Goal: Task Accomplishment & Management: Use online tool/utility

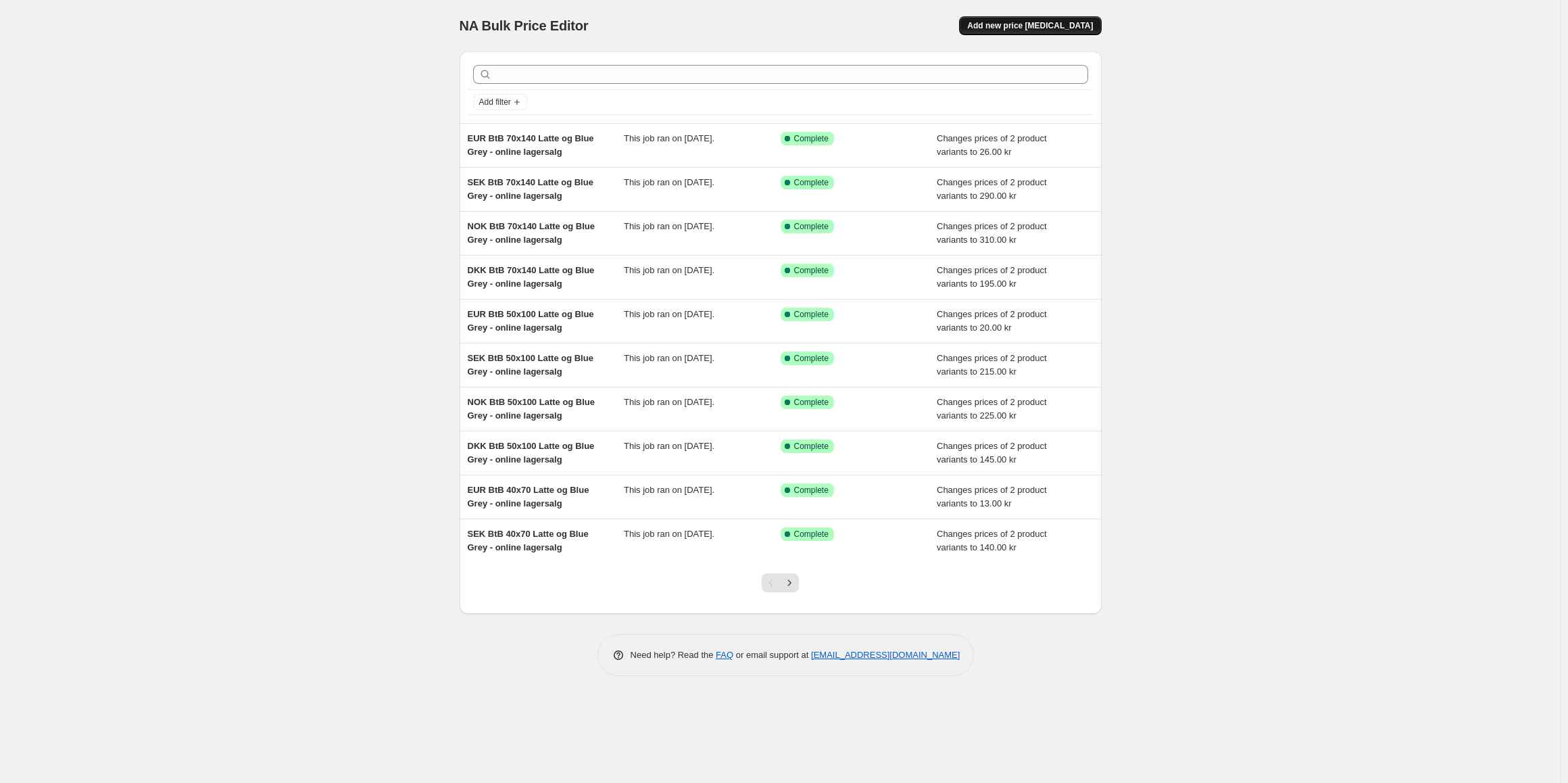
click at [1063, 26] on span "Add new price [MEDICAL_DATA]" at bounding box center [1030, 26] width 126 height 11
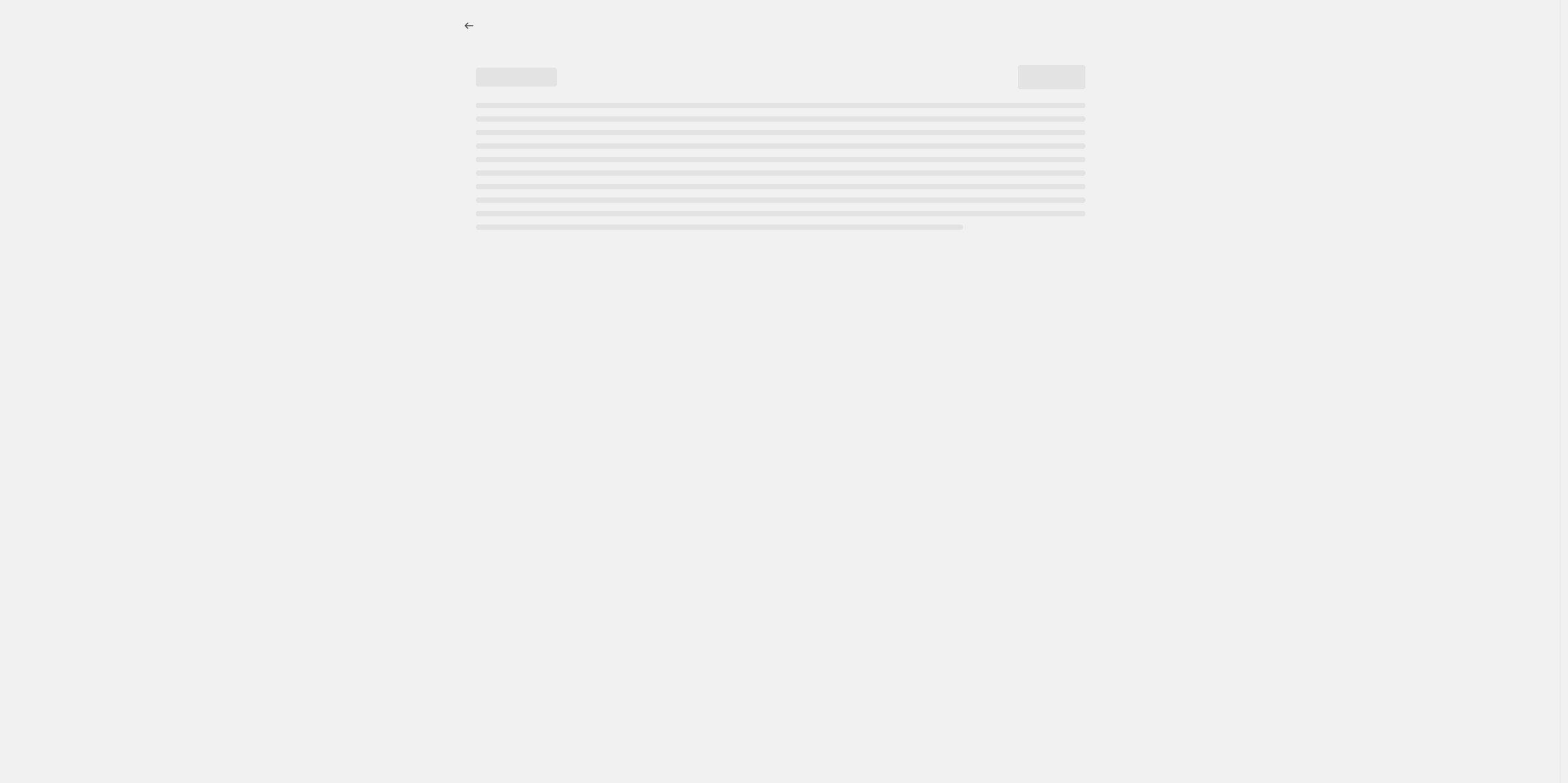
select select "percentage"
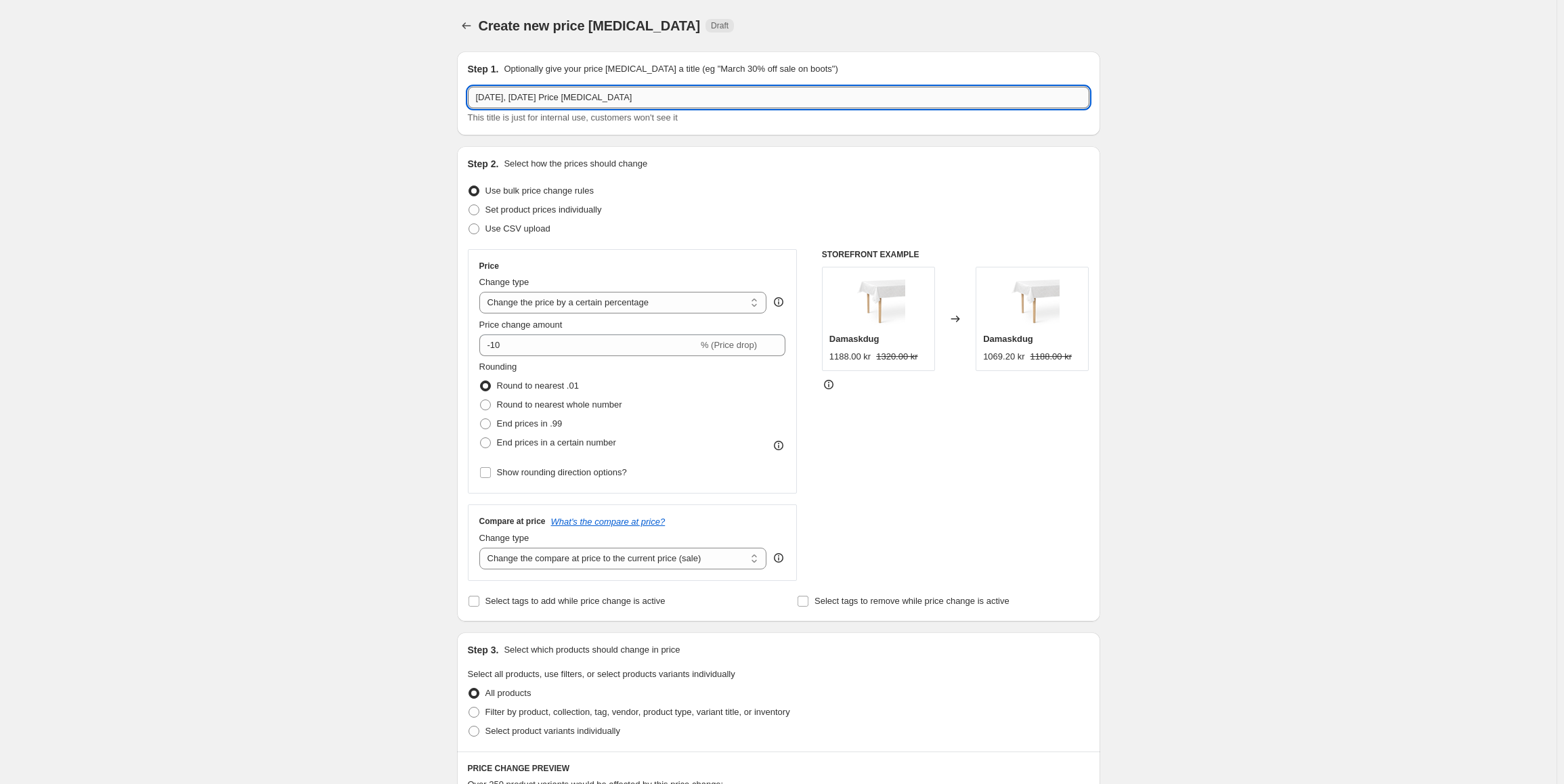
click at [709, 106] on input "3. sep. 2025, 15.07.18 Price change job" at bounding box center [779, 97] width 622 height 22
type input "B"
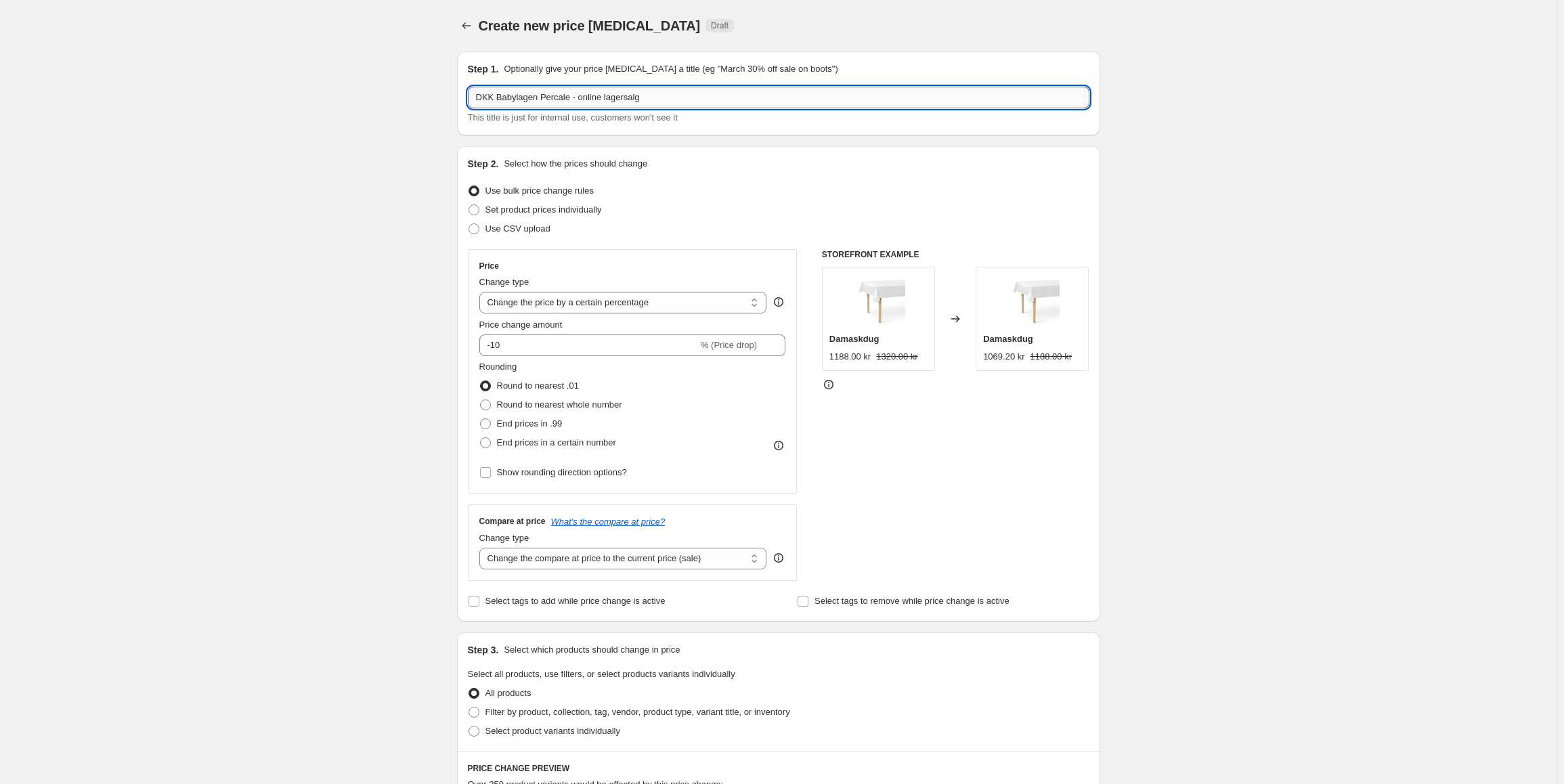
drag, startPoint x: 555, startPoint y: 95, endPoint x: 793, endPoint y: 106, distance: 238.3
click at [793, 106] on input "DKK Babylagen Percale - online lagersalg" at bounding box center [779, 97] width 622 height 22
type input "DKK Babylagen Percale - online lagersalg"
click at [635, 302] on select "Change the price to a certain amount Change the price by a certain amount Chang…" at bounding box center [623, 302] width 288 height 22
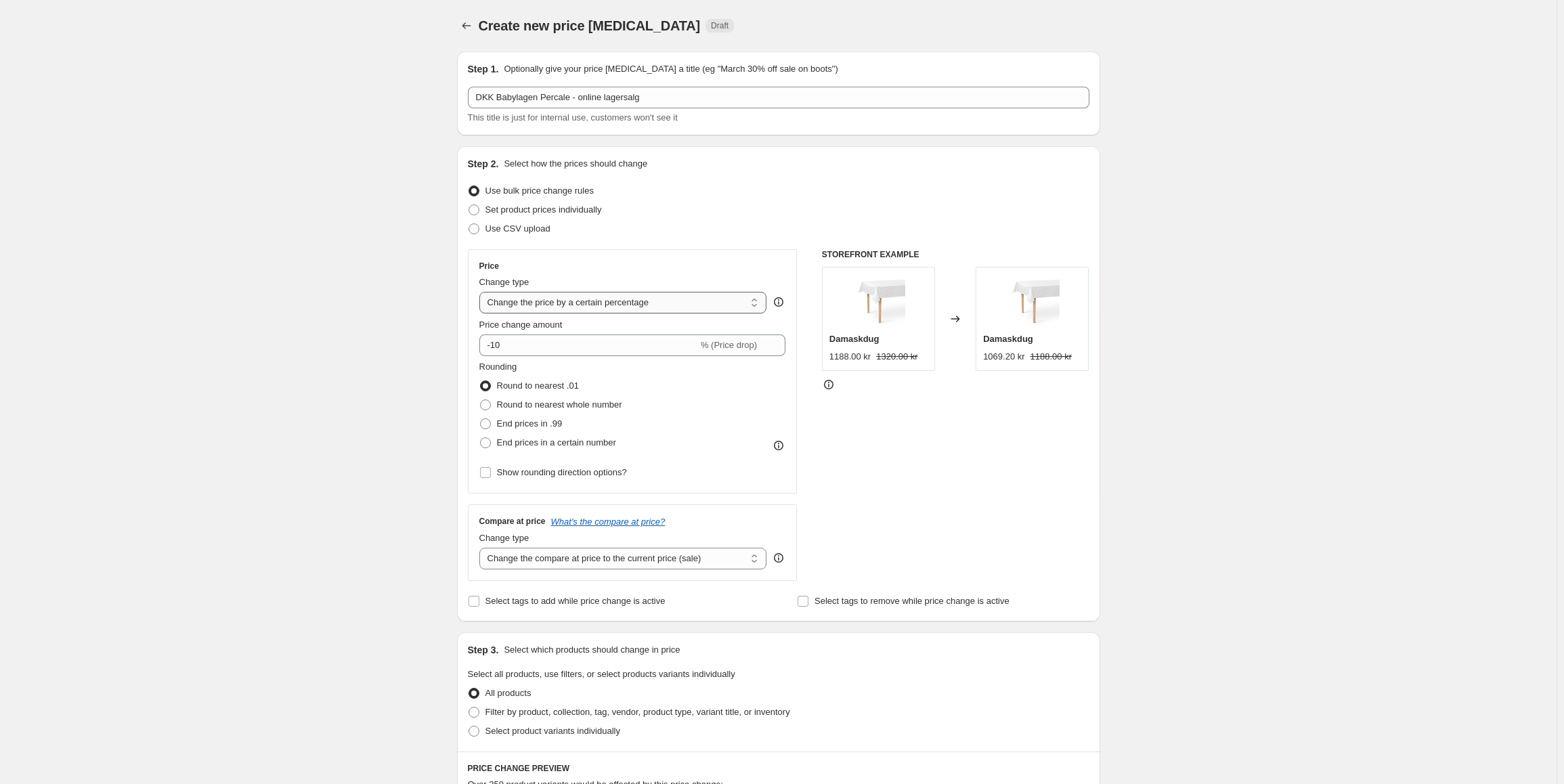
click at [629, 308] on select "Change the price to a certain amount Change the price by a certain amount Chang…" at bounding box center [623, 302] width 288 height 22
select select "to"
click at [482, 292] on select "Change the price to a certain amount Change the price by a certain amount Chang…" at bounding box center [623, 302] width 288 height 22
type input "80.00"
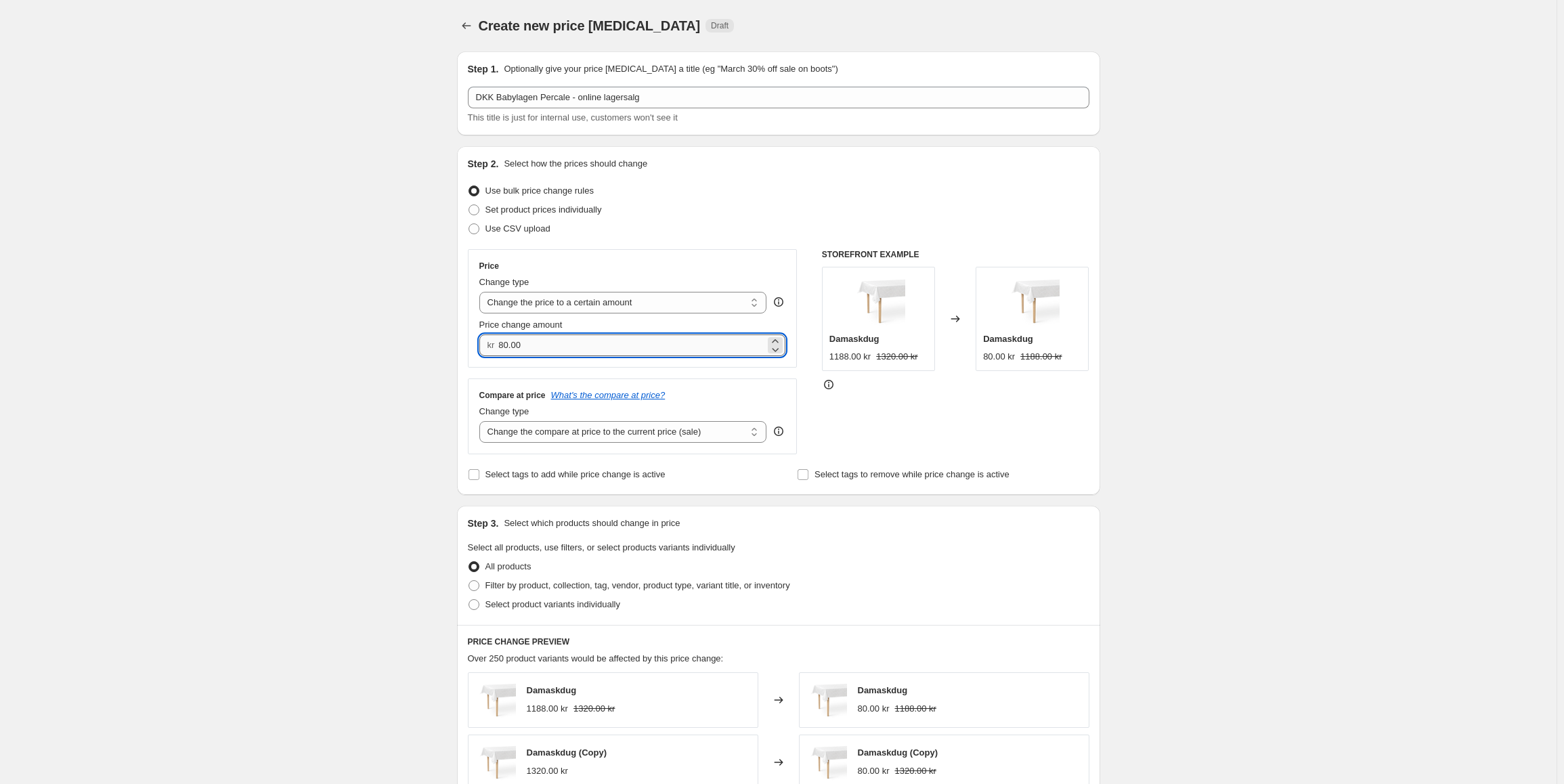
click at [553, 346] on input "80.00" at bounding box center [631, 345] width 267 height 22
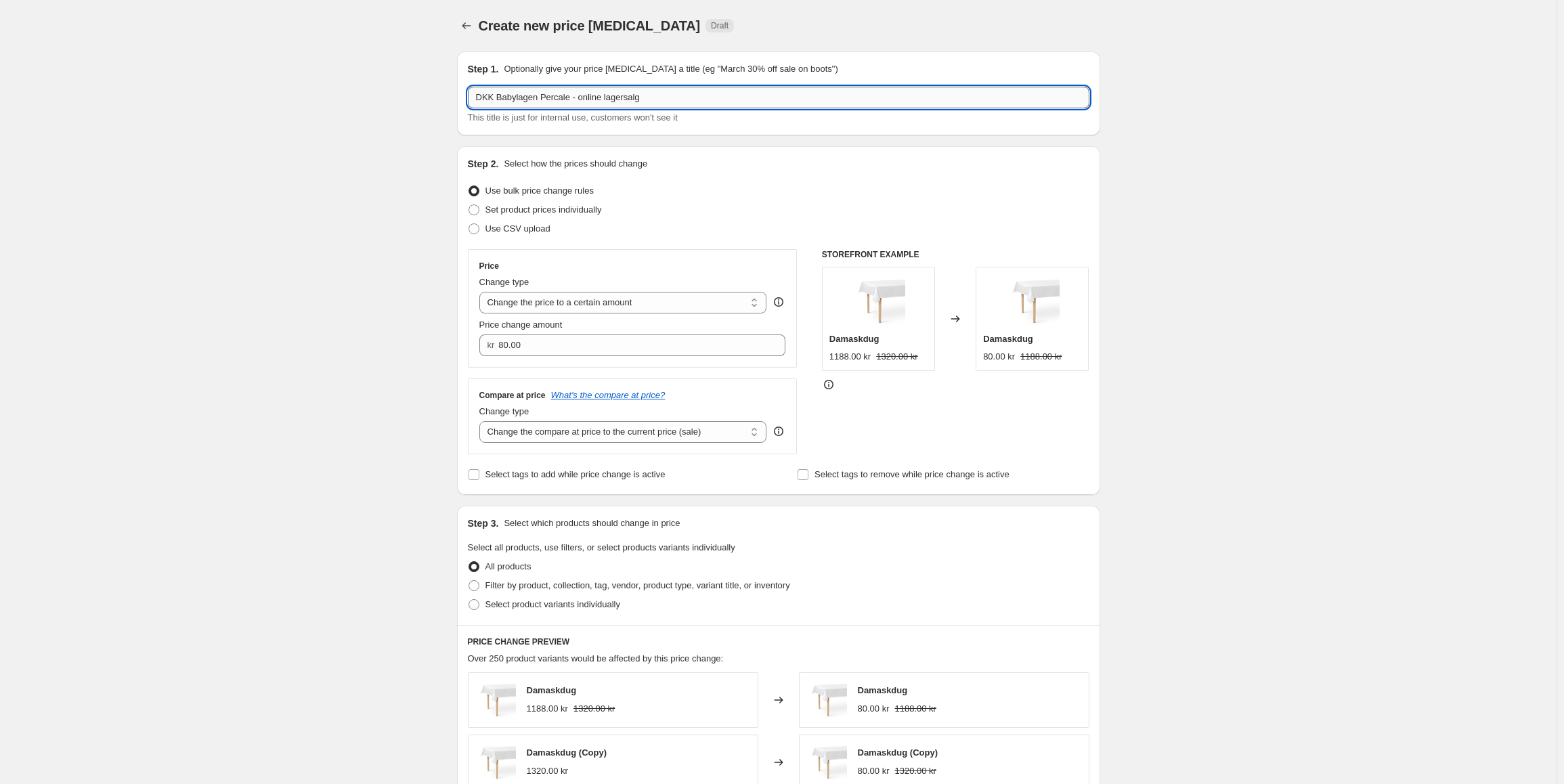
click at [559, 100] on input "DKK Babylagen Percale - online lagersalg" at bounding box center [779, 97] width 622 height 22
click at [560, 100] on input "DKK Babylagen Percale - online lagersalg" at bounding box center [779, 97] width 622 height 22
type input "DKK Babylagen - online lagersalg"
click at [639, 298] on select "Change the price to a certain amount Change the price by a certain amount Chang…" at bounding box center [623, 302] width 288 height 22
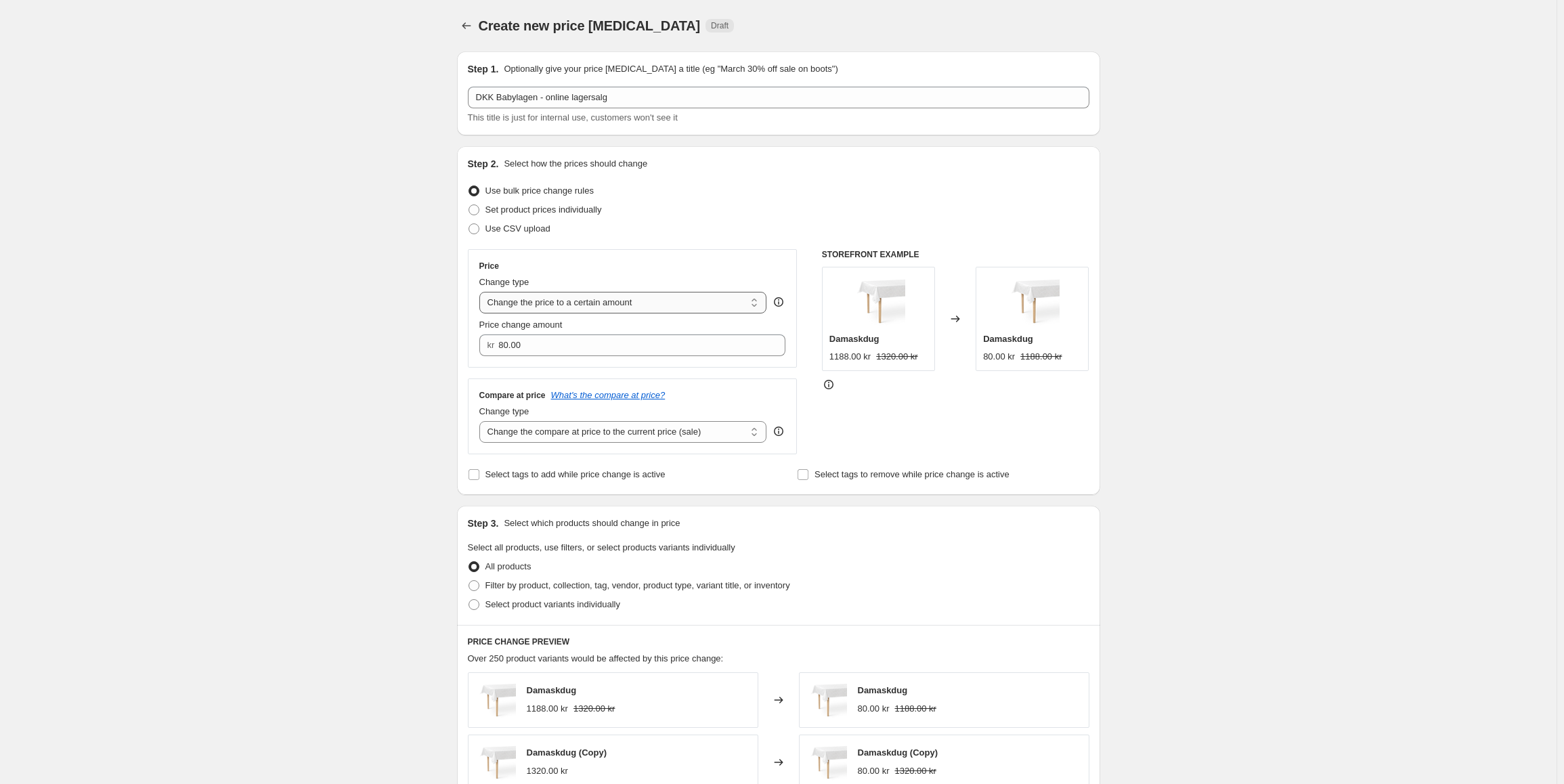
select select "percentage"
click at [482, 292] on select "Change the price to a certain amount Change the price by a certain amount Chang…" at bounding box center [623, 302] width 288 height 22
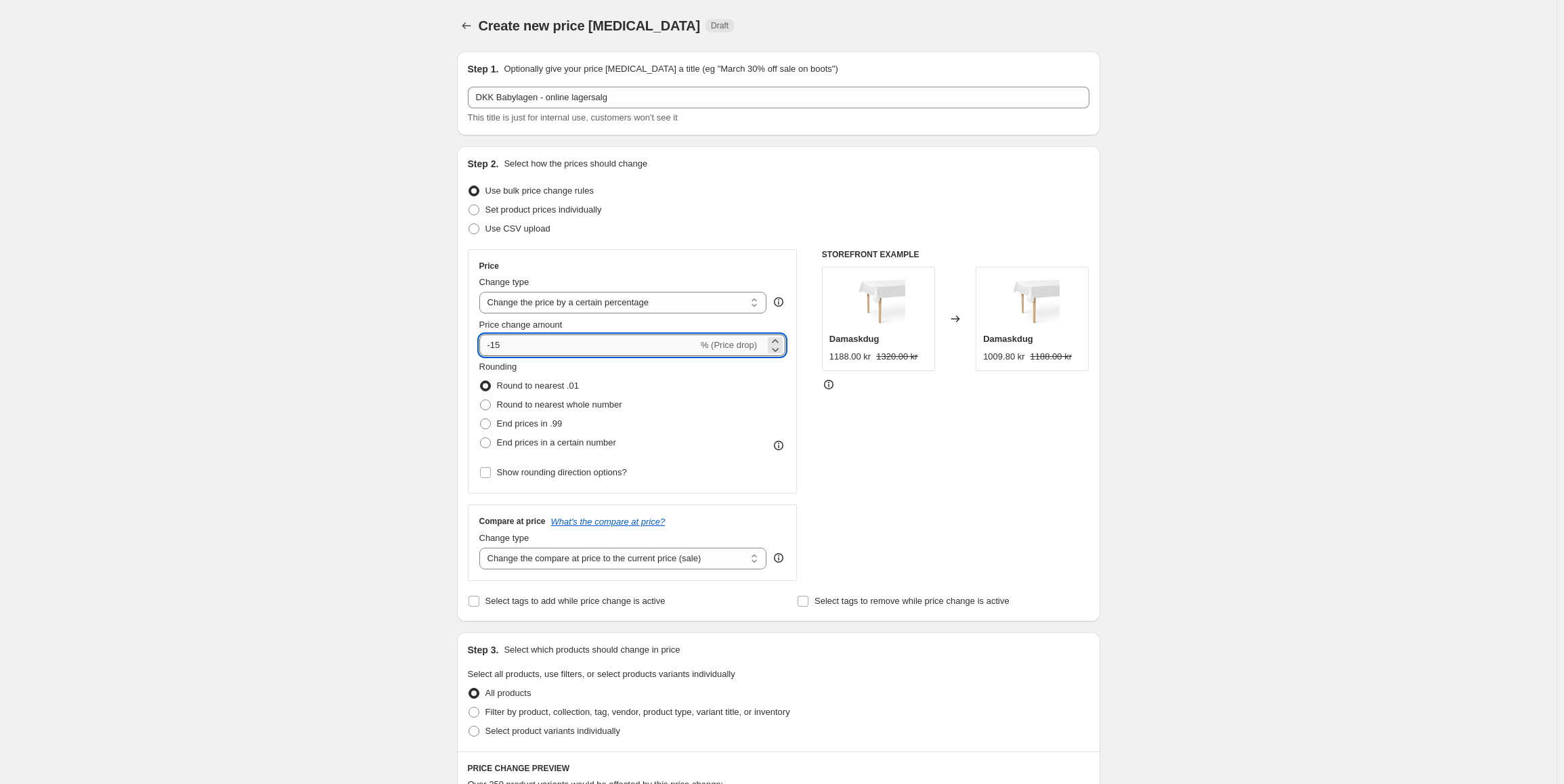
click at [544, 348] on input "-15" at bounding box center [589, 345] width 219 height 22
type input "-1"
type input "-30"
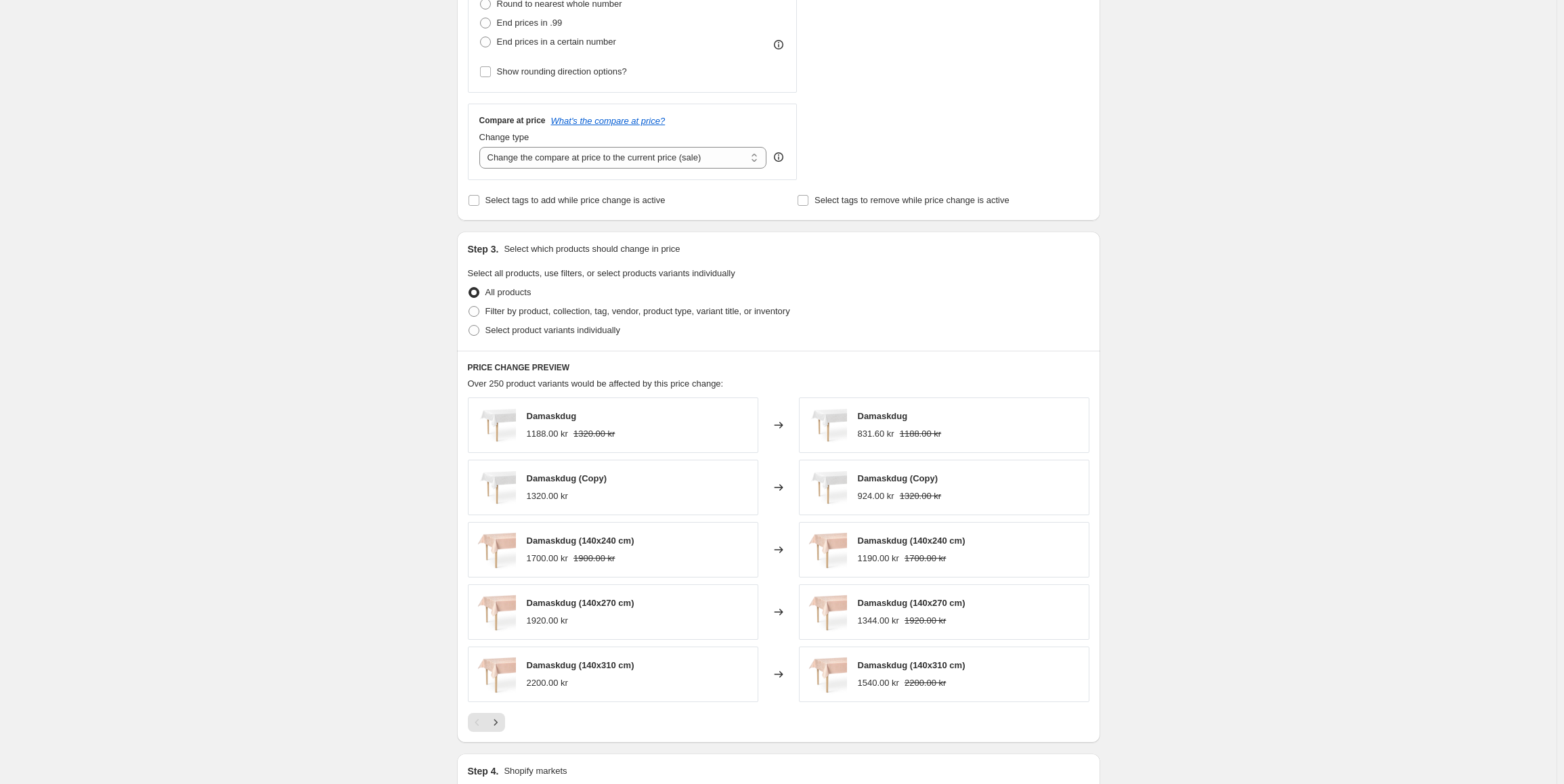
scroll to position [406, 0]
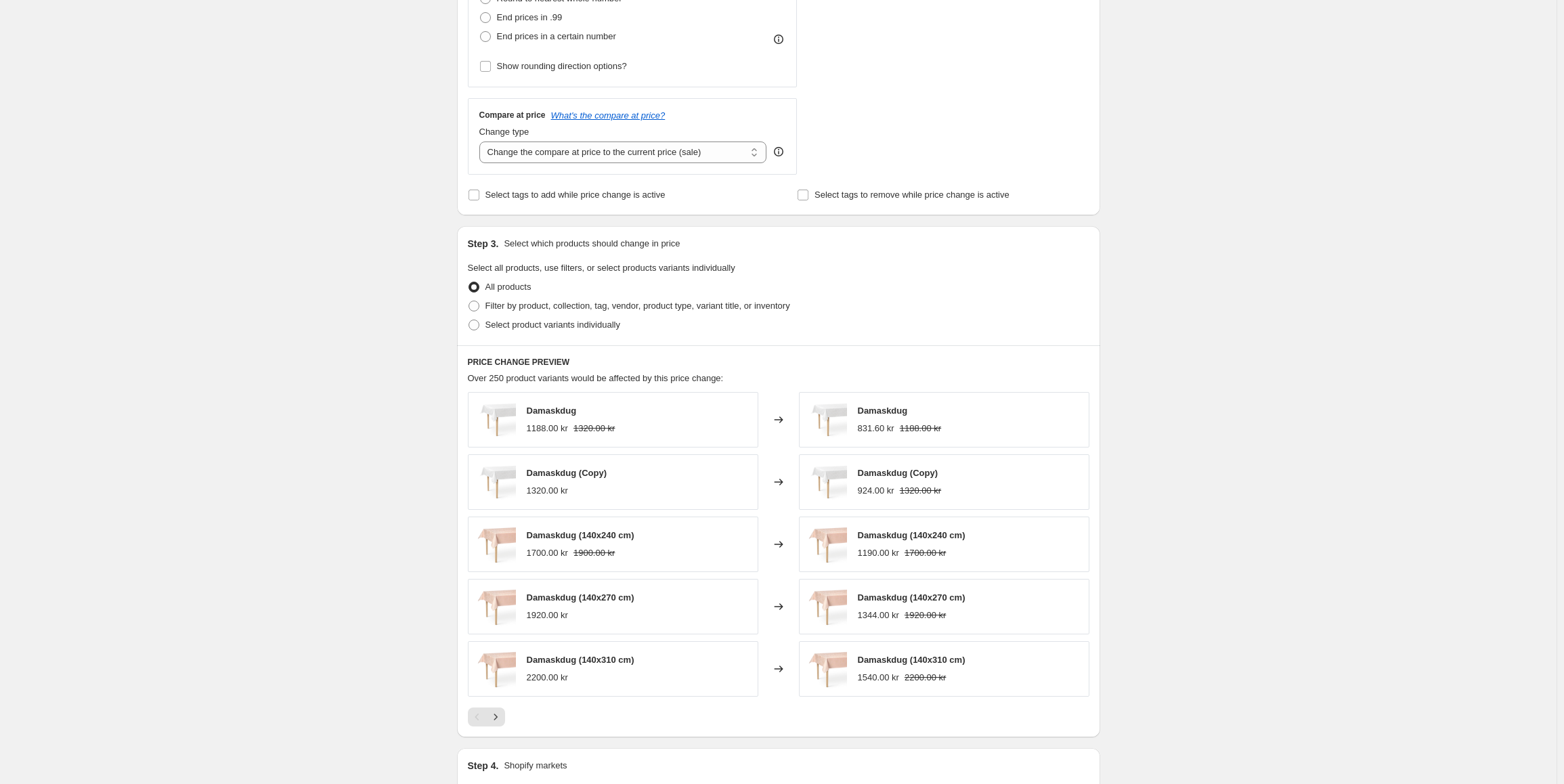
click at [541, 335] on div "Step 3. Select which products should change in price Select all products, use f…" at bounding box center [779, 286] width 643 height 119
click at [541, 326] on span "Select product variants individually" at bounding box center [553, 325] width 135 height 10
click at [469, 321] on input "Select product variants individually" at bounding box center [468, 320] width 1 height 1
radio input "true"
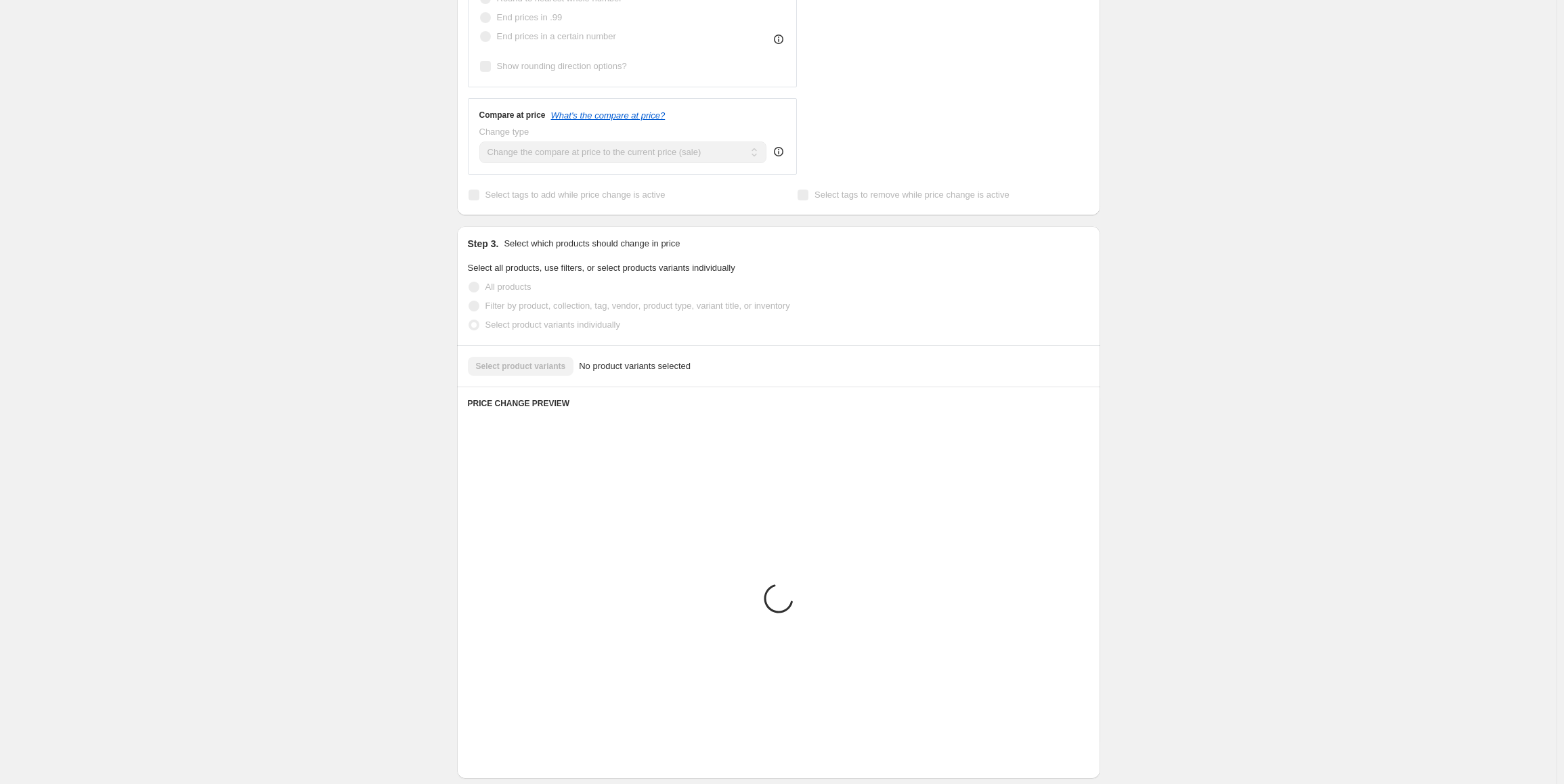
scroll to position [346, 0]
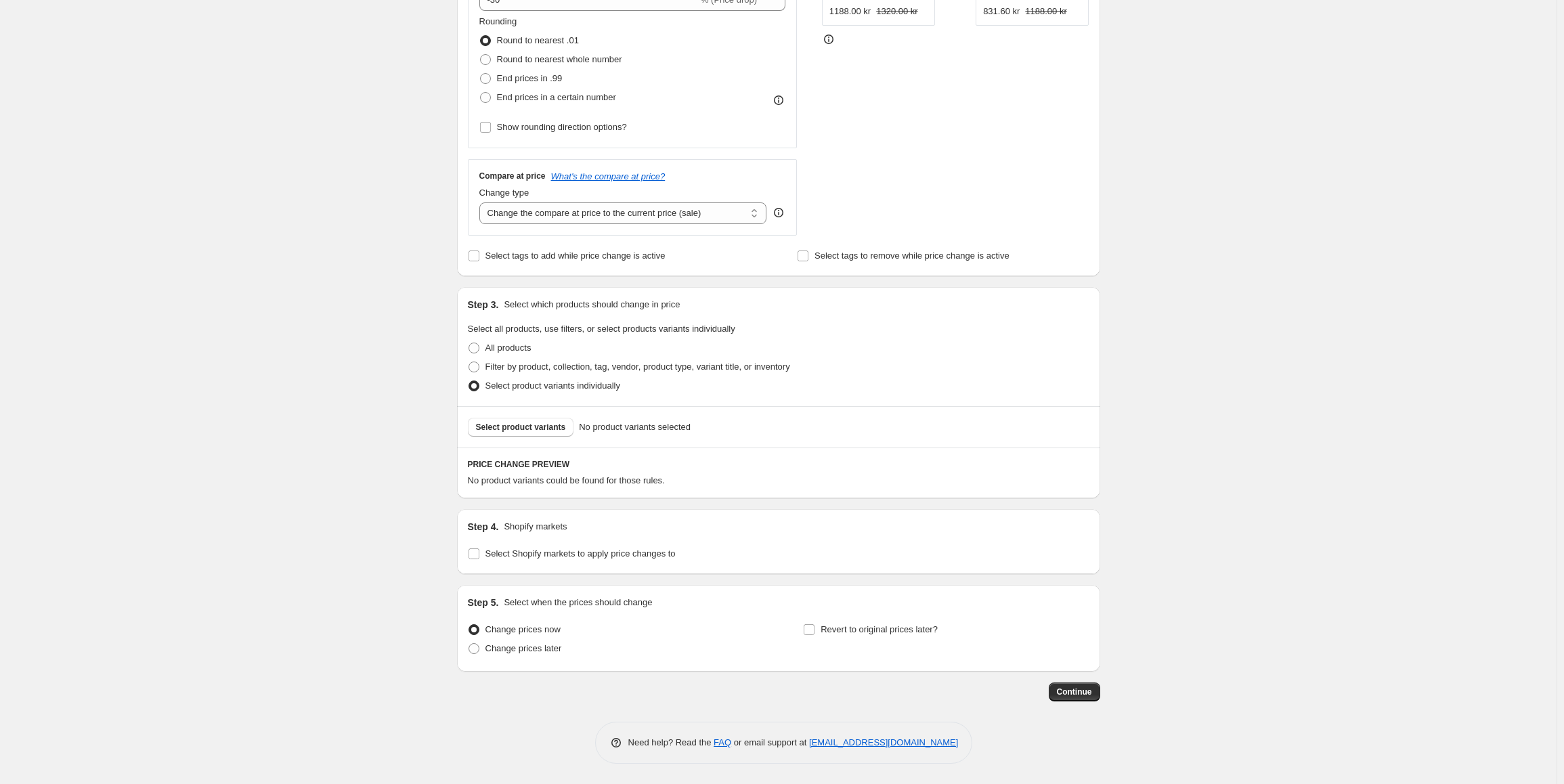
click at [540, 438] on div "Select product variants No product variants selected" at bounding box center [779, 426] width 643 height 41
click at [541, 431] on span "Select product variants" at bounding box center [521, 427] width 90 height 11
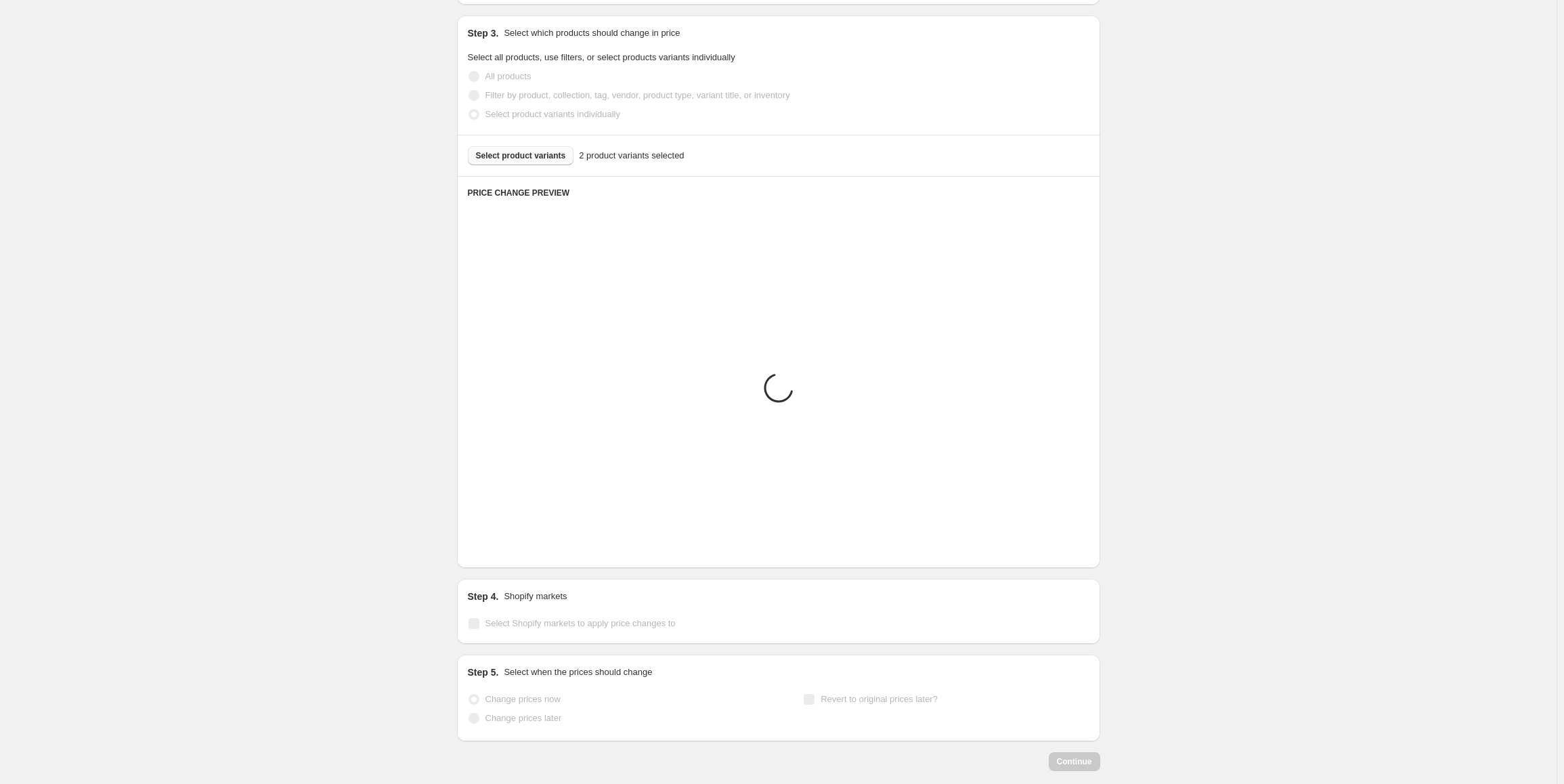
scroll to position [500, 0]
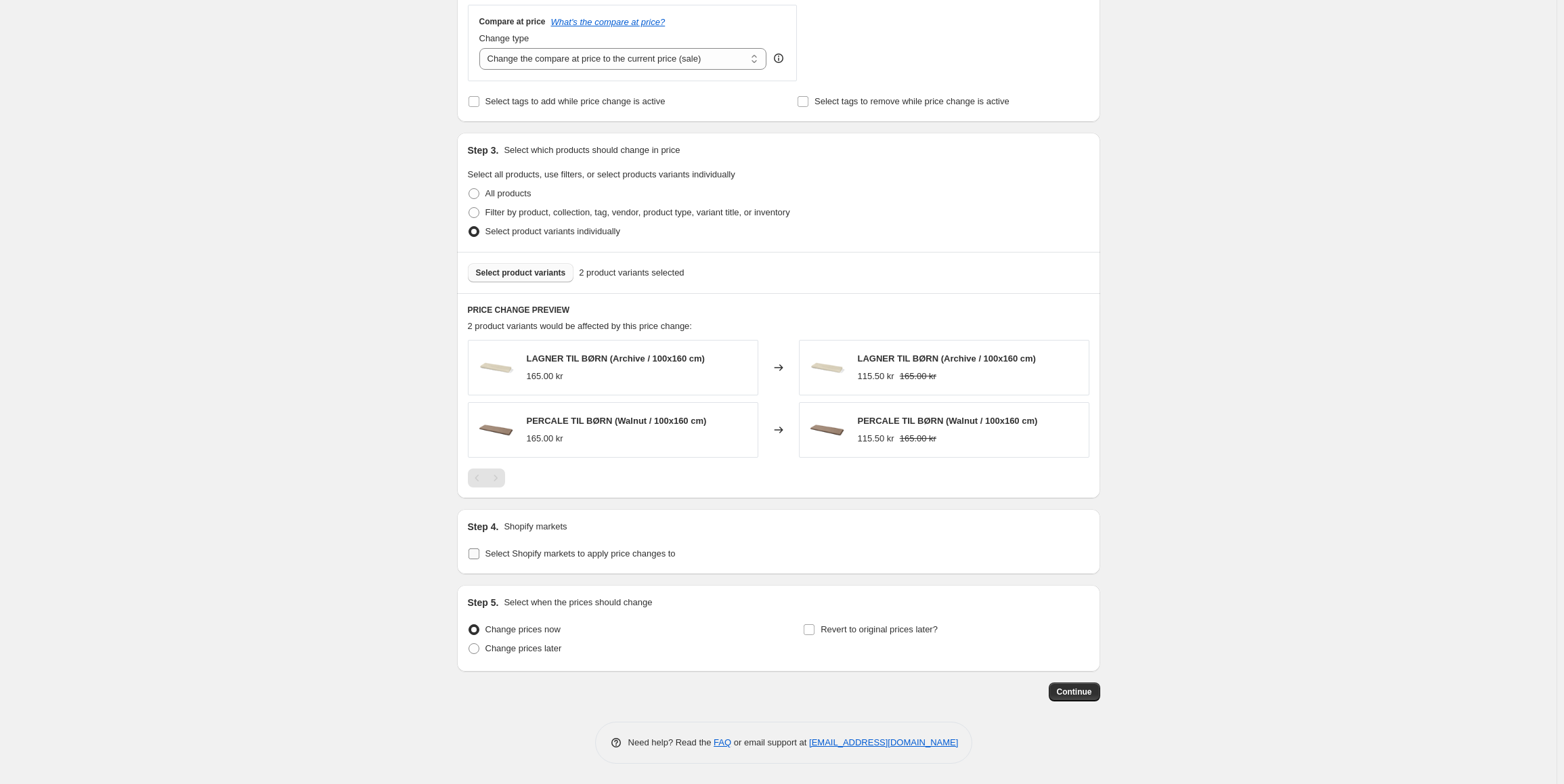
click at [536, 558] on span "Select Shopify markets to apply price changes to" at bounding box center [581, 553] width 190 height 10
click at [480, 558] on input "Select Shopify markets to apply price changes to" at bounding box center [474, 554] width 11 height 11
checkbox input "true"
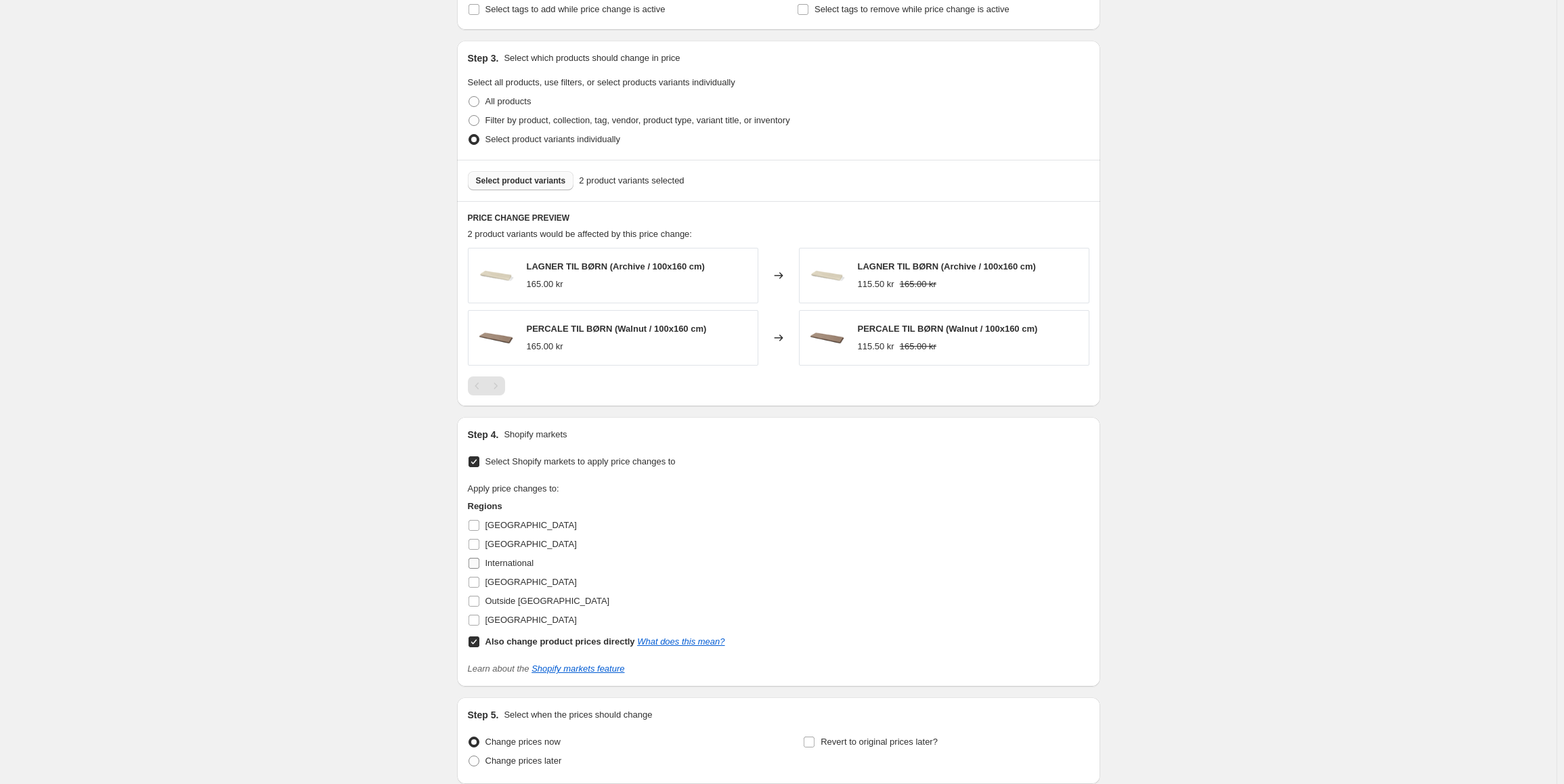
scroll to position [636, 0]
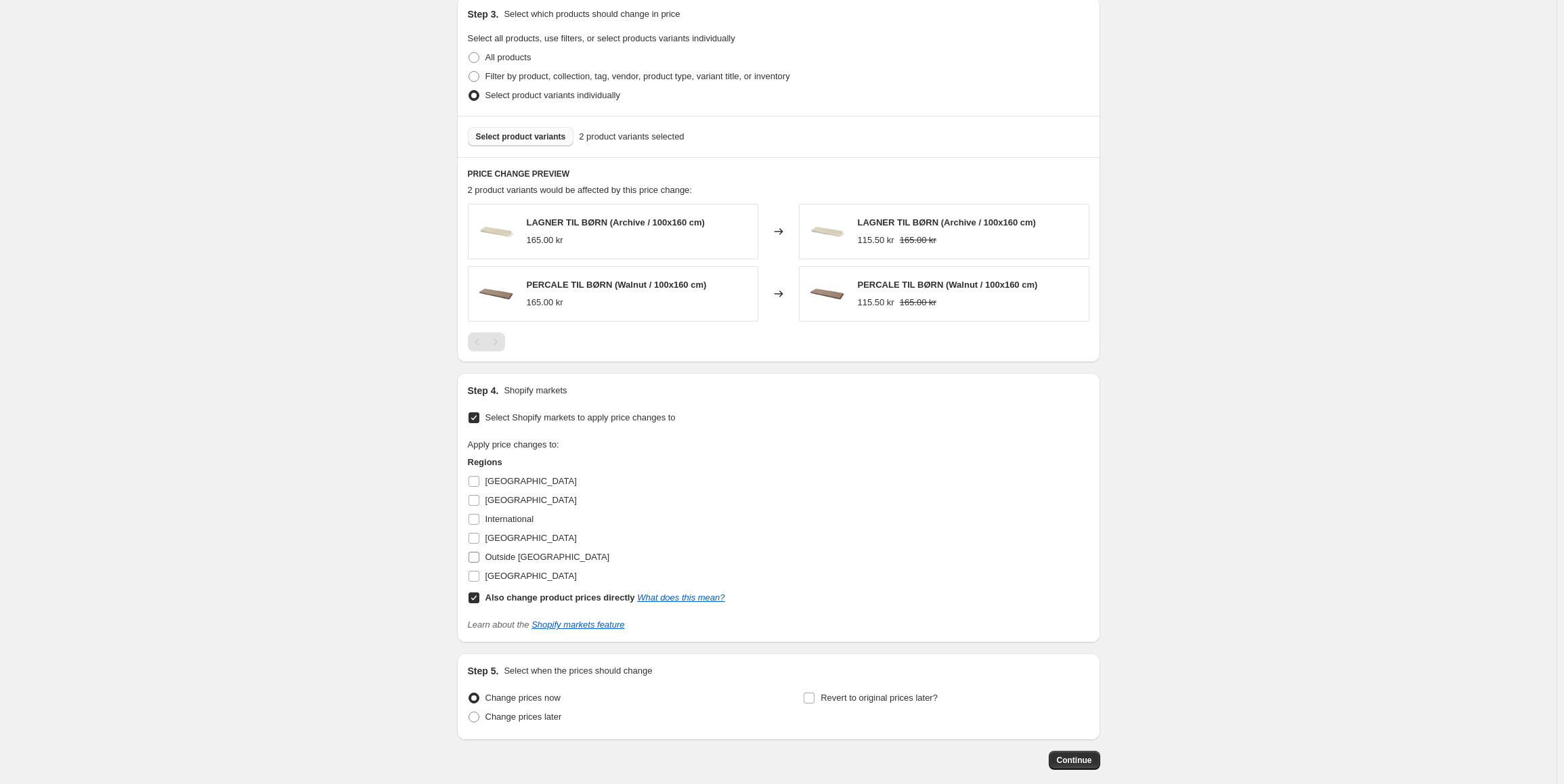
click at [480, 578] on input "[GEOGRAPHIC_DATA]" at bounding box center [474, 576] width 11 height 11
checkbox input "true"
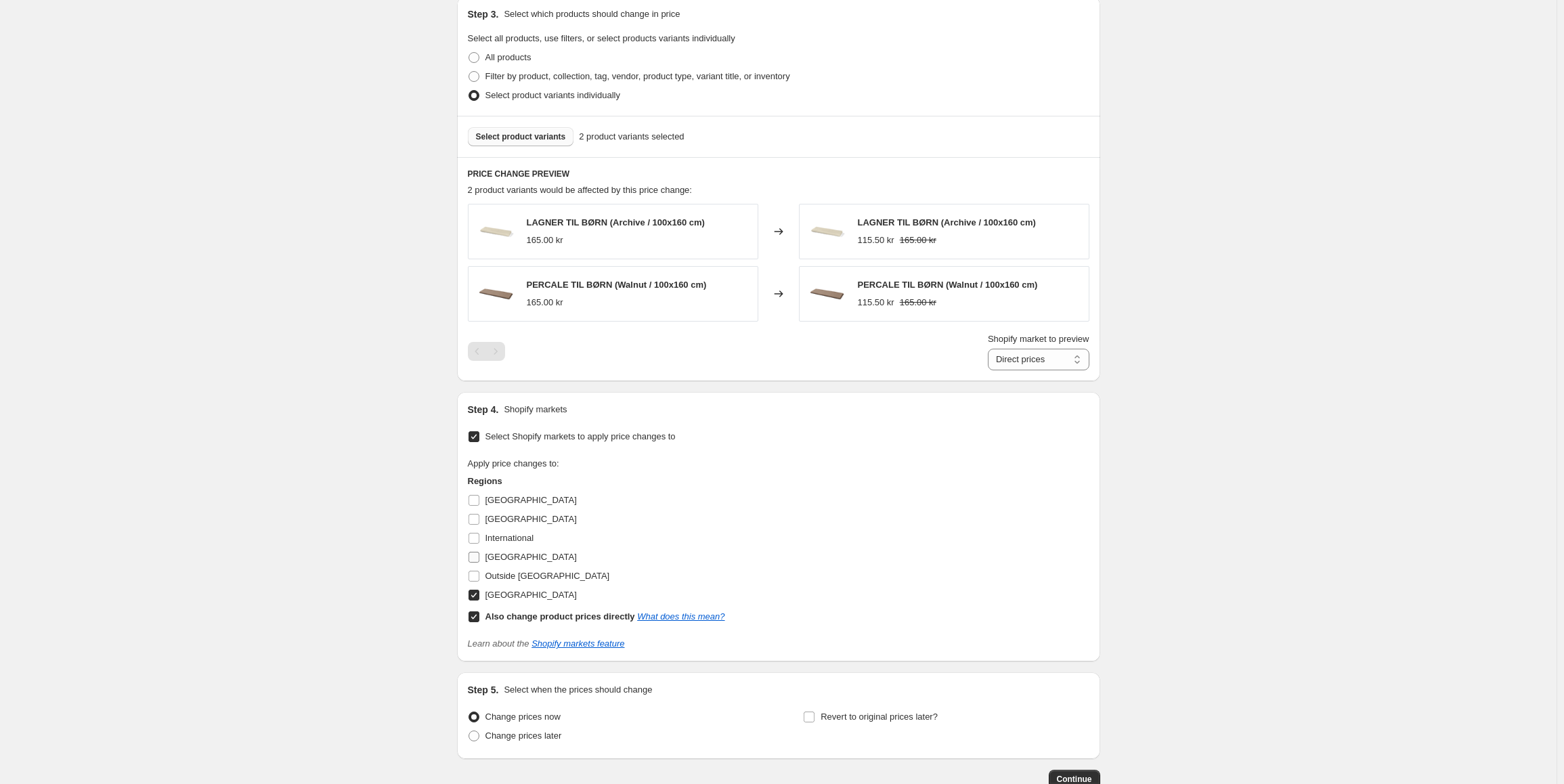
click at [478, 558] on input "[GEOGRAPHIC_DATA]" at bounding box center [474, 558] width 11 height 11
checkbox input "true"
click at [480, 542] on input "International" at bounding box center [474, 539] width 11 height 11
checkbox input "true"
click at [480, 525] on input "[GEOGRAPHIC_DATA]" at bounding box center [474, 519] width 11 height 11
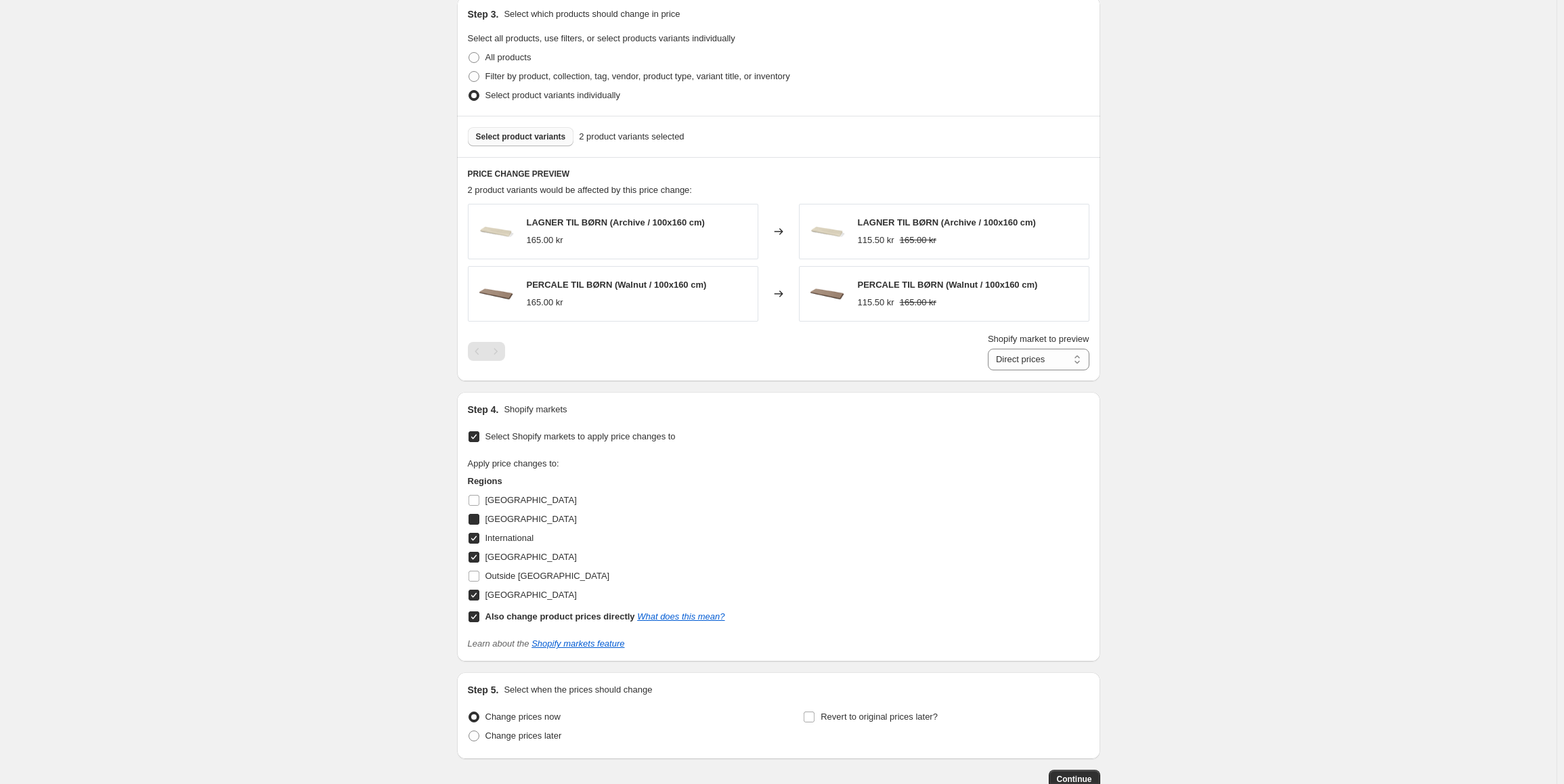
checkbox input "true"
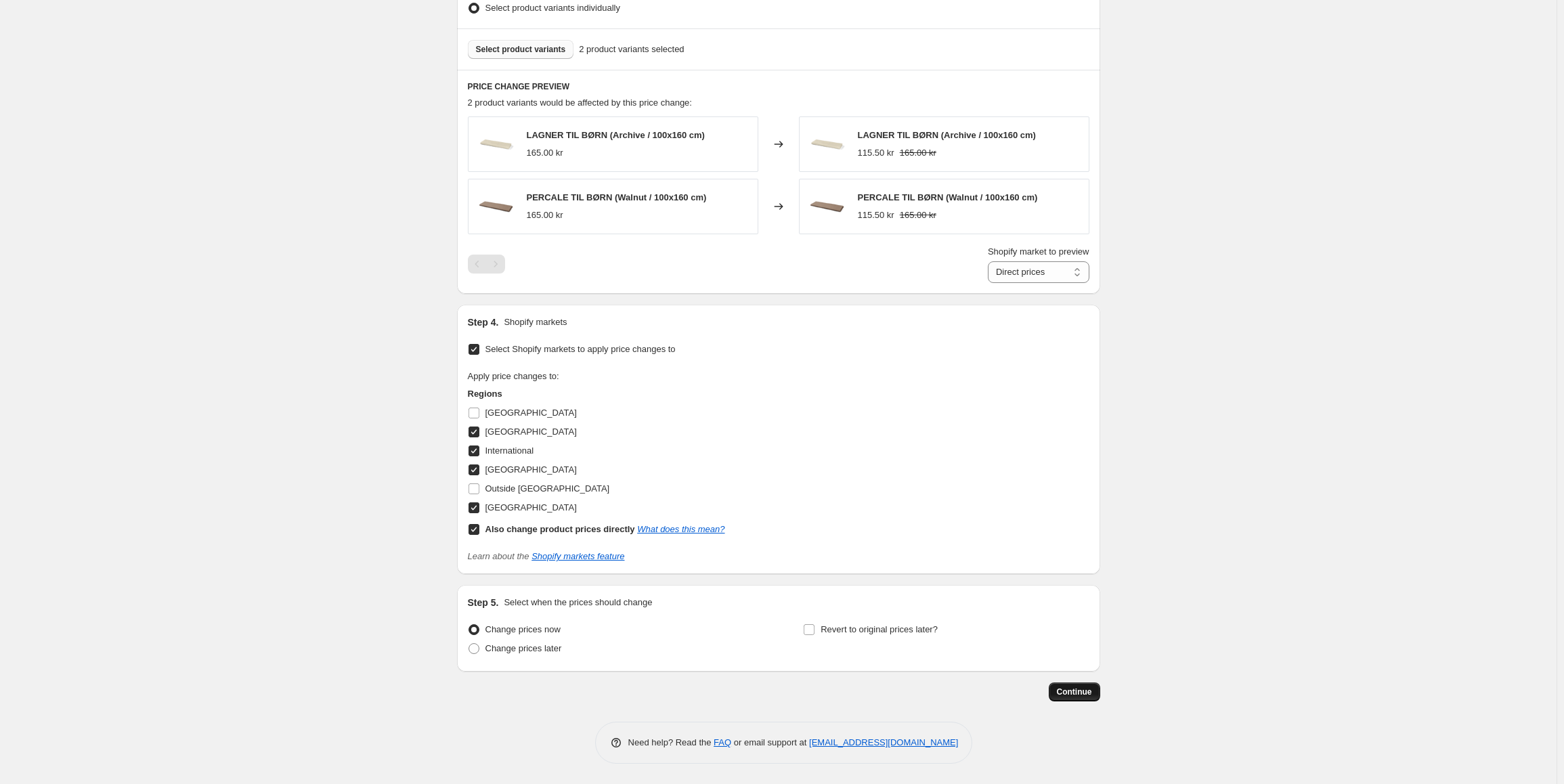
scroll to position [724, 0]
click at [1090, 687] on span "Continue" at bounding box center [1075, 692] width 36 height 11
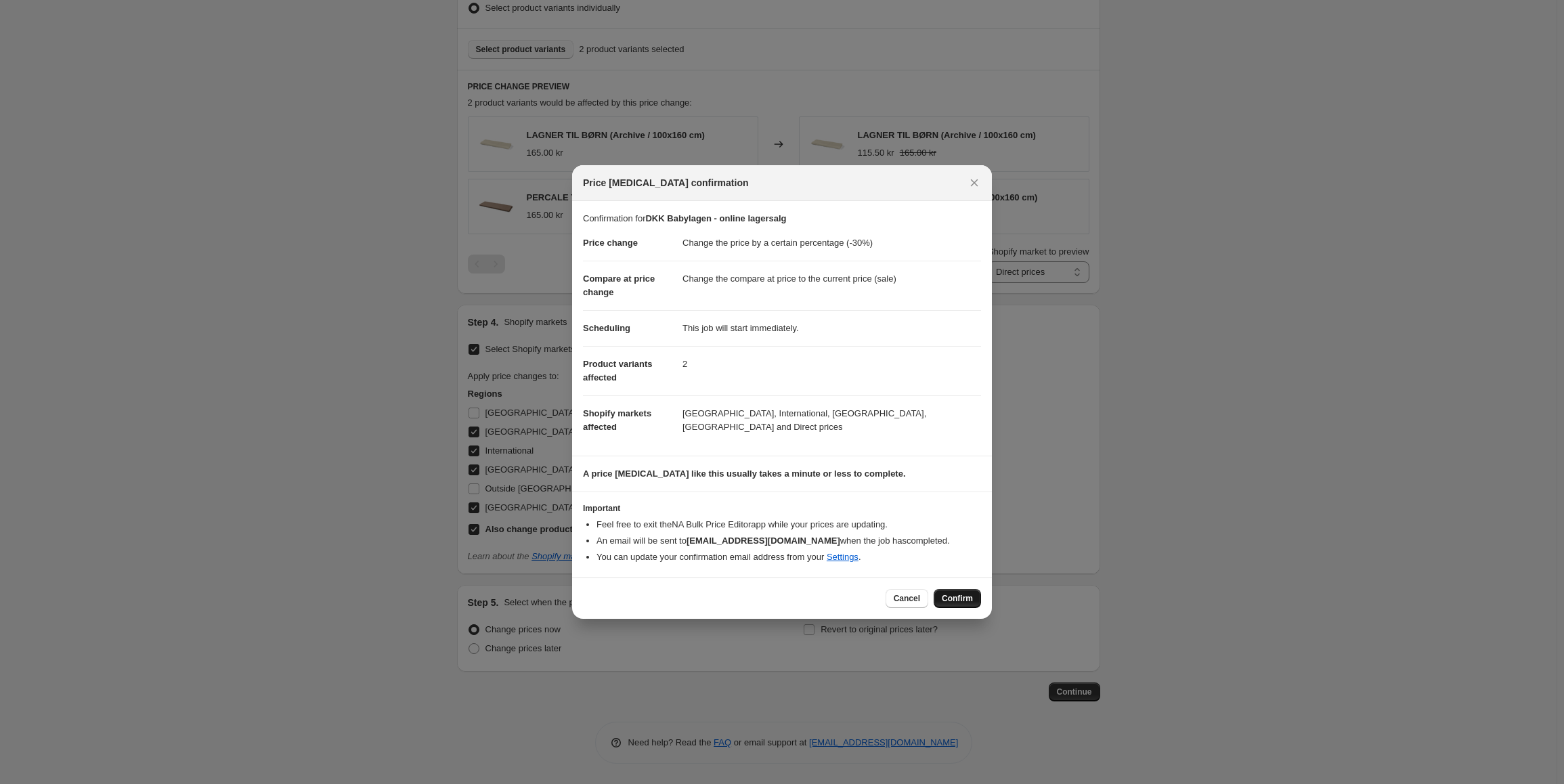
click at [974, 604] on button "Confirm" at bounding box center [958, 598] width 47 height 19
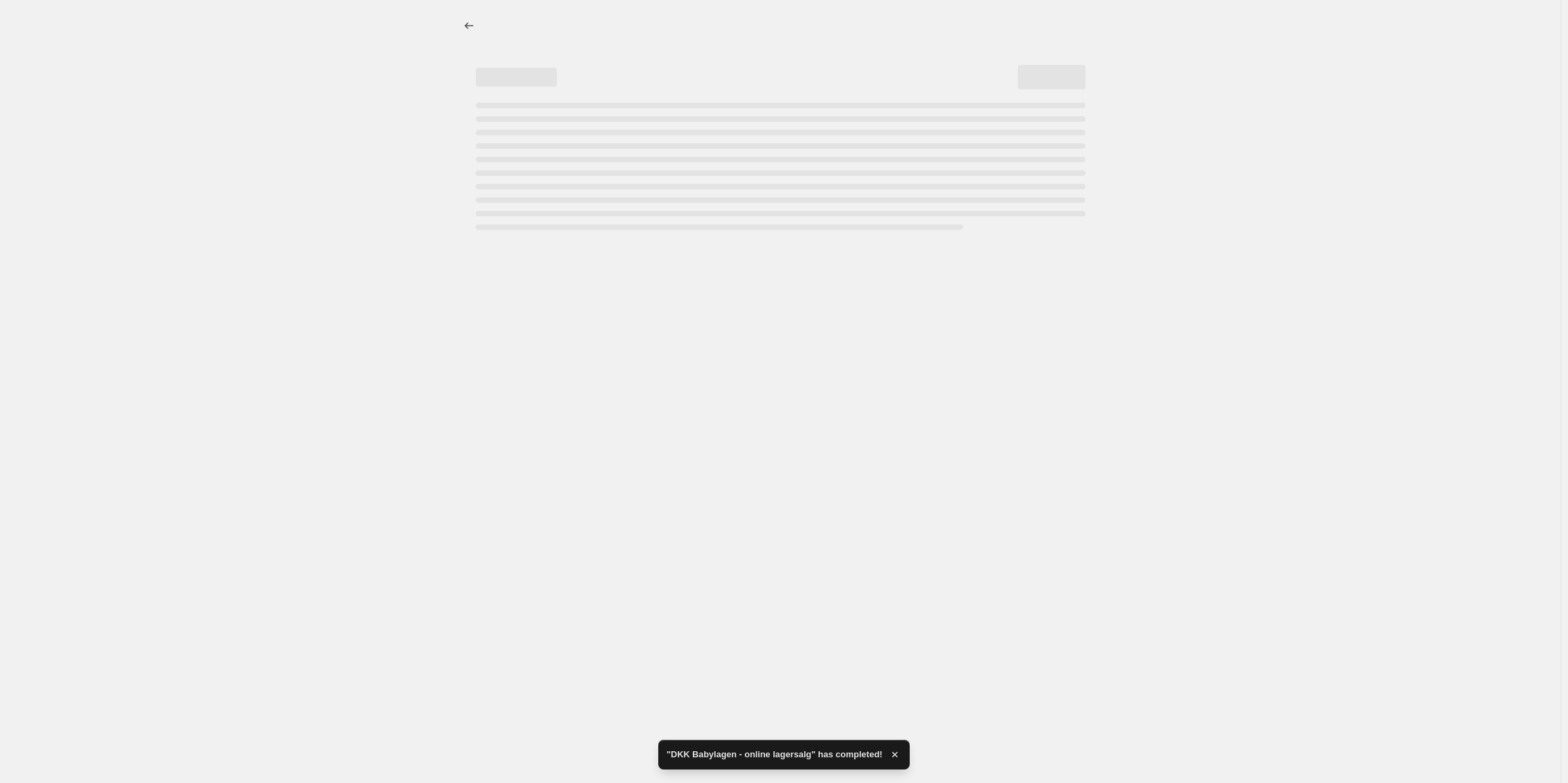
select select "percentage"
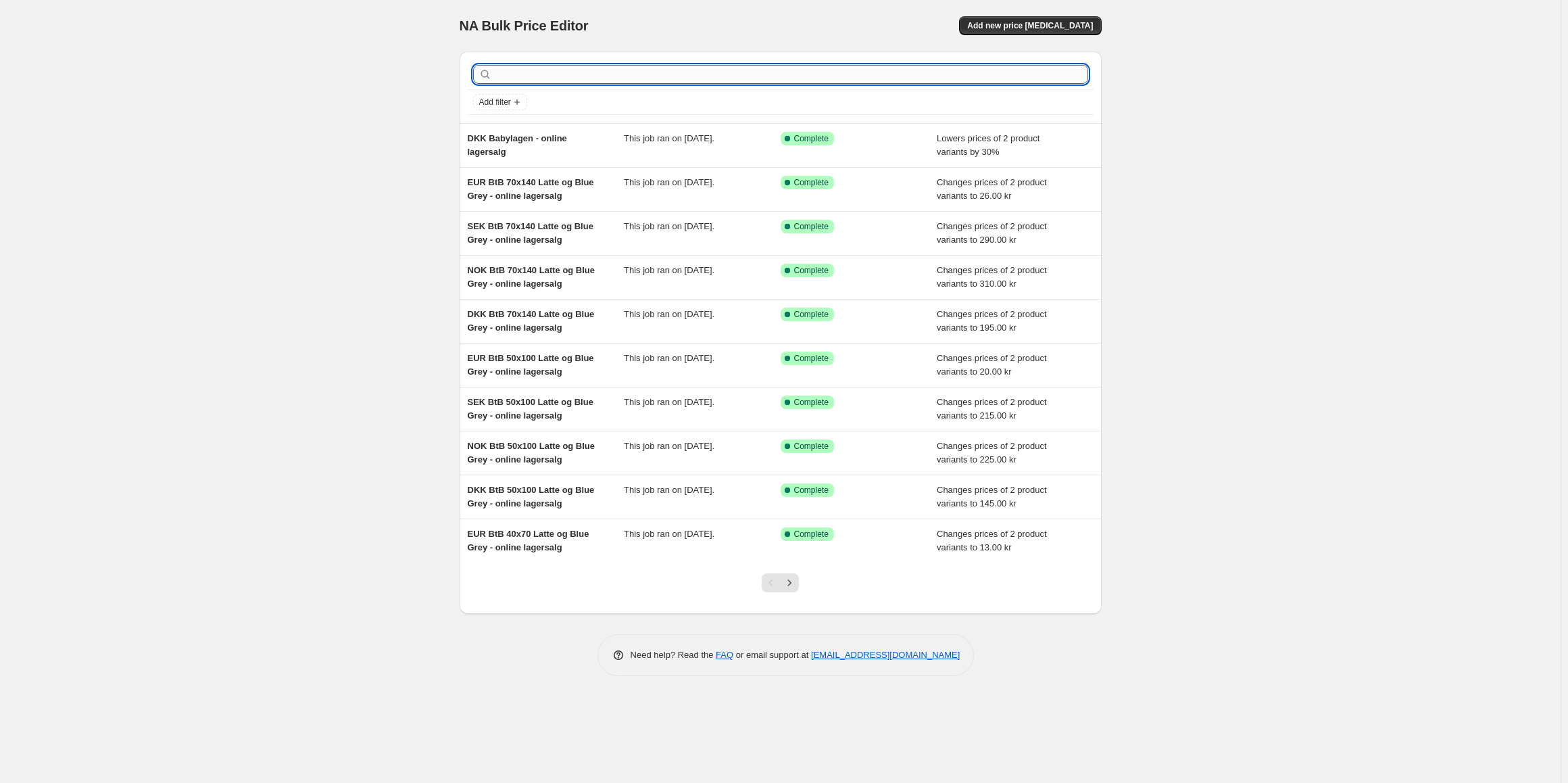
click at [928, 70] on input "text" at bounding box center [791, 74] width 593 height 19
type input "original stripe viskestykke"
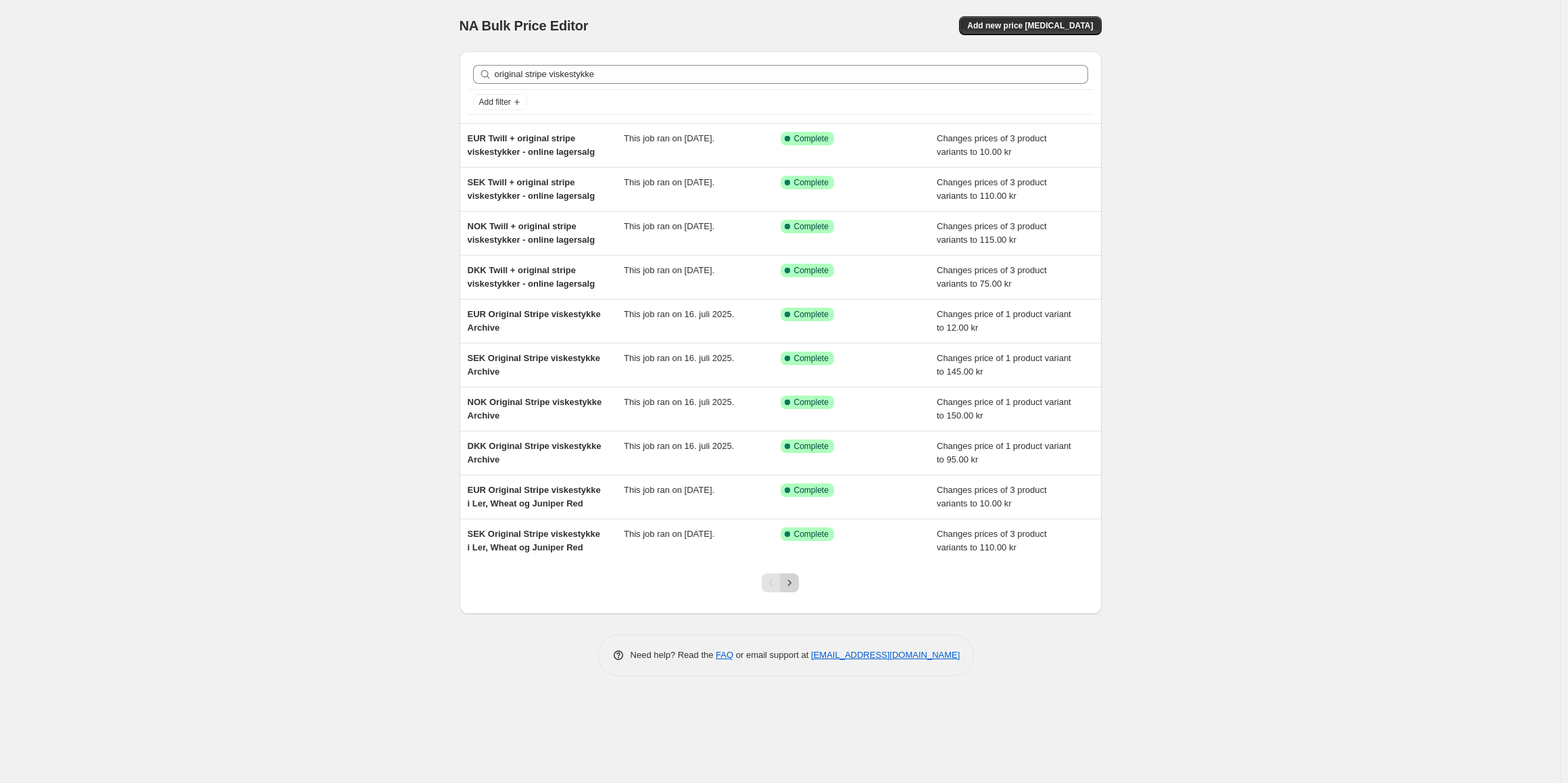
click at [783, 590] on button "Next" at bounding box center [789, 583] width 19 height 19
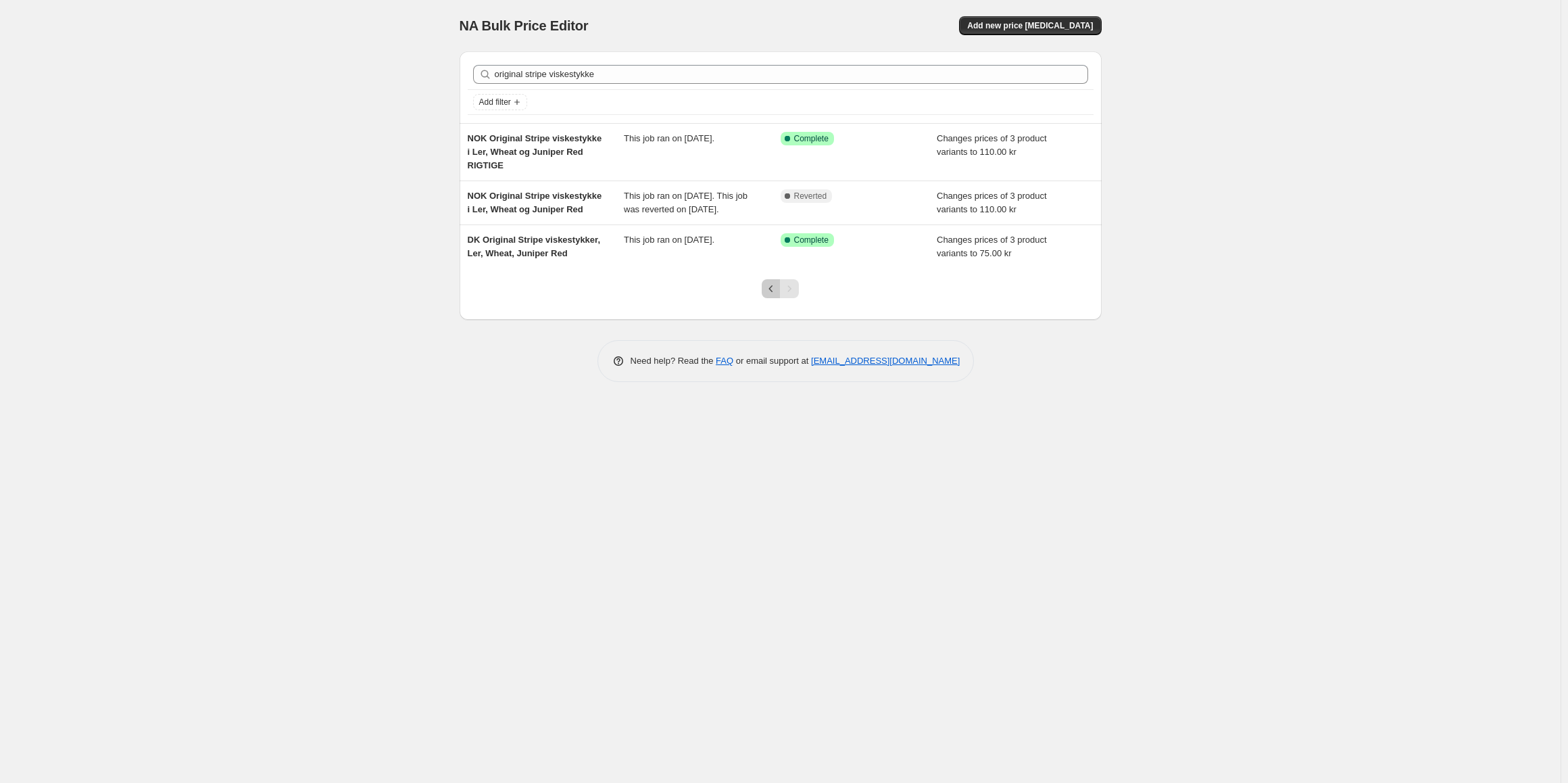
click at [762, 298] on button "Previous" at bounding box center [771, 288] width 19 height 19
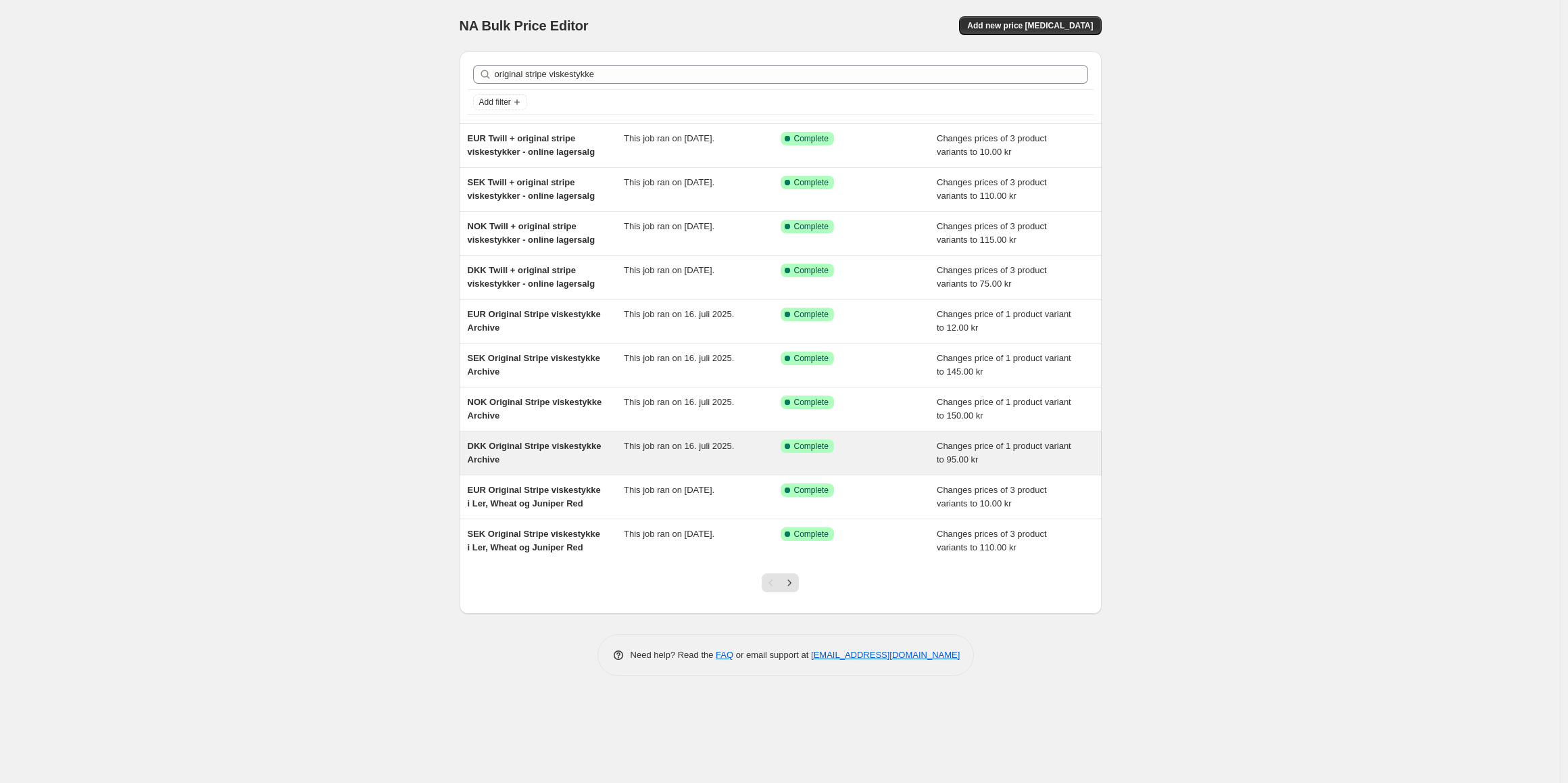
click at [531, 453] on div "DKK Original Stripe viskestykke Archive" at bounding box center [545, 453] width 157 height 27
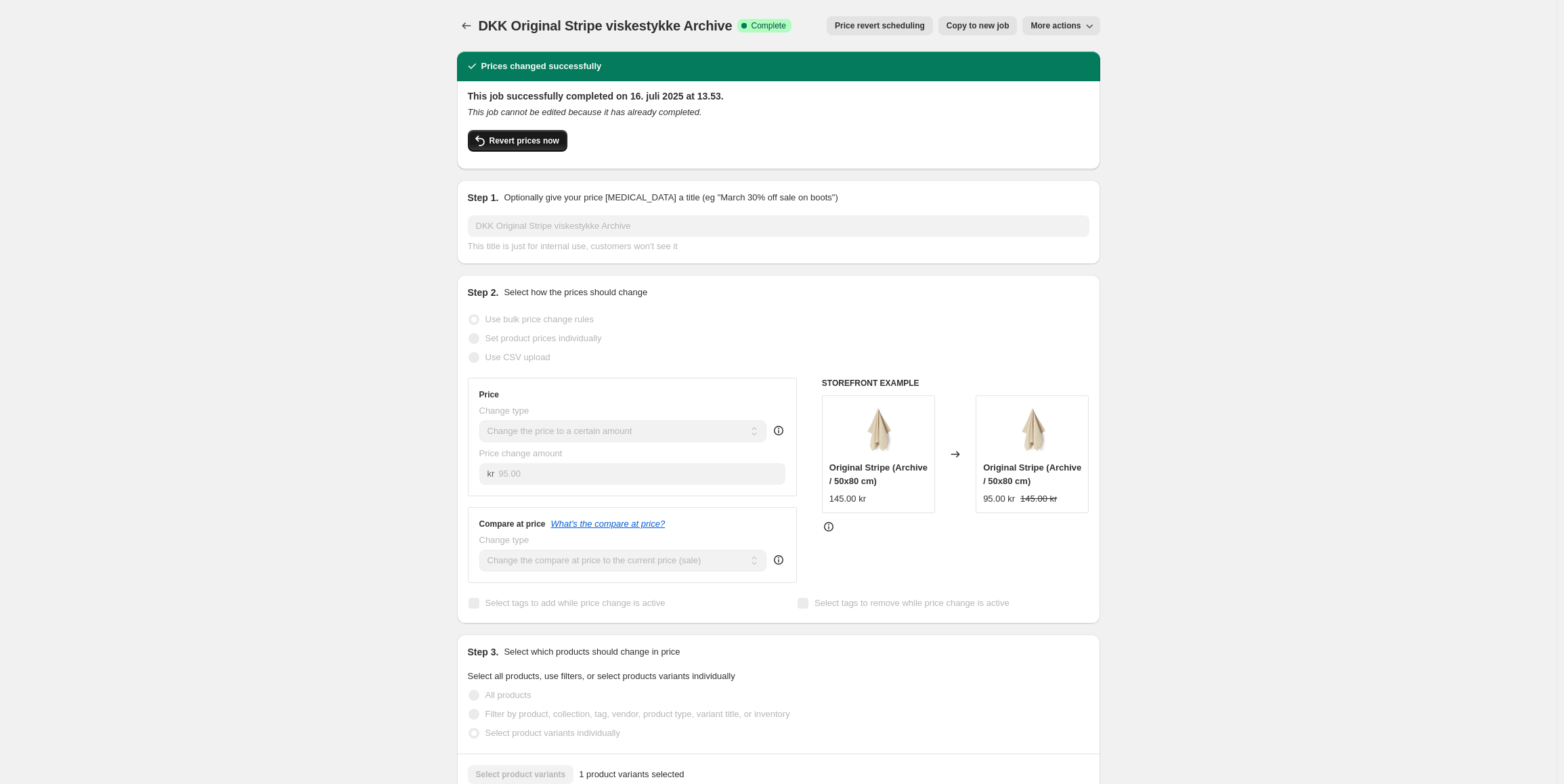
click at [511, 142] on span "Revert prices now" at bounding box center [524, 141] width 70 height 11
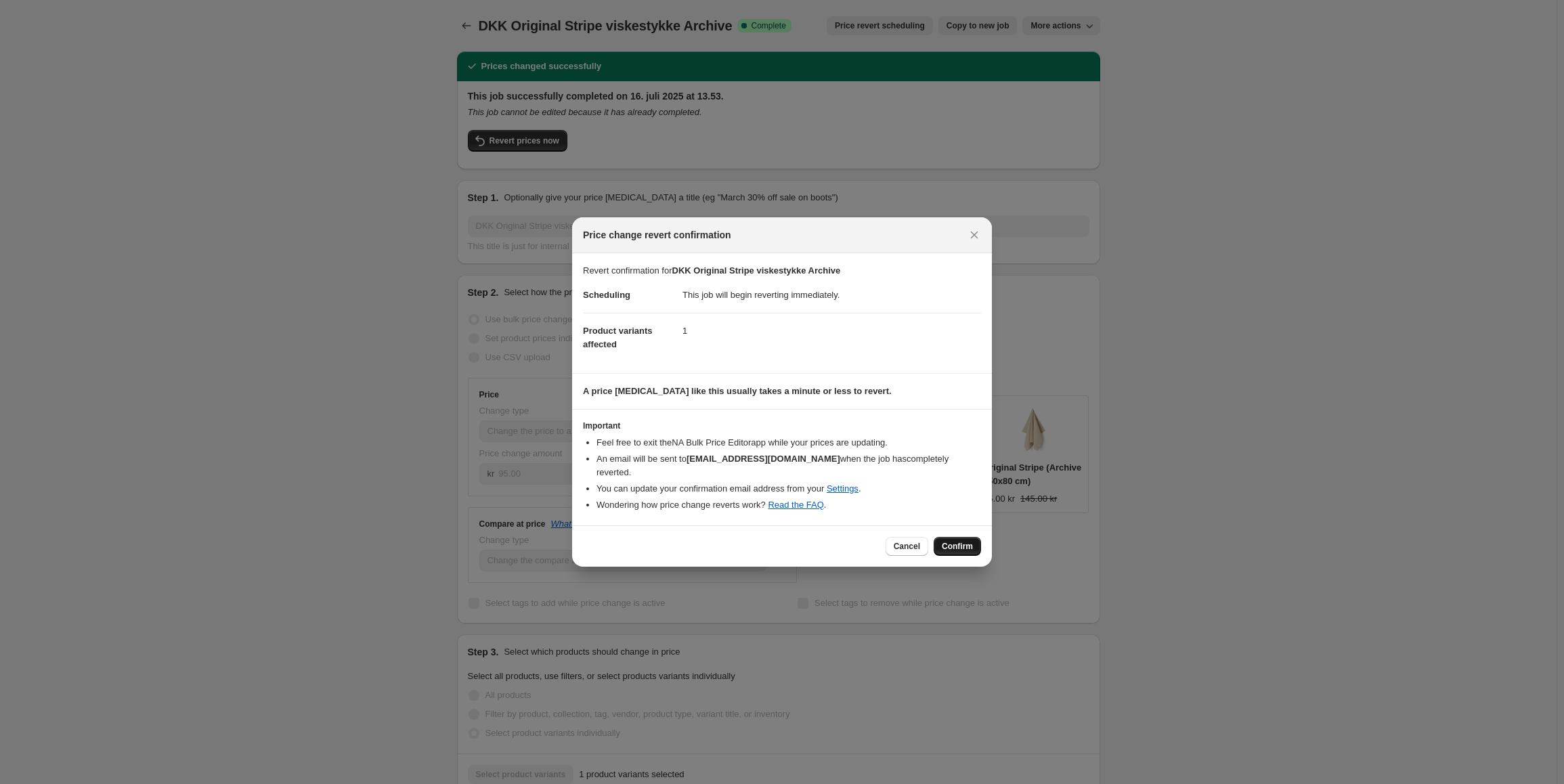
click at [963, 537] on button "Confirm" at bounding box center [958, 546] width 47 height 19
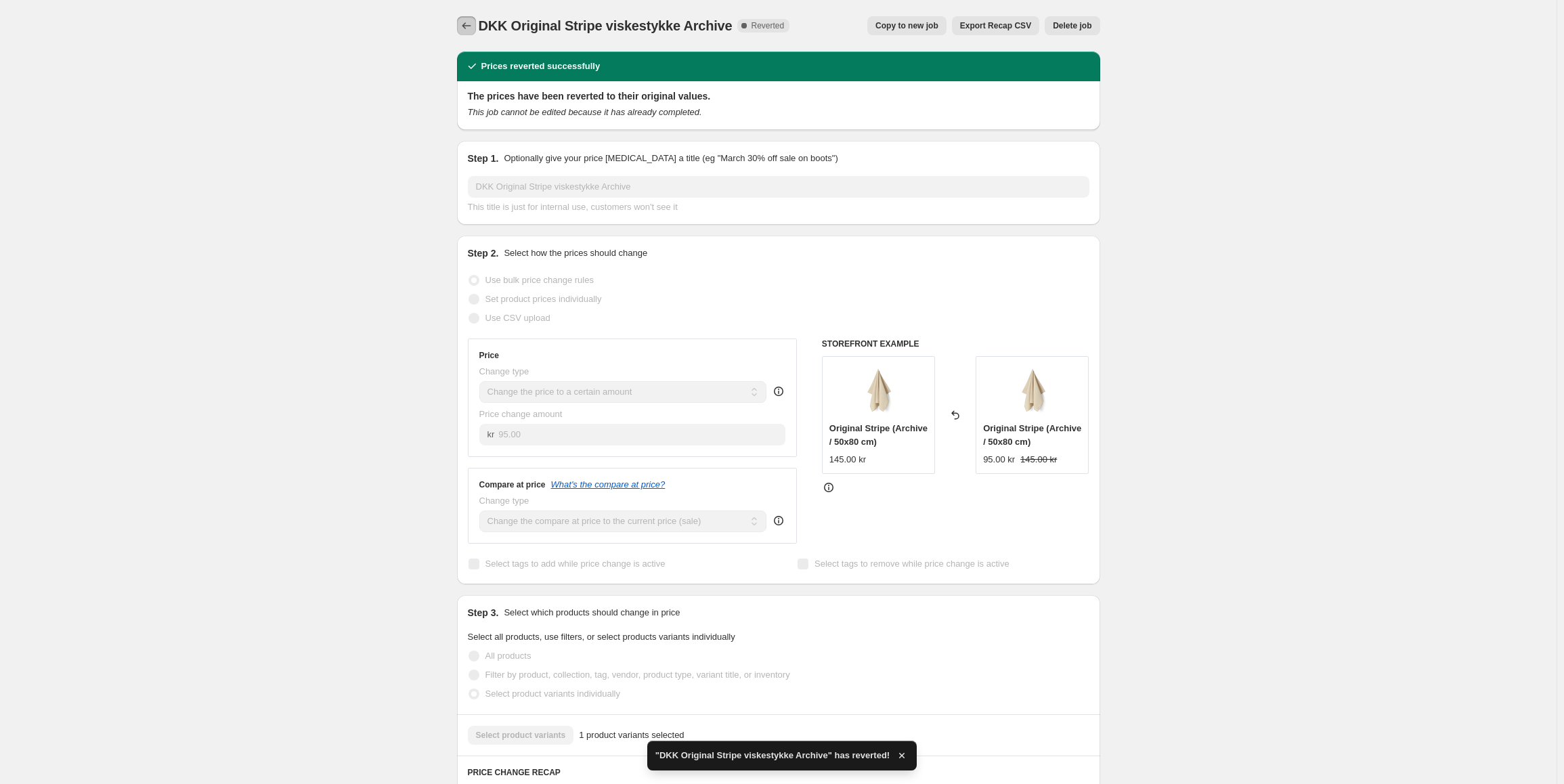
click at [471, 31] on icon "Price change jobs" at bounding box center [466, 25] width 13 height 13
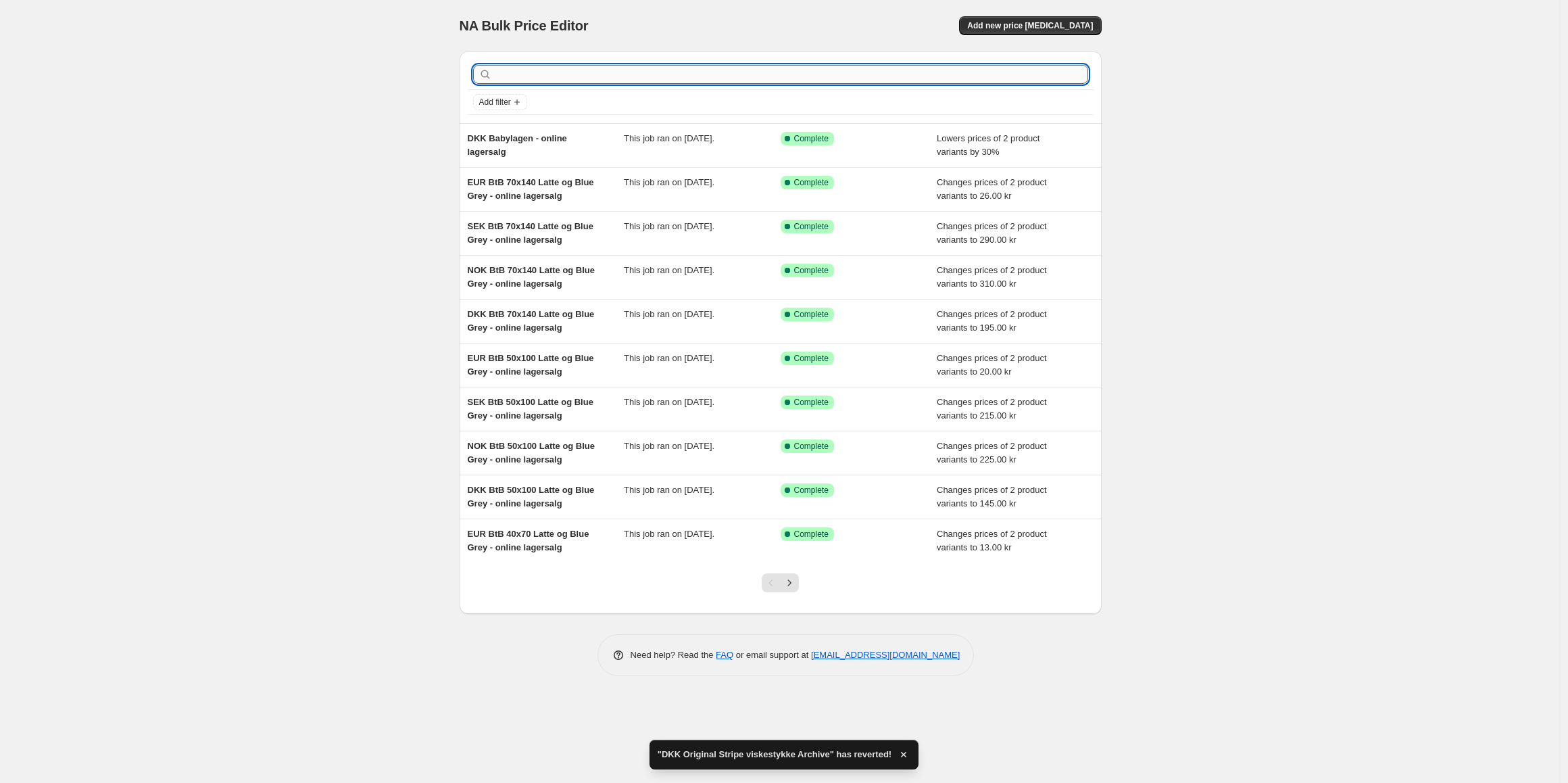
click at [554, 81] on input "text" at bounding box center [791, 74] width 593 height 19
type input "oriinal stripe archive"
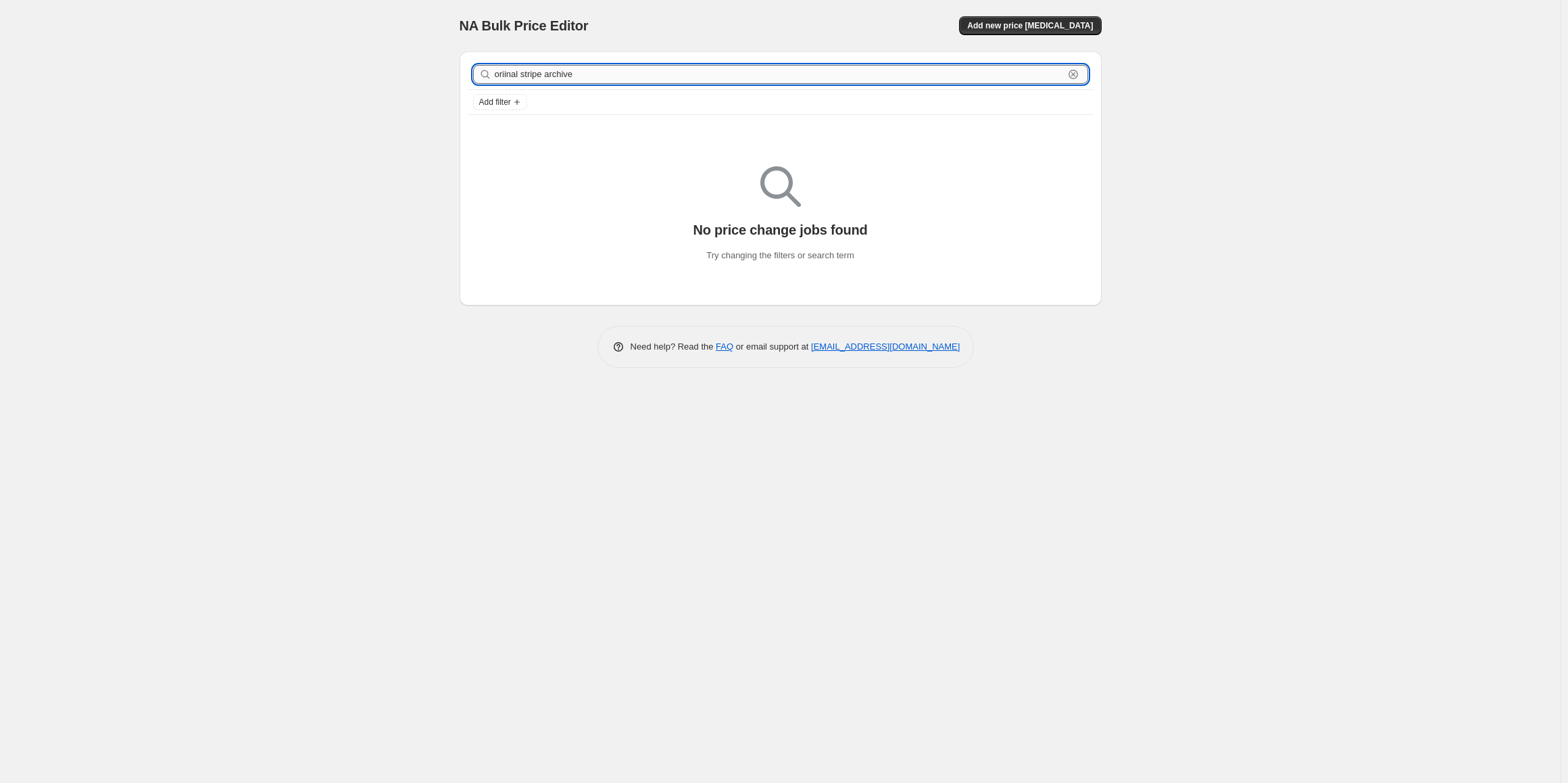
click at [506, 79] on input "oriinal stripe archive" at bounding box center [779, 74] width 569 height 19
type input "orinal stripe archive"
click at [506, 67] on input "orinal stripe archive" at bounding box center [779, 74] width 569 height 19
type input "original stripe archive"
click at [511, 73] on input "original stripe archive" at bounding box center [779, 74] width 569 height 19
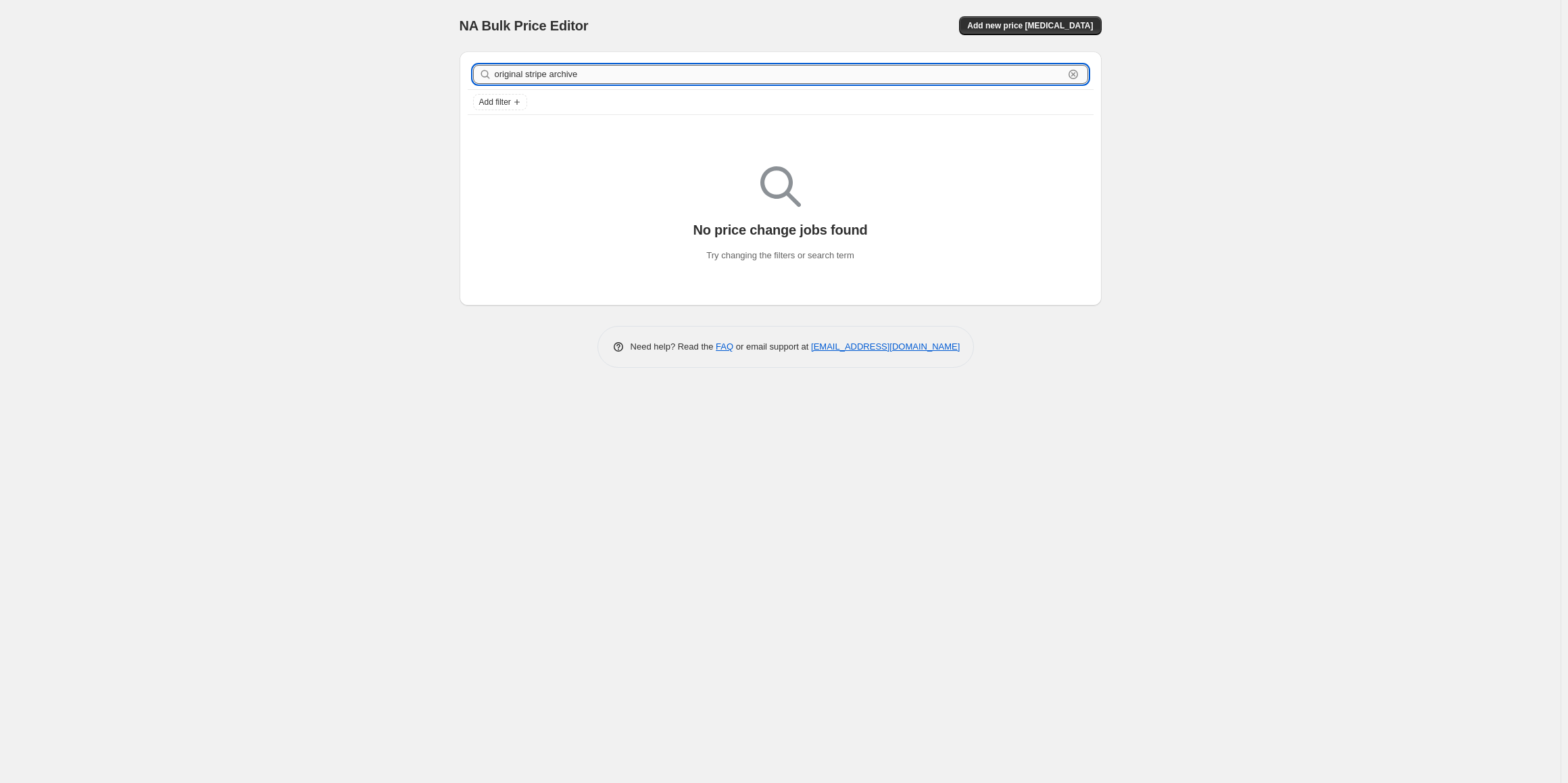
click at [511, 73] on input "original stripe archive" at bounding box center [779, 74] width 569 height 19
click at [593, 79] on input "original stripe archive" at bounding box center [779, 74] width 569 height 19
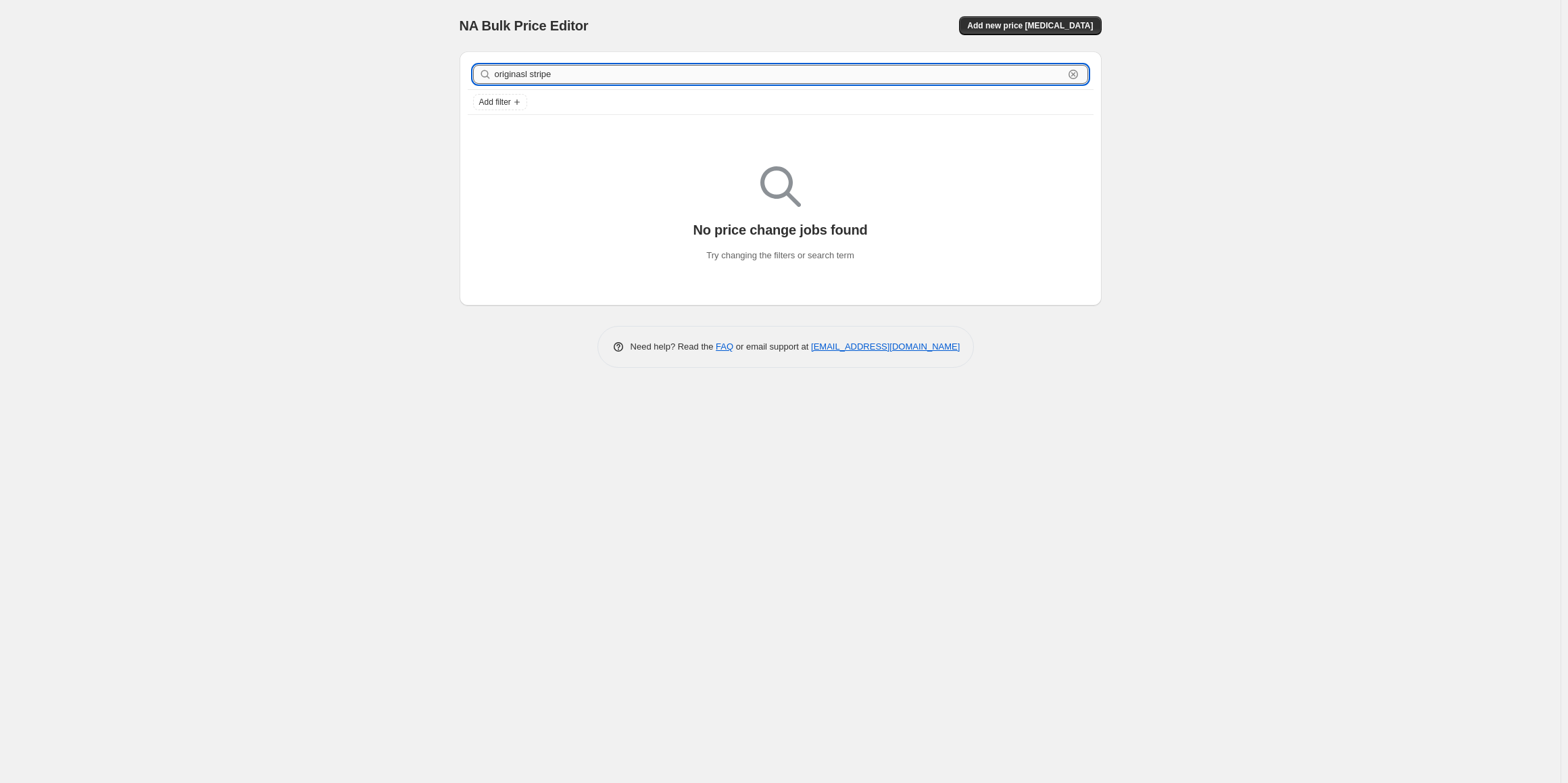
type input "originasl stripe"
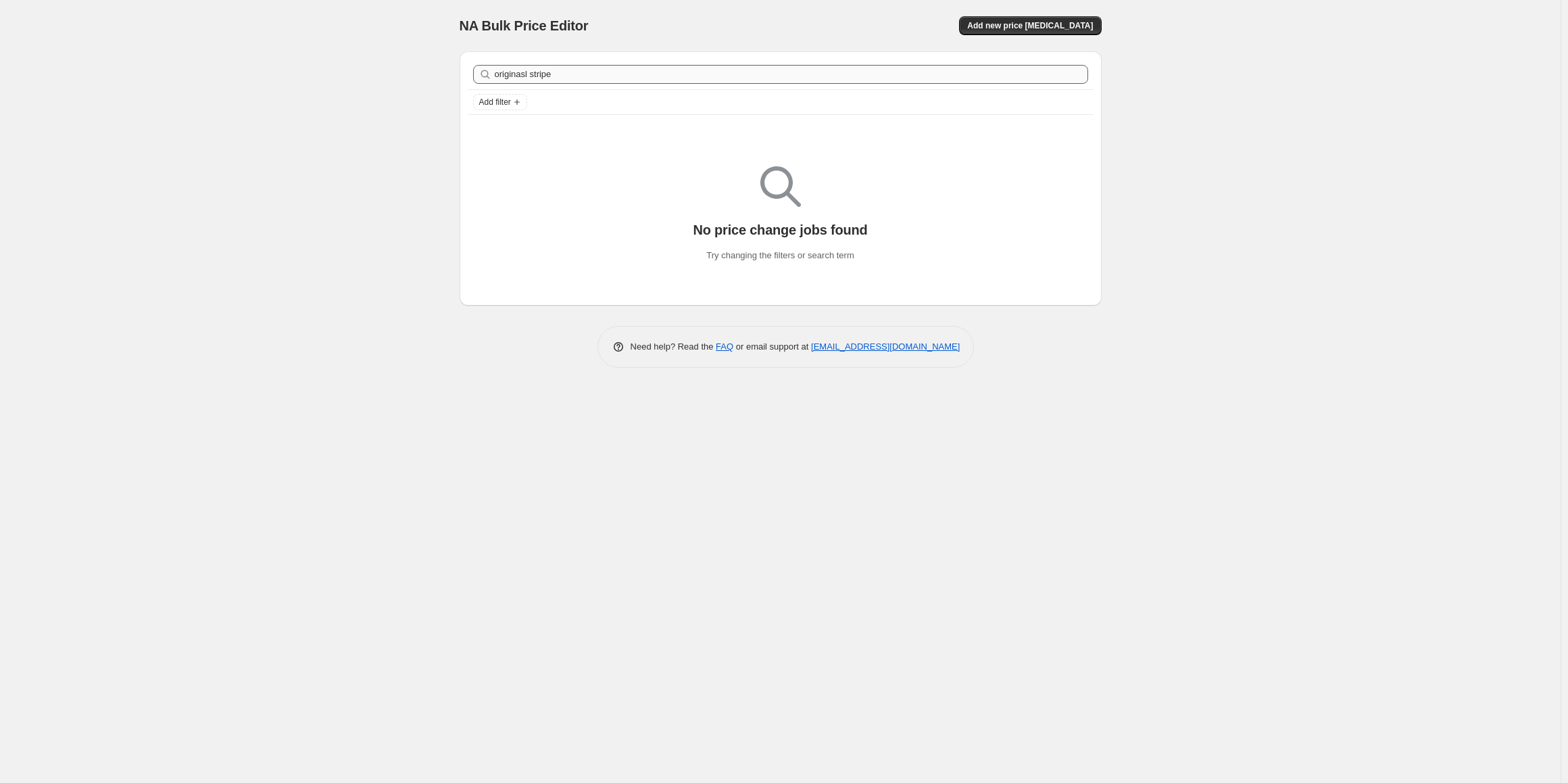
click at [567, 66] on div "originasl stripe Clear" at bounding box center [781, 74] width 626 height 30
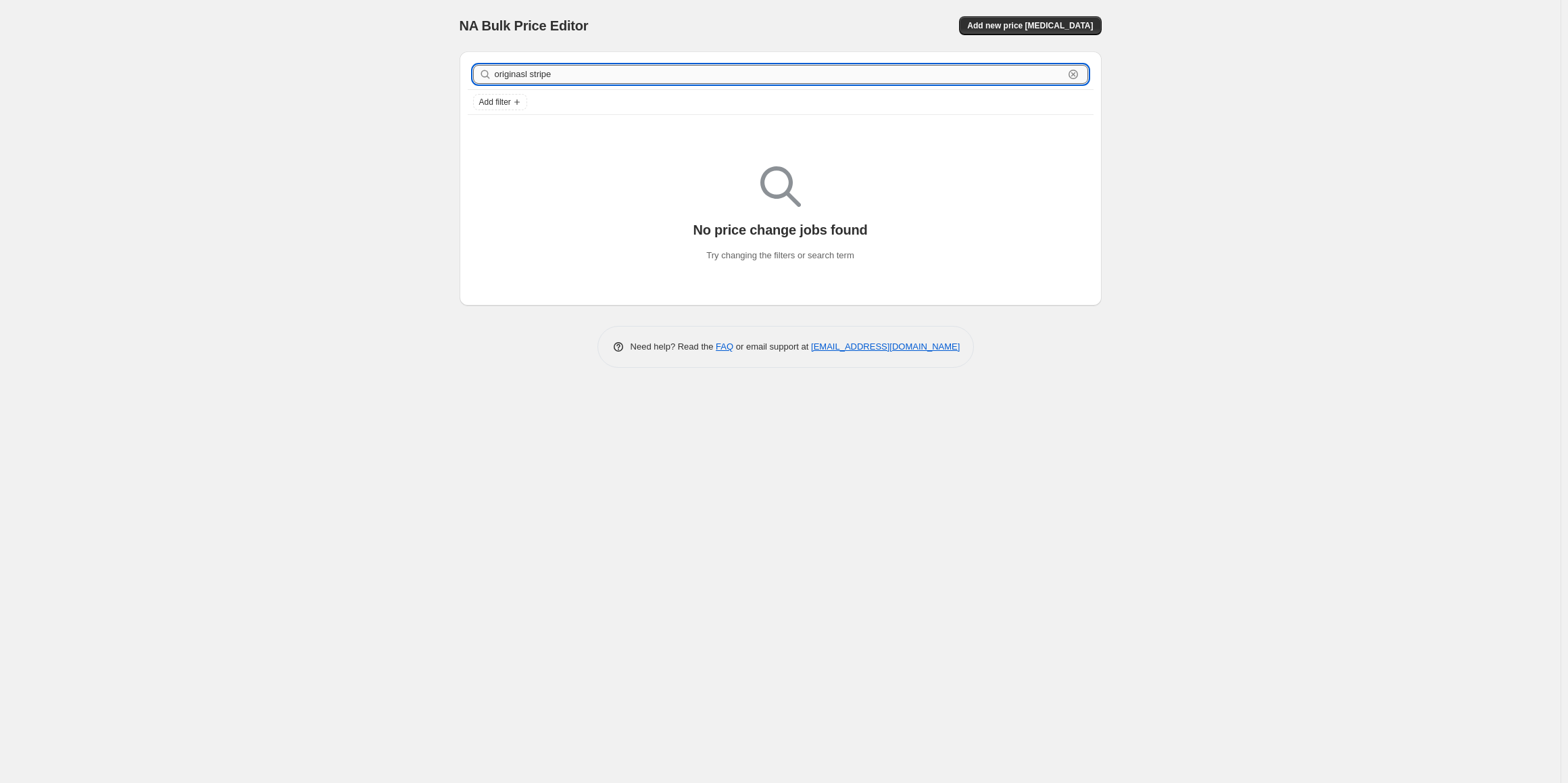
click at [568, 66] on input "originasl stripe" at bounding box center [779, 74] width 569 height 19
type input "original stripe viskestyke"
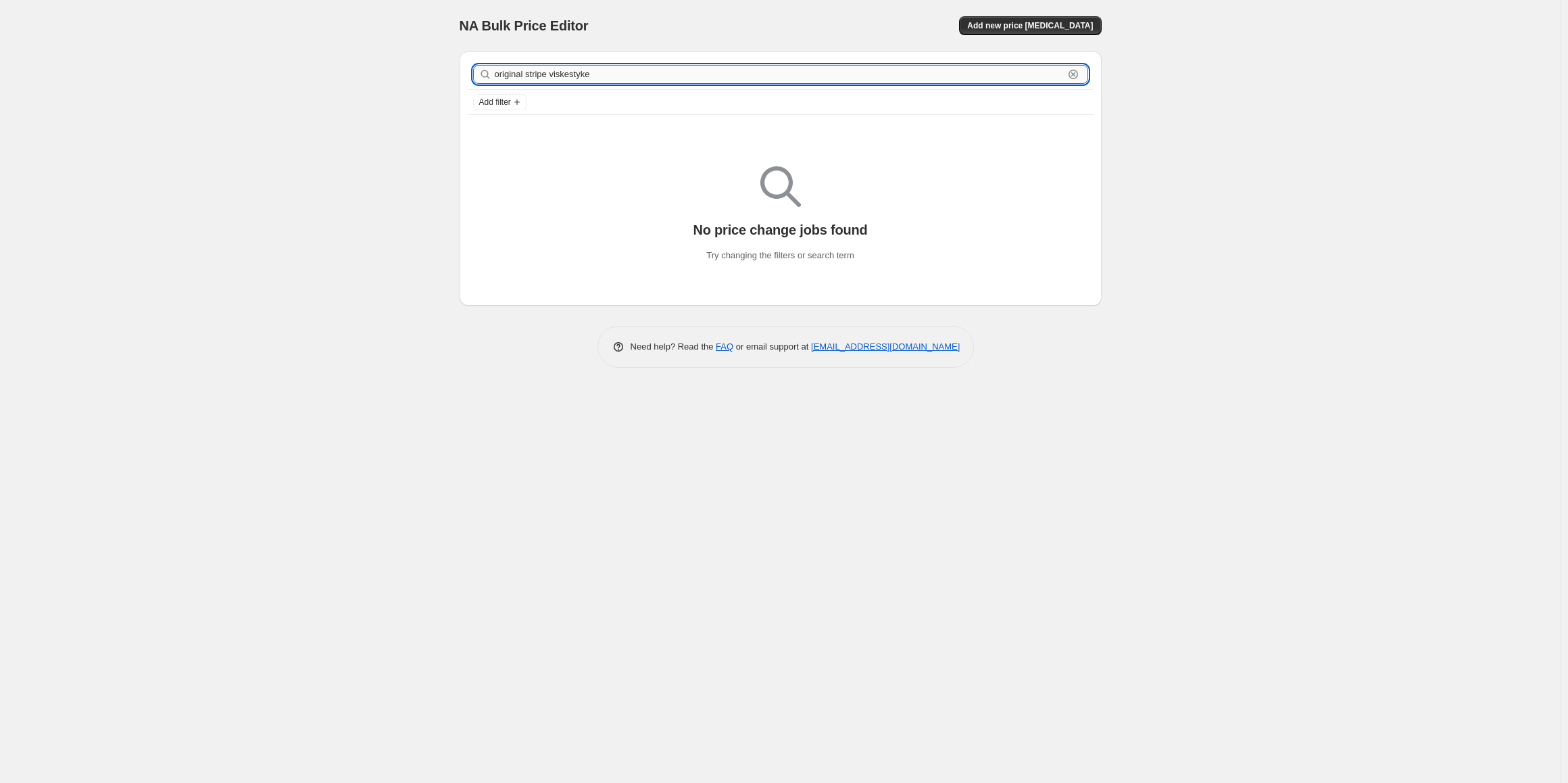
drag, startPoint x: 582, startPoint y: 74, endPoint x: 589, endPoint y: 84, distance: 12.2
click at [582, 74] on input "original stripe viskestyke" at bounding box center [779, 74] width 569 height 19
type input "original stripe viskestykke"
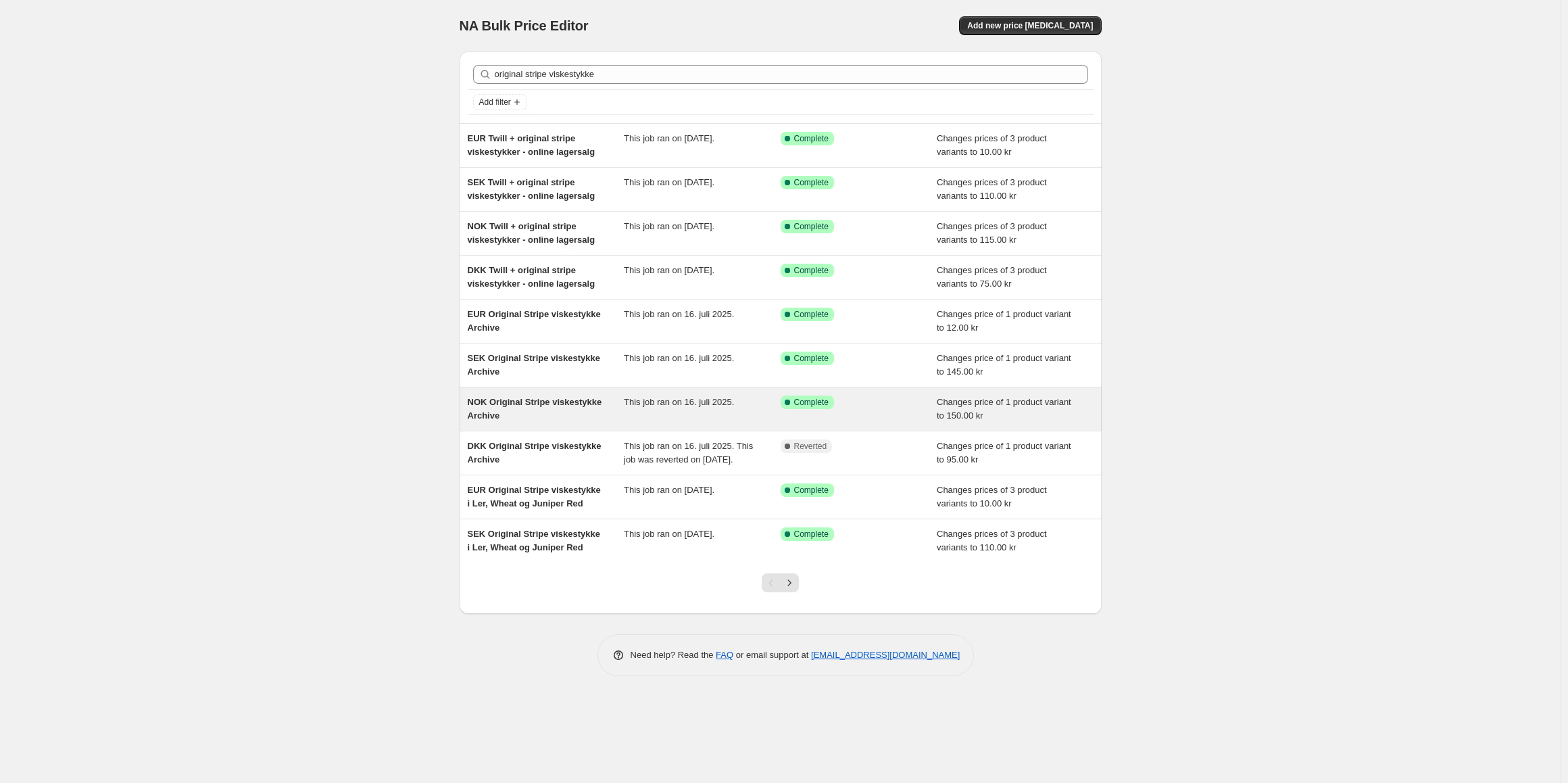
click at [558, 406] on span "NOK Original Stripe viskestykke Archive" at bounding box center [534, 409] width 134 height 24
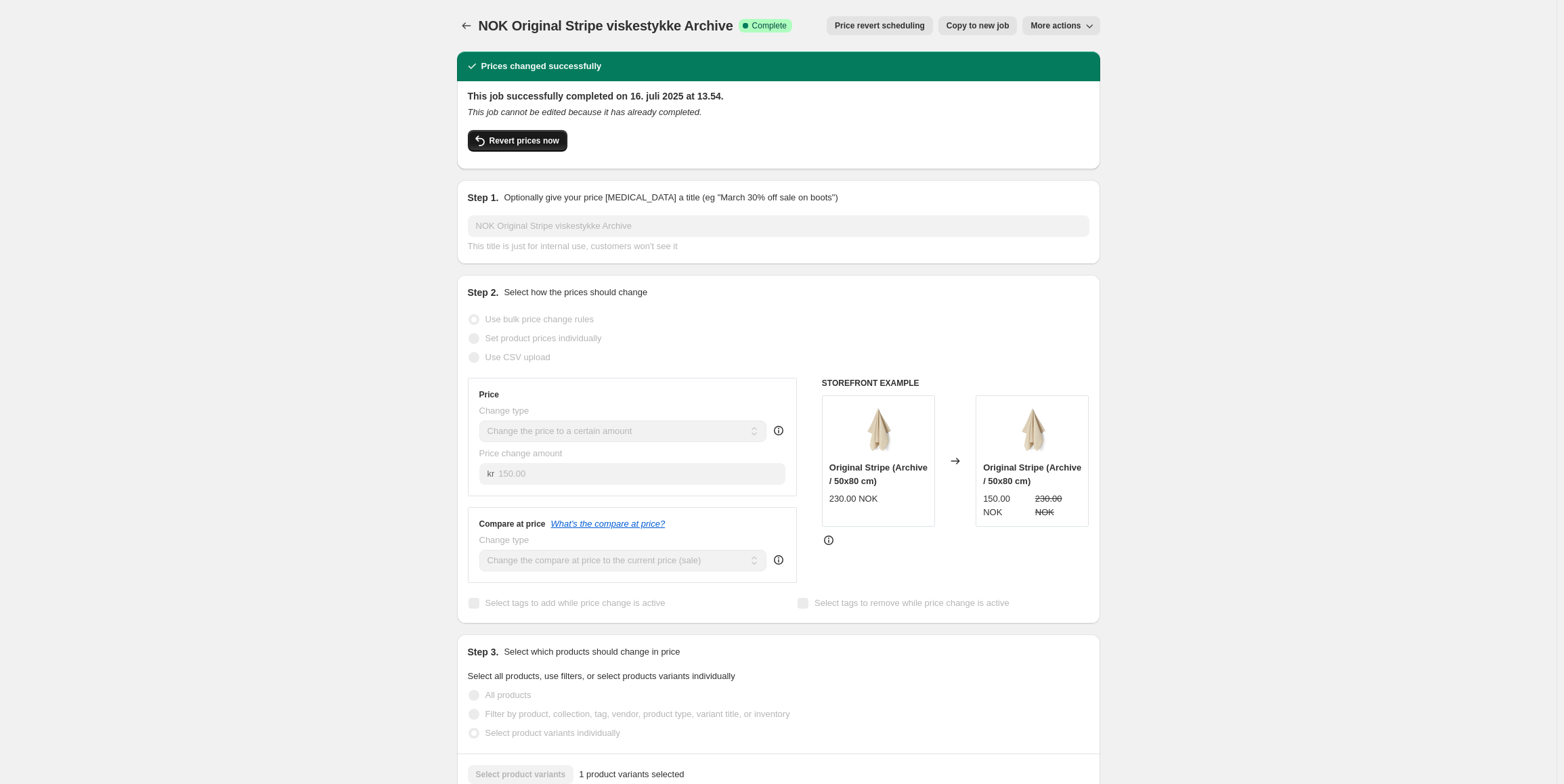
click at [537, 133] on button "Revert prices now" at bounding box center [517, 141] width 100 height 22
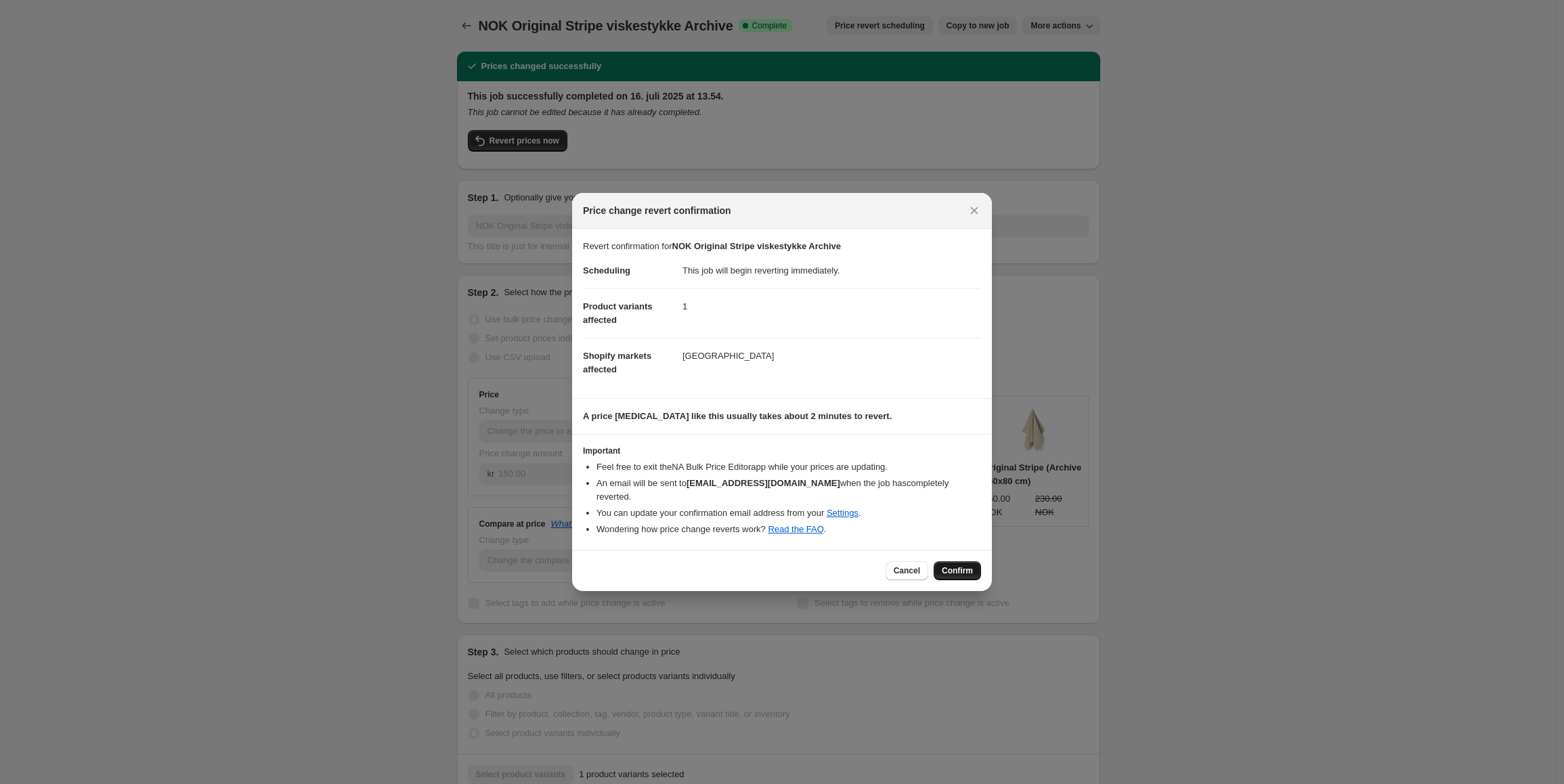
click at [956, 565] on span "Confirm" at bounding box center [957, 571] width 31 height 11
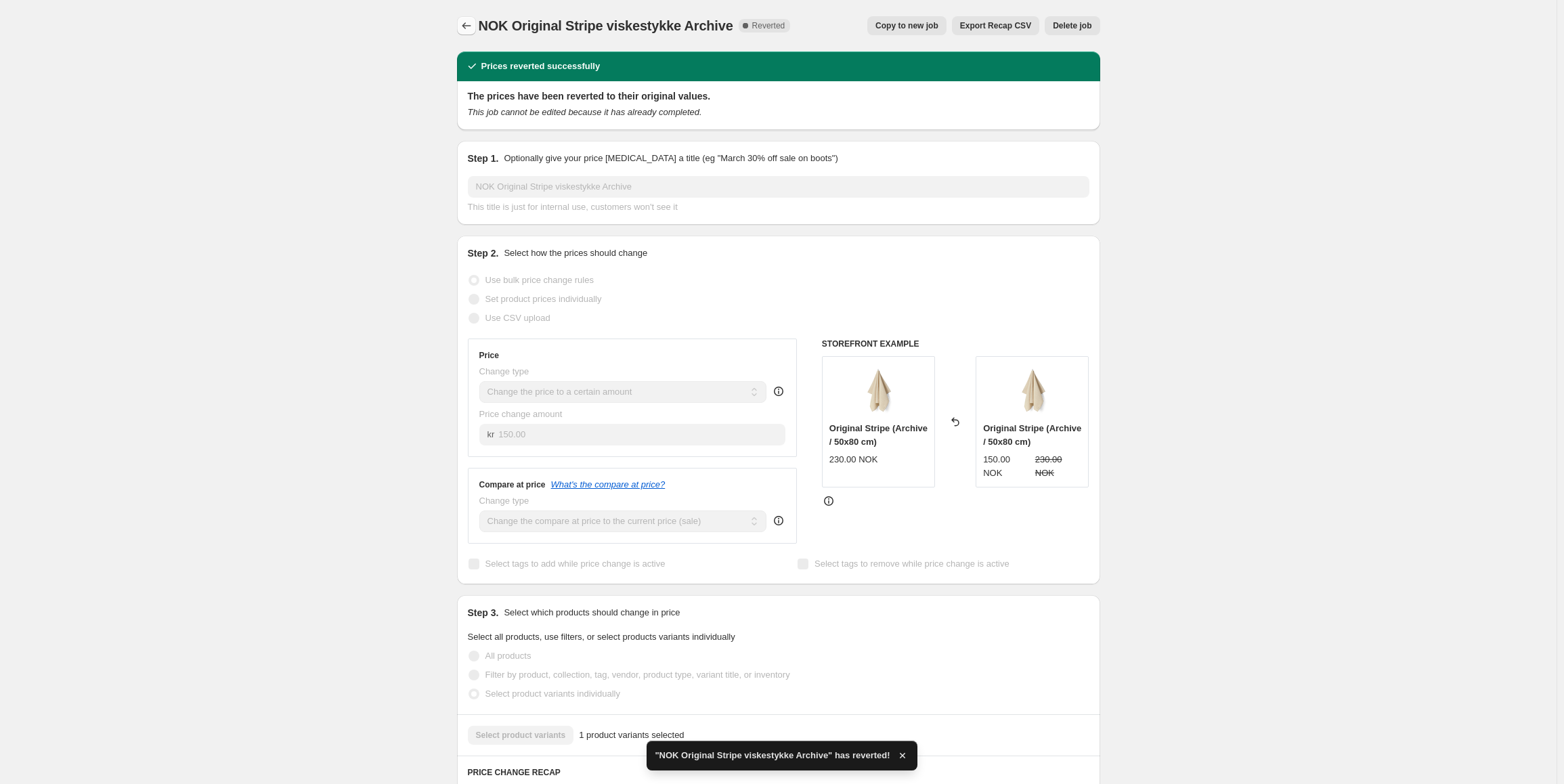
click at [467, 28] on icon "Price change jobs" at bounding box center [466, 26] width 9 height 7
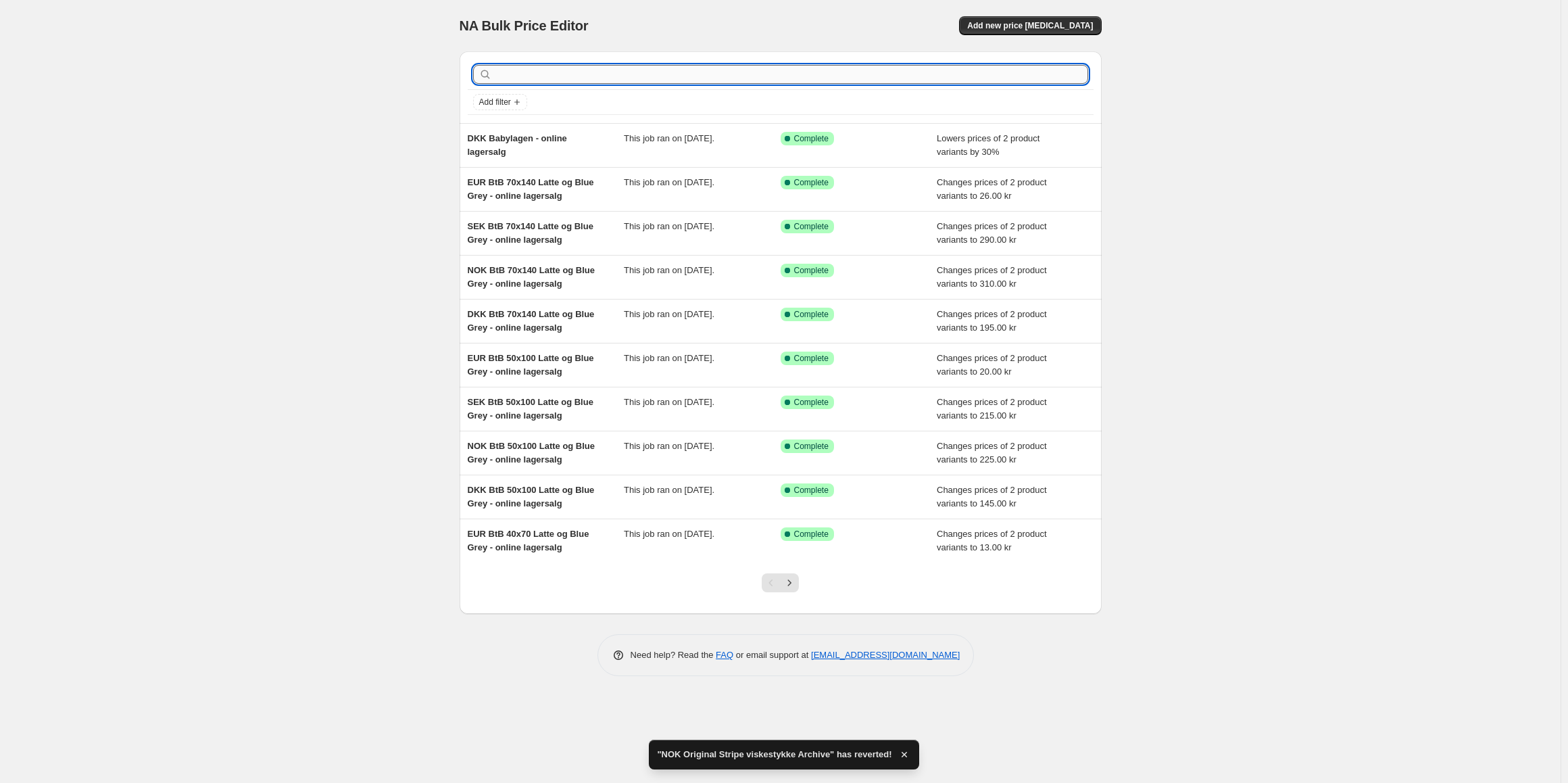
click at [582, 72] on input "text" at bounding box center [791, 74] width 593 height 19
type input "sek origi"
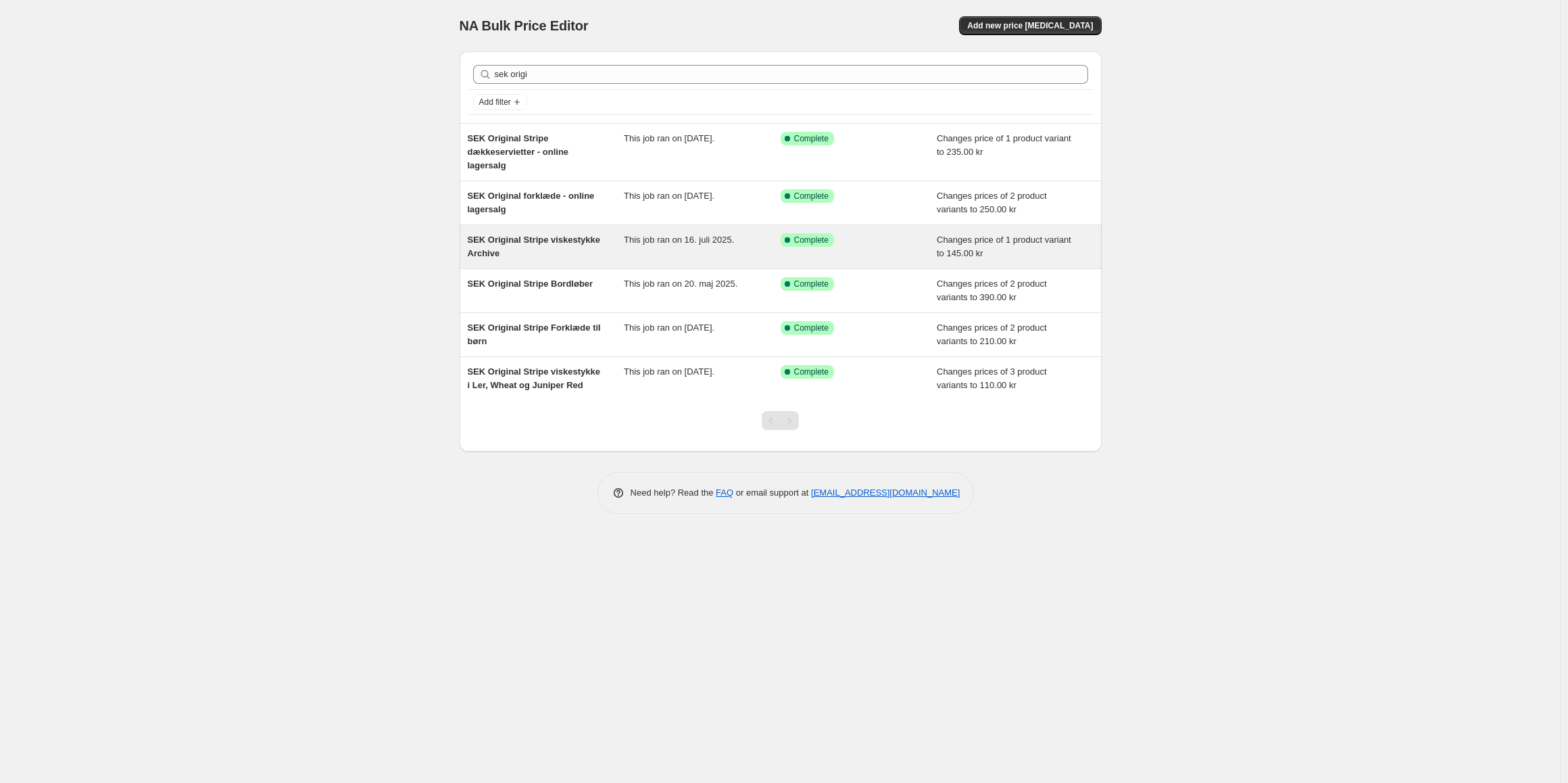
click at [535, 240] on span "SEK Original Stripe viskestykke Archive" at bounding box center [534, 246] width 133 height 24
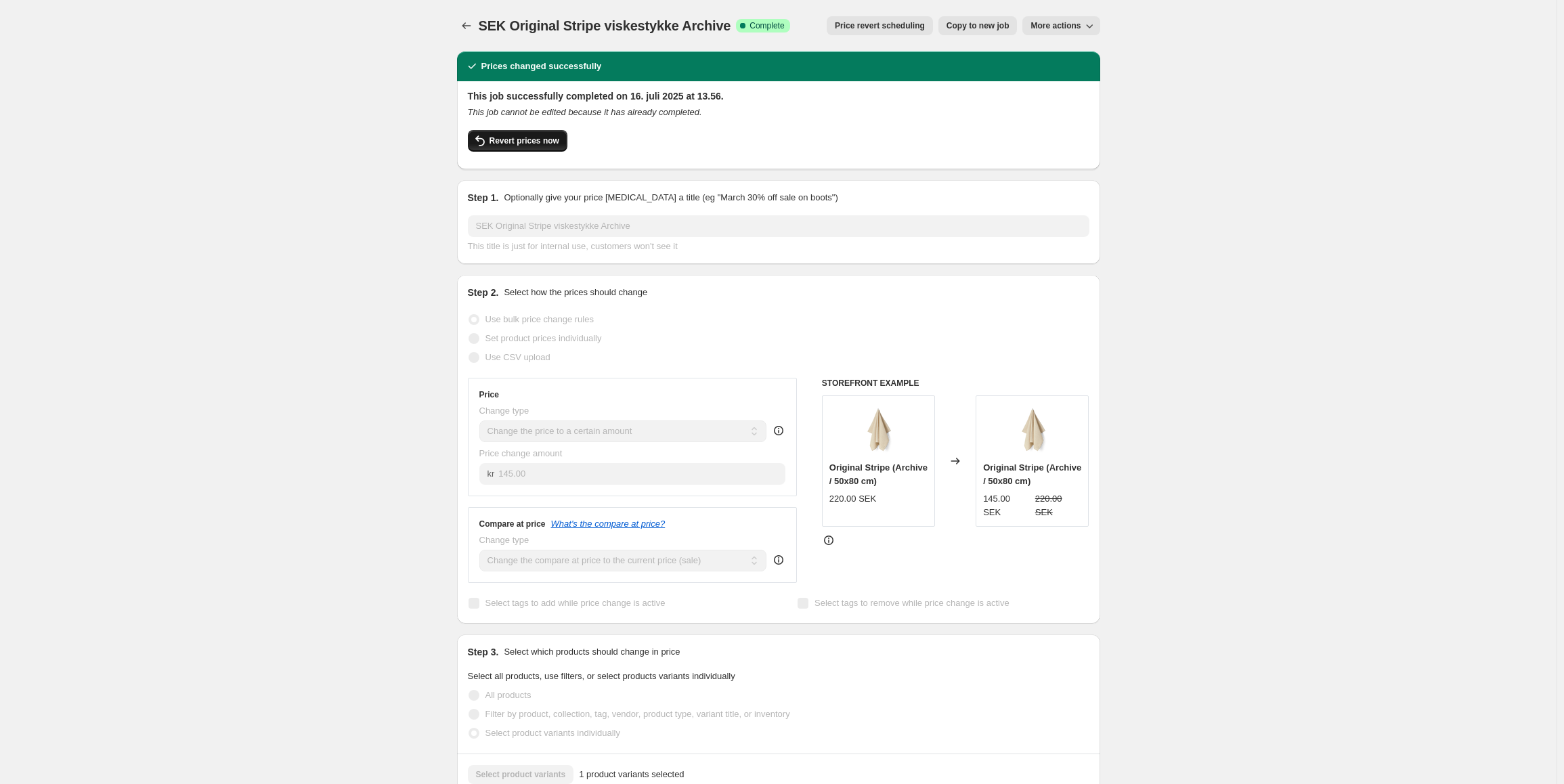
click at [505, 147] on button "Revert prices now" at bounding box center [517, 141] width 100 height 22
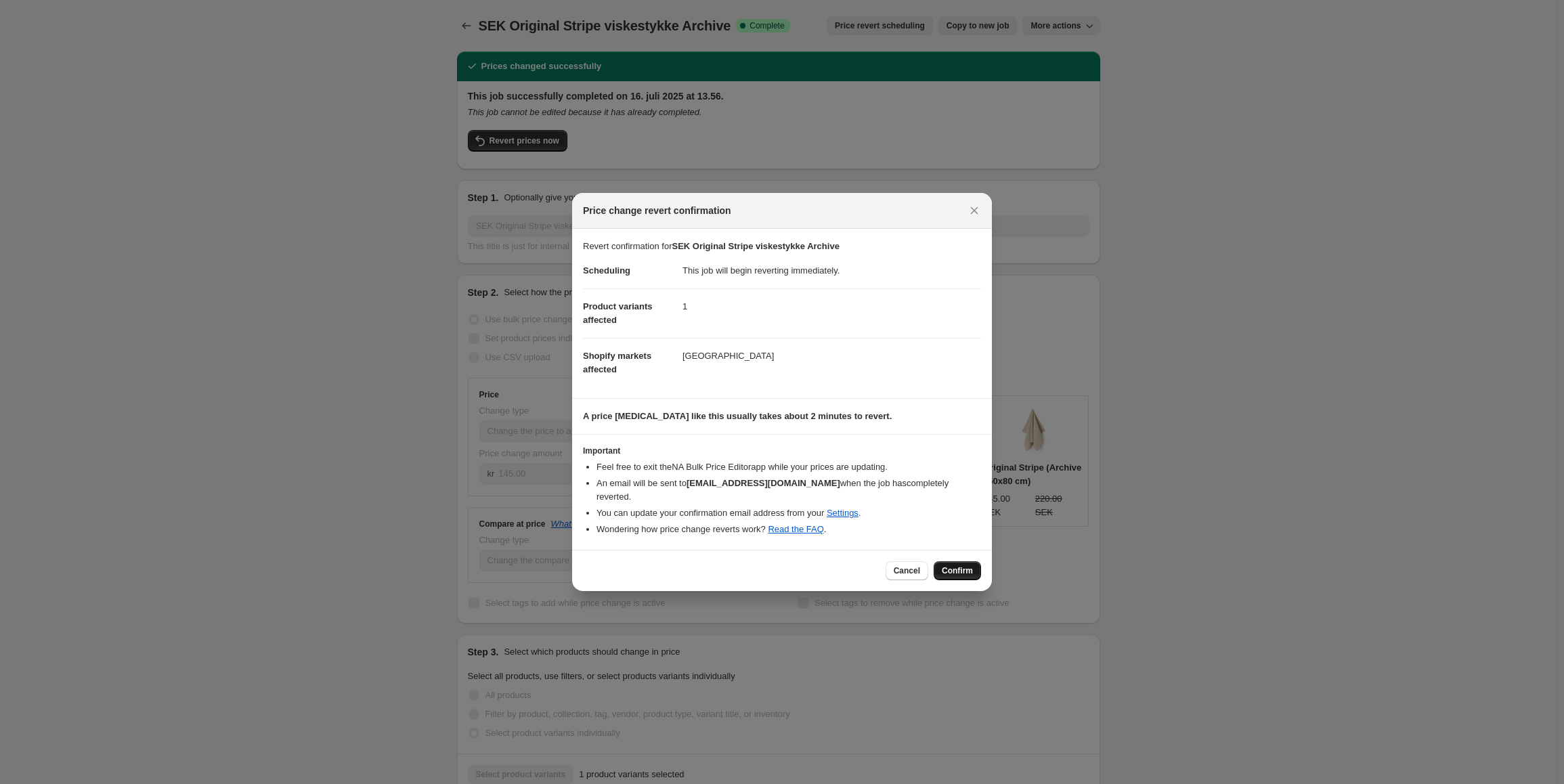
click at [938, 561] on button "Confirm" at bounding box center [958, 570] width 47 height 19
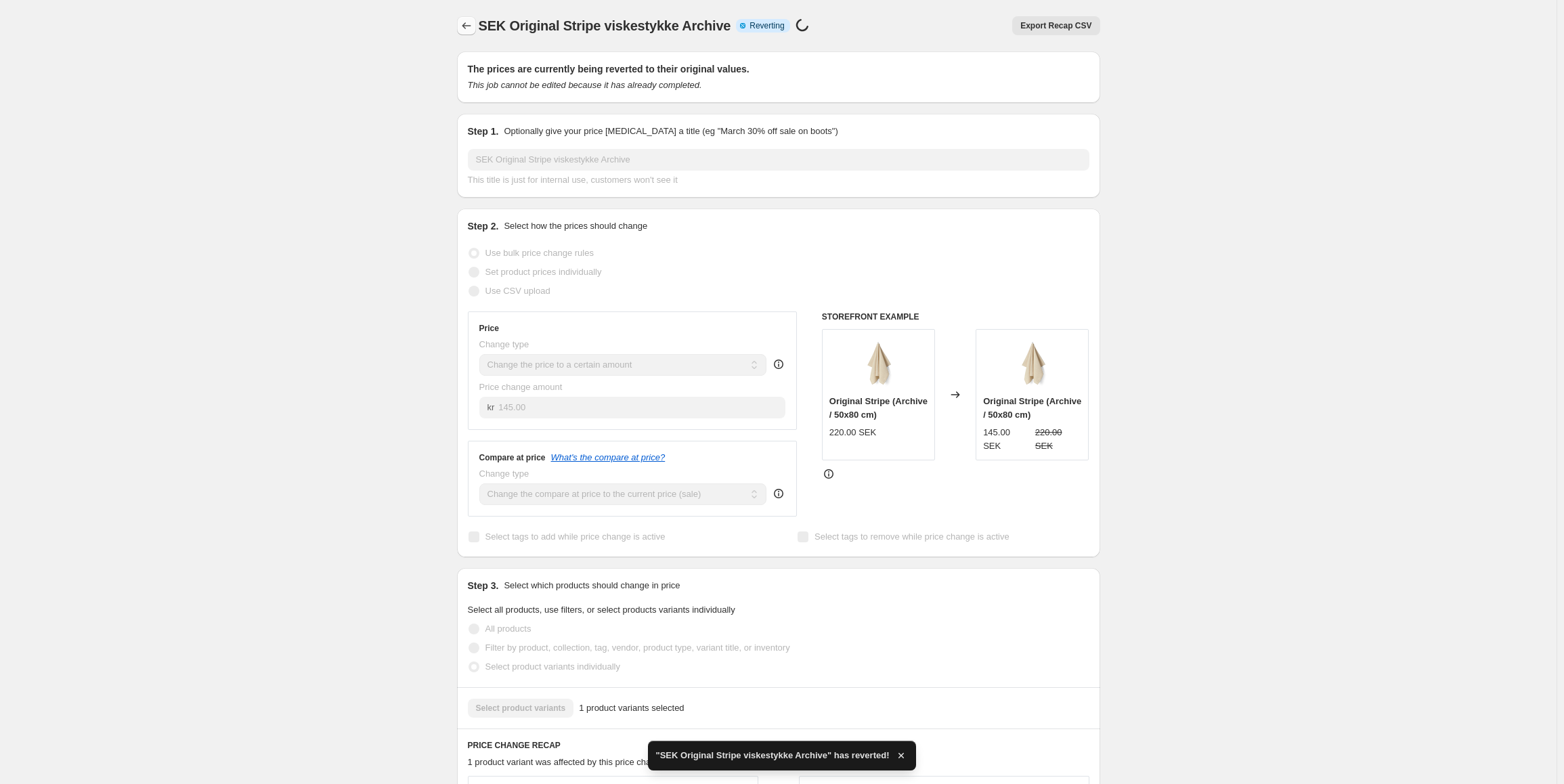
click at [468, 32] on icon "Price change jobs" at bounding box center [466, 25] width 13 height 13
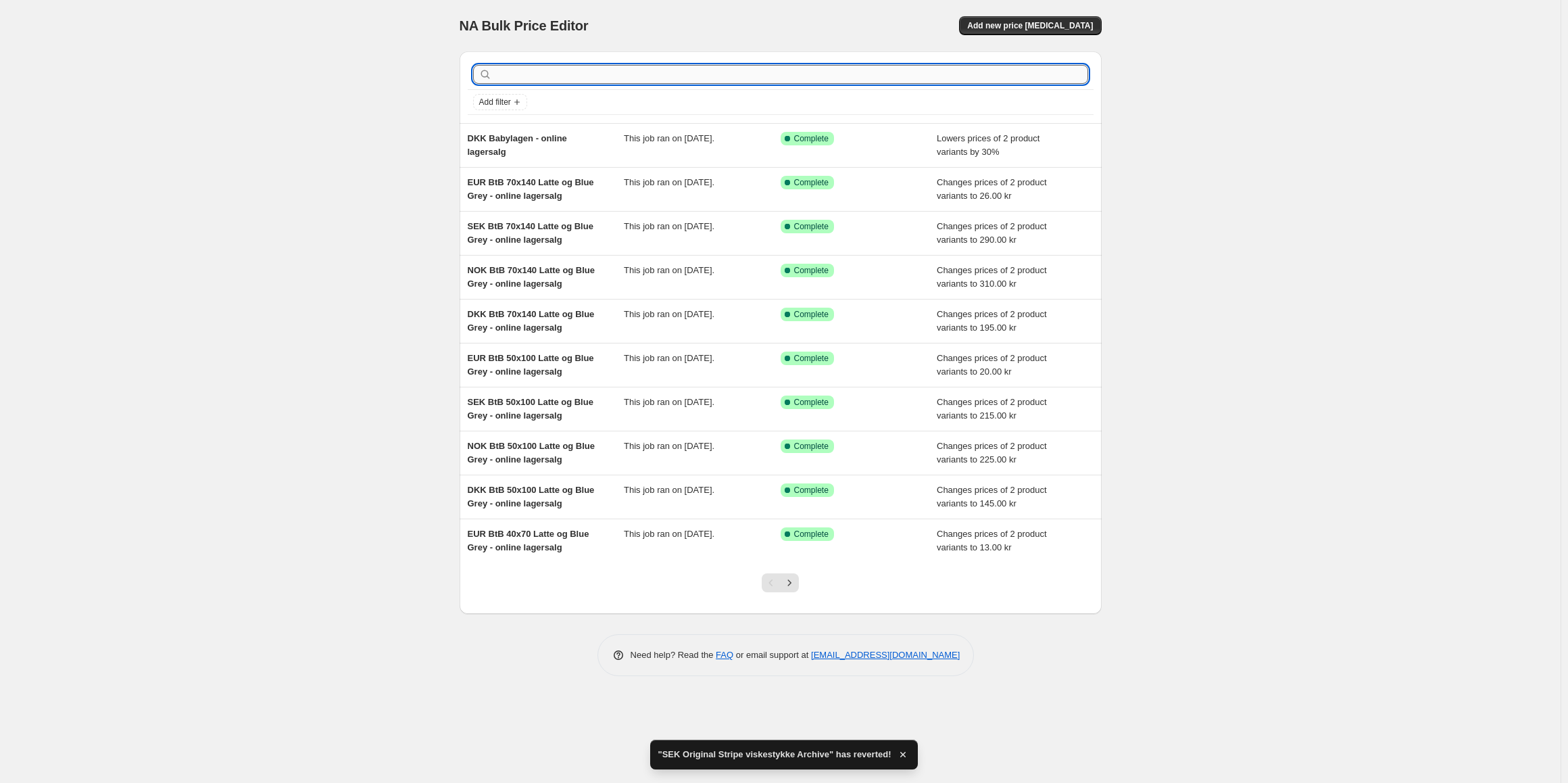
click at [591, 79] on input "text" at bounding box center [791, 74] width 593 height 19
type input "eur origi"
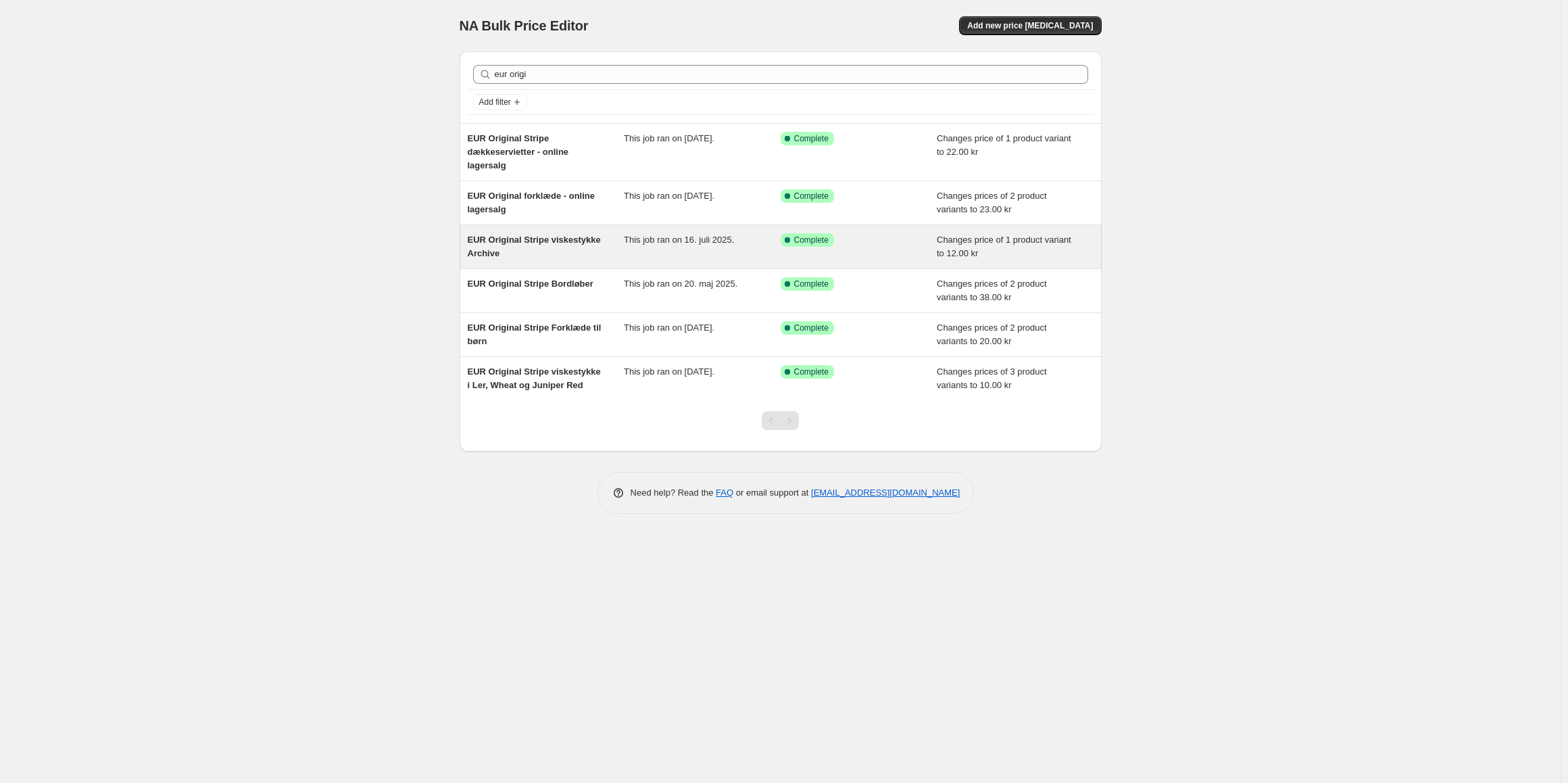
click at [562, 237] on span "EUR Original Stripe viskestykke Archive" at bounding box center [534, 246] width 133 height 24
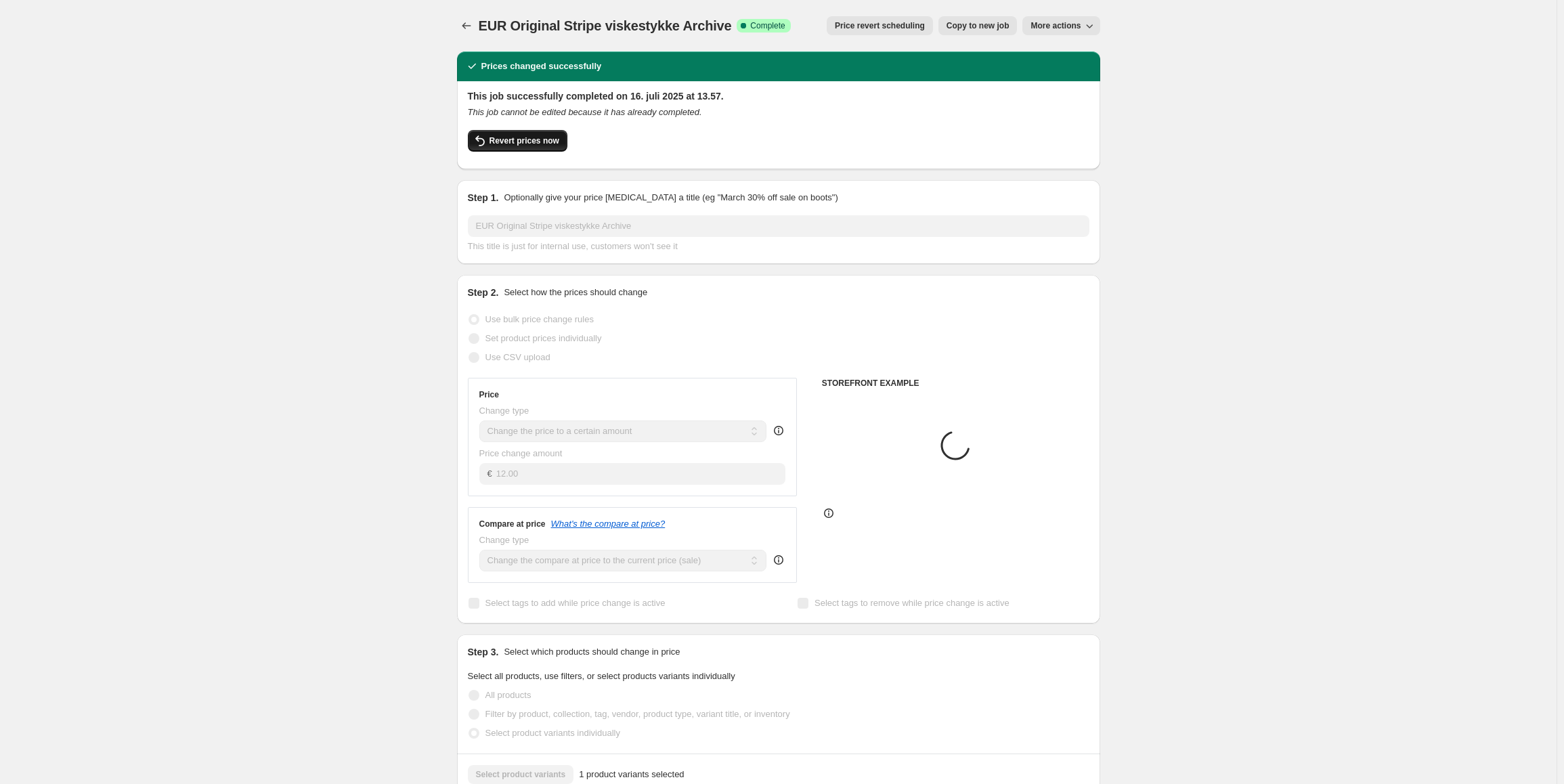
click at [536, 144] on span "Revert prices now" at bounding box center [524, 141] width 70 height 11
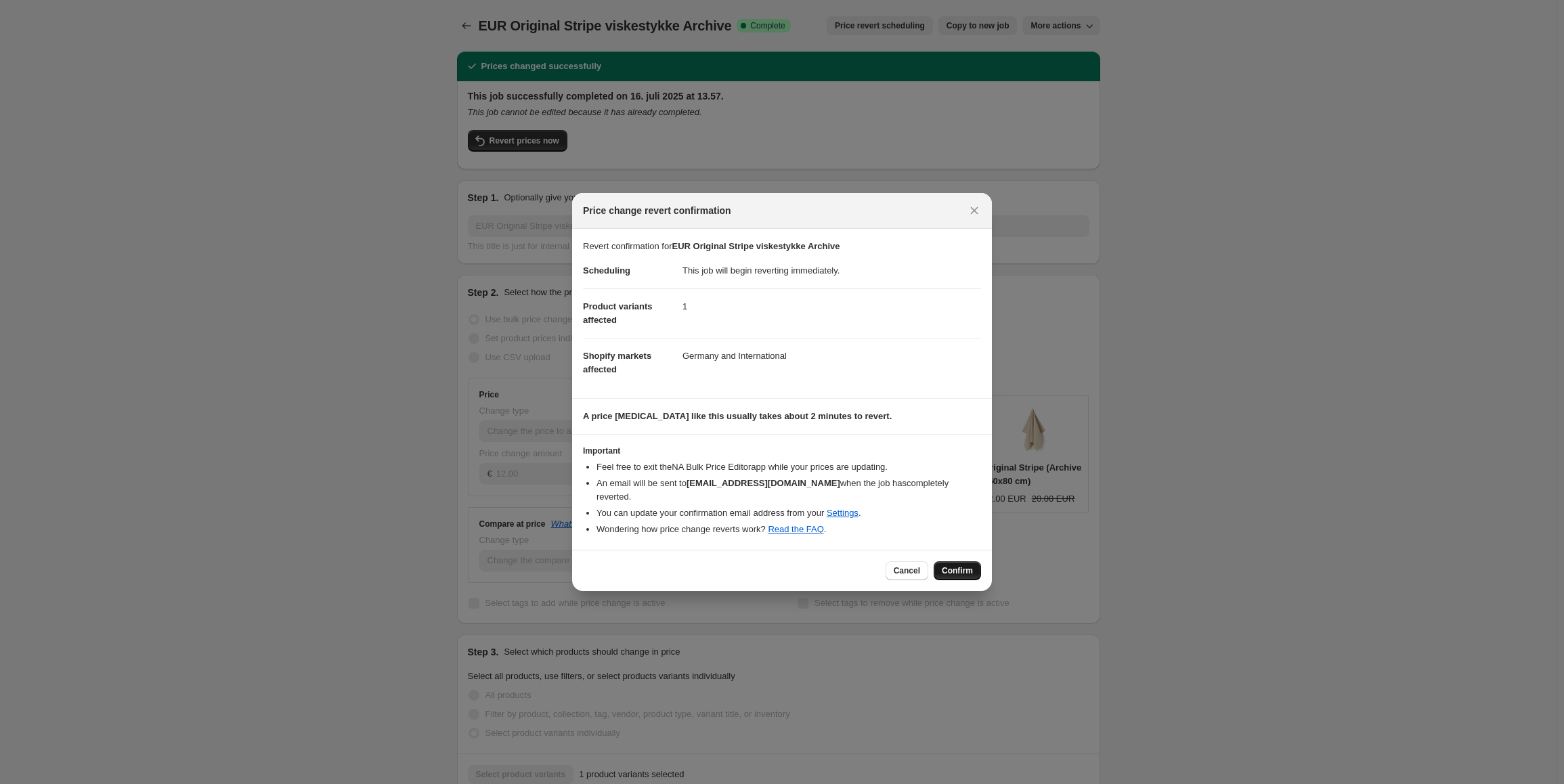
click at [969, 561] on button "Confirm" at bounding box center [958, 570] width 47 height 19
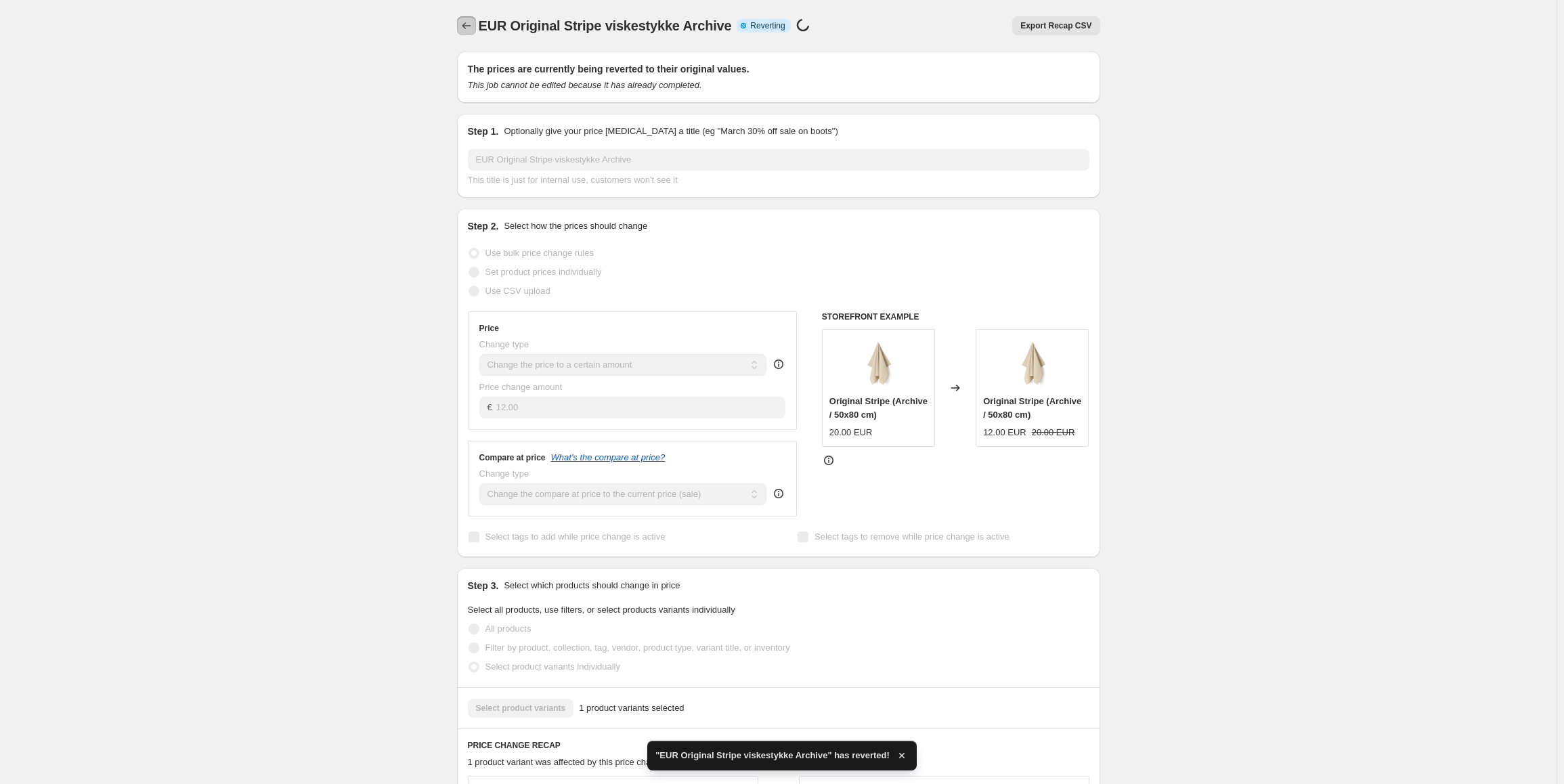
click at [476, 27] on button "Price change jobs" at bounding box center [466, 25] width 19 height 19
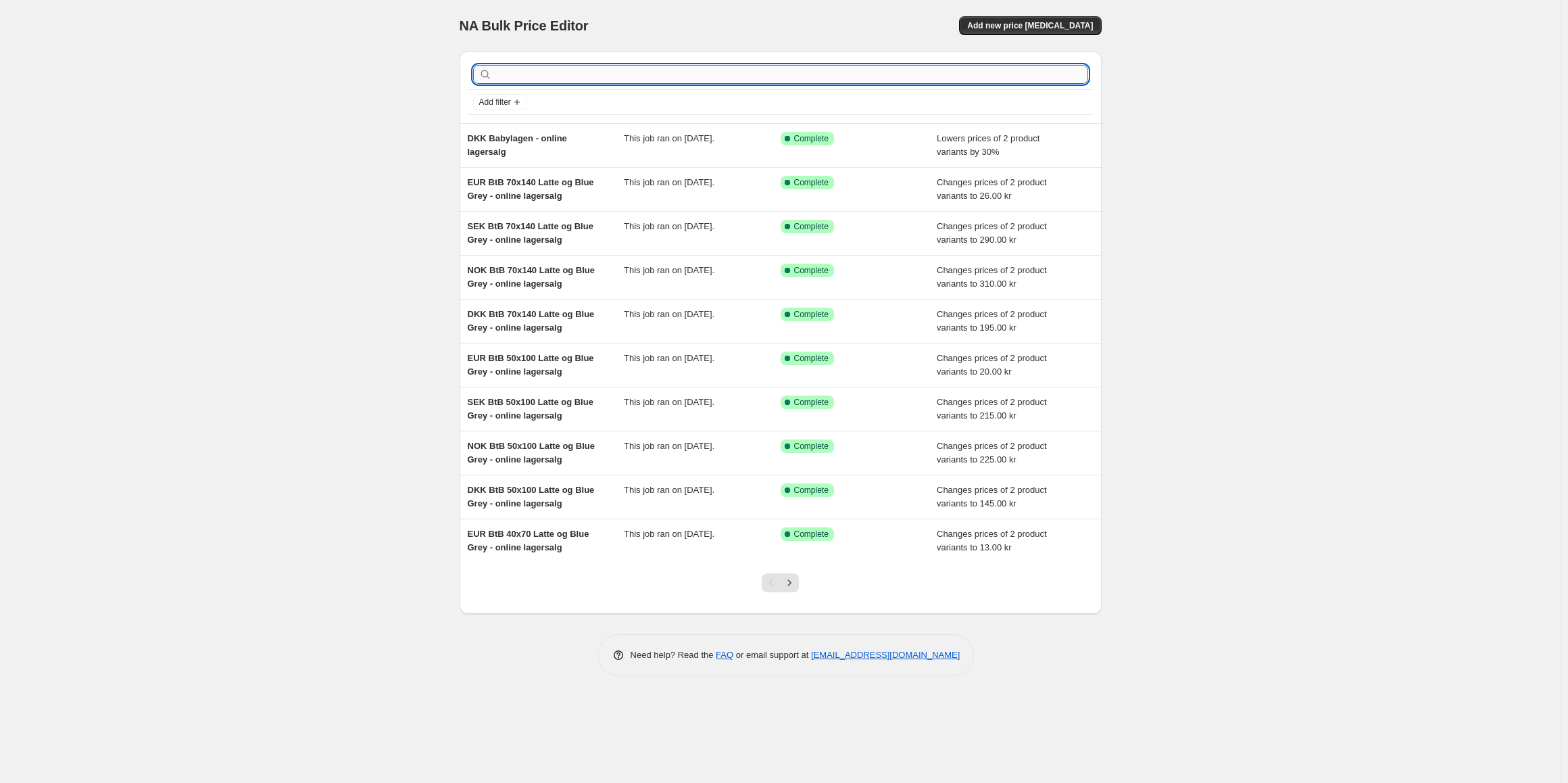
click at [547, 70] on input "text" at bounding box center [791, 74] width 593 height 19
type input "viske"
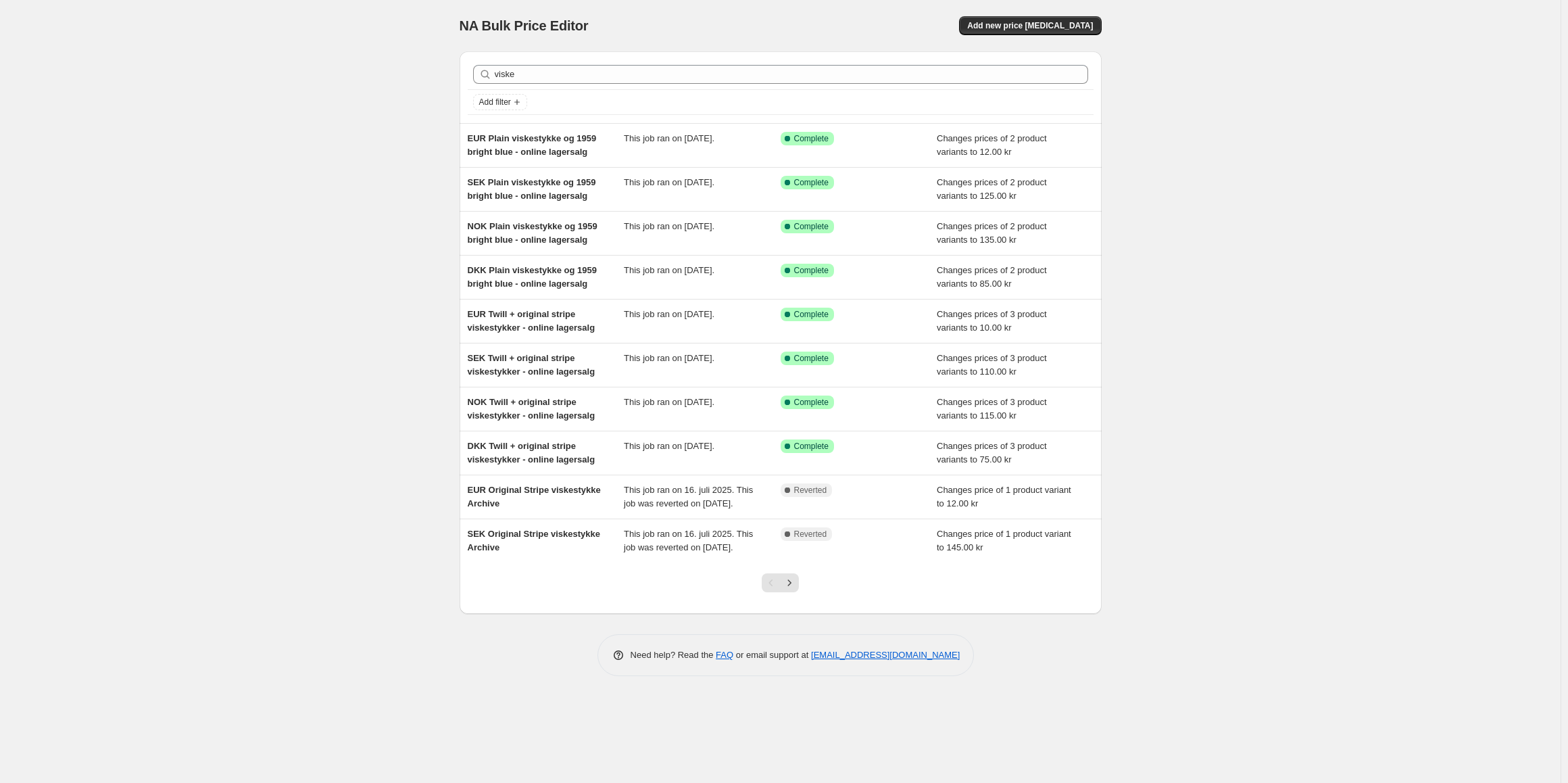
click at [748, 86] on div "viske Clear" at bounding box center [781, 74] width 626 height 30
click at [790, 590] on icon "Next" at bounding box center [789, 583] width 13 height 13
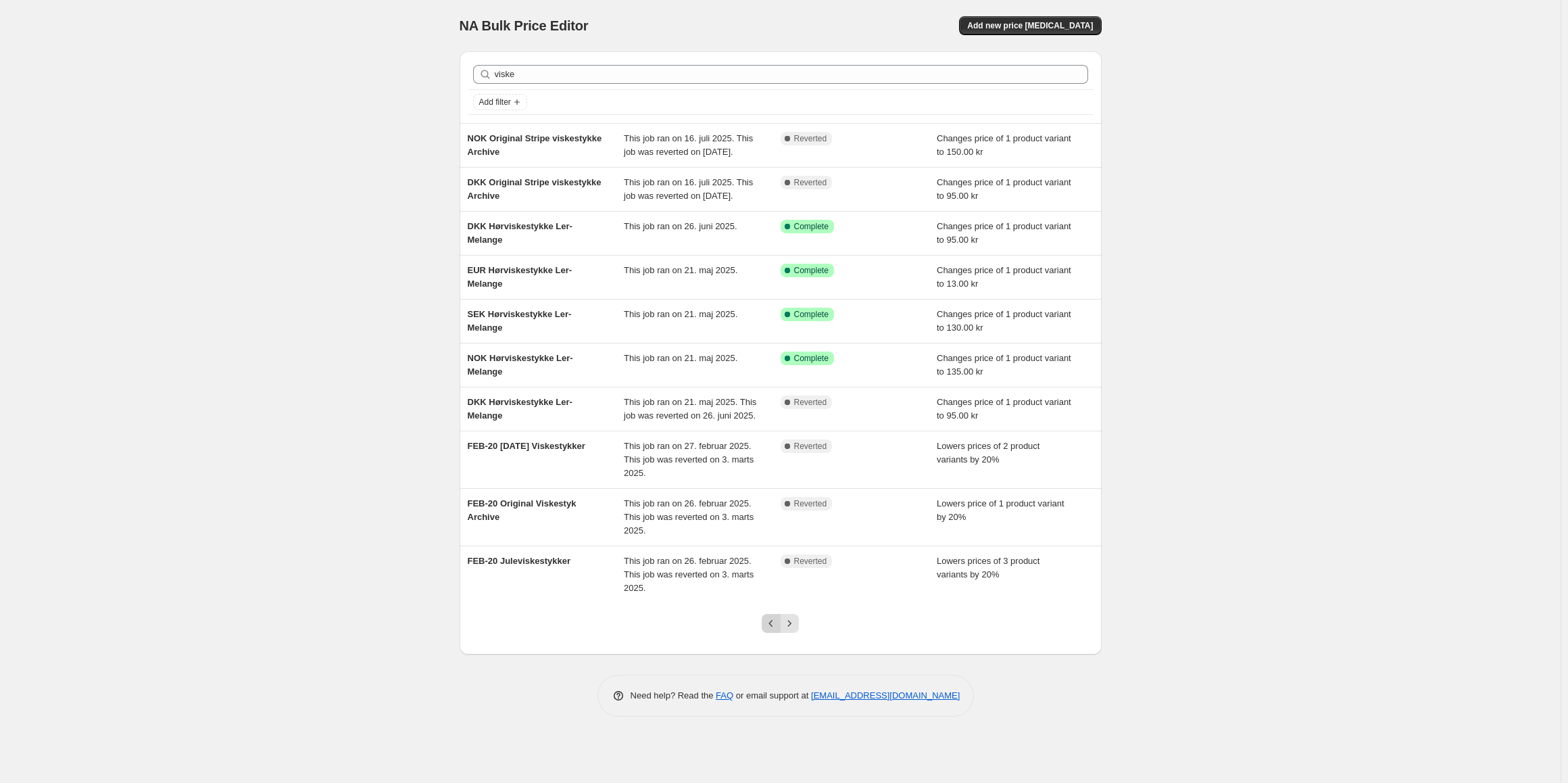
click at [765, 630] on icon "Previous" at bounding box center [771, 623] width 13 height 13
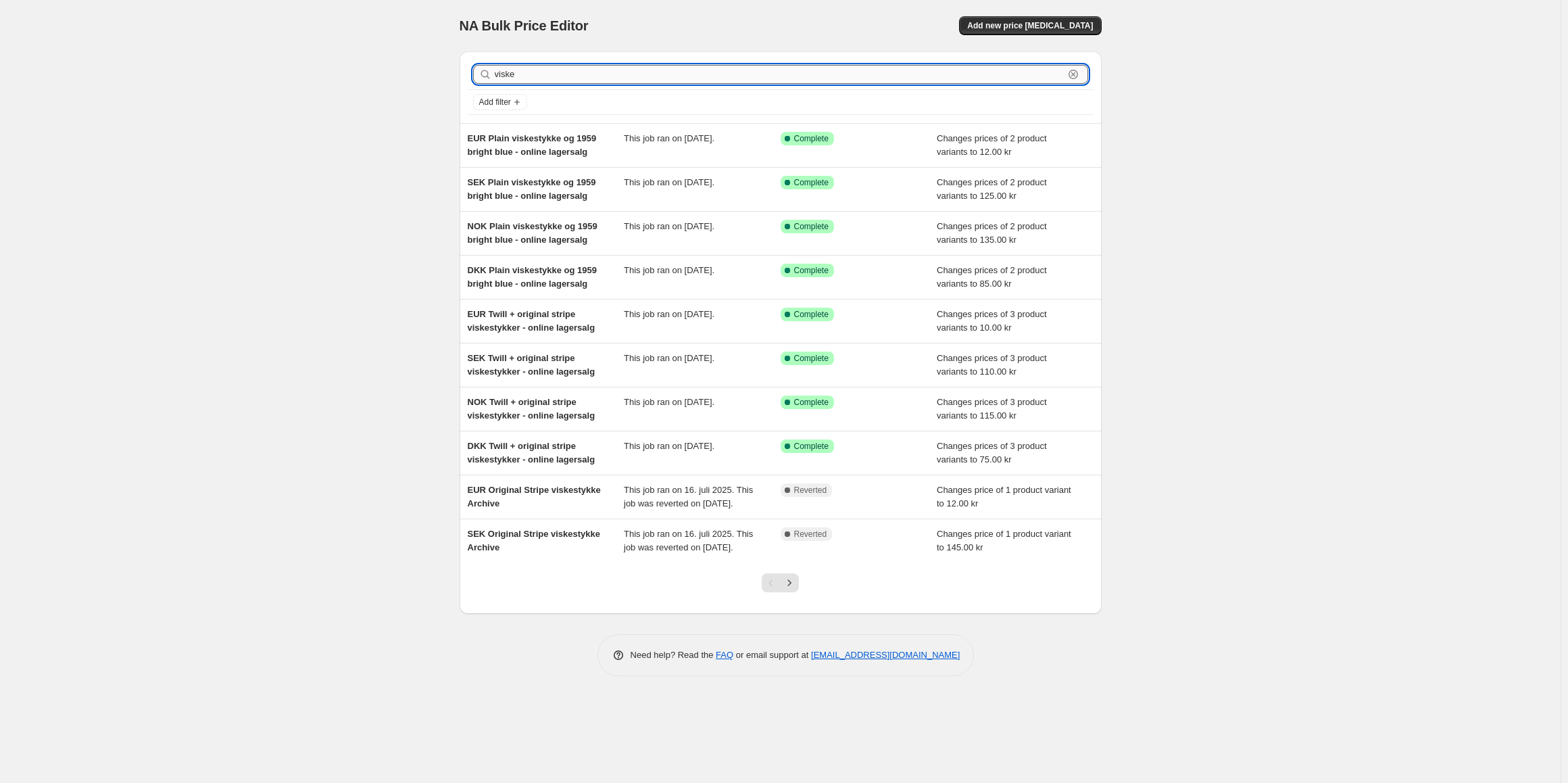
click at [580, 76] on input "viske" at bounding box center [779, 74] width 569 height 19
type input "online lagersalg viskestykke"
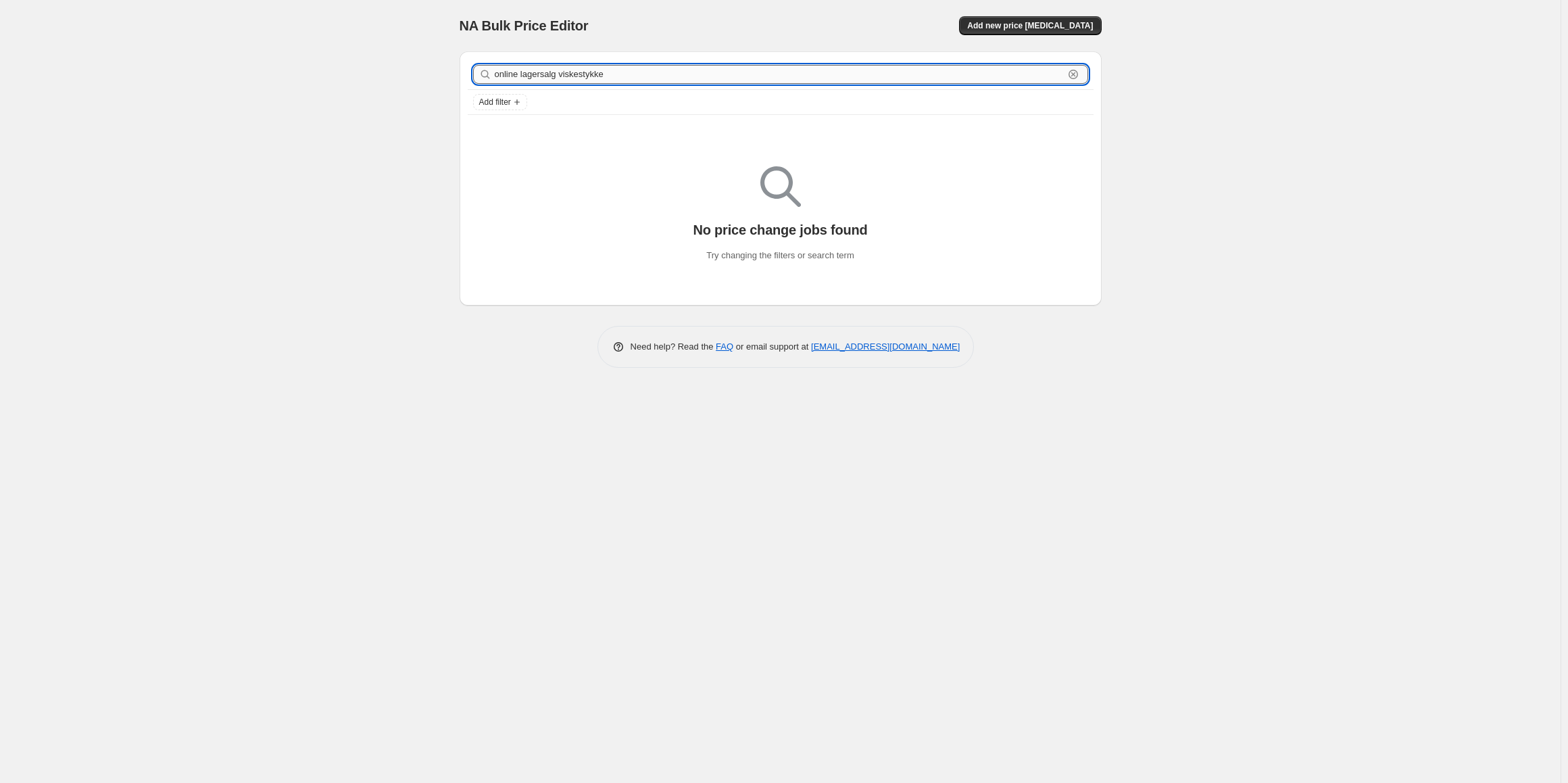
click at [586, 77] on input "online lagersalg viskestykke" at bounding box center [779, 74] width 569 height 19
type input "online lagersalg"
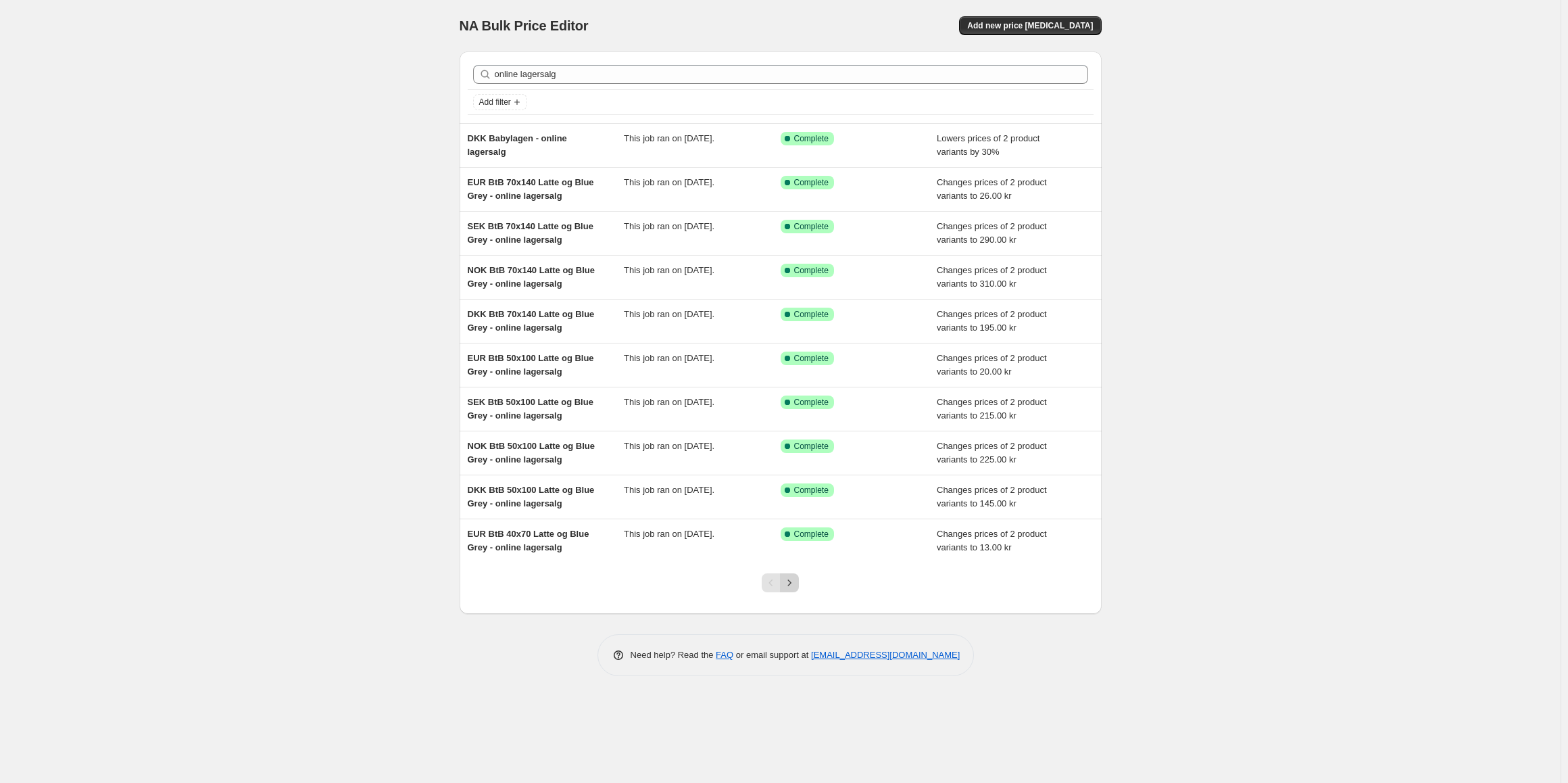
click at [788, 579] on icon "Next" at bounding box center [789, 583] width 13 height 13
click at [785, 580] on icon "Next" at bounding box center [789, 583] width 13 height 13
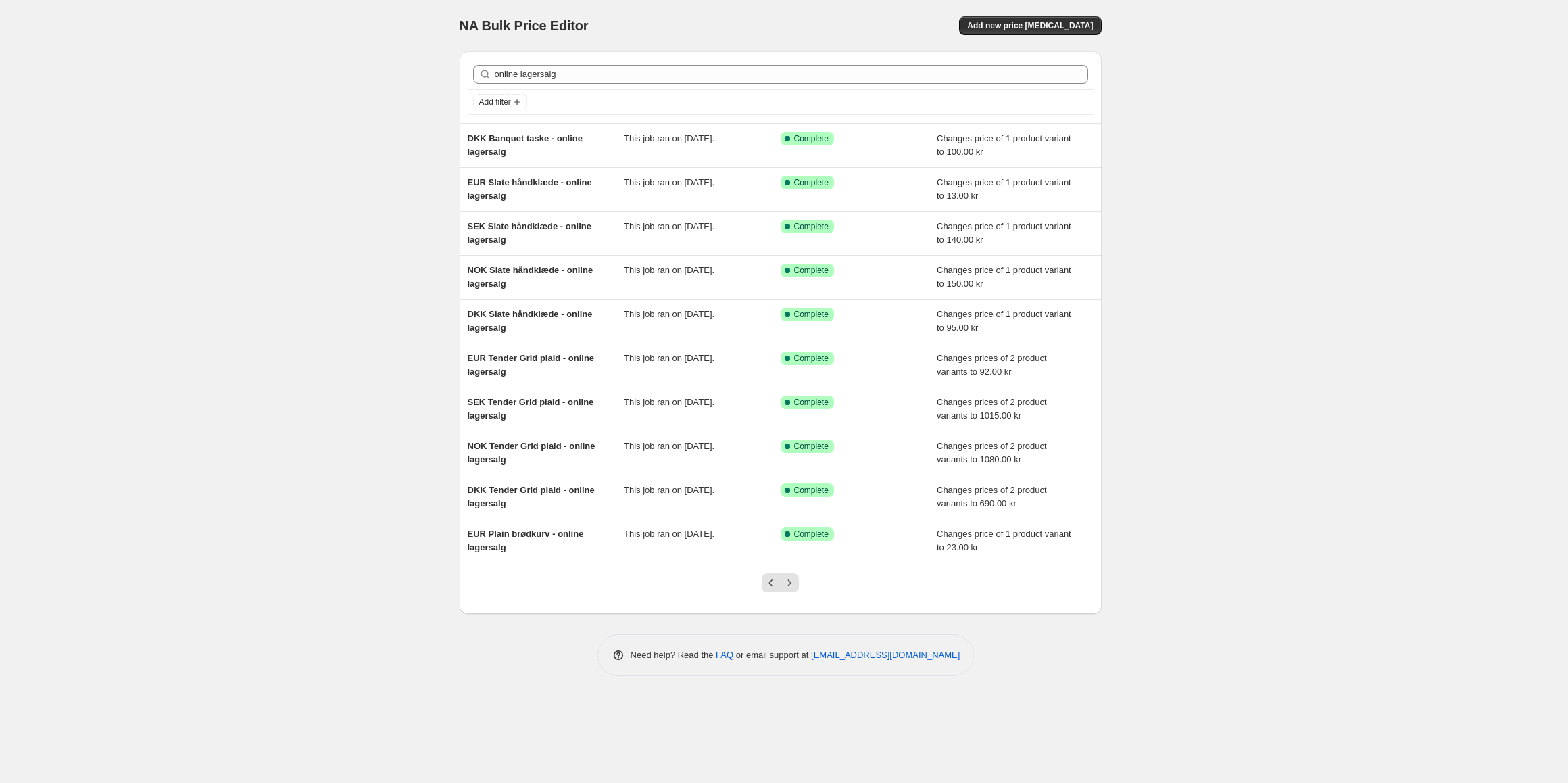
click at [597, 64] on div "online lagersalg Clear" at bounding box center [781, 74] width 626 height 30
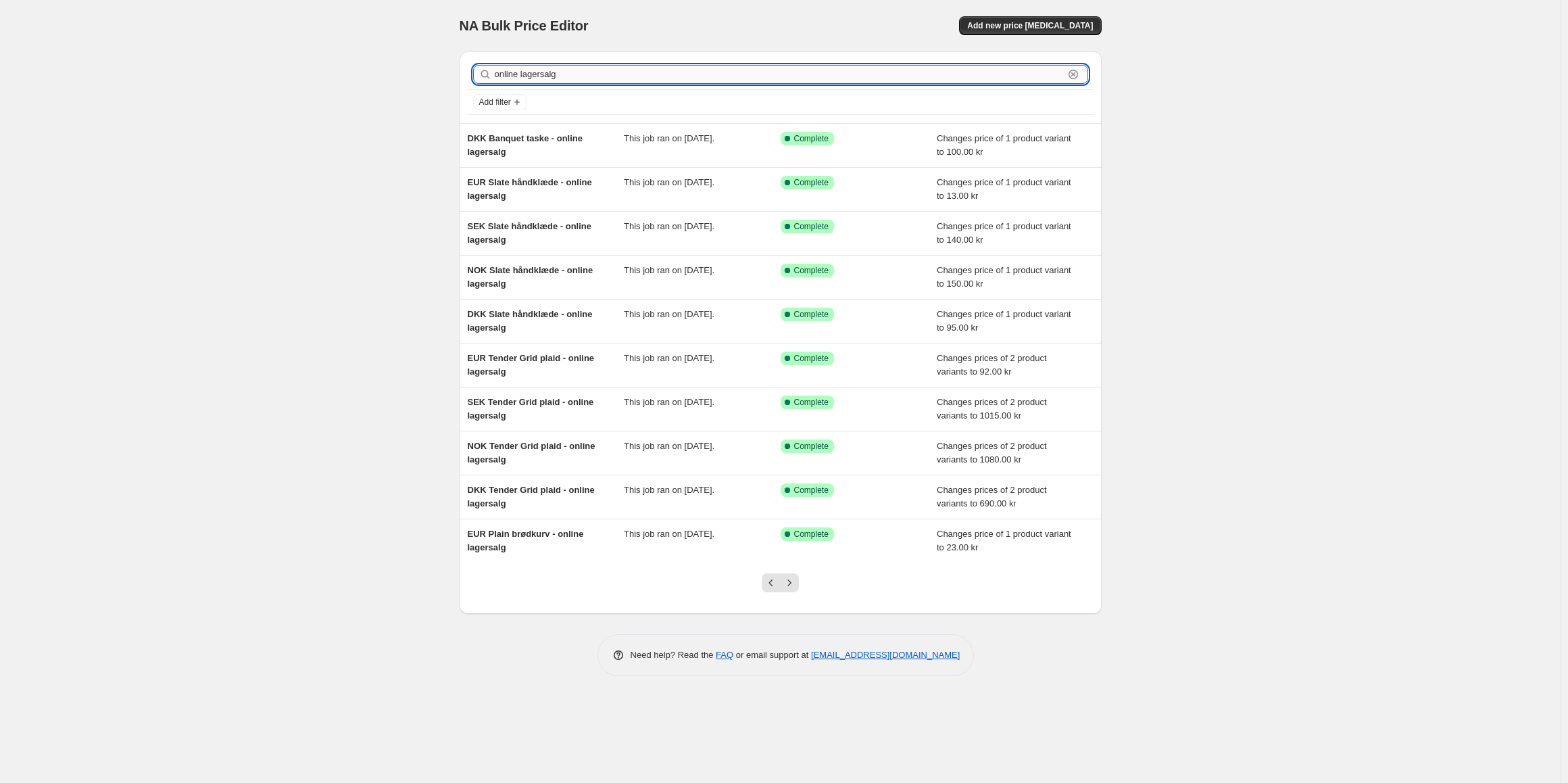
click at [598, 77] on input "online lagersalg" at bounding box center [779, 74] width 569 height 19
type input "online lagersalg origi"
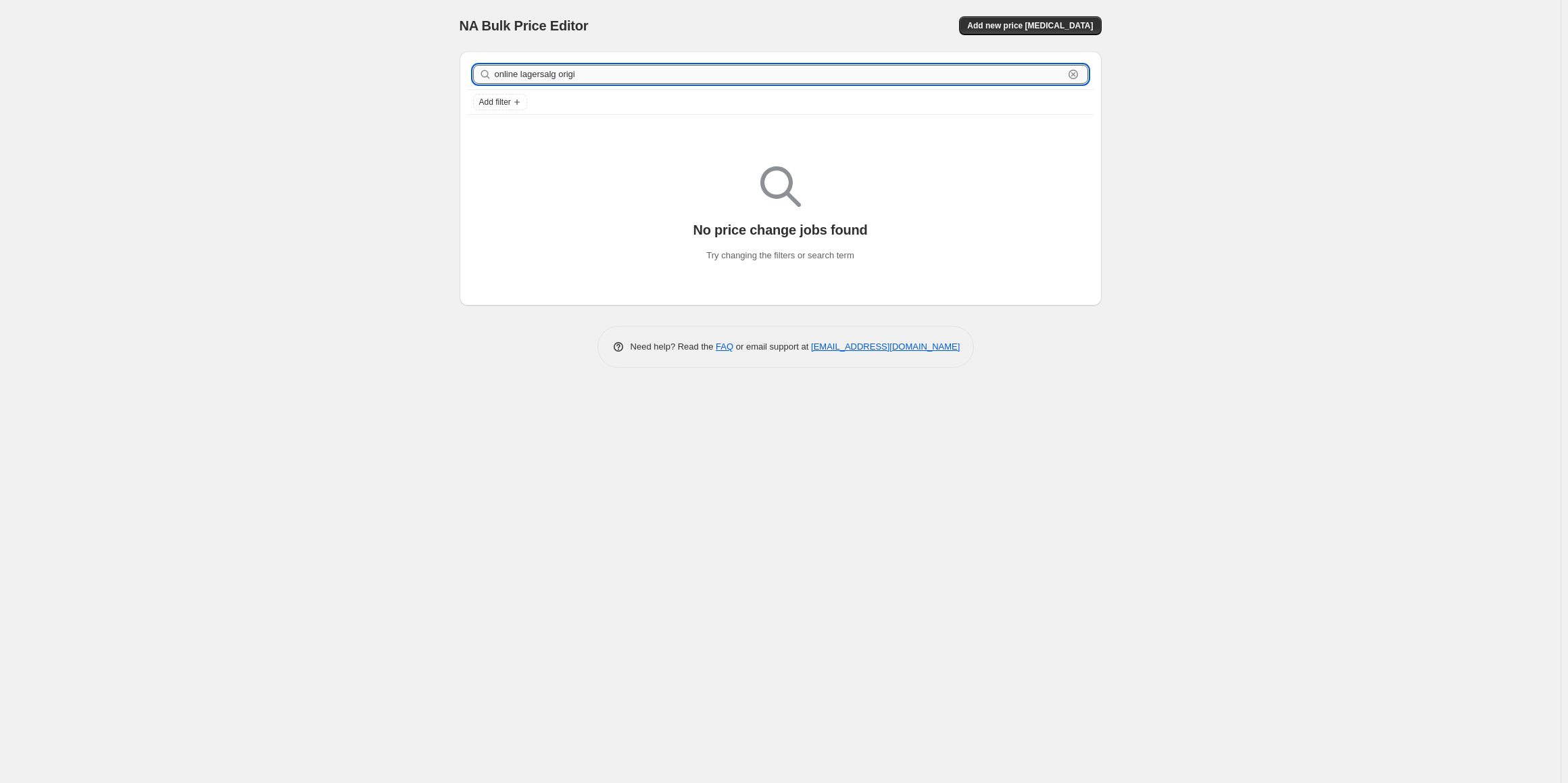
click at [566, 76] on input "online lagersalg origi" at bounding box center [779, 74] width 569 height 19
type input "online lagersalg"
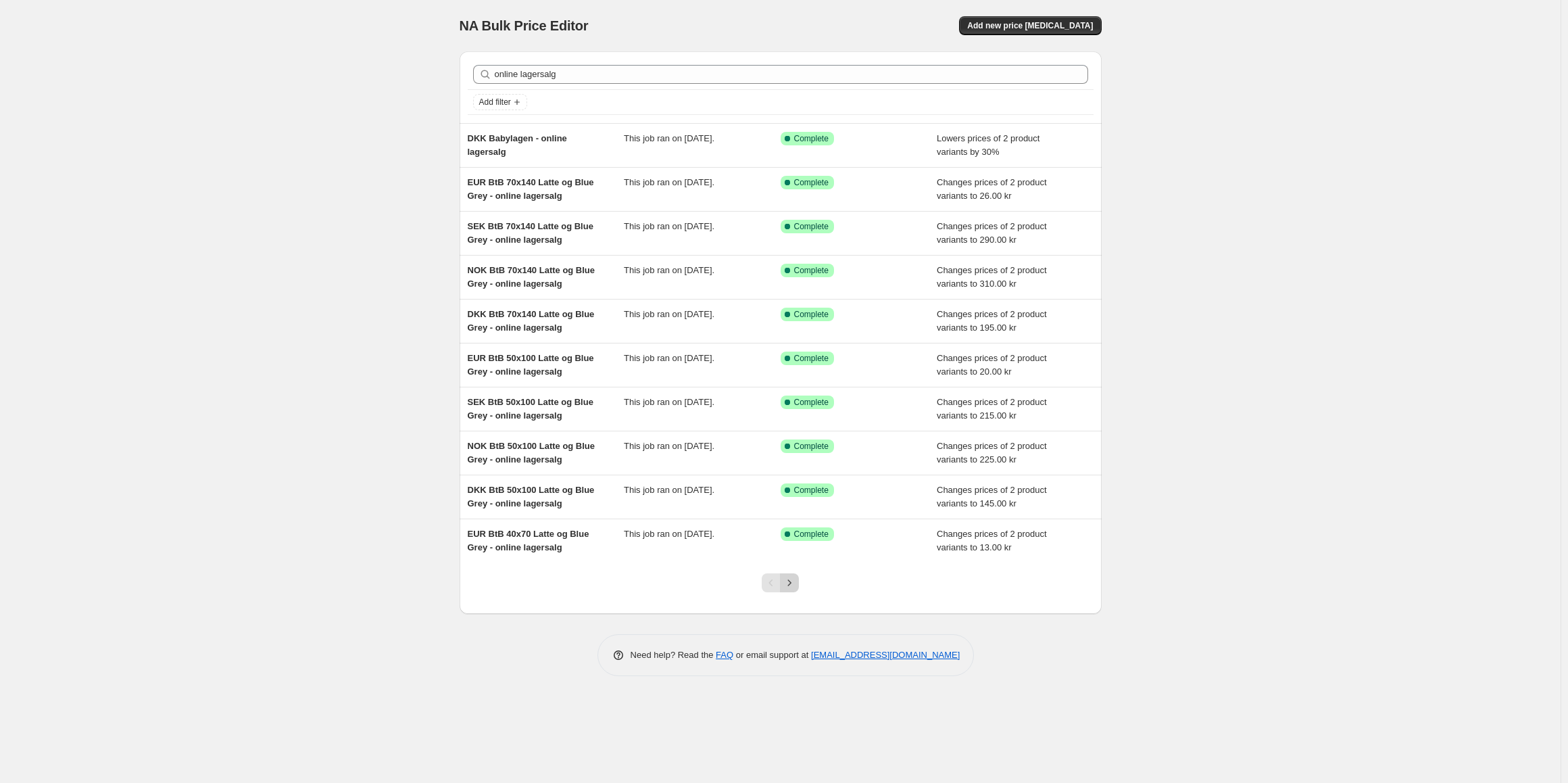
click at [783, 586] on icon "Next" at bounding box center [789, 583] width 13 height 13
click at [787, 586] on icon "Next" at bounding box center [789, 583] width 13 height 13
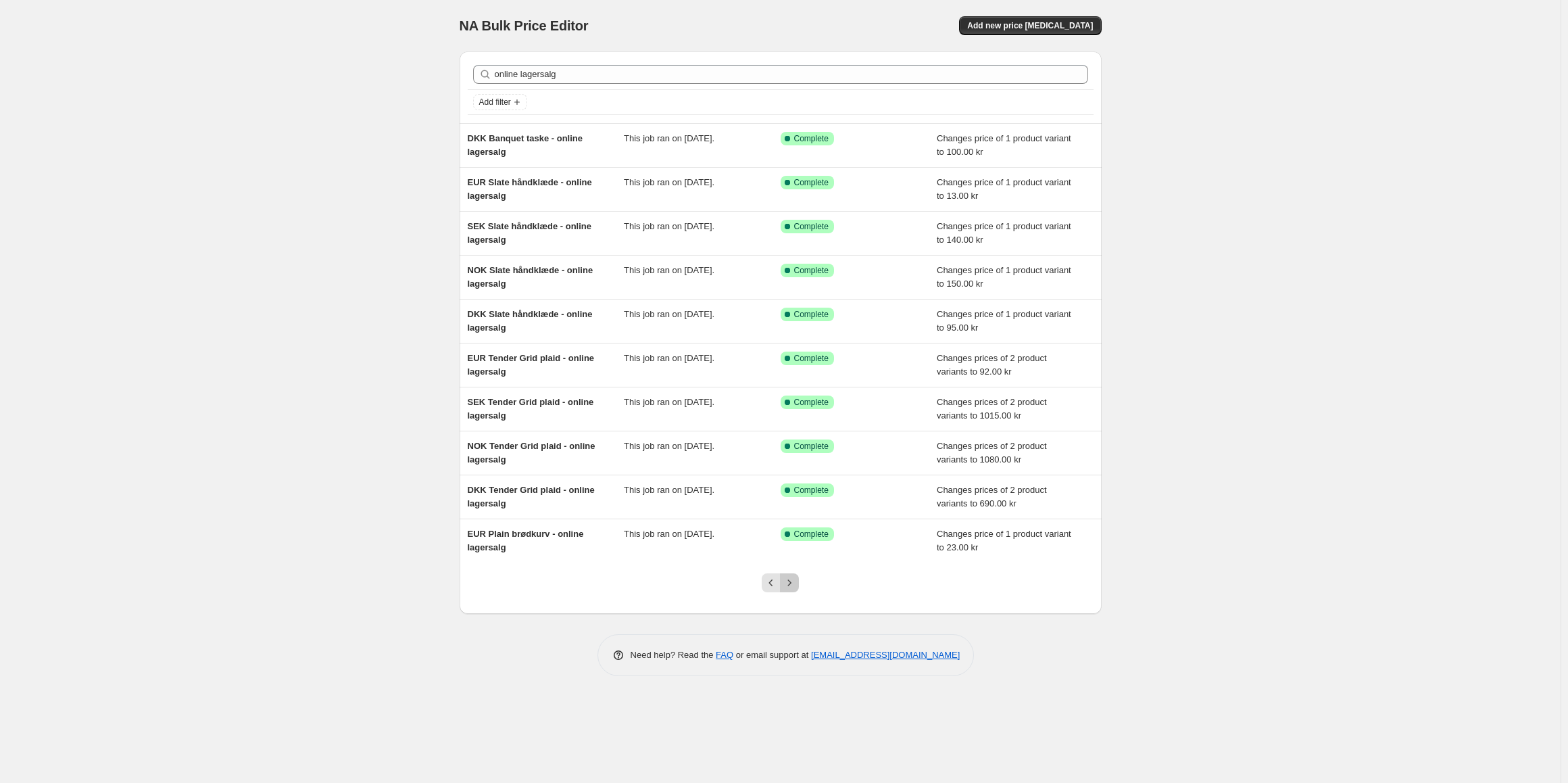
click at [788, 585] on icon "Next" at bounding box center [789, 583] width 13 height 13
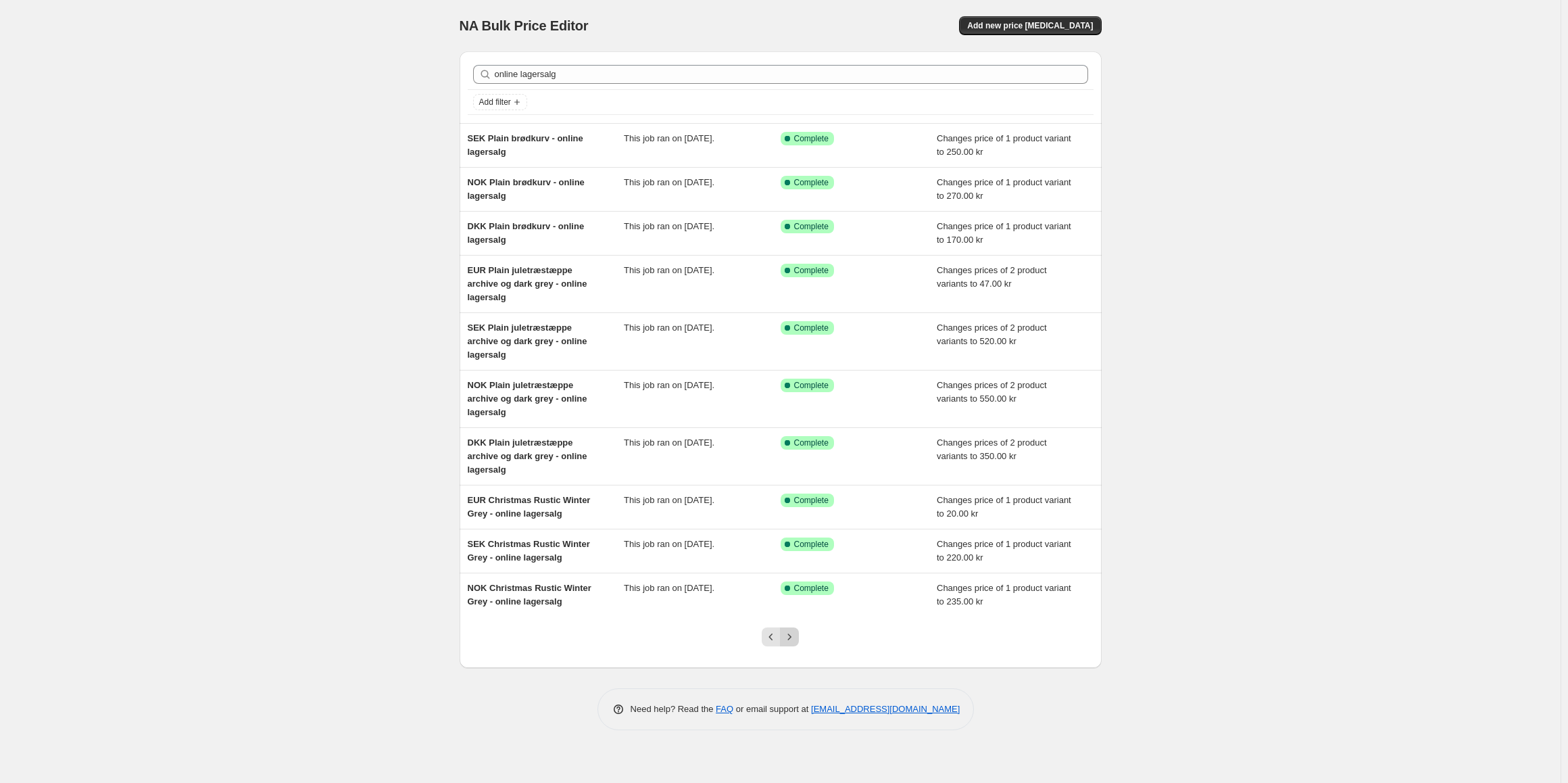
click at [791, 630] on icon "Next" at bounding box center [789, 636] width 13 height 13
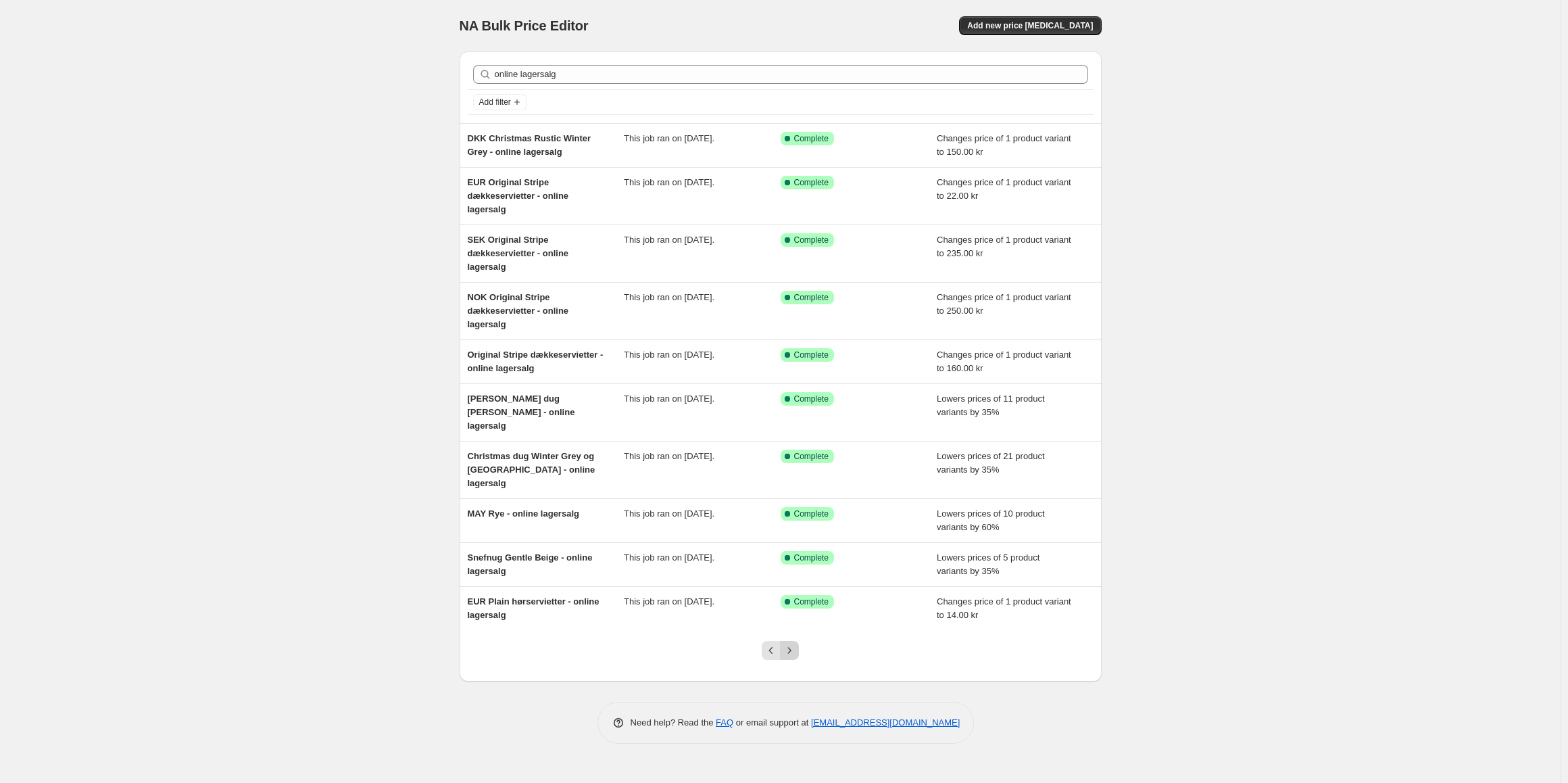
click at [789, 644] on icon "Next" at bounding box center [789, 650] width 13 height 13
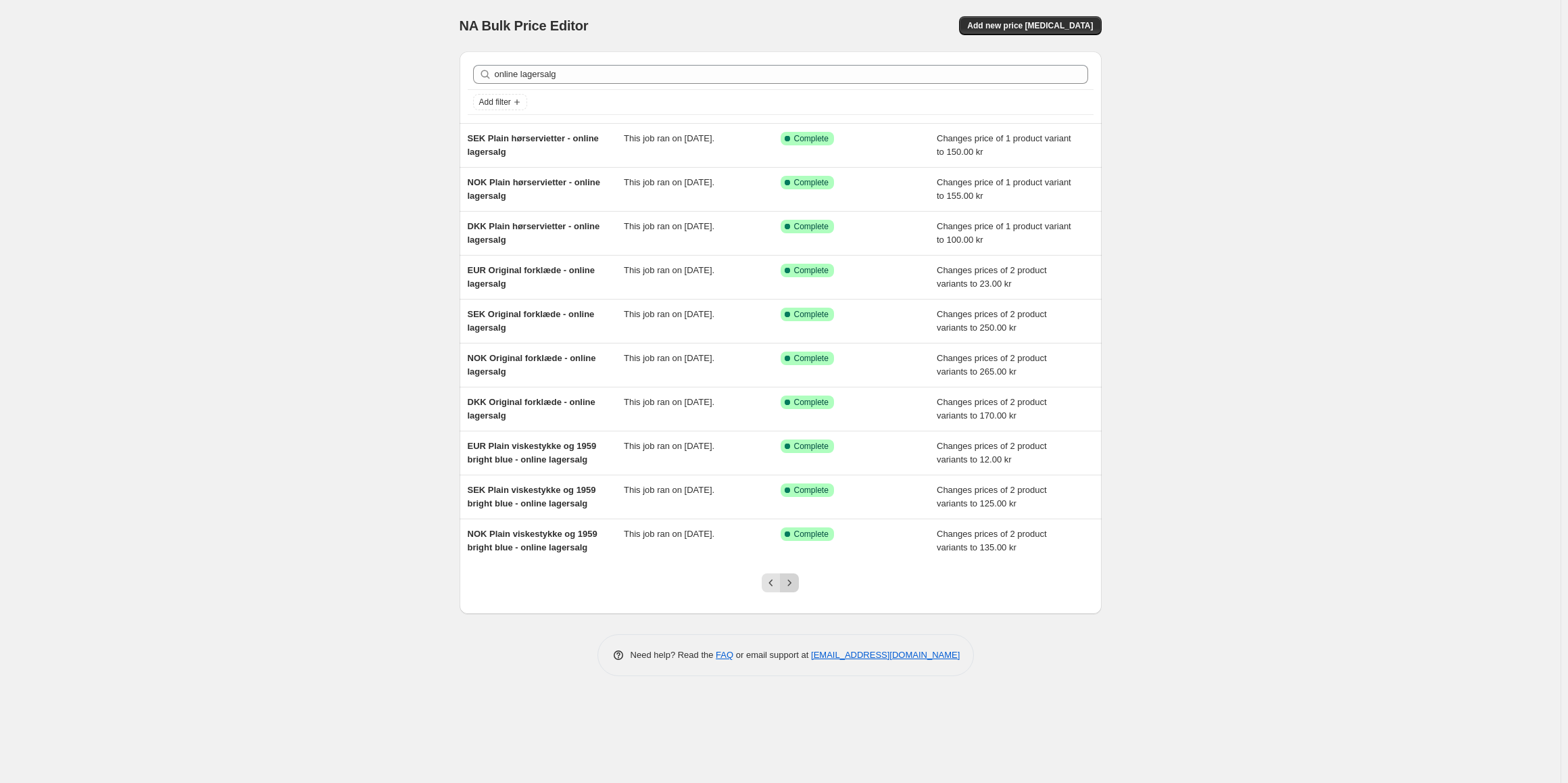
click at [790, 587] on icon "Next" at bounding box center [789, 583] width 13 height 13
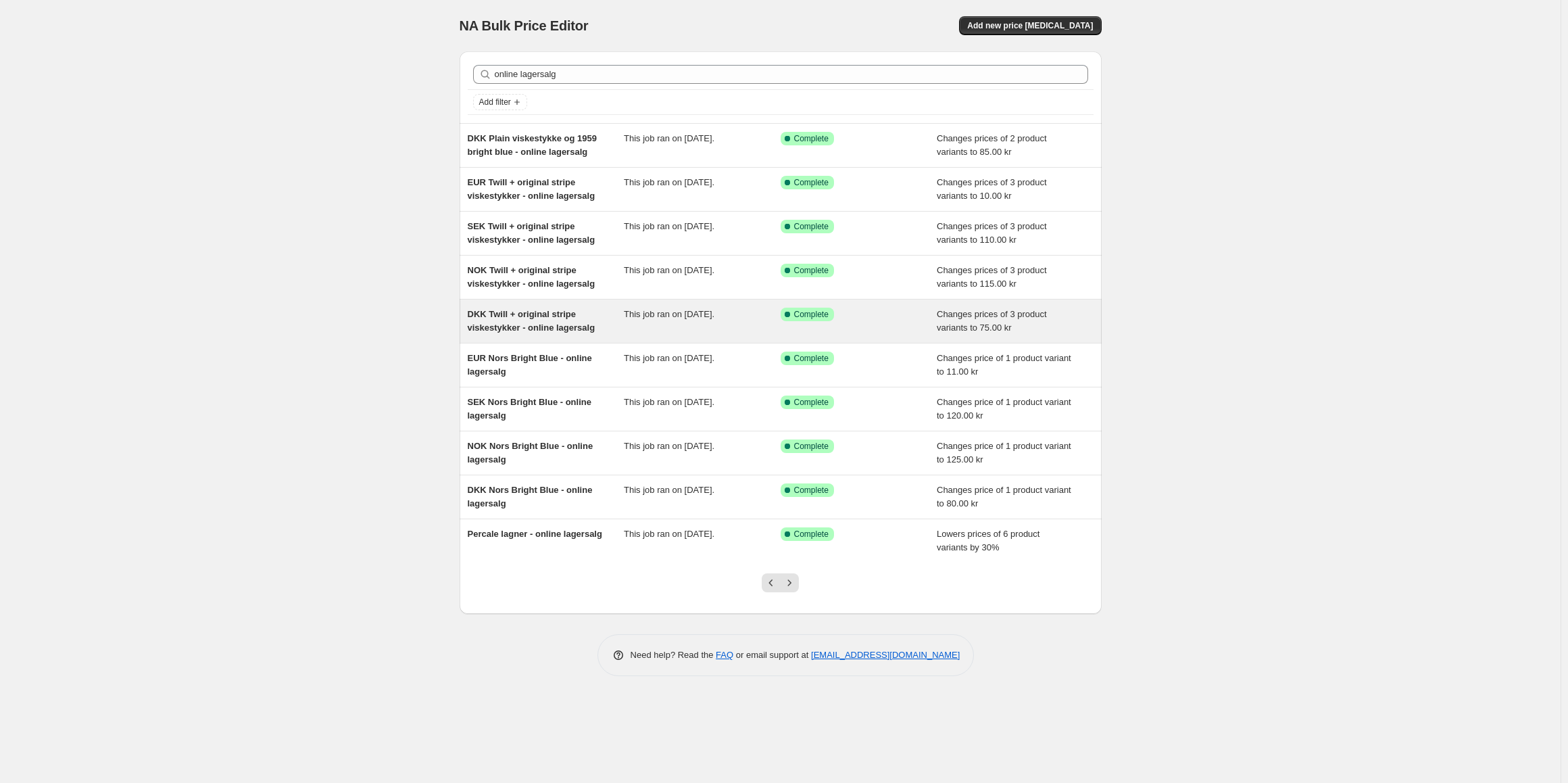
click at [522, 324] on span "DKK Twill + original stripe viskestykker - online lagersalg" at bounding box center [531, 321] width 128 height 24
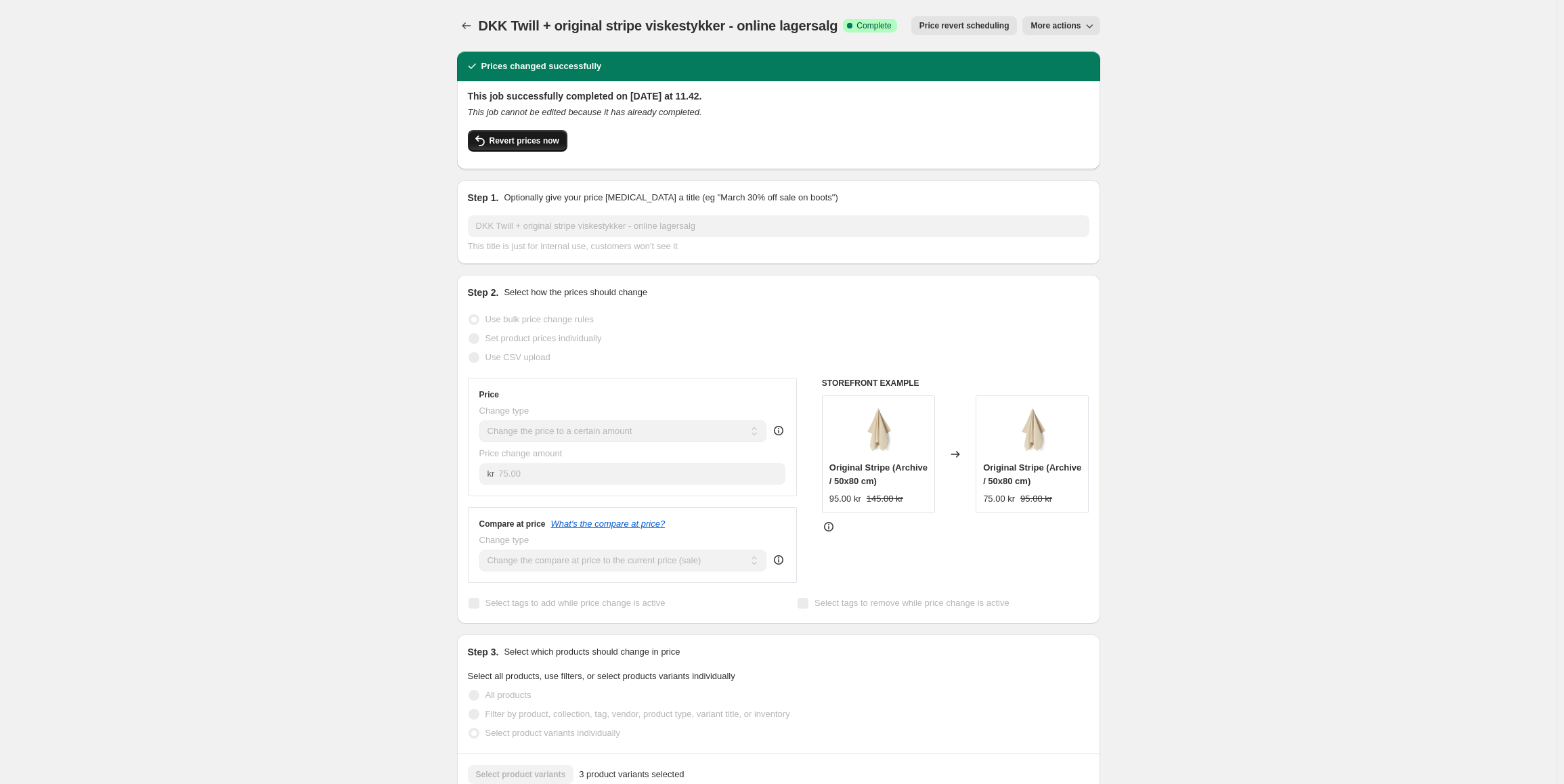
click at [538, 144] on span "Revert prices now" at bounding box center [524, 141] width 70 height 11
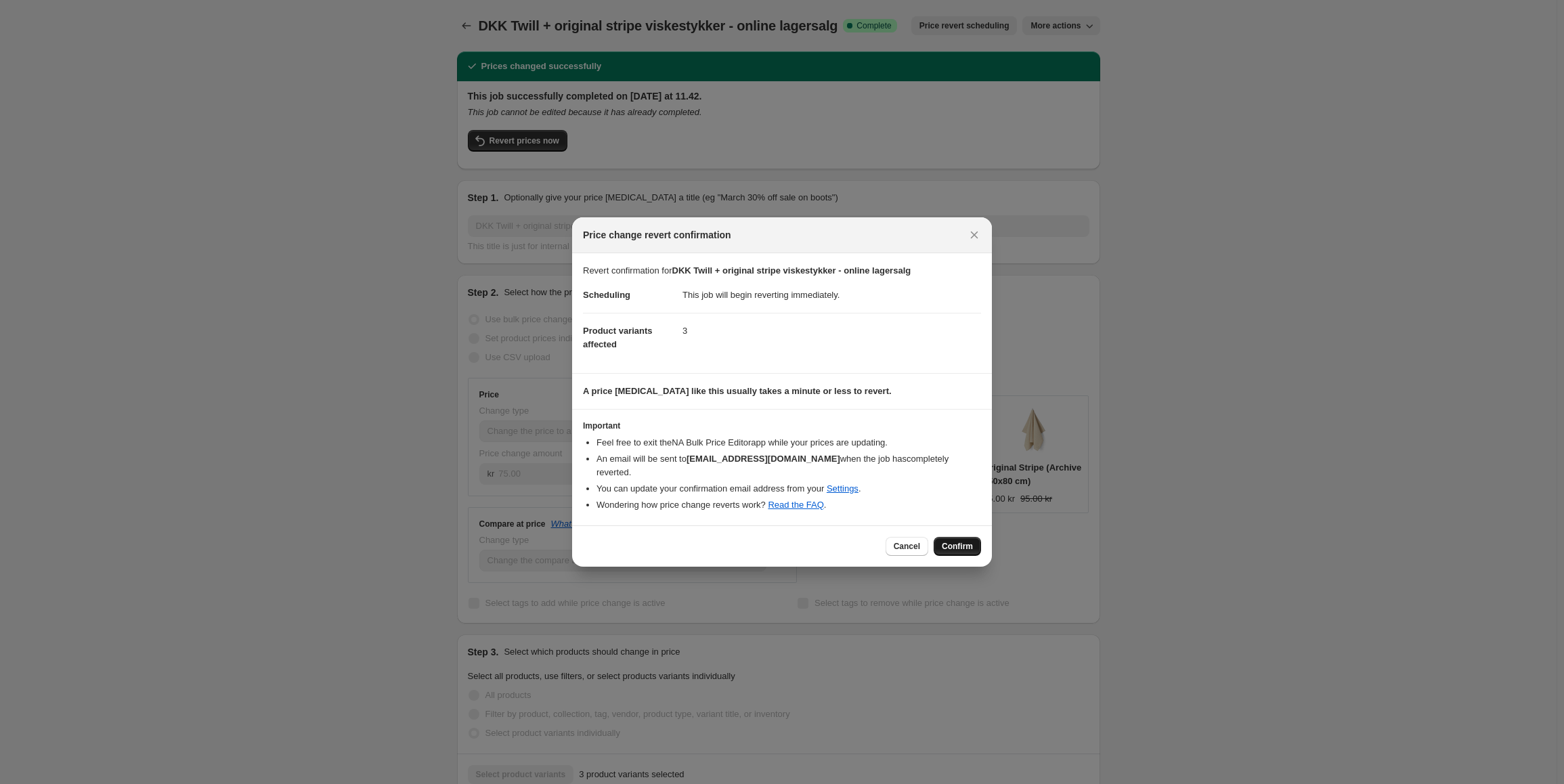
click at [965, 541] on span "Confirm" at bounding box center [957, 546] width 31 height 11
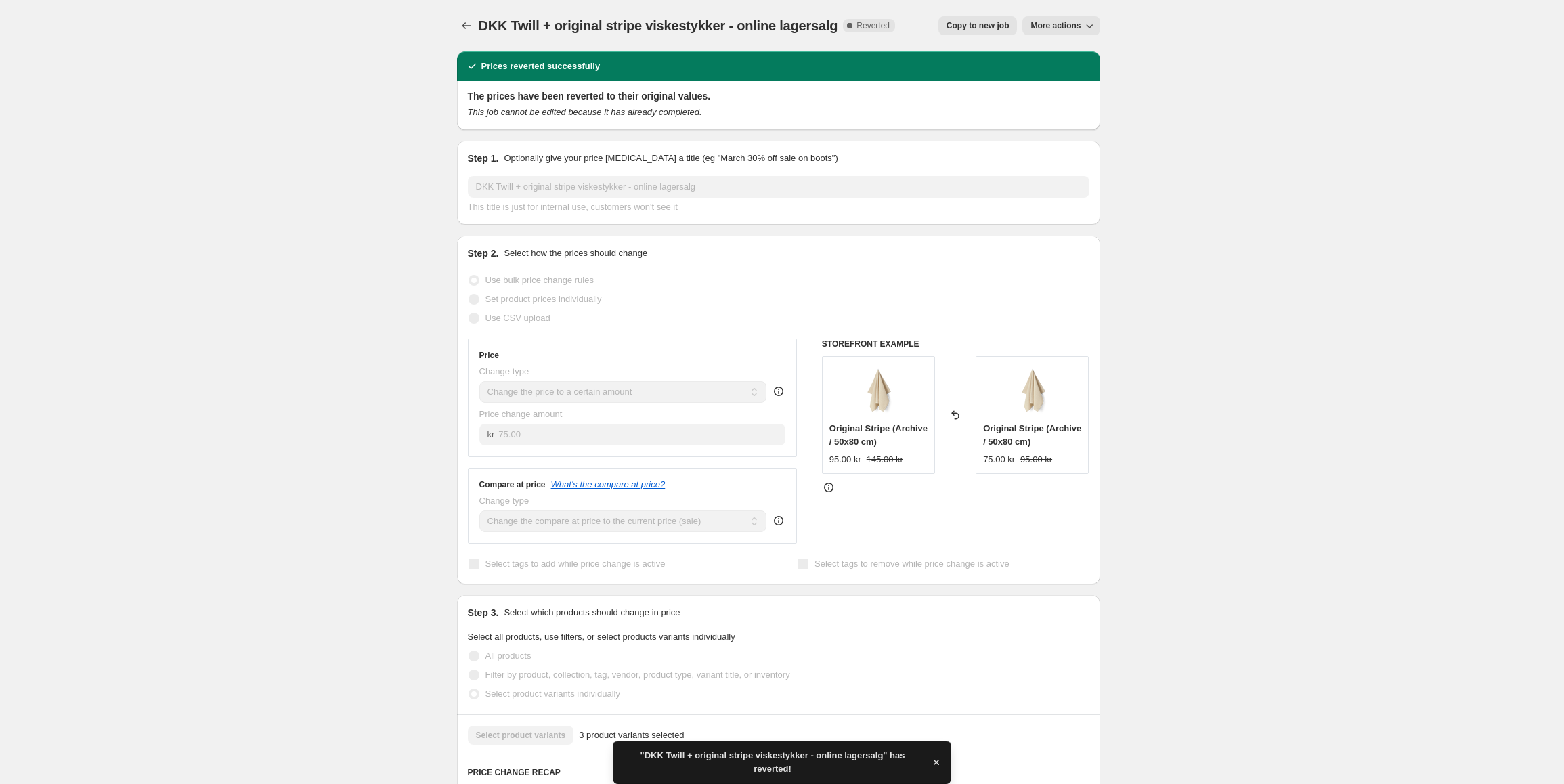
click at [1064, 26] on span "More actions" at bounding box center [1056, 26] width 50 height 11
click at [1227, 36] on div "DKK Twill + original stripe viskestykker - online lagersalg. This page is ready…" at bounding box center [779, 742] width 1557 height 1484
click at [1072, 34] on button "More actions" at bounding box center [1061, 25] width 77 height 19
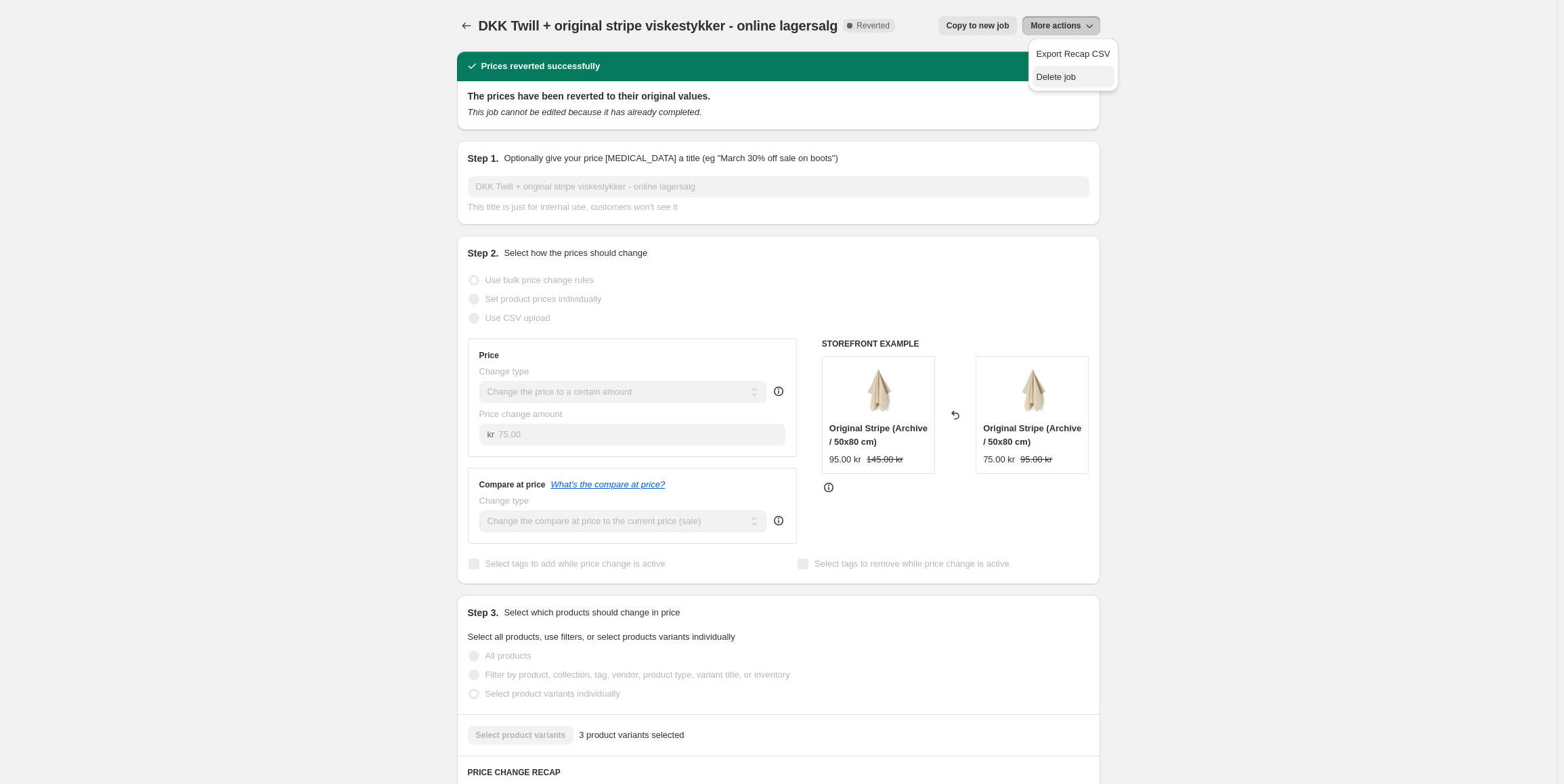
click at [1062, 79] on span "Delete job" at bounding box center [1056, 77] width 40 height 10
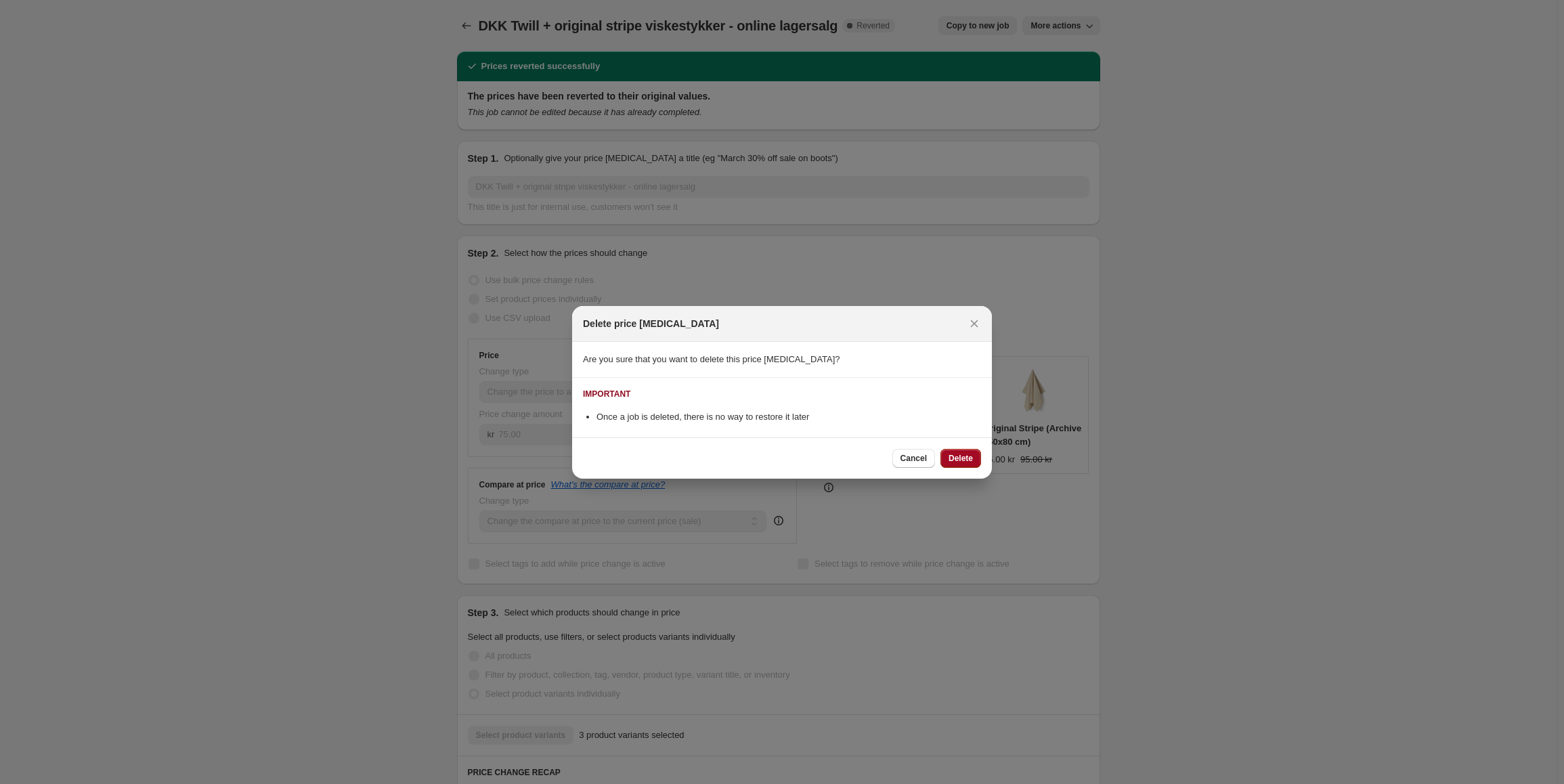
click at [965, 458] on span "Delete" at bounding box center [960, 459] width 24 height 11
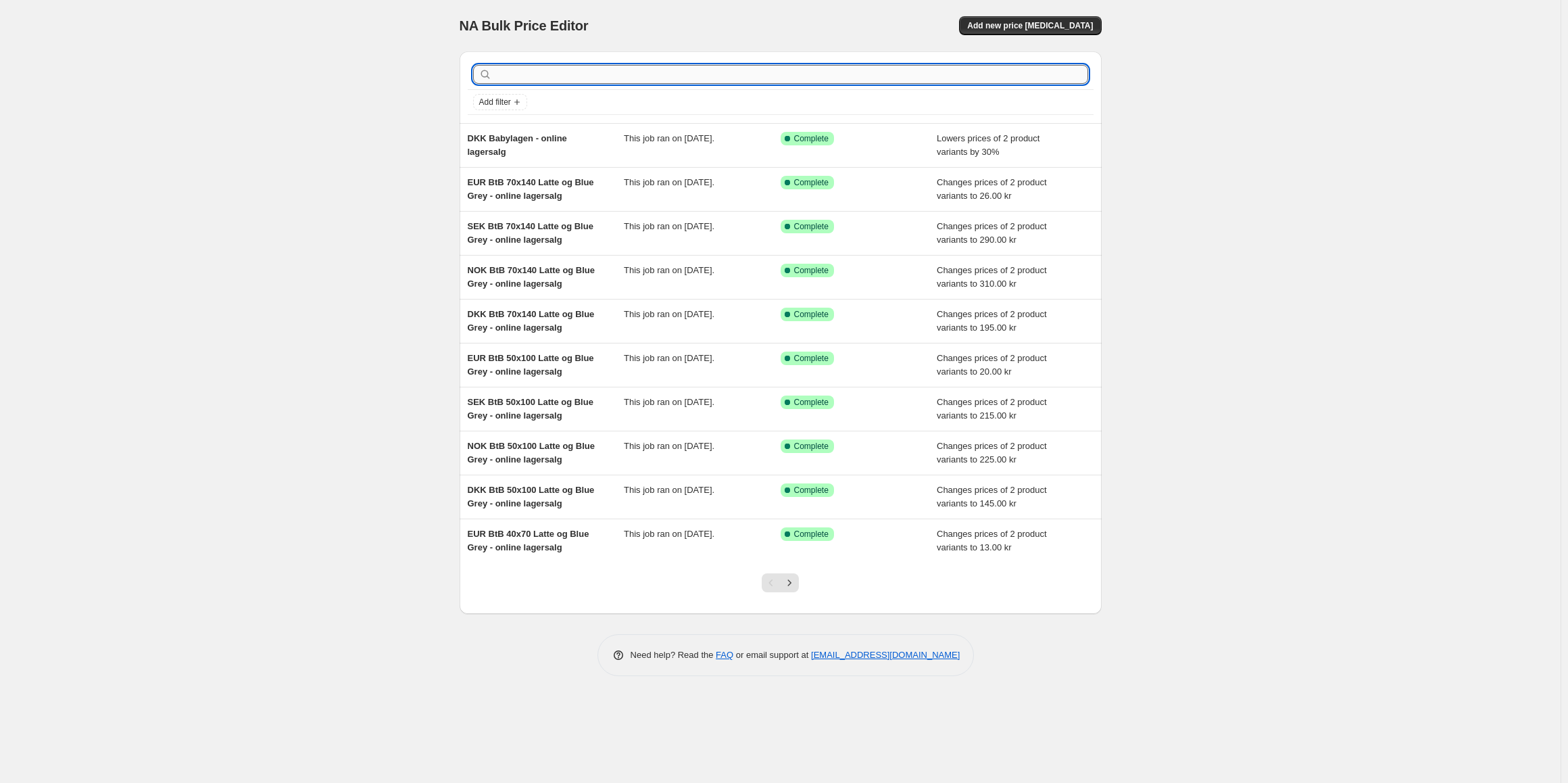
click at [517, 70] on input "text" at bounding box center [791, 74] width 593 height 19
type input "twill"
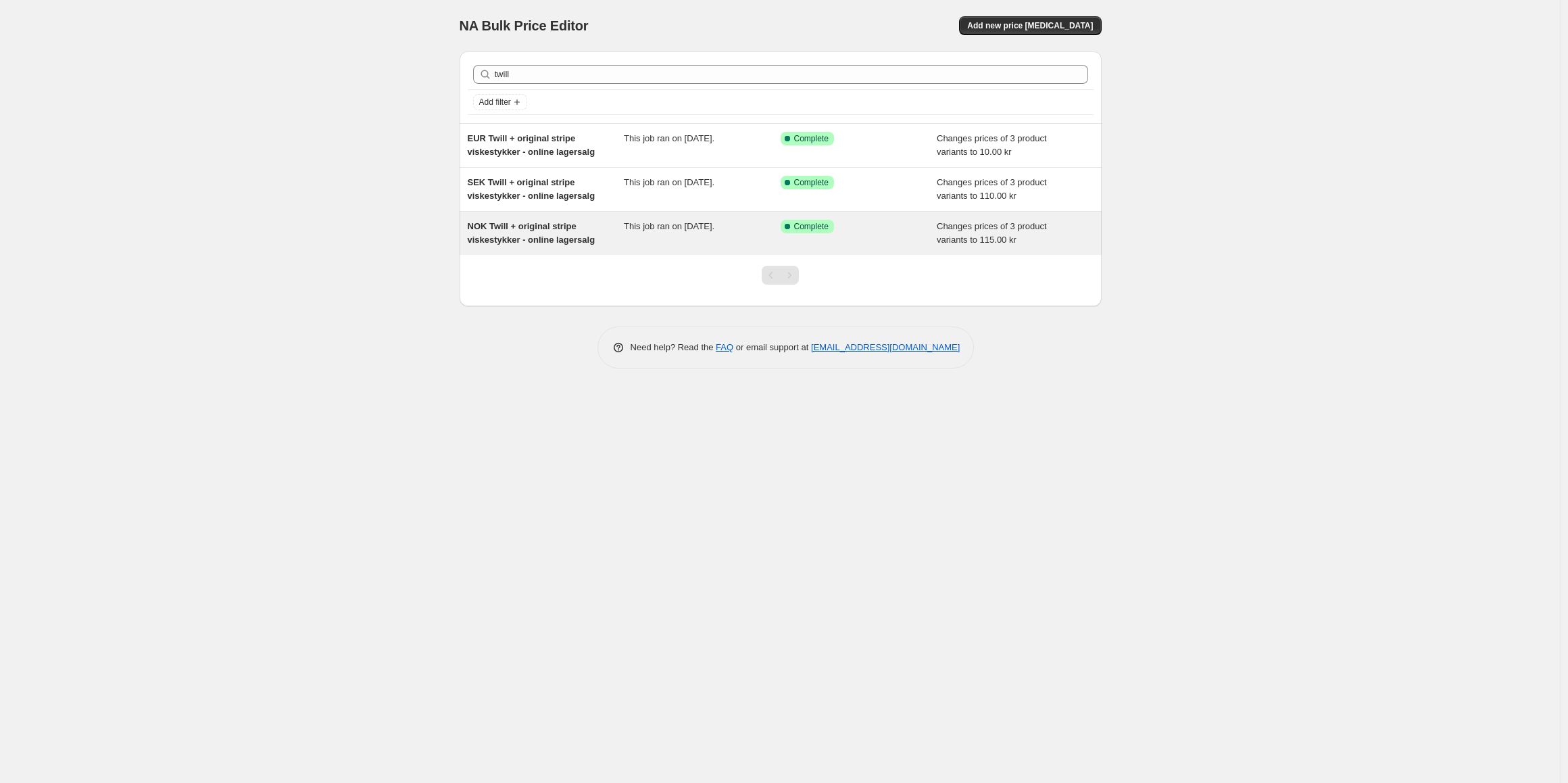
click at [576, 228] on span "NOK Twill + original stripe viskestykker - online lagersalg" at bounding box center [531, 233] width 128 height 24
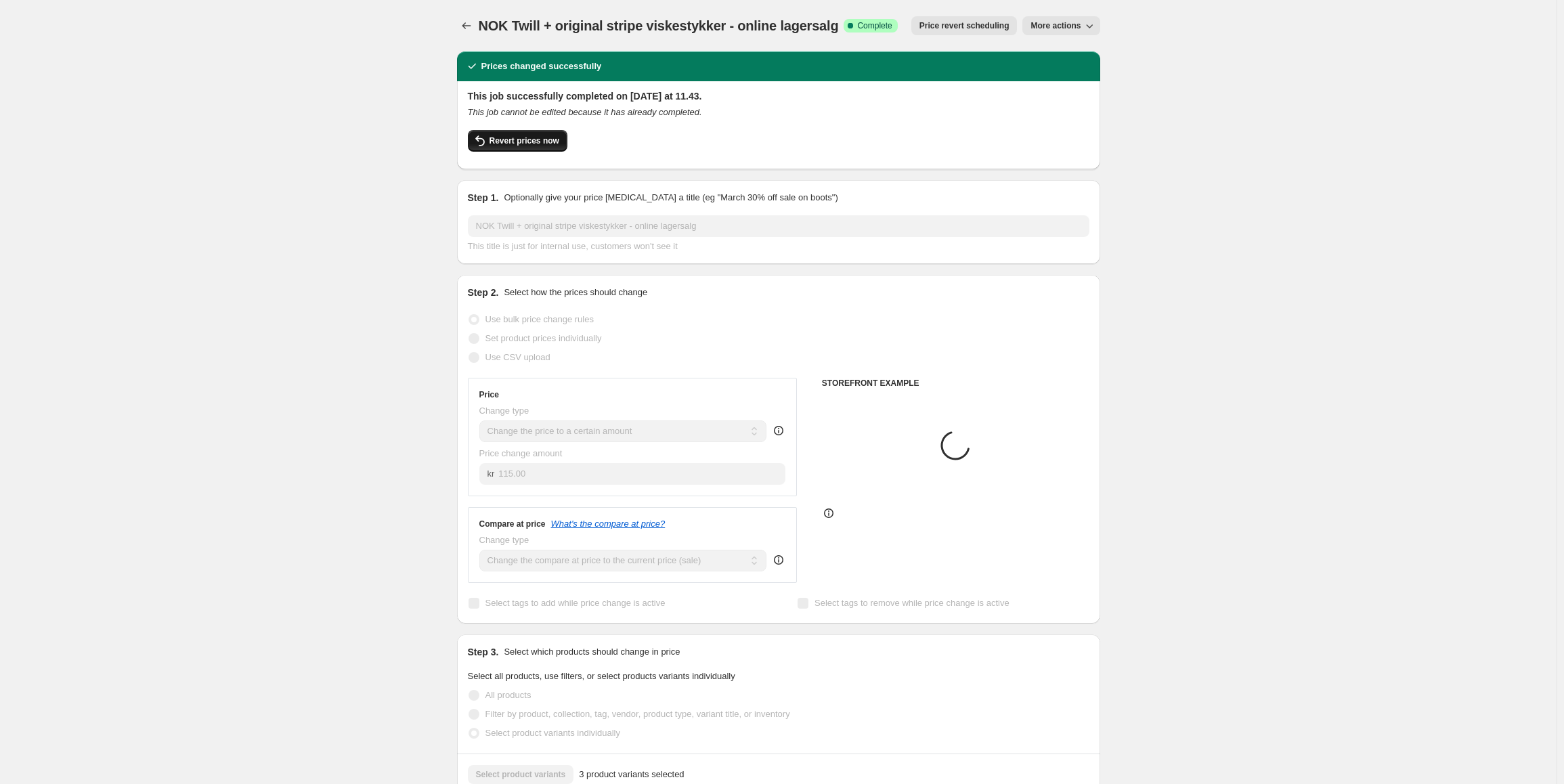
click at [528, 141] on span "Revert prices now" at bounding box center [524, 141] width 70 height 11
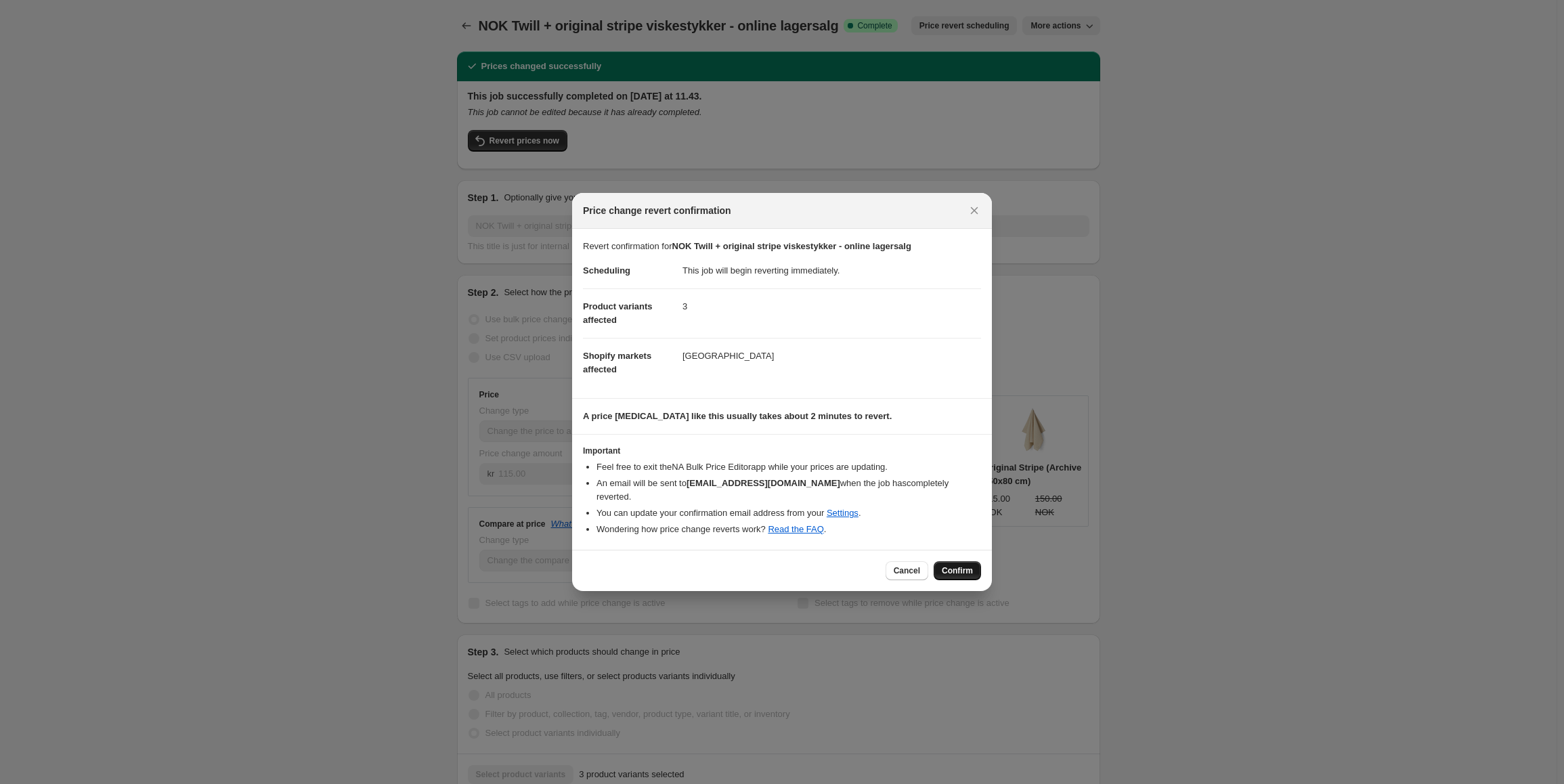
click at [959, 572] on button "Confirm" at bounding box center [958, 570] width 47 height 19
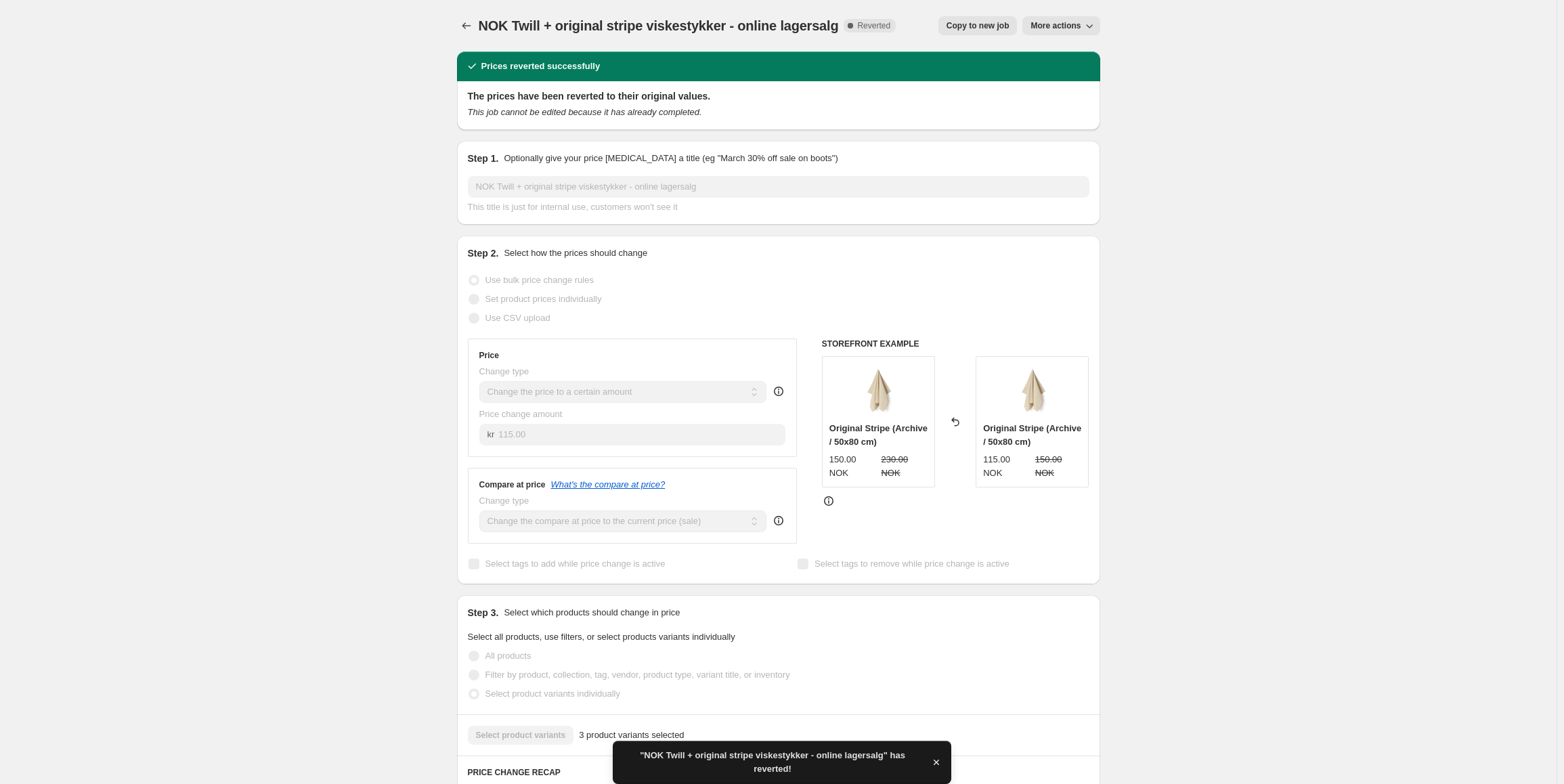
click at [1046, 22] on span "More actions" at bounding box center [1056, 26] width 50 height 11
click at [1072, 76] on span "Delete job" at bounding box center [1056, 77] width 40 height 10
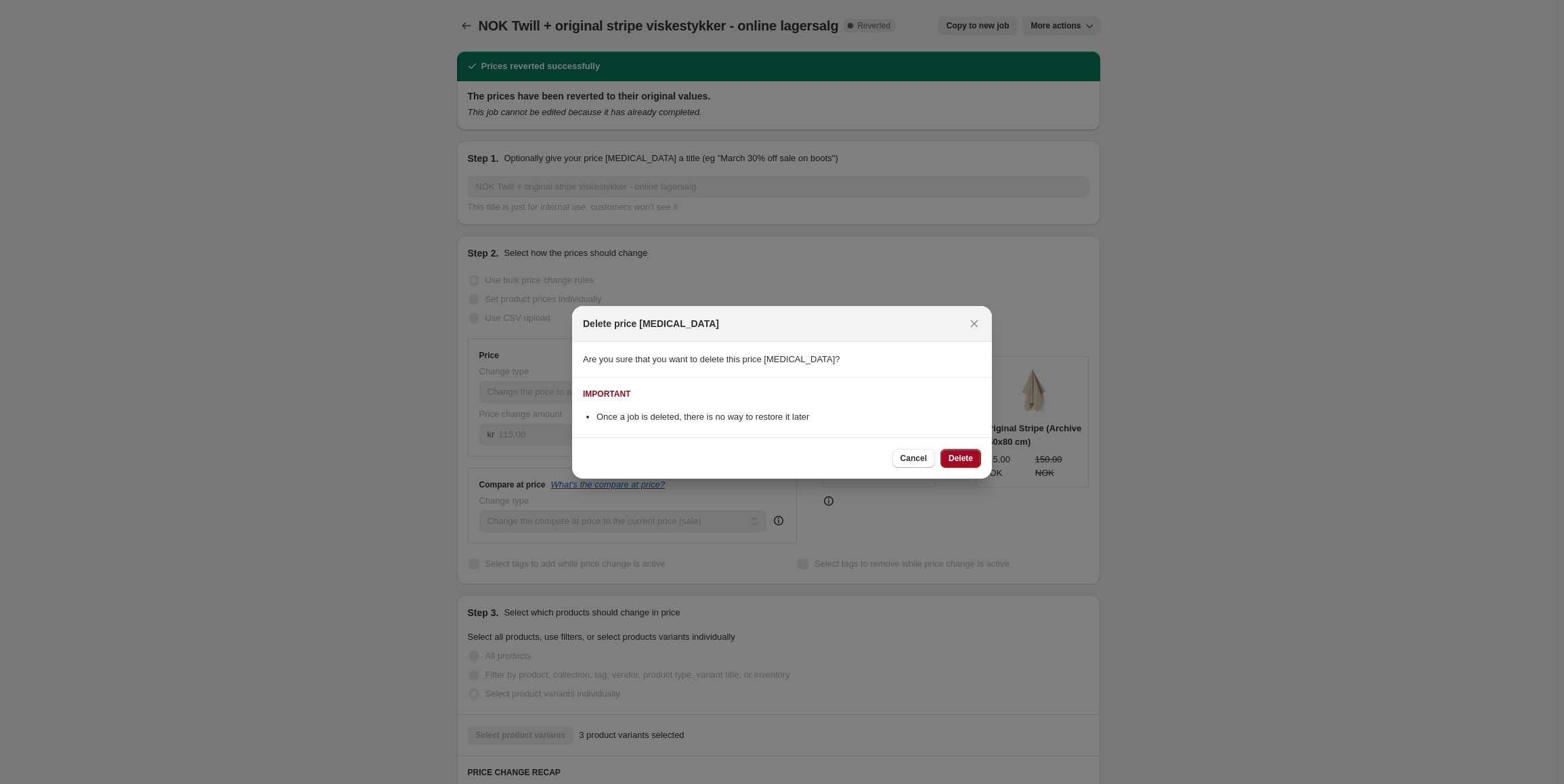
click at [967, 452] on button "Delete" at bounding box center [961, 458] width 40 height 19
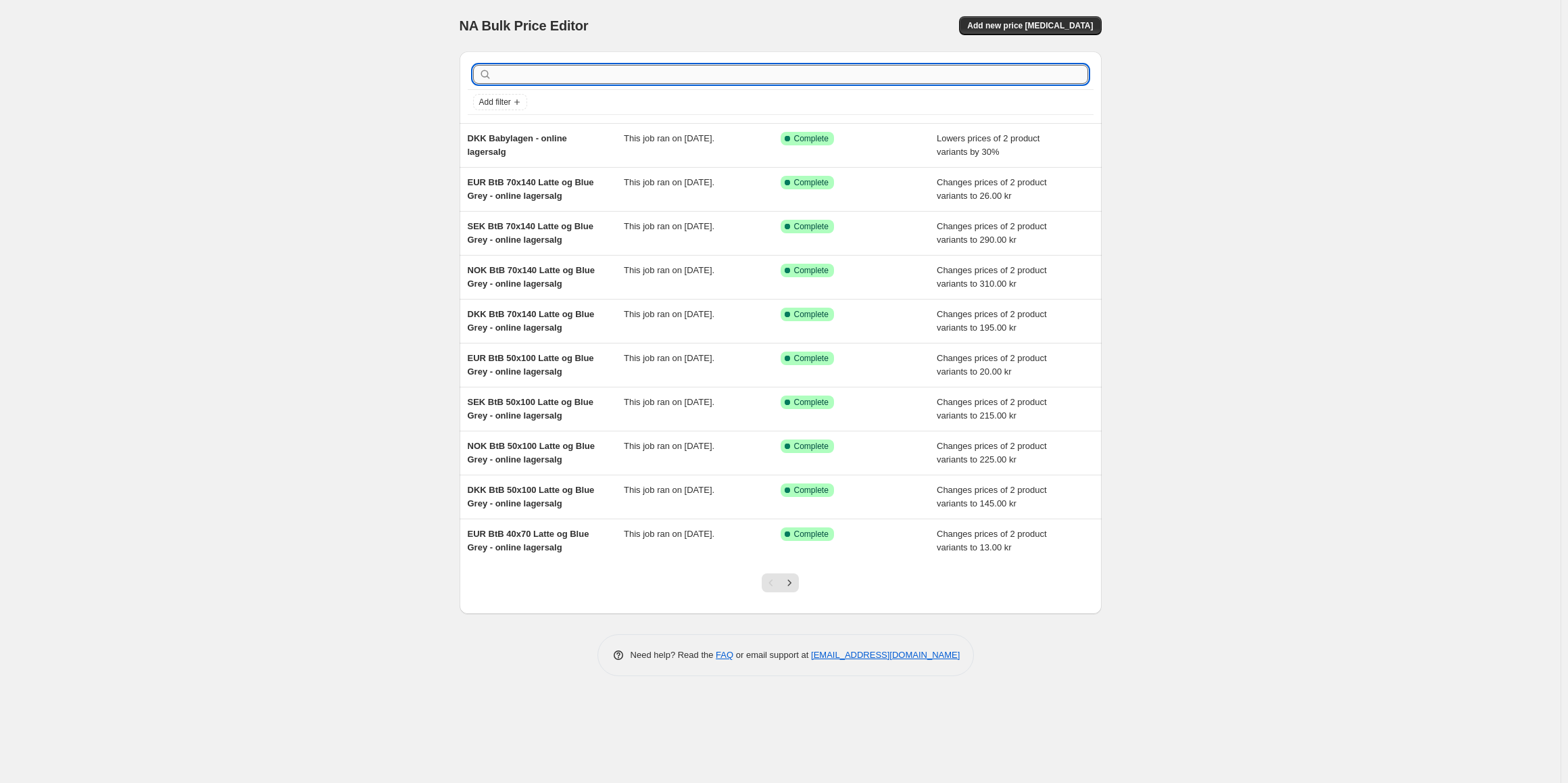
click at [580, 72] on input "text" at bounding box center [791, 74] width 593 height 19
type input "tw"
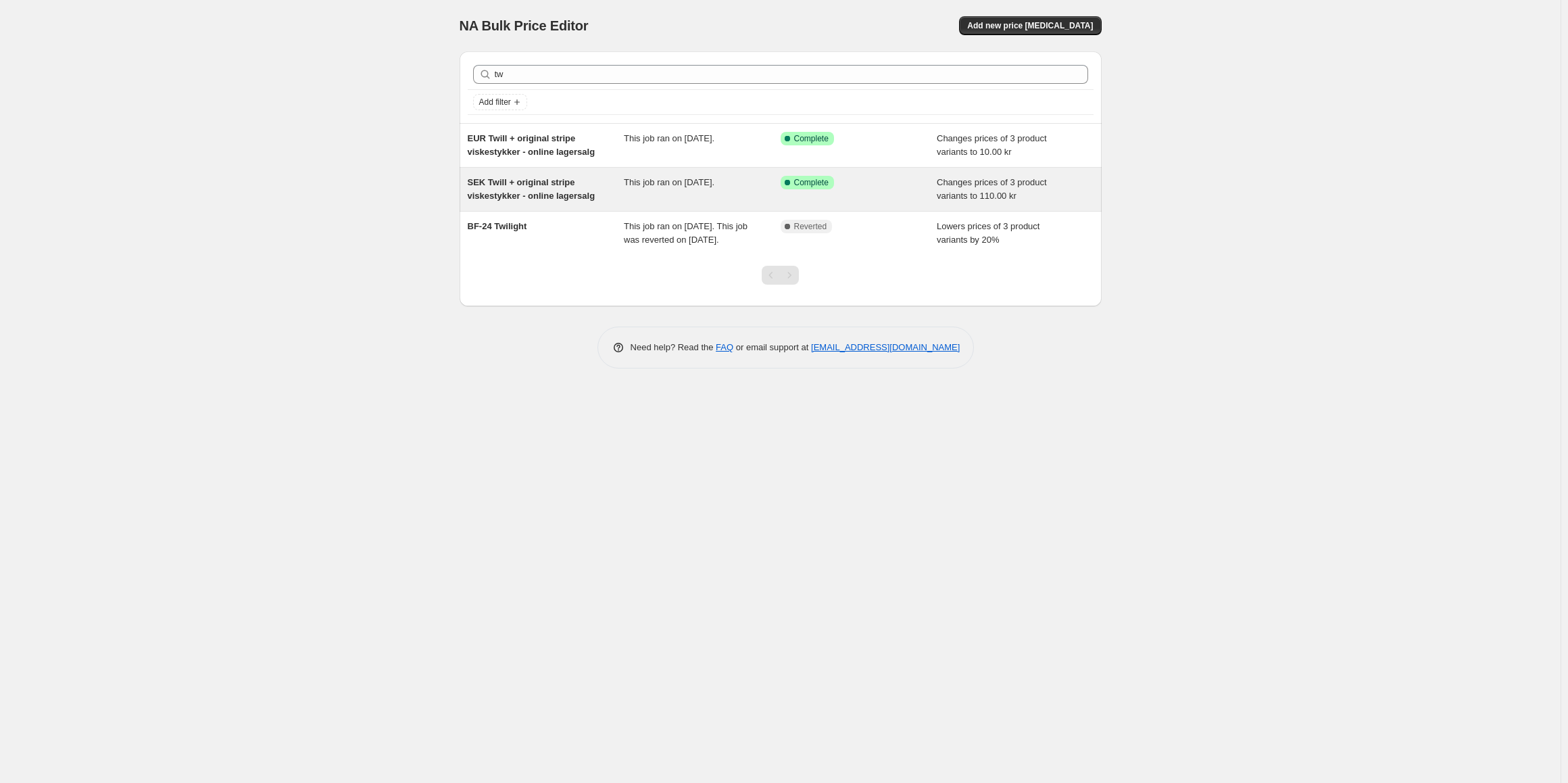
click at [559, 185] on span "SEK Twill + original stripe viskestykker - online lagersalg" at bounding box center [531, 189] width 128 height 24
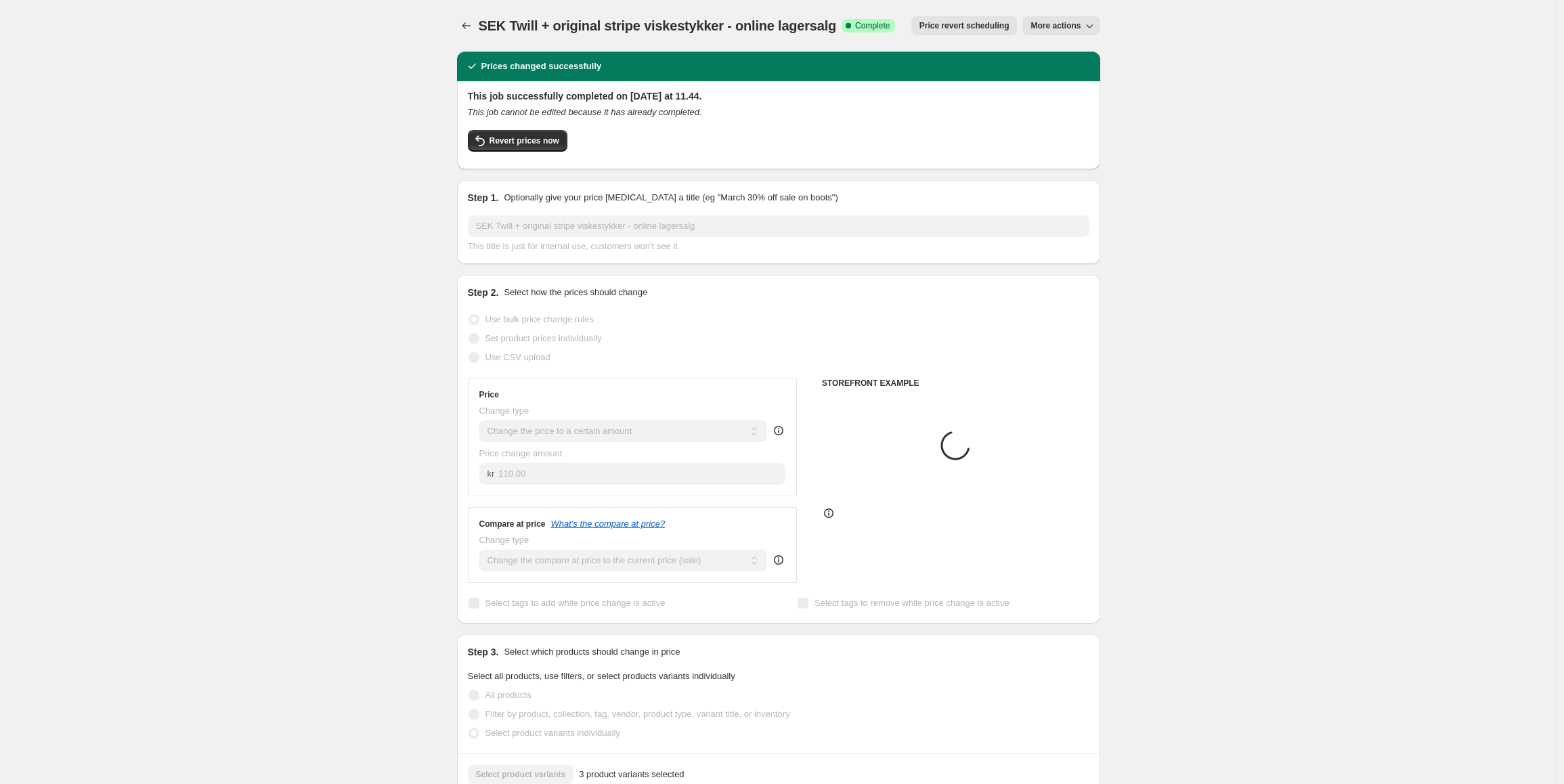
click at [1051, 24] on span "More actions" at bounding box center [1056, 26] width 50 height 11
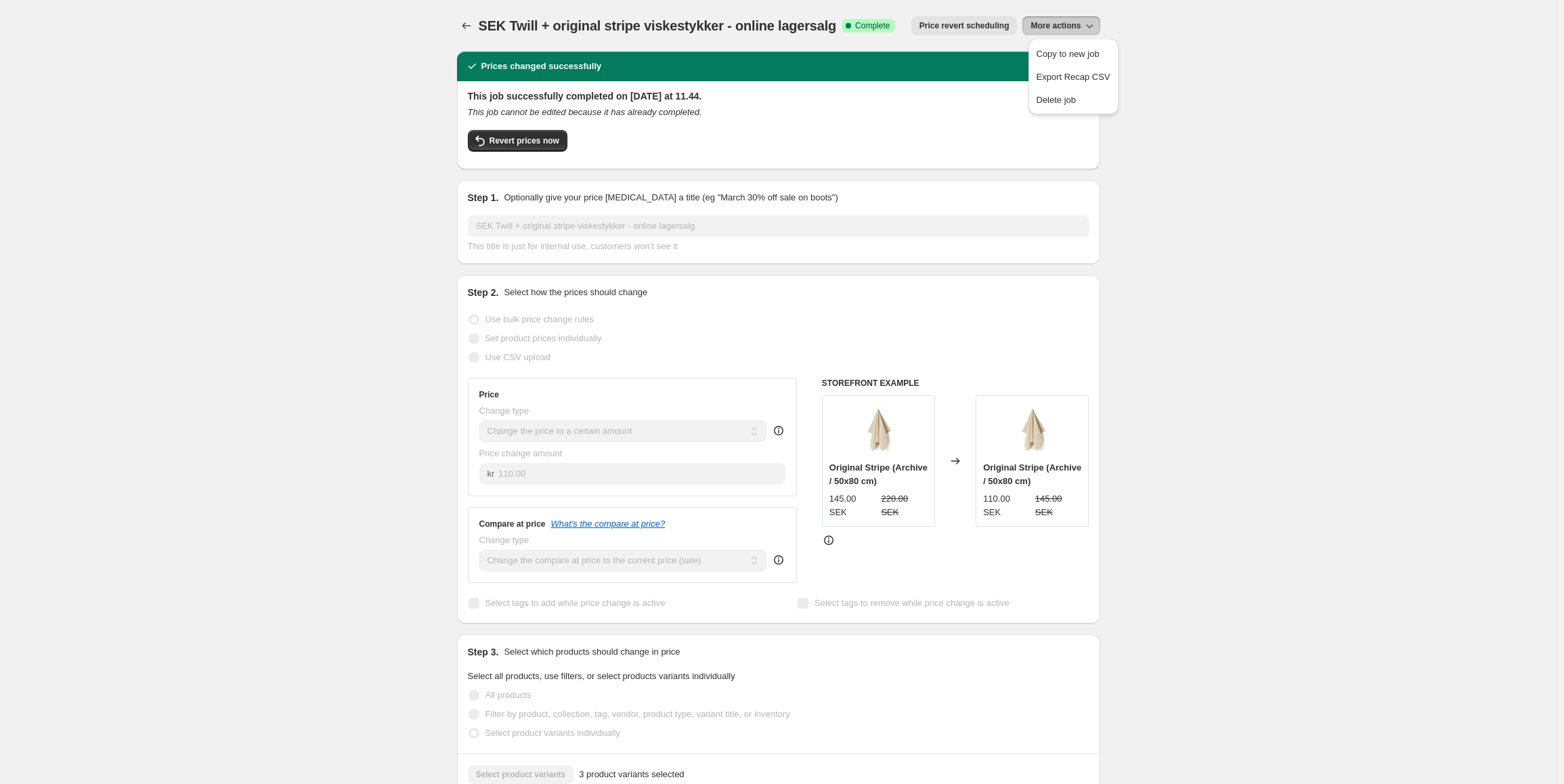
click at [1288, 91] on div "SEK Twill + original stripe viskestykker - online lagersalg. This page is ready…" at bounding box center [779, 762] width 1557 height 1523
click at [549, 141] on span "Revert prices now" at bounding box center [524, 141] width 70 height 11
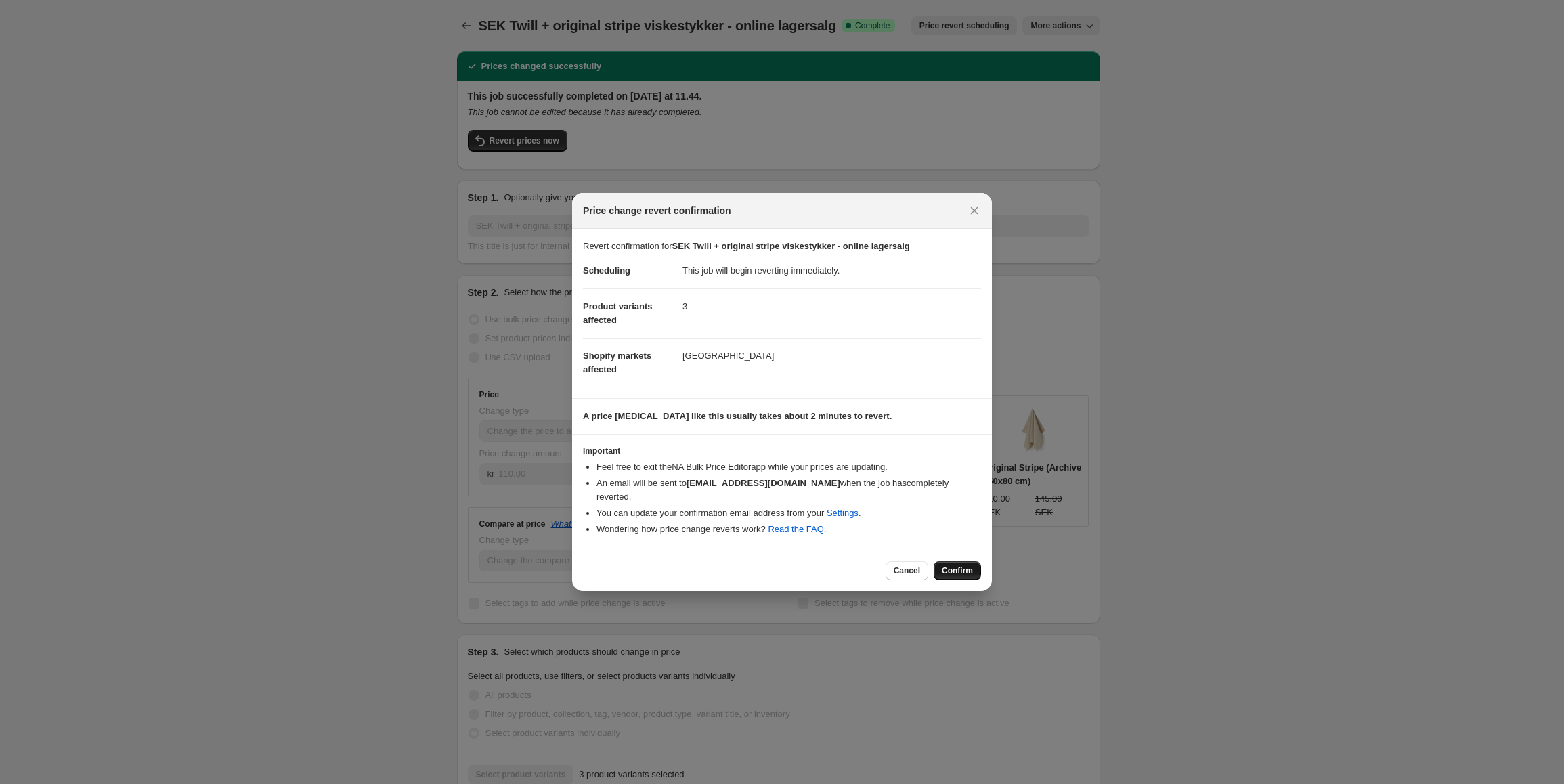
click at [965, 565] on span "Confirm" at bounding box center [957, 571] width 31 height 11
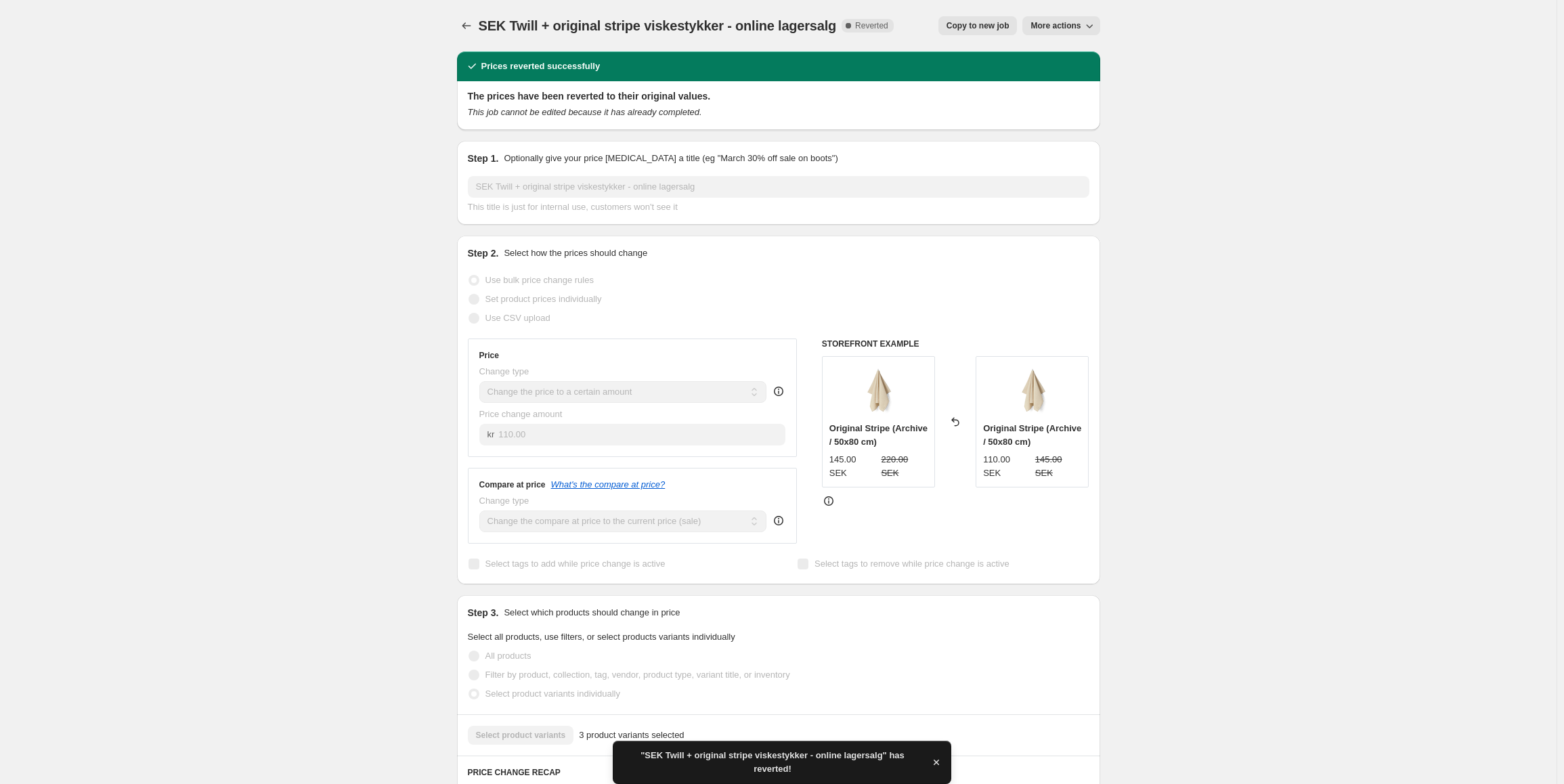
click at [1066, 29] on span "More actions" at bounding box center [1056, 26] width 50 height 11
click at [1069, 79] on span "Delete job" at bounding box center [1056, 77] width 40 height 10
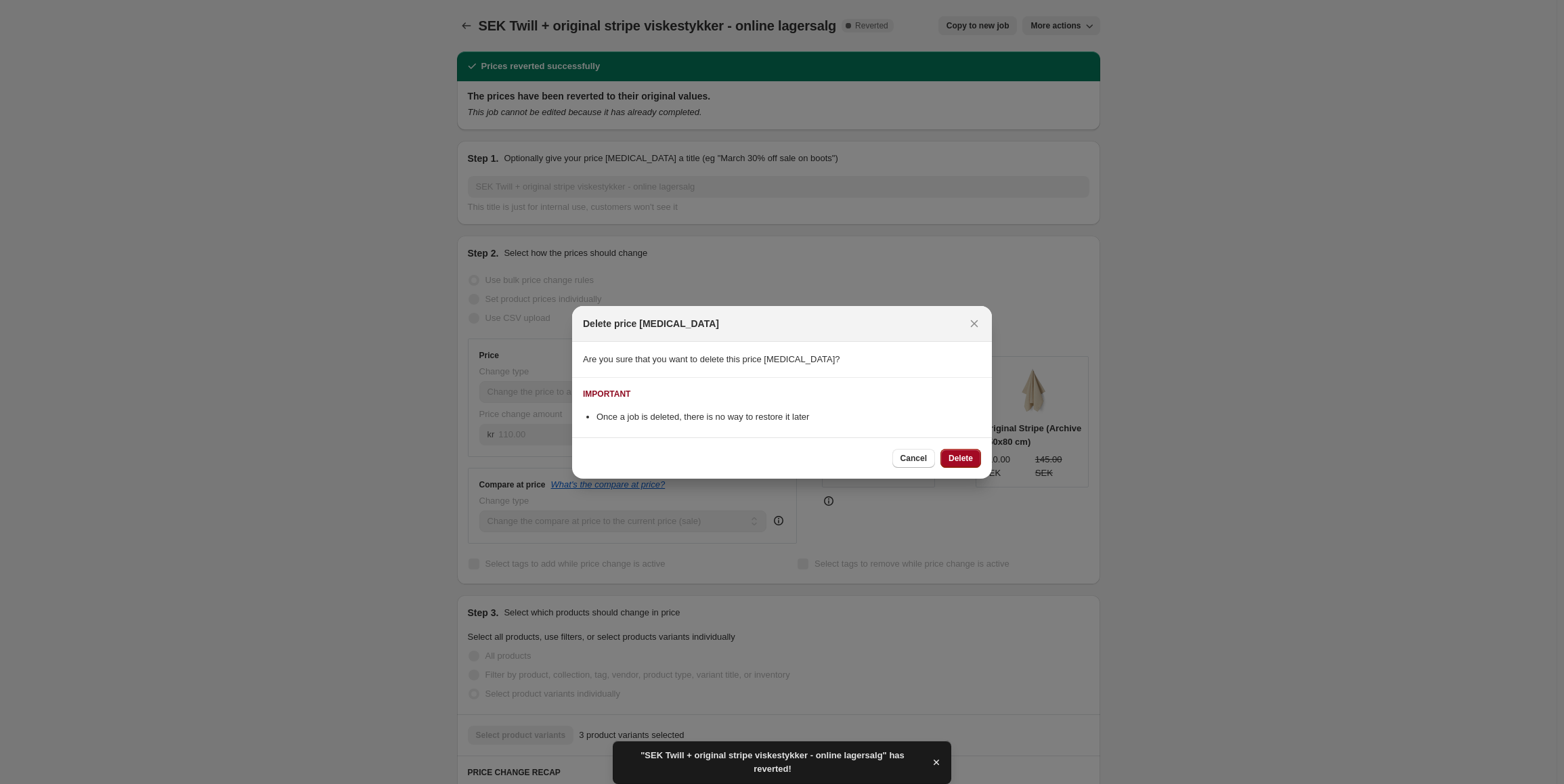
click at [967, 460] on span "Delete" at bounding box center [960, 459] width 24 height 11
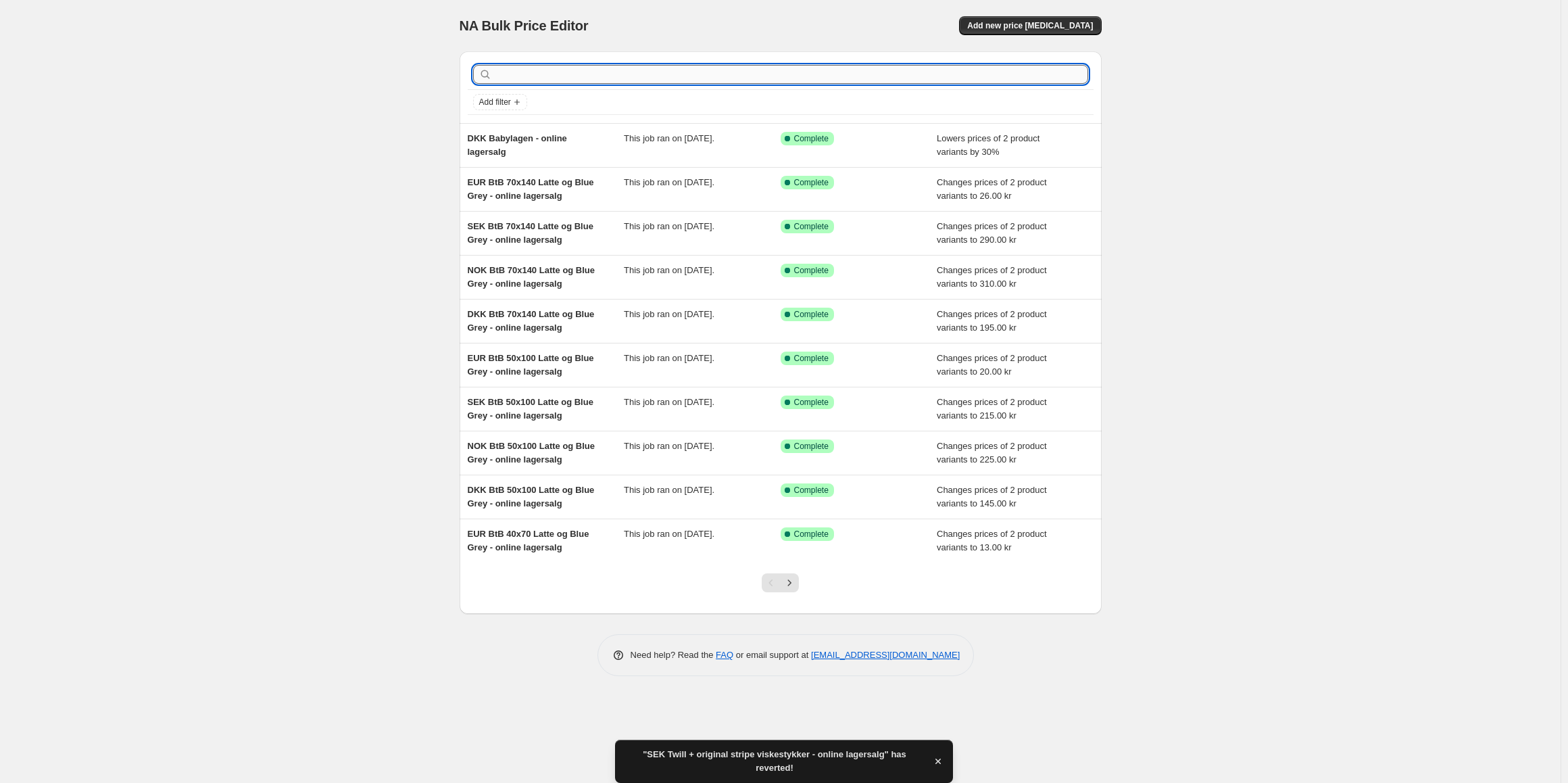
click at [518, 71] on input "text" at bounding box center [791, 74] width 593 height 19
type input "twill"
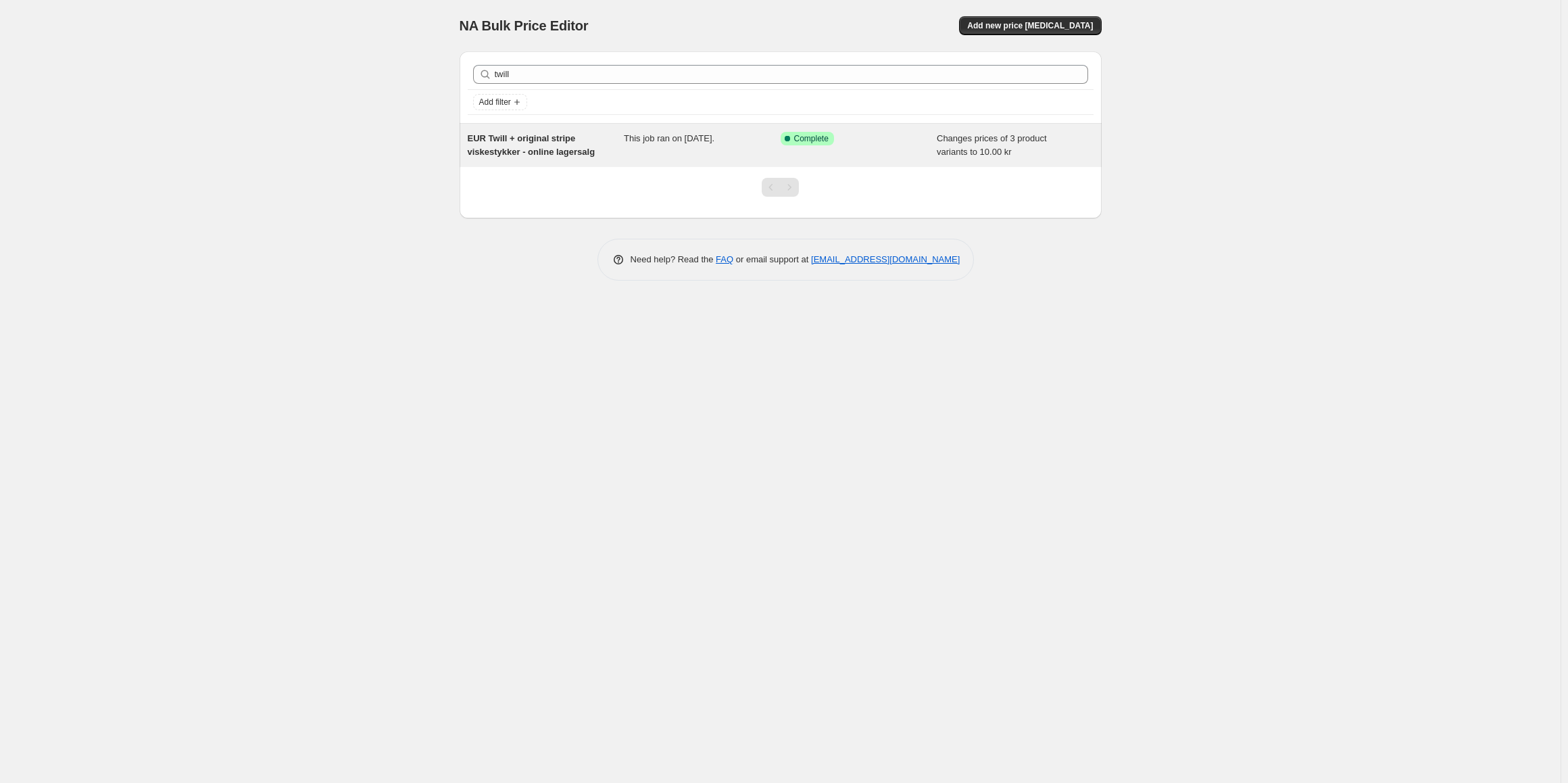
click at [553, 139] on span "EUR Twill + original stripe viskestykker - online lagersalg" at bounding box center [531, 145] width 128 height 24
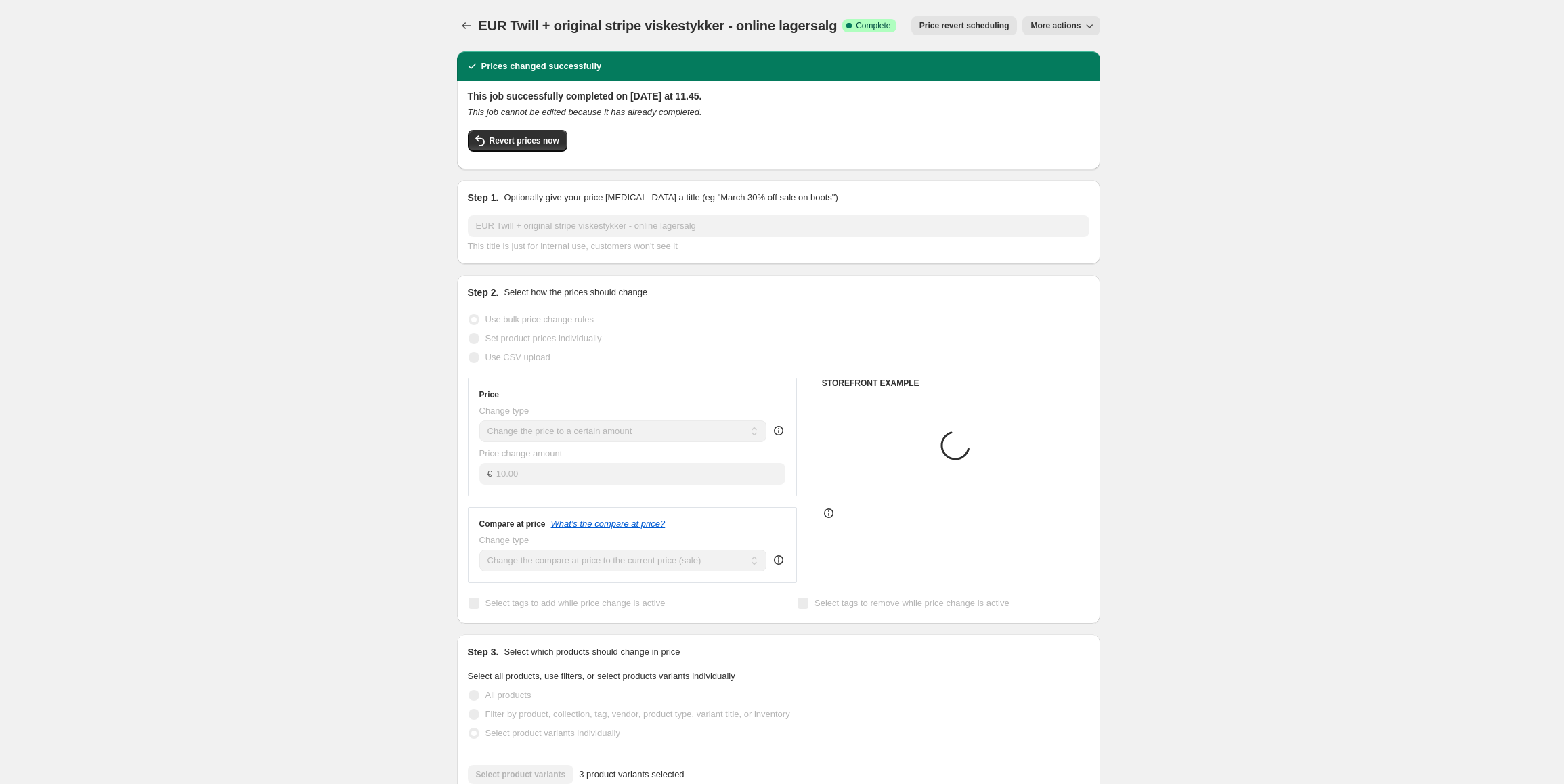
click at [1067, 20] on button "More actions" at bounding box center [1061, 25] width 77 height 19
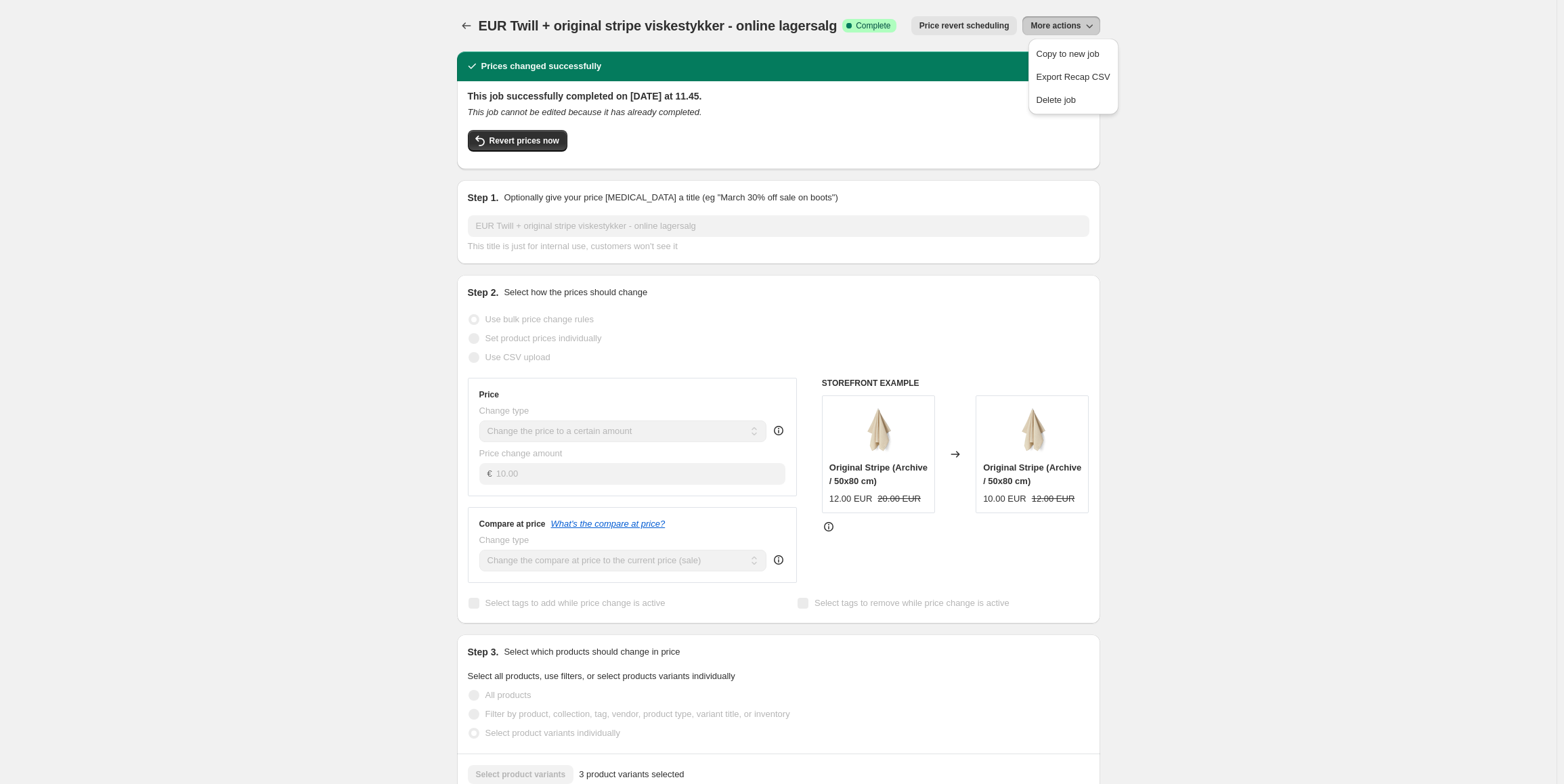
click at [1300, 31] on div "EUR Twill + original stripe viskestykker - online lagersalg. This page is ready…" at bounding box center [779, 771] width 1557 height 1542
click at [523, 137] on span "Revert prices now" at bounding box center [524, 141] width 70 height 11
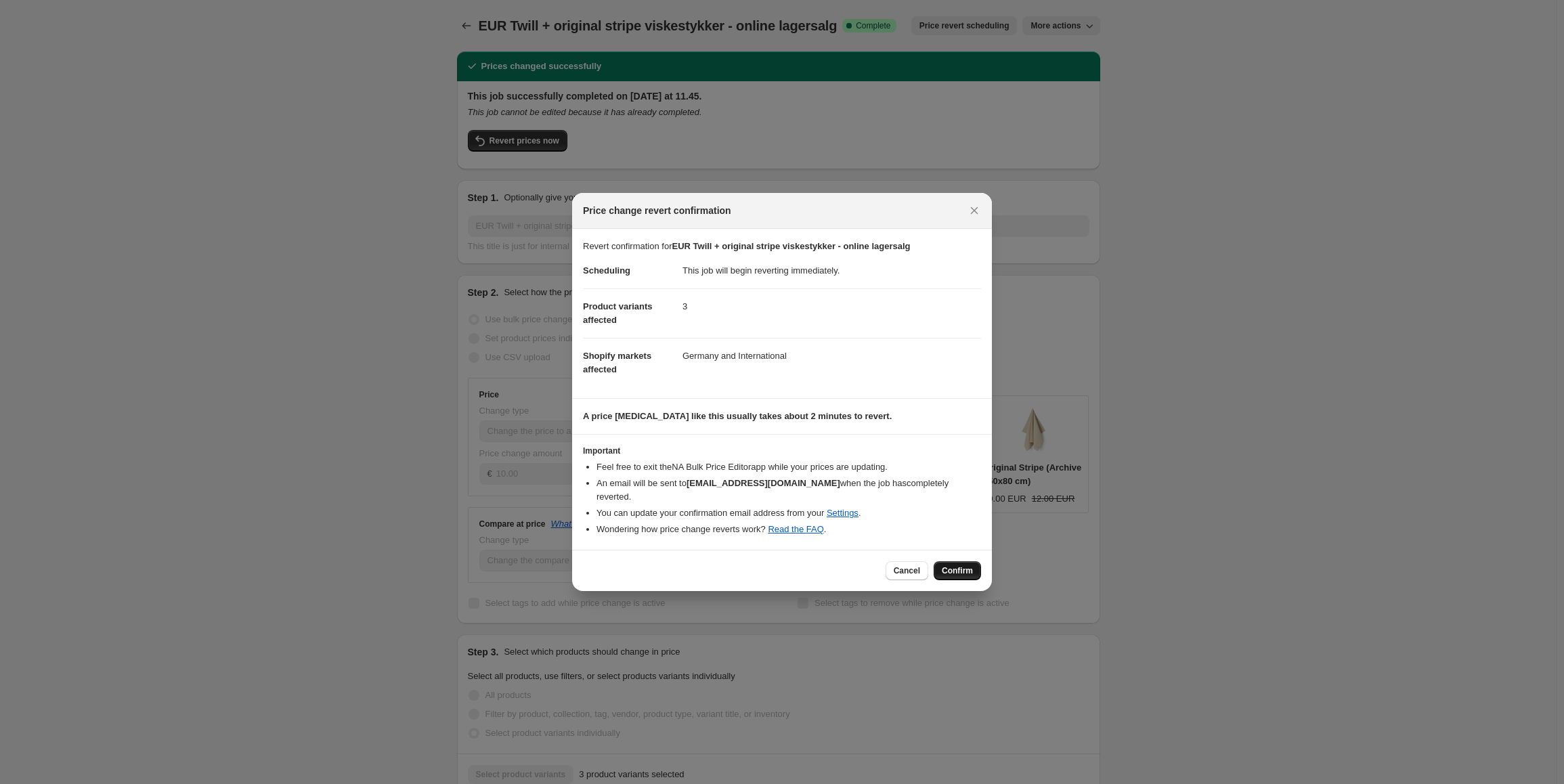
click at [961, 565] on span "Confirm" at bounding box center [957, 571] width 31 height 11
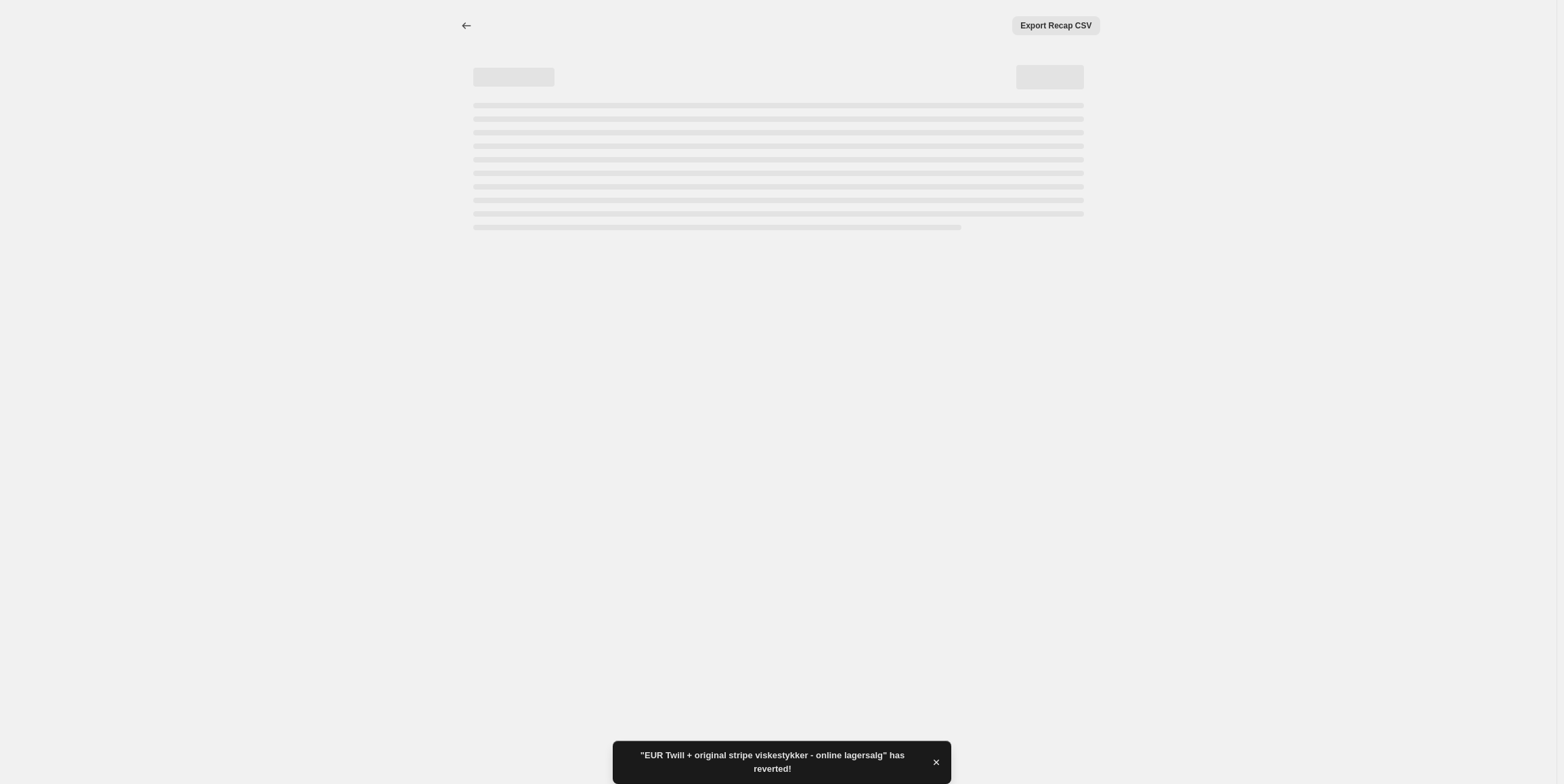
click at [1055, 30] on span "Export Recap CSV" at bounding box center [1056, 26] width 71 height 11
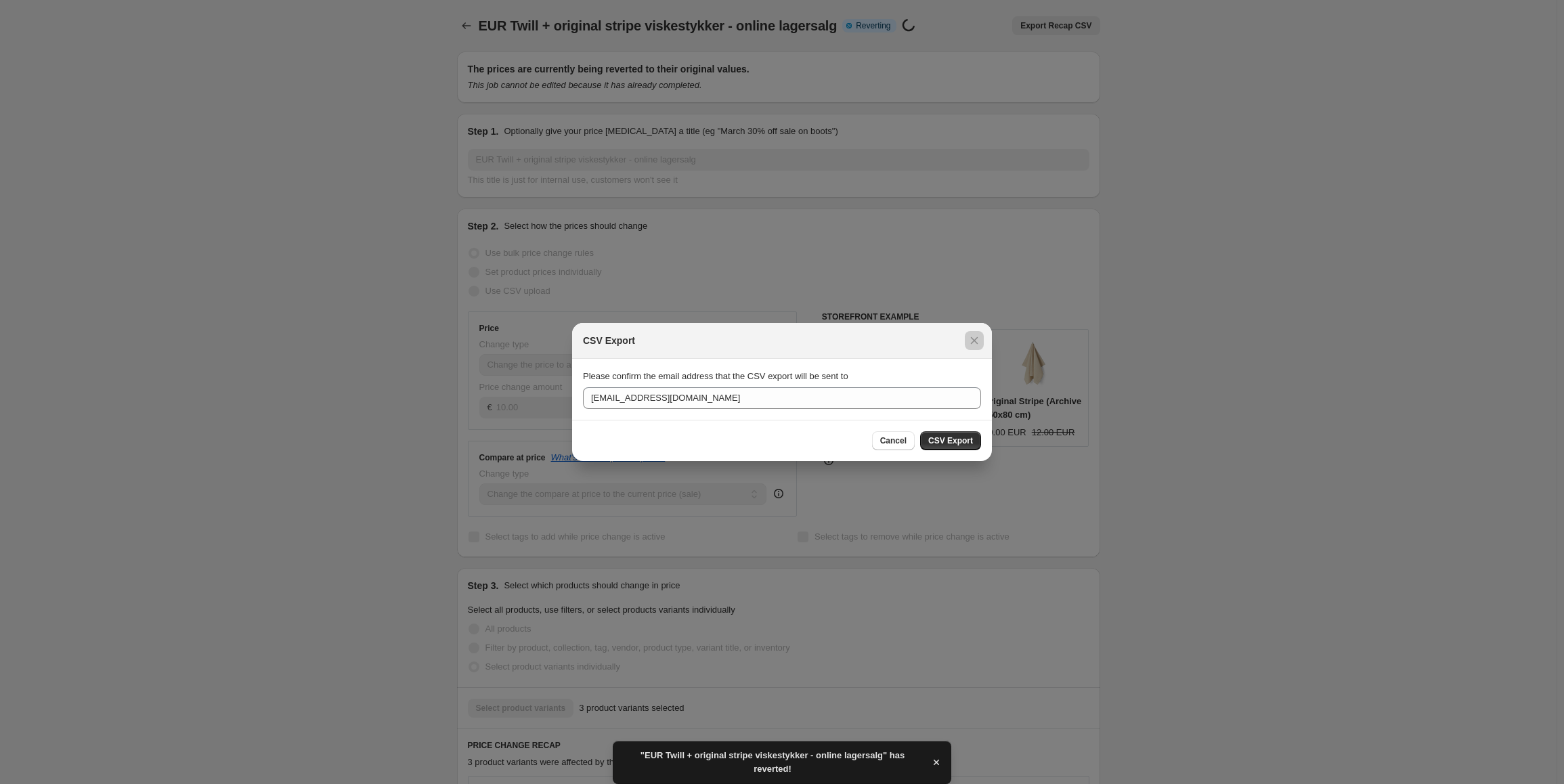
click at [1055, 30] on div at bounding box center [782, 392] width 1564 height 784
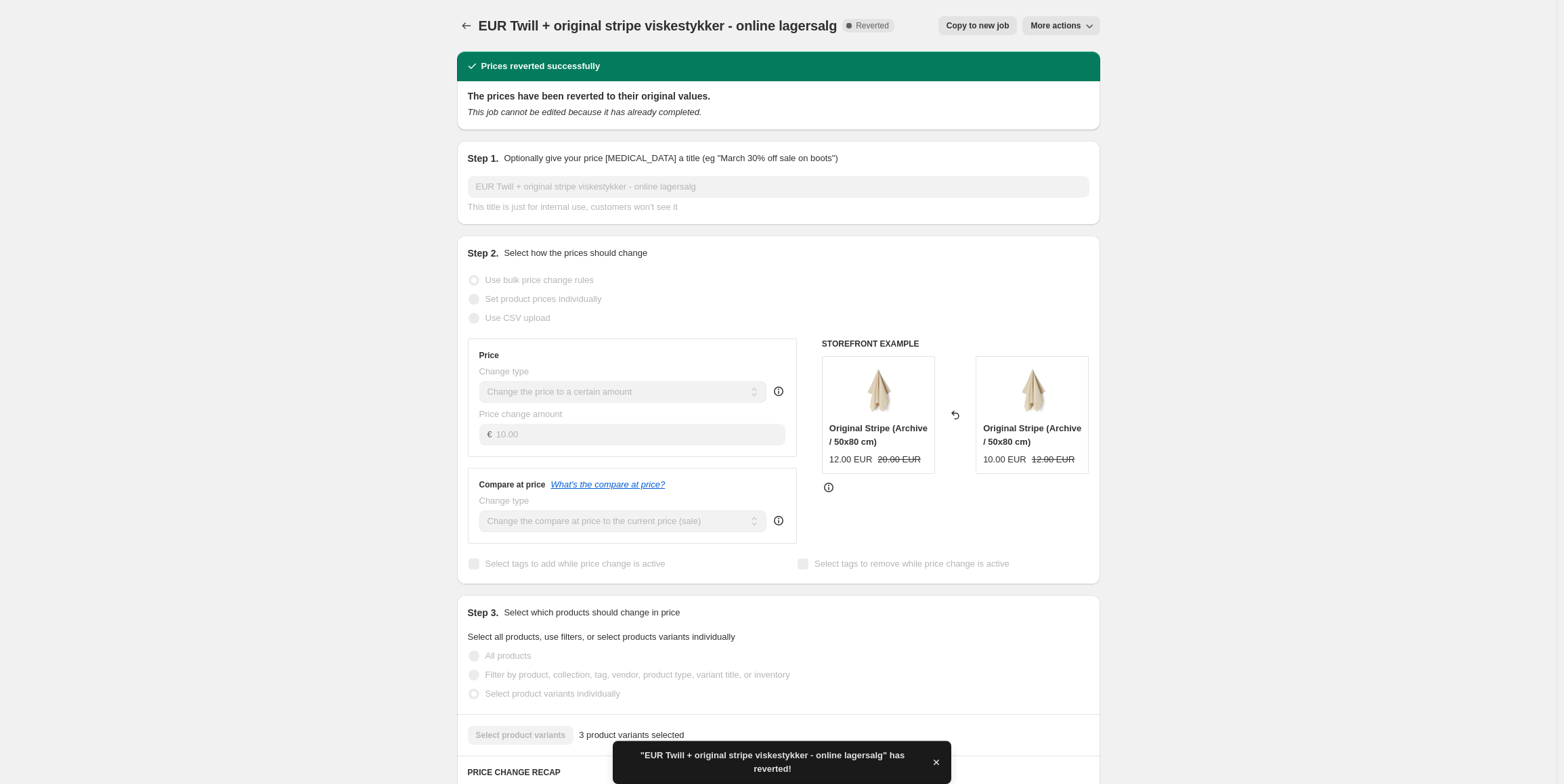
click at [1078, 27] on span "More actions" at bounding box center [1056, 26] width 50 height 11
click at [1076, 76] on span "Delete job" at bounding box center [1056, 77] width 40 height 10
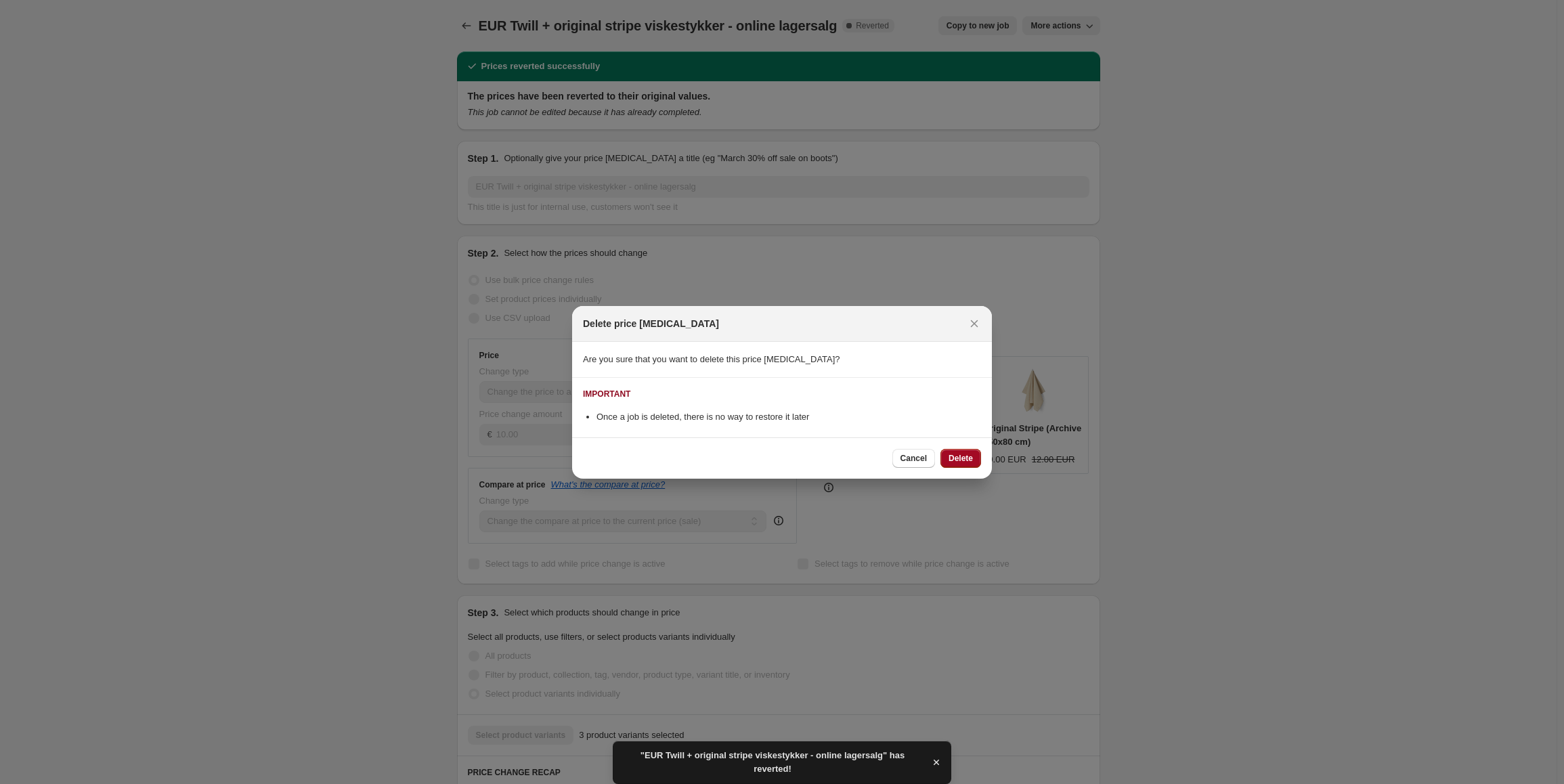
click at [965, 457] on span "Delete" at bounding box center [960, 459] width 24 height 11
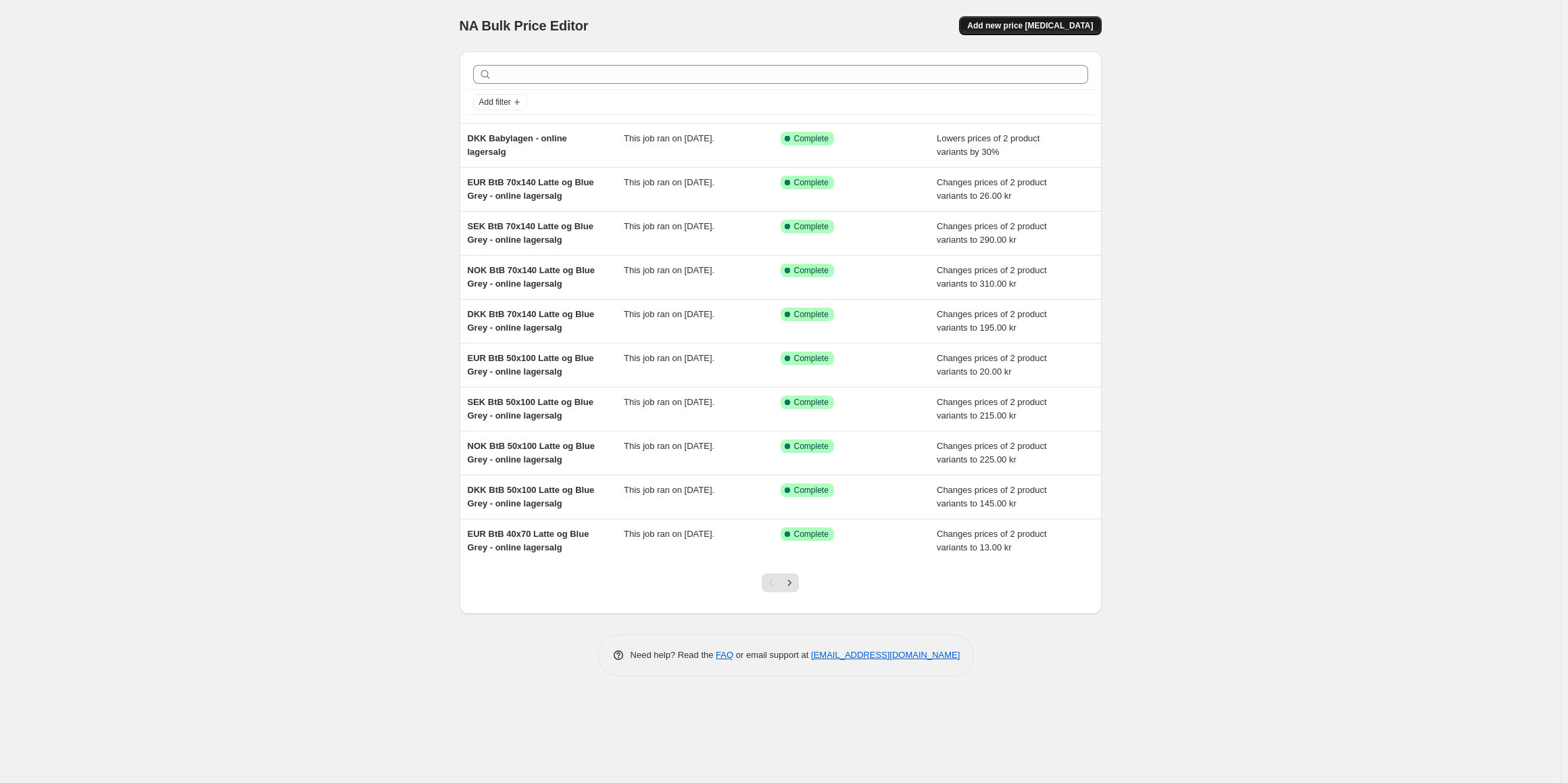
click at [1041, 26] on span "Add new price [MEDICAL_DATA]" at bounding box center [1030, 26] width 126 height 11
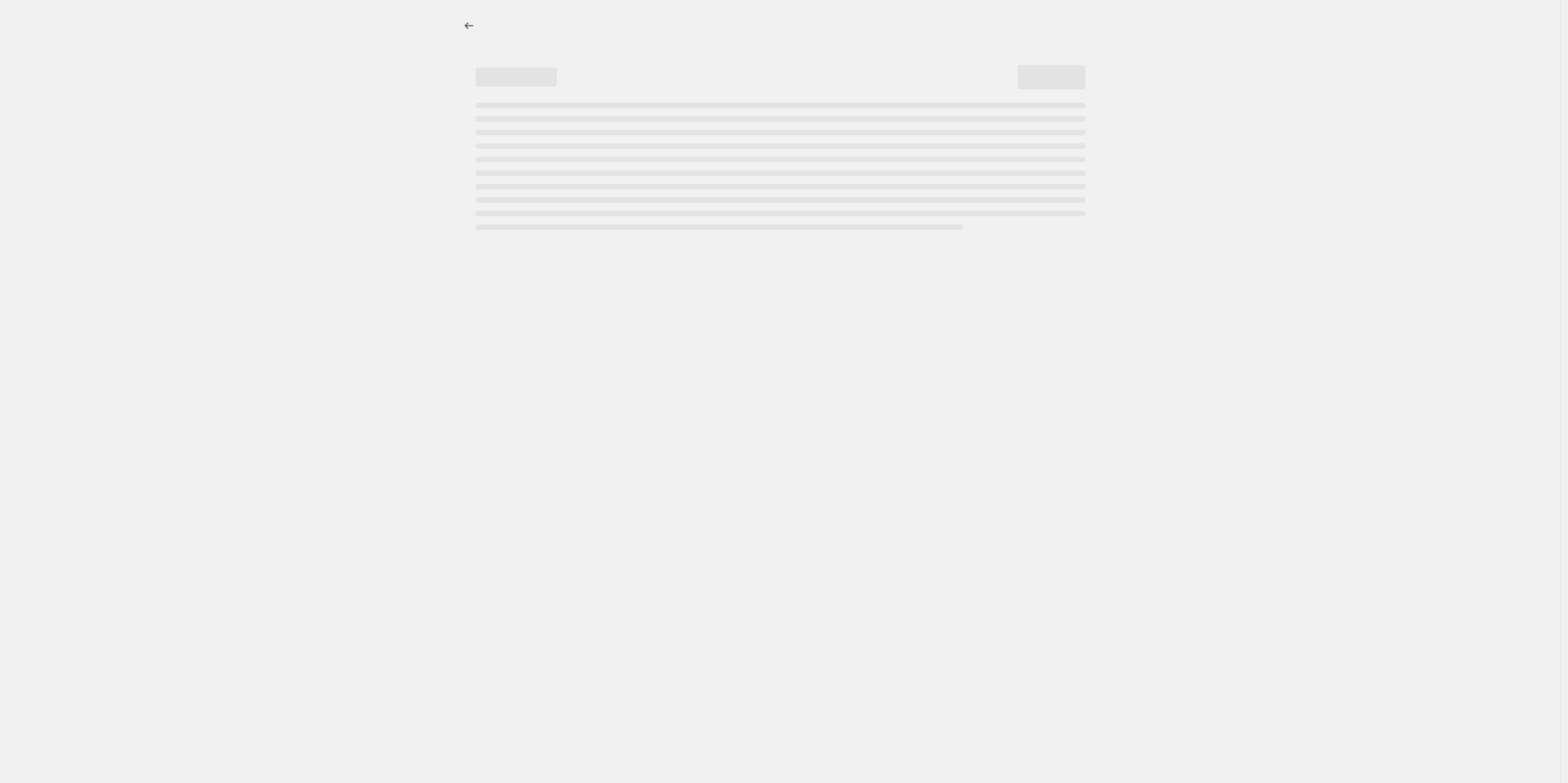
select select "percentage"
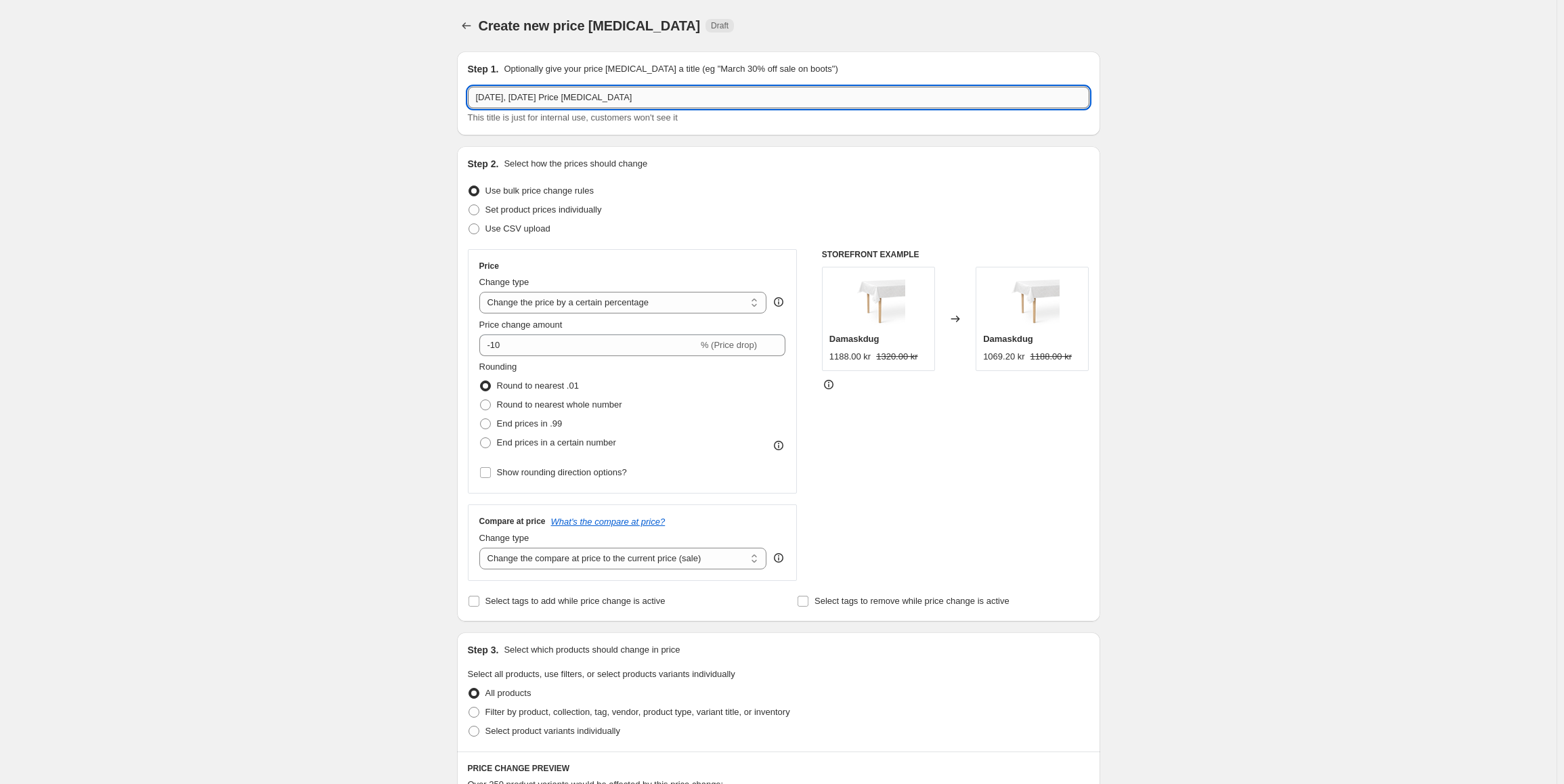
click at [604, 86] on input "[DATE], [DATE] Price [MEDICAL_DATA]" at bounding box center [779, 97] width 622 height 22
type input "T"
click at [567, 98] on input "DKK Twill og original stripe viskestykke" at bounding box center [779, 97] width 622 height 22
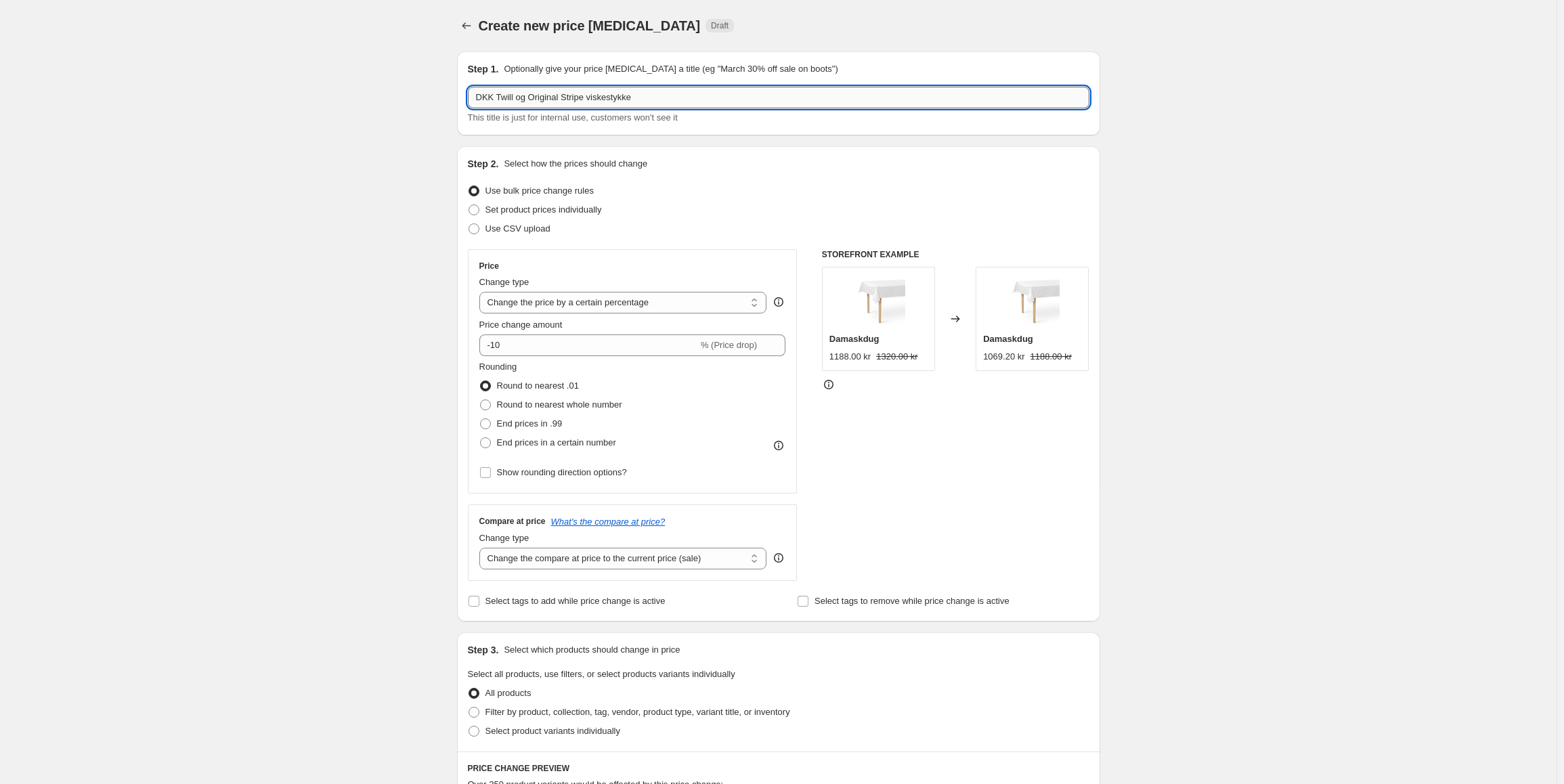
click at [649, 106] on input "DKK Twill og Original Stripe viskestykke" at bounding box center [779, 97] width 622 height 22
type input "DKK Twill og Original Stripe viskestykke - online lagersalg"
click at [697, 313] on select "Change the price to a certain amount Change the price by a certain amount Chang…" at bounding box center [623, 302] width 288 height 22
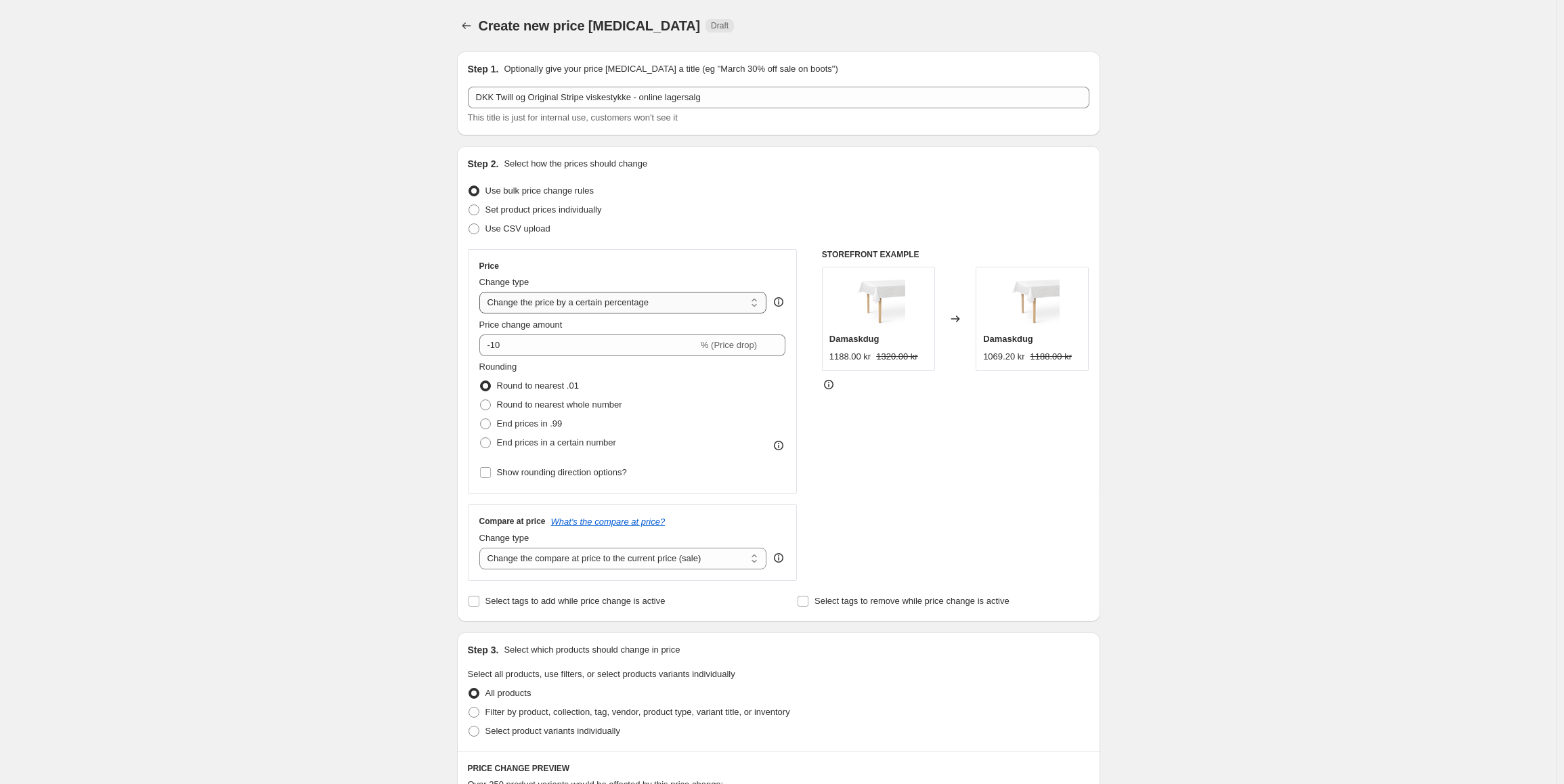
select select "to"
click at [482, 292] on select "Change the price to a certain amount Change the price by a certain amount Chang…" at bounding box center [623, 302] width 288 height 22
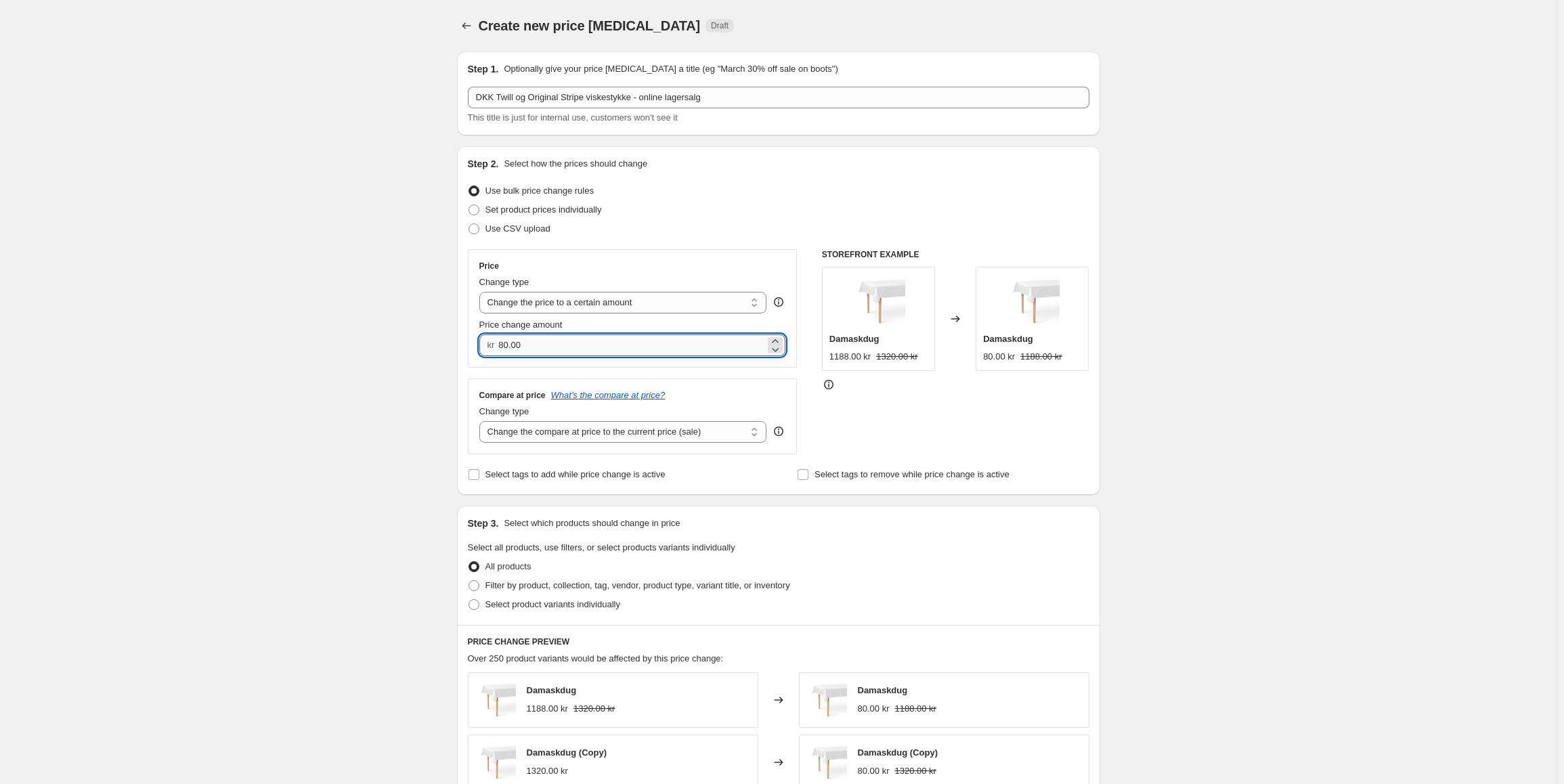
click at [571, 341] on input "80.00" at bounding box center [631, 345] width 267 height 22
type input "75.00"
click at [578, 339] on input "75.00" at bounding box center [631, 345] width 267 height 22
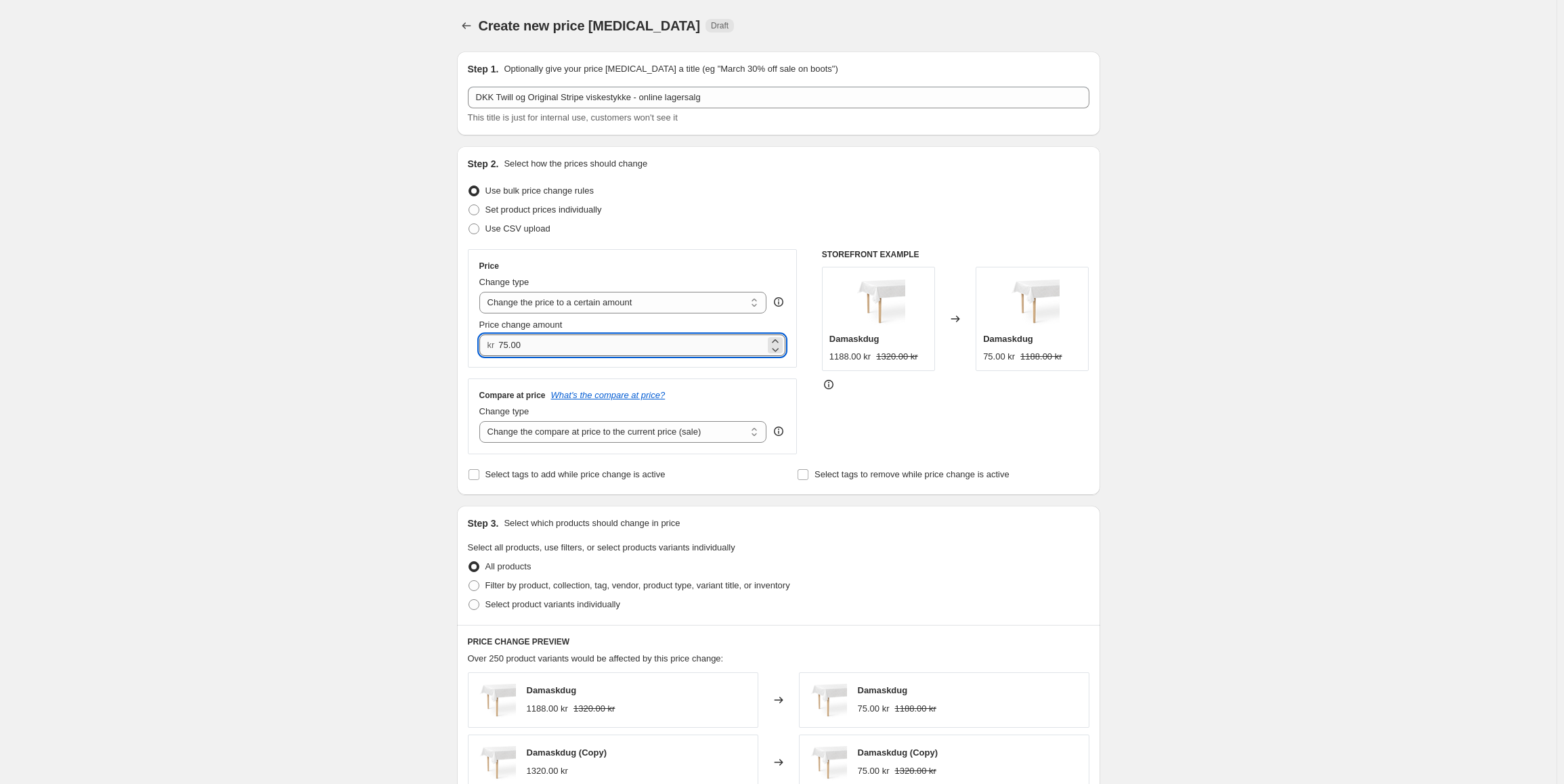
click at [578, 339] on input "75.00" at bounding box center [631, 345] width 267 height 22
click at [463, 31] on icon "Price change jobs" at bounding box center [466, 25] width 13 height 13
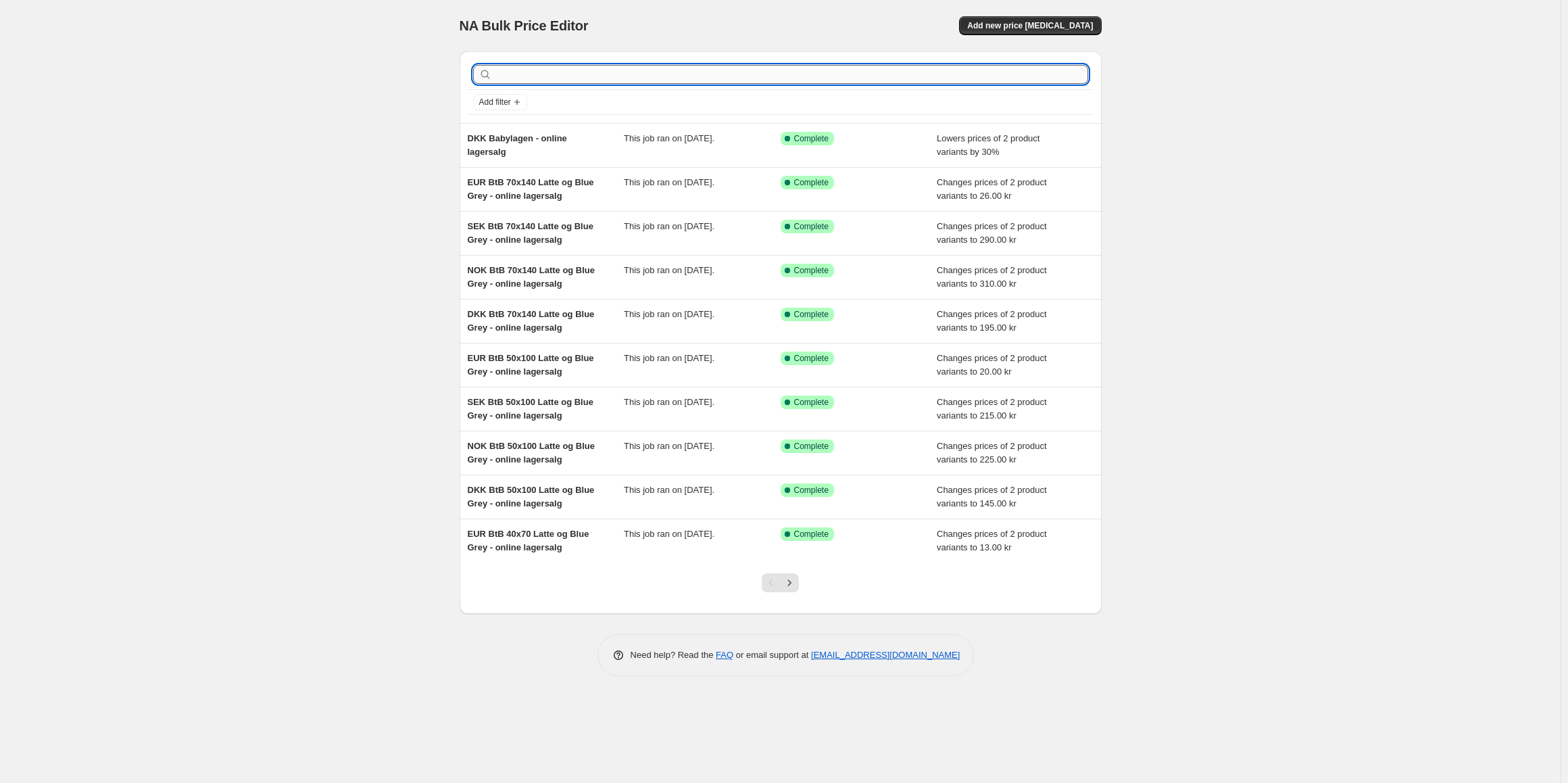
click at [559, 82] on input "text" at bounding box center [791, 74] width 593 height 19
type input "original stripe"
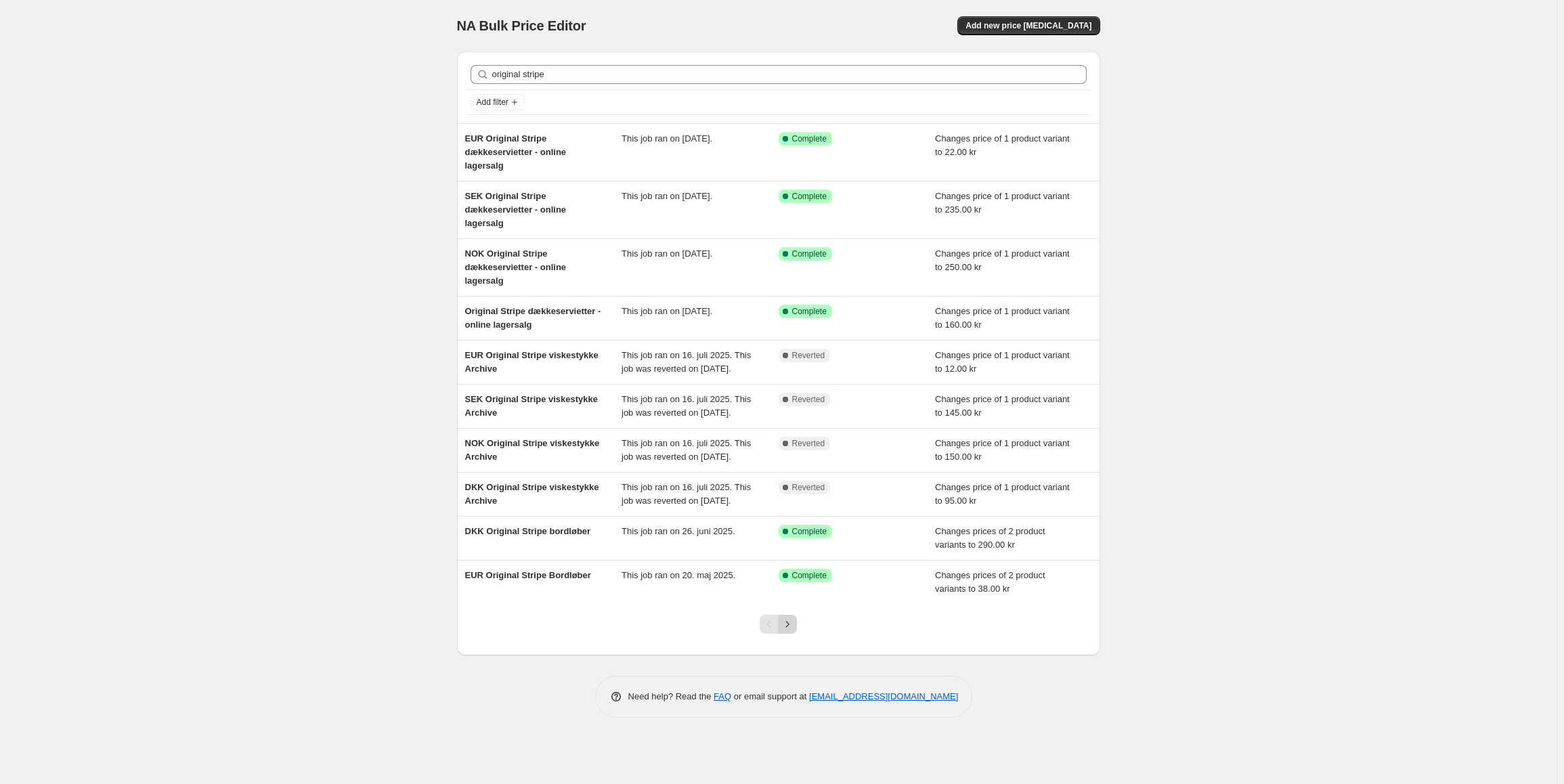
click at [795, 633] on button "Next" at bounding box center [787, 624] width 19 height 19
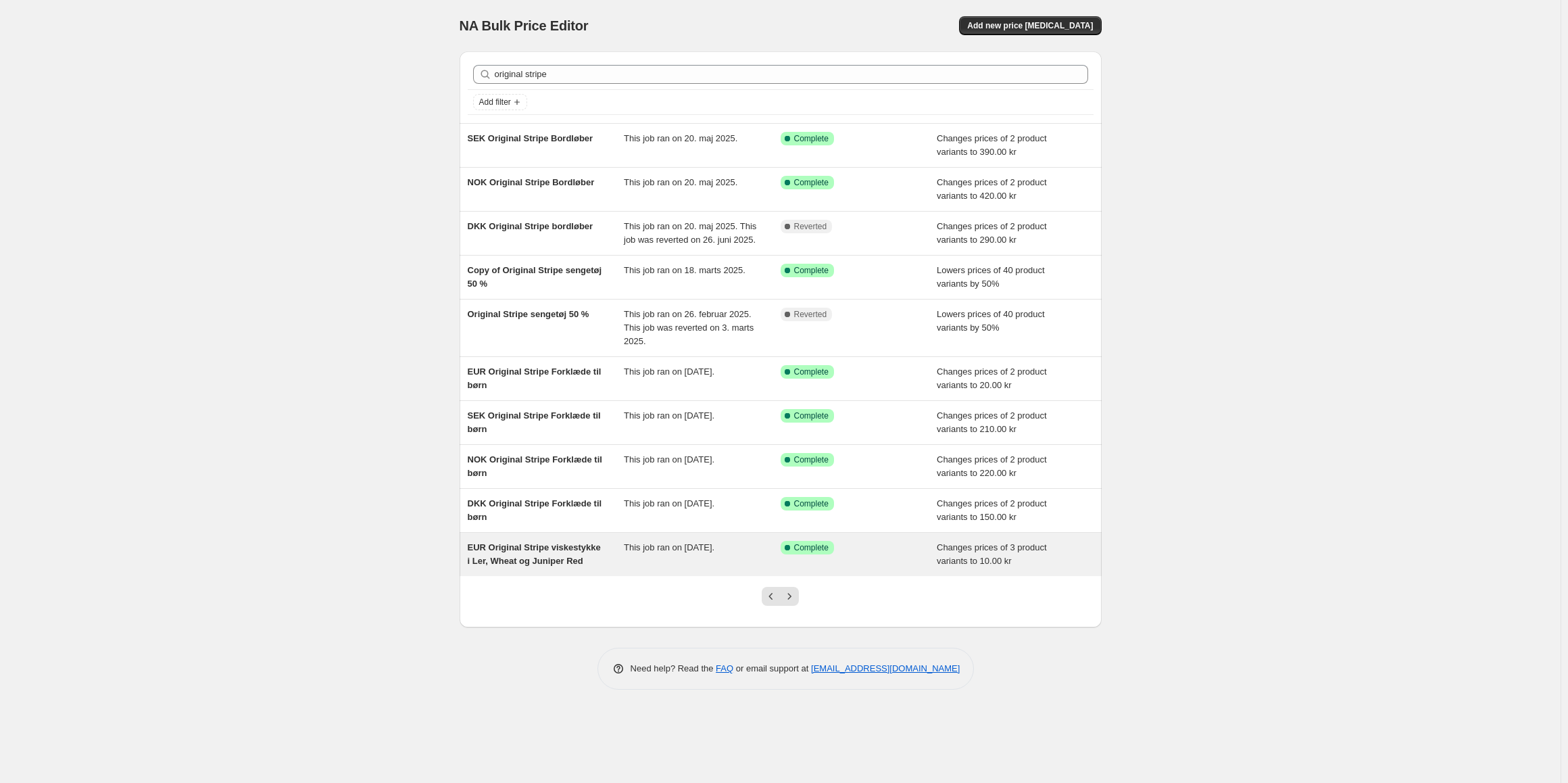
click at [573, 566] on span "EUR Original Stripe viskestykke i Ler, Wheat og Juniper Red" at bounding box center [534, 554] width 133 height 24
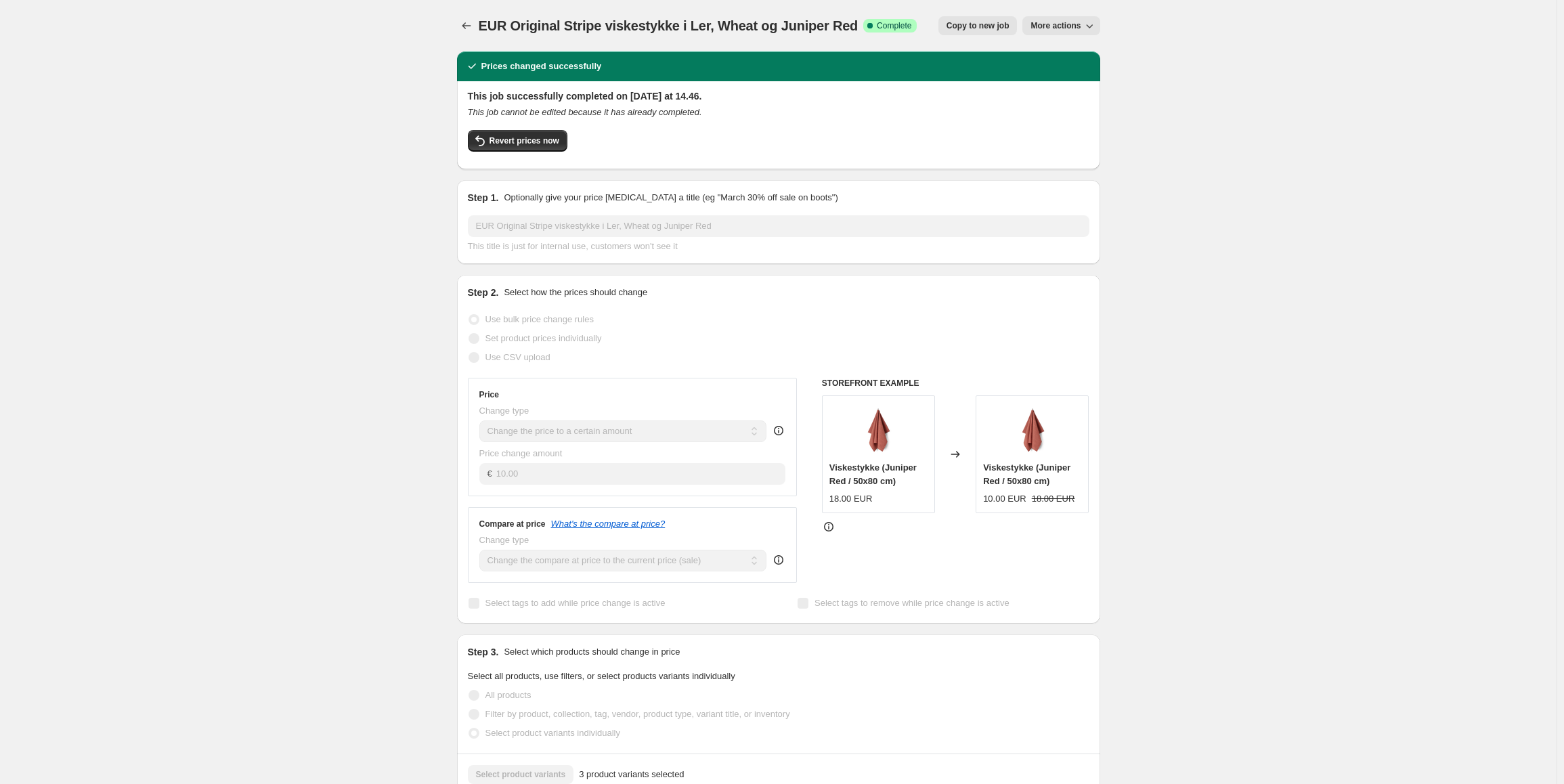
click at [457, 23] on div "EUR Original Stripe viskestykke i Ler, Wheat og Juniper Red. This page is ready…" at bounding box center [779, 771] width 676 height 1542
click at [458, 23] on div "EUR Original Stripe viskestykke i Ler, Wheat og Juniper Red. This page is ready…" at bounding box center [779, 771] width 676 height 1542
click at [461, 24] on button "Price change jobs" at bounding box center [466, 25] width 19 height 19
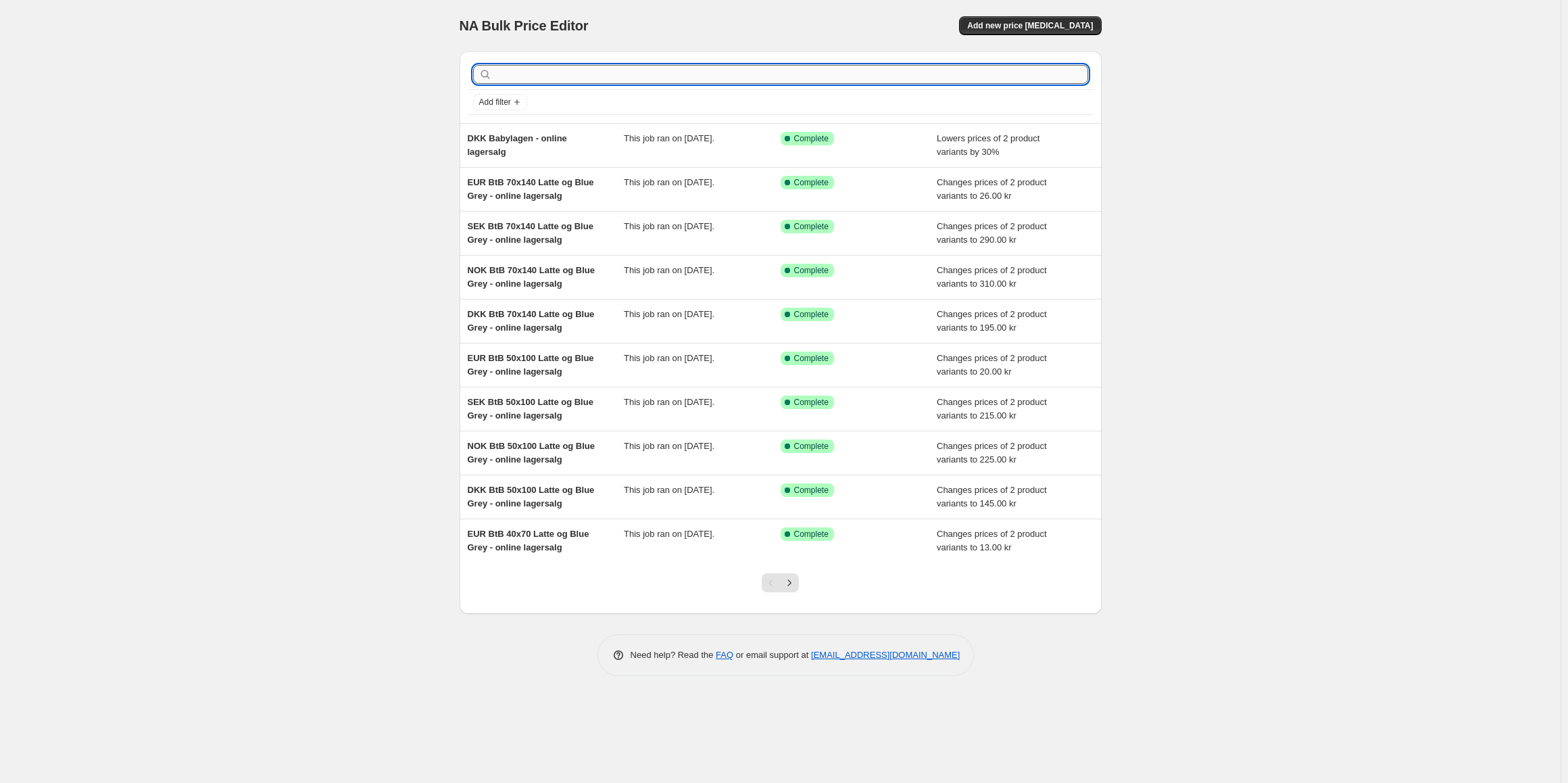
click at [545, 74] on input "text" at bounding box center [791, 74] width 593 height 19
type input "online"
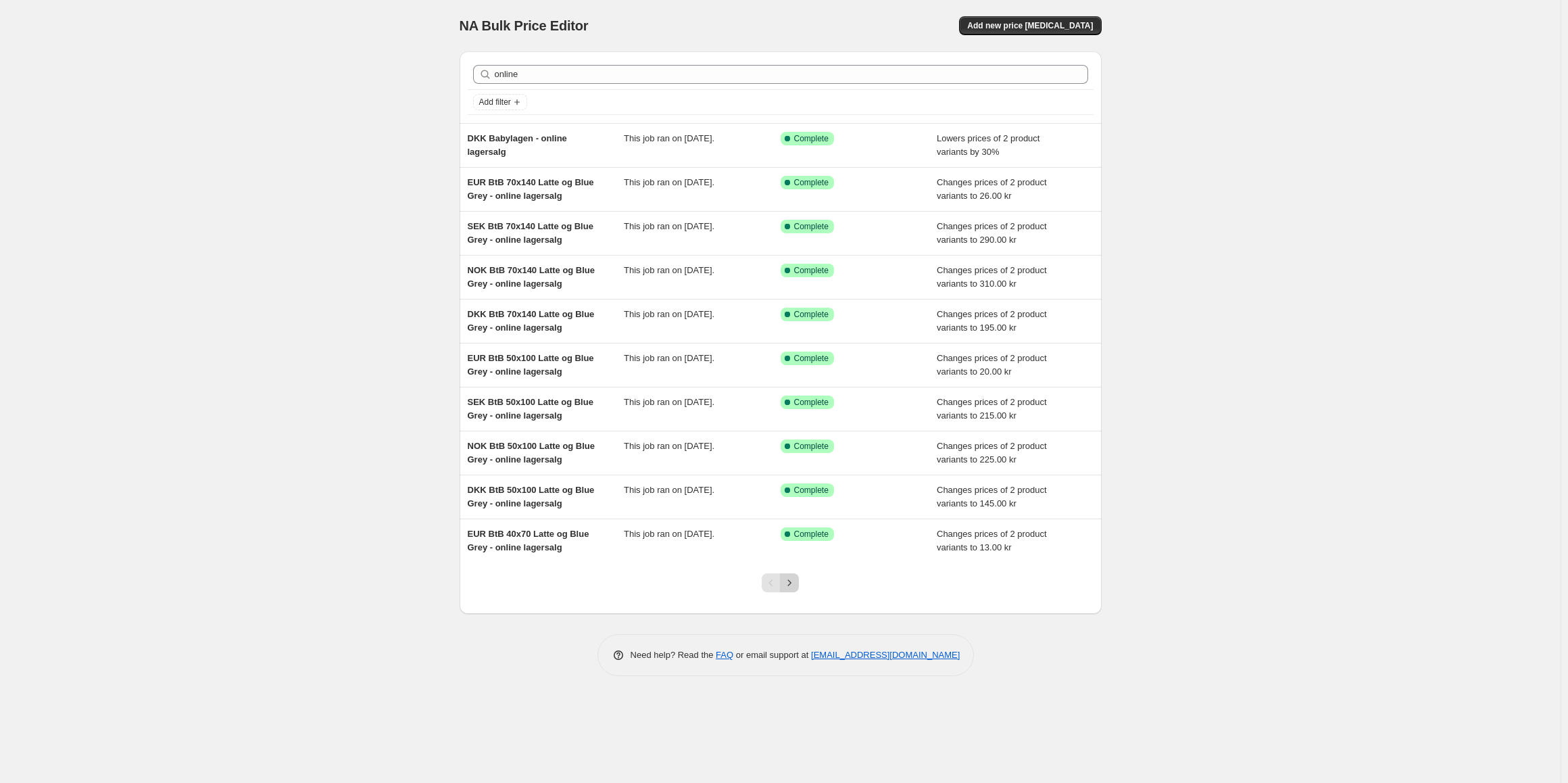
click at [798, 588] on button "Next" at bounding box center [789, 583] width 19 height 19
click at [787, 587] on icon "Next" at bounding box center [789, 583] width 13 height 13
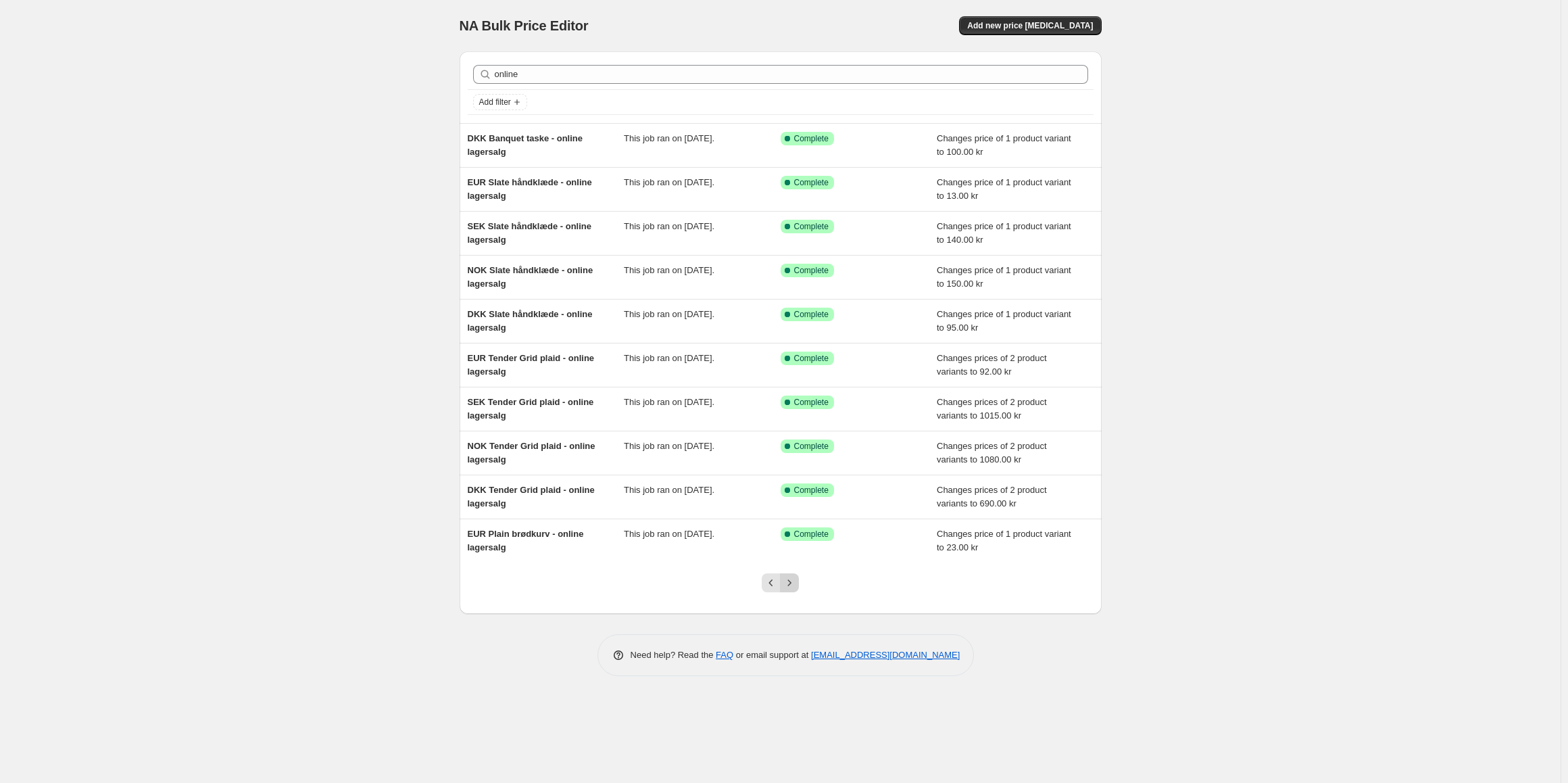
click at [797, 582] on button "Next" at bounding box center [789, 583] width 19 height 19
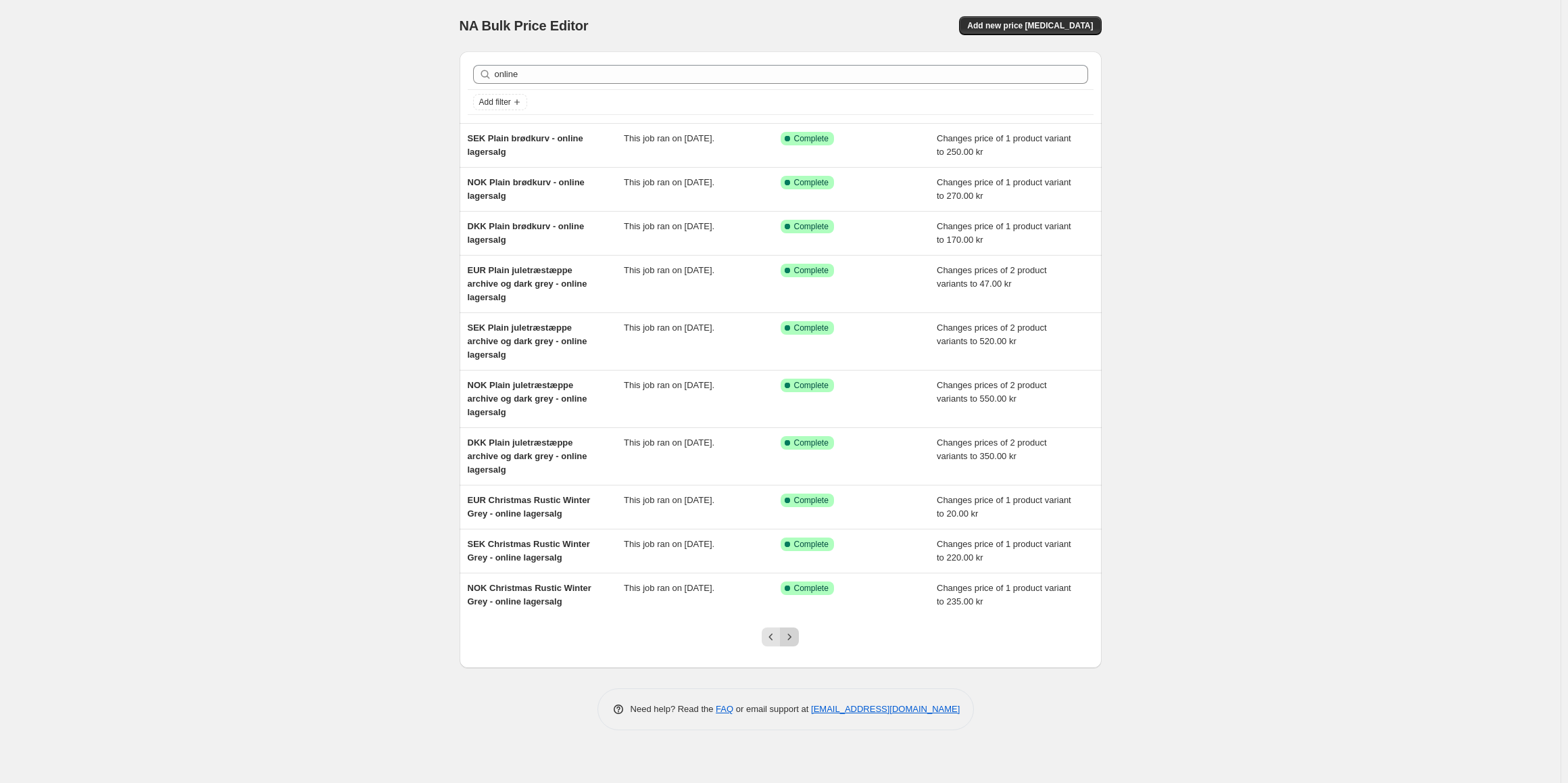
click at [786, 630] on icon "Next" at bounding box center [789, 636] width 13 height 13
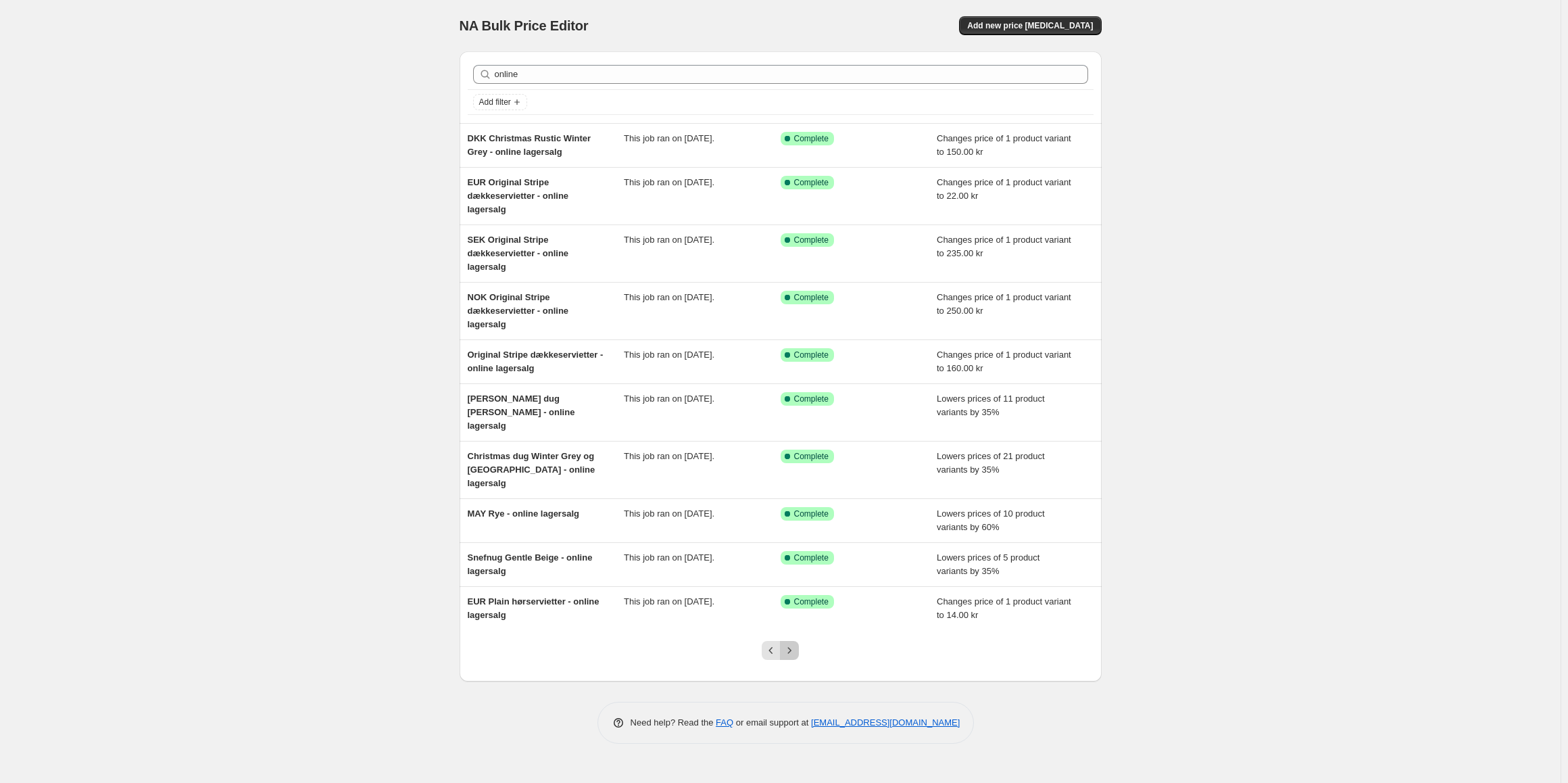
click at [791, 641] on button "Next" at bounding box center [789, 650] width 19 height 19
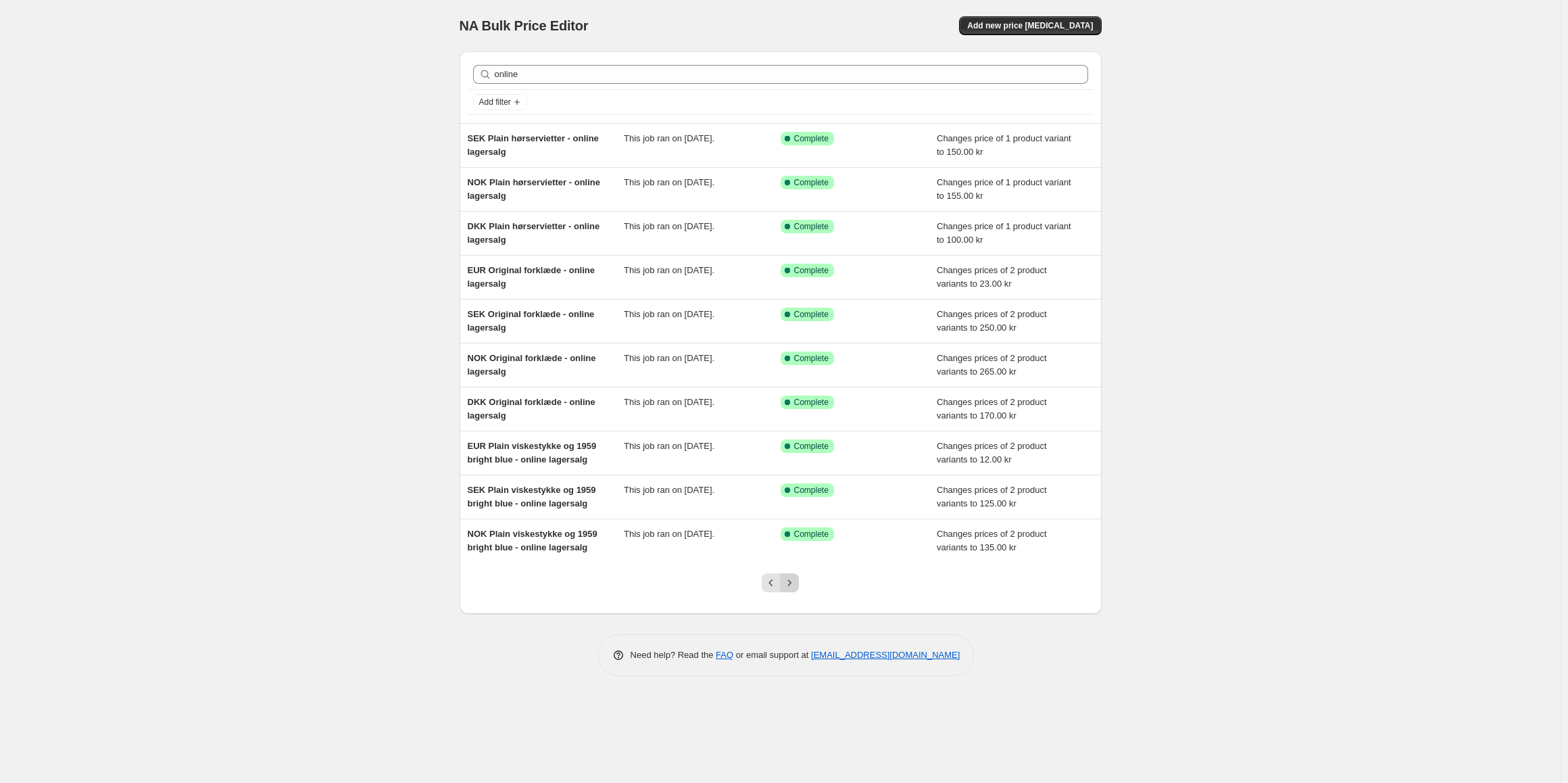
click at [785, 583] on icon "Next" at bounding box center [789, 583] width 13 height 13
click at [797, 582] on button "Next" at bounding box center [789, 583] width 19 height 19
click at [789, 583] on icon "Next" at bounding box center [789, 583] width 13 height 13
click at [788, 580] on icon "Next" at bounding box center [789, 583] width 13 height 13
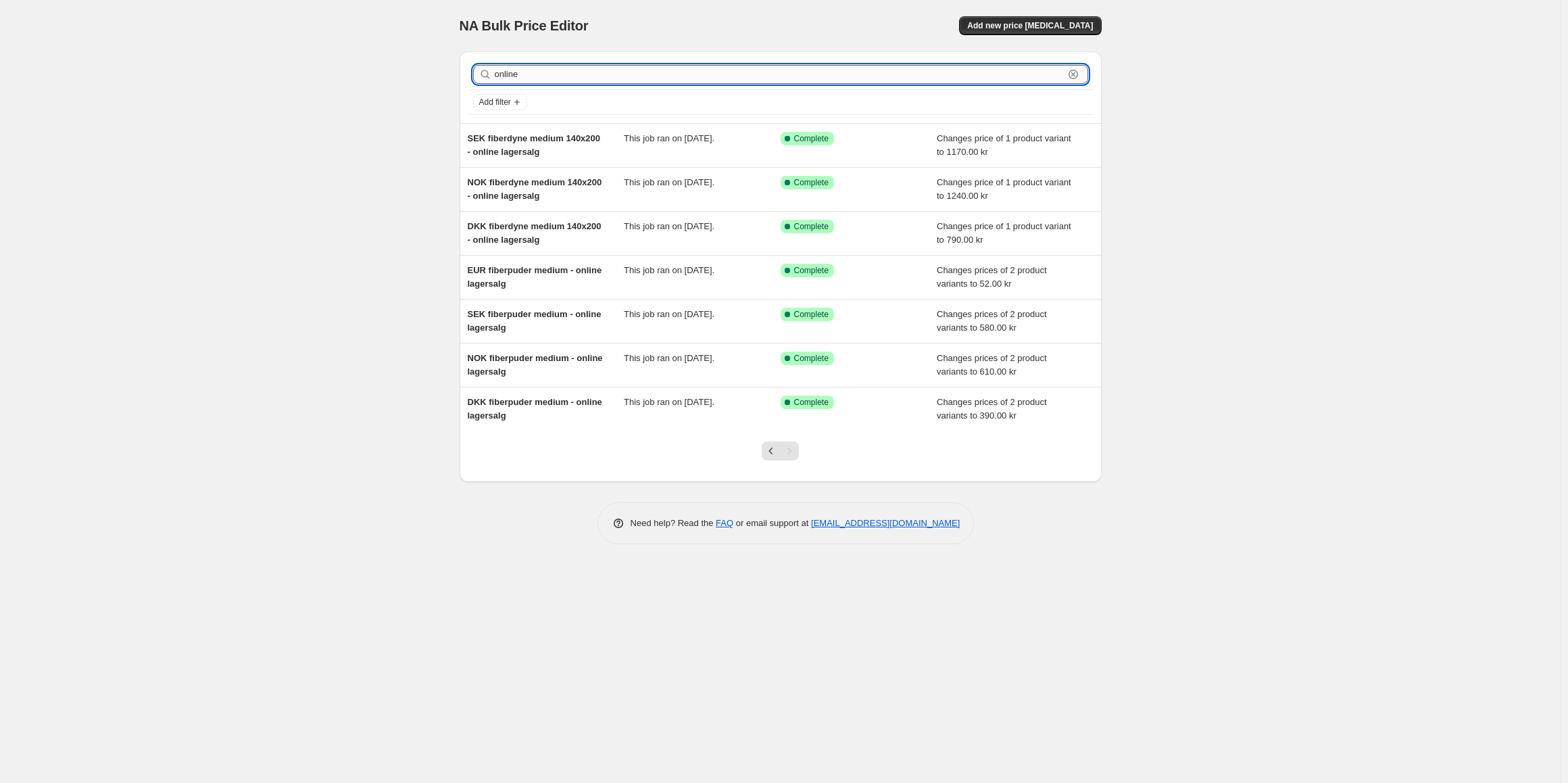
click at [631, 74] on input "online" at bounding box center [779, 74] width 569 height 19
click at [638, 61] on div "online Clear" at bounding box center [781, 74] width 626 height 30
click at [666, 73] on input "online" at bounding box center [779, 74] width 569 height 19
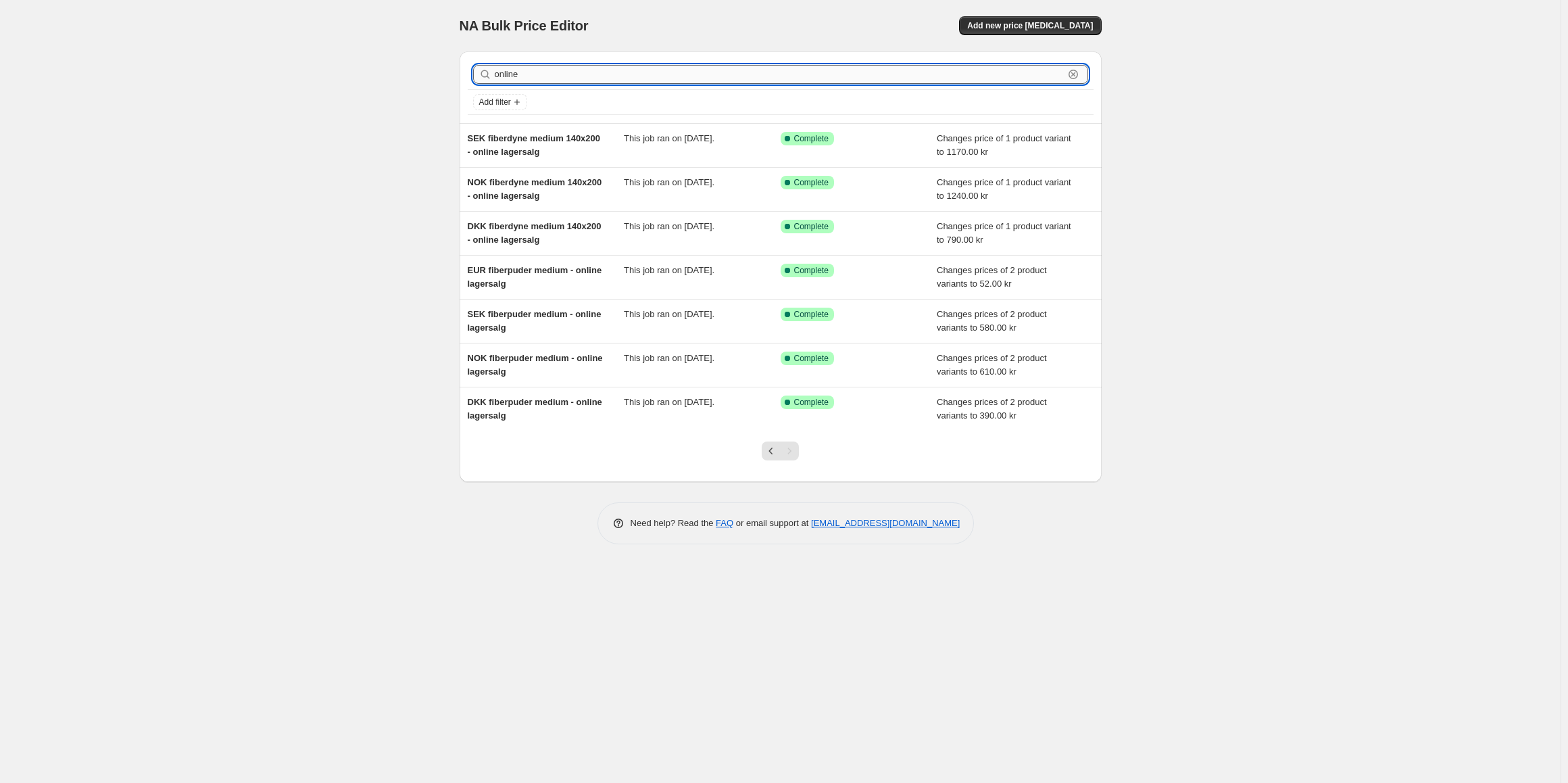
click at [666, 73] on input "online" at bounding box center [779, 74] width 569 height 19
type input "archive viskestykke"
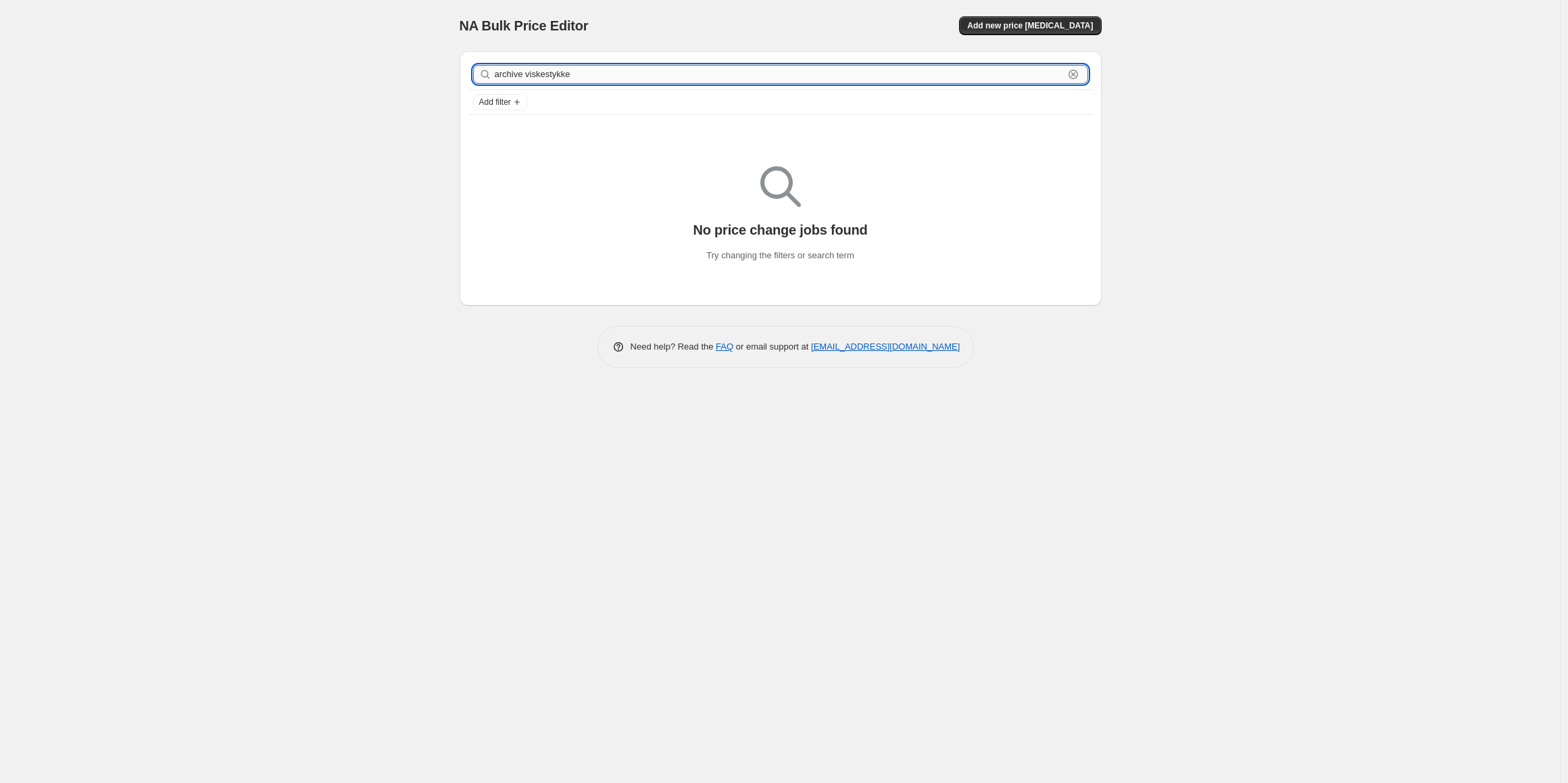
click at [574, 71] on input "archive viskestykke" at bounding box center [779, 74] width 569 height 19
type input "archive"
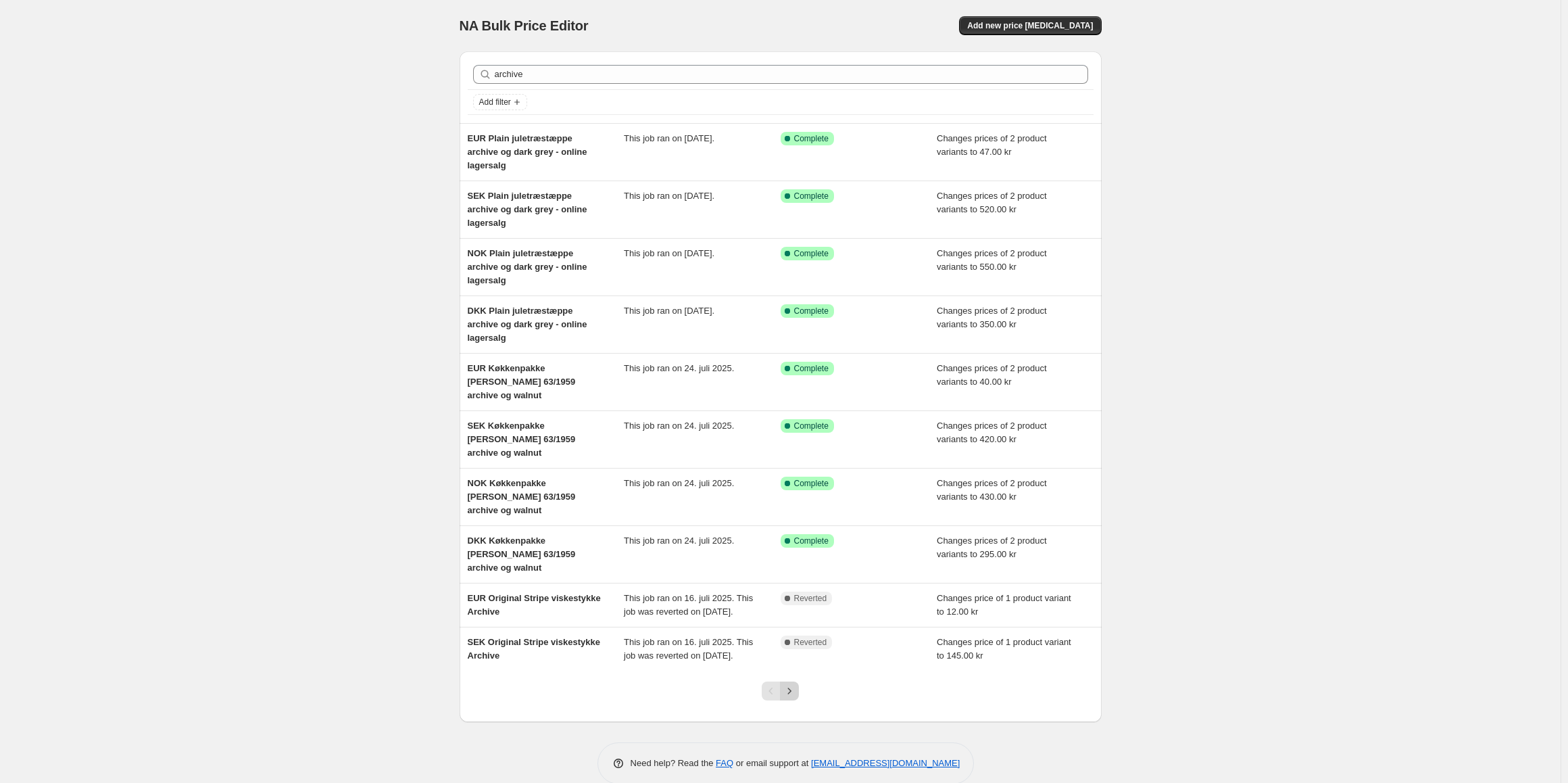
click at [795, 684] on icon "Next" at bounding box center [789, 690] width 13 height 13
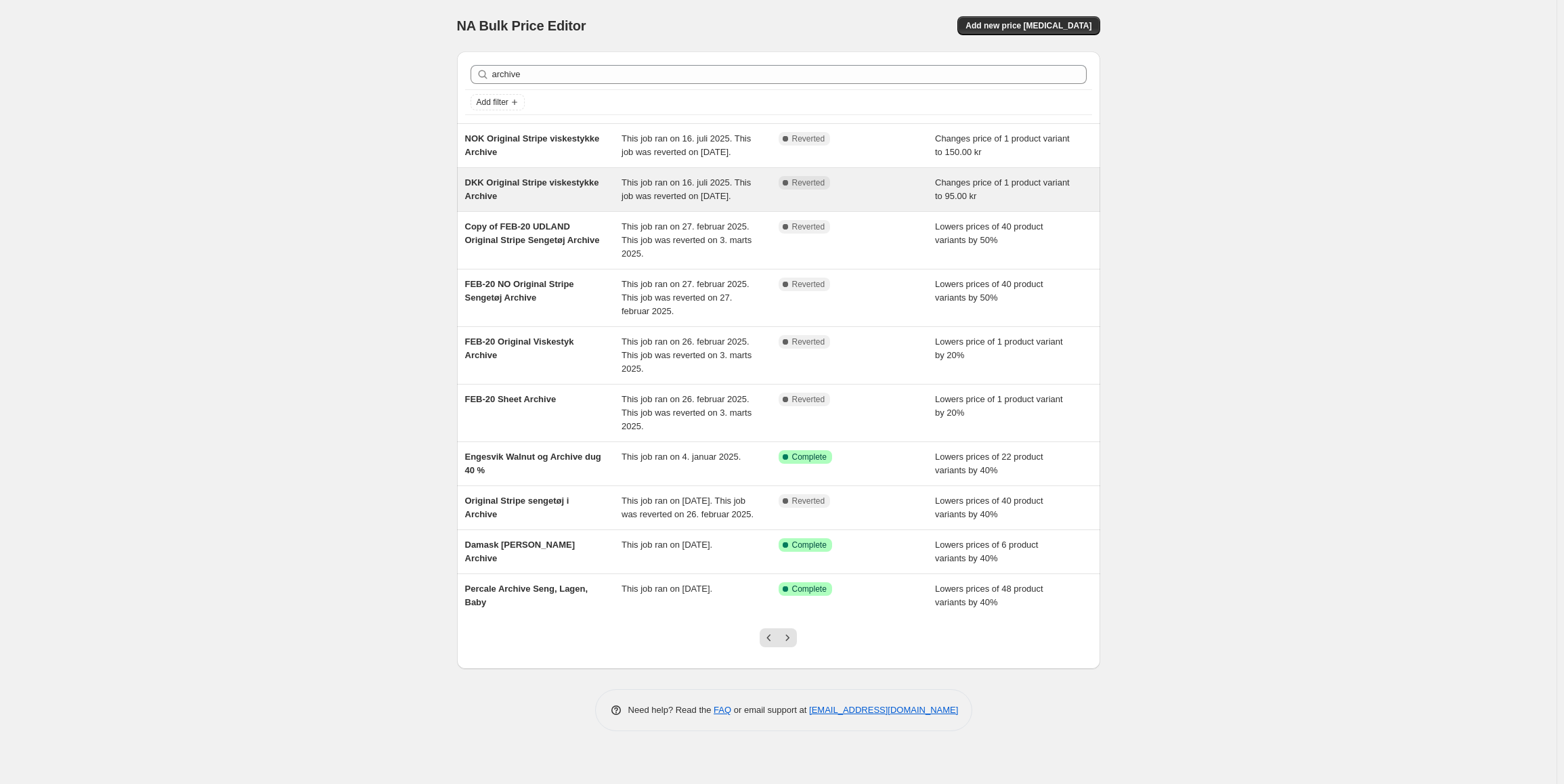
click at [581, 203] on div "DKK Original Stripe viskestykke Archive" at bounding box center [543, 190] width 157 height 27
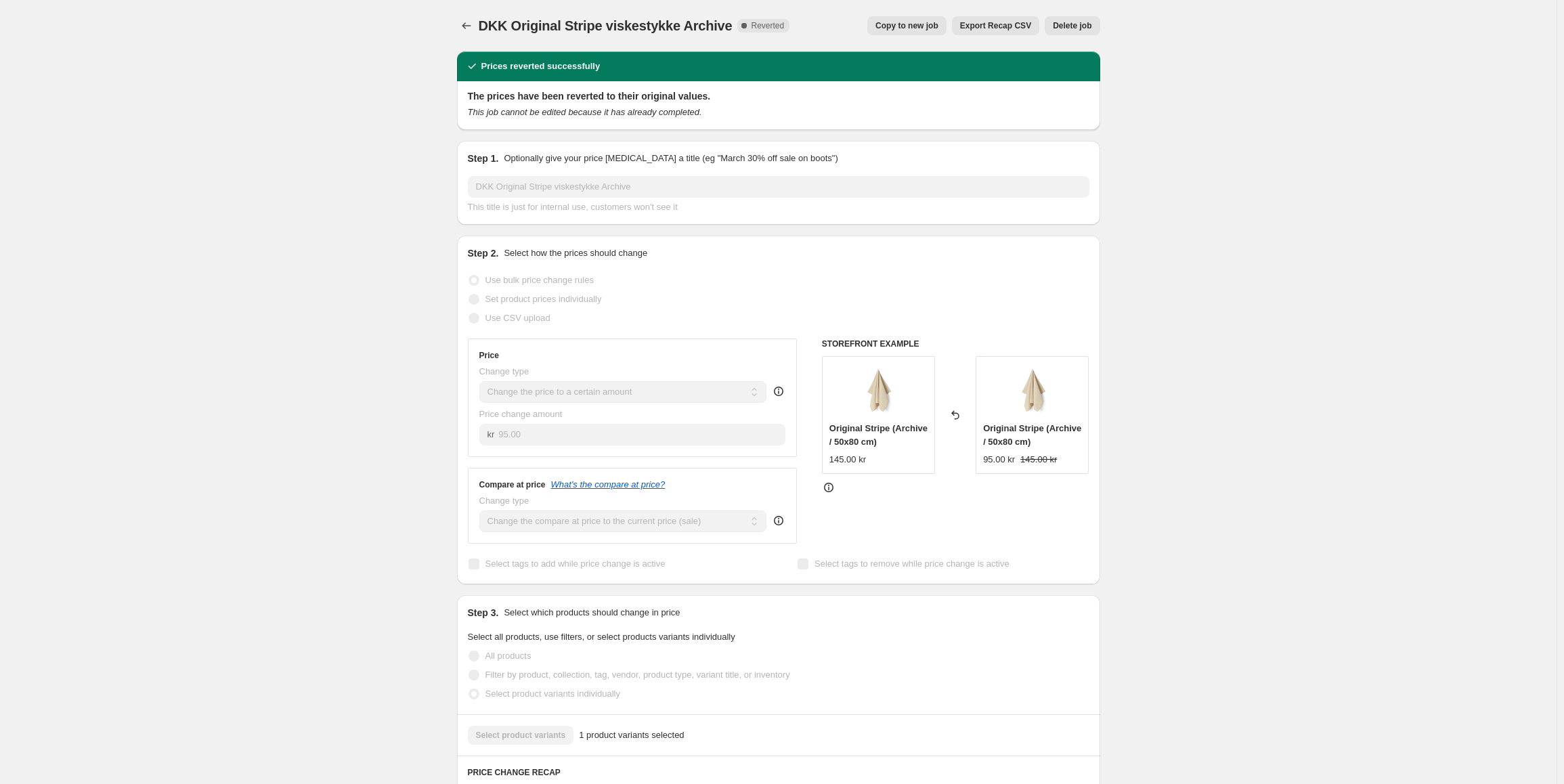
click at [1080, 26] on span "Delete job" at bounding box center [1072, 26] width 38 height 11
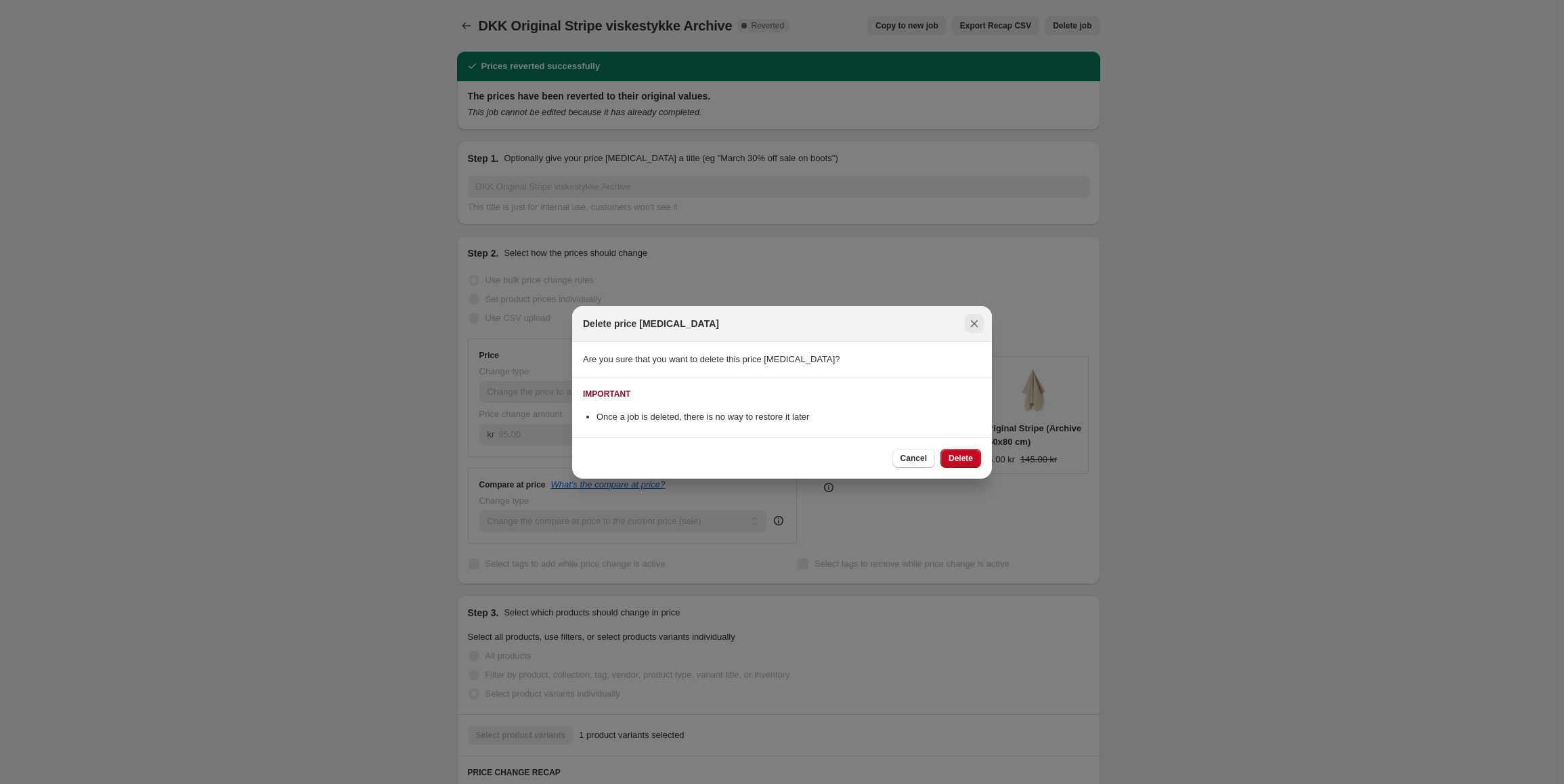
click at [974, 325] on icon "Close" at bounding box center [974, 323] width 13 height 13
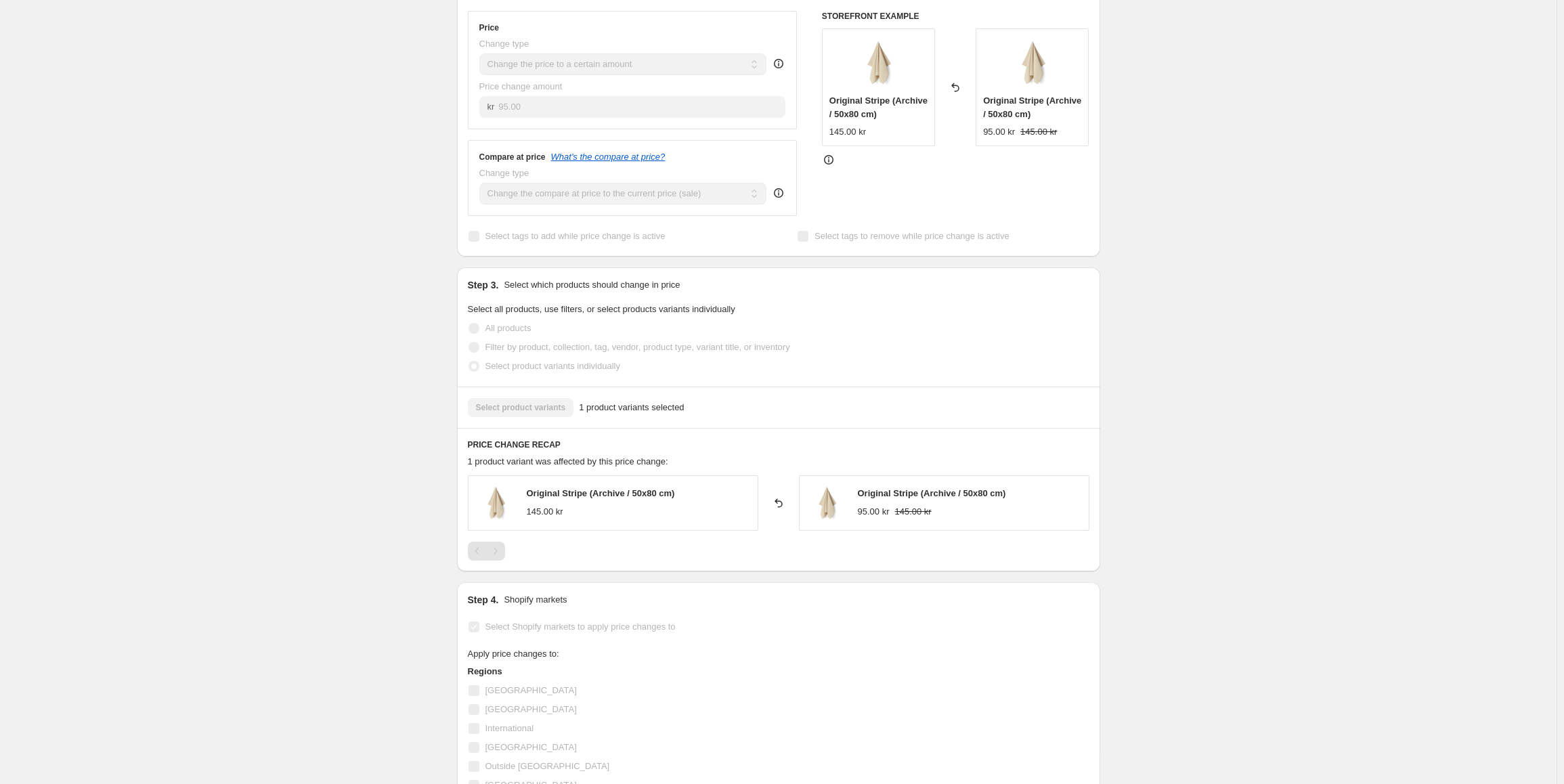
scroll to position [339, 0]
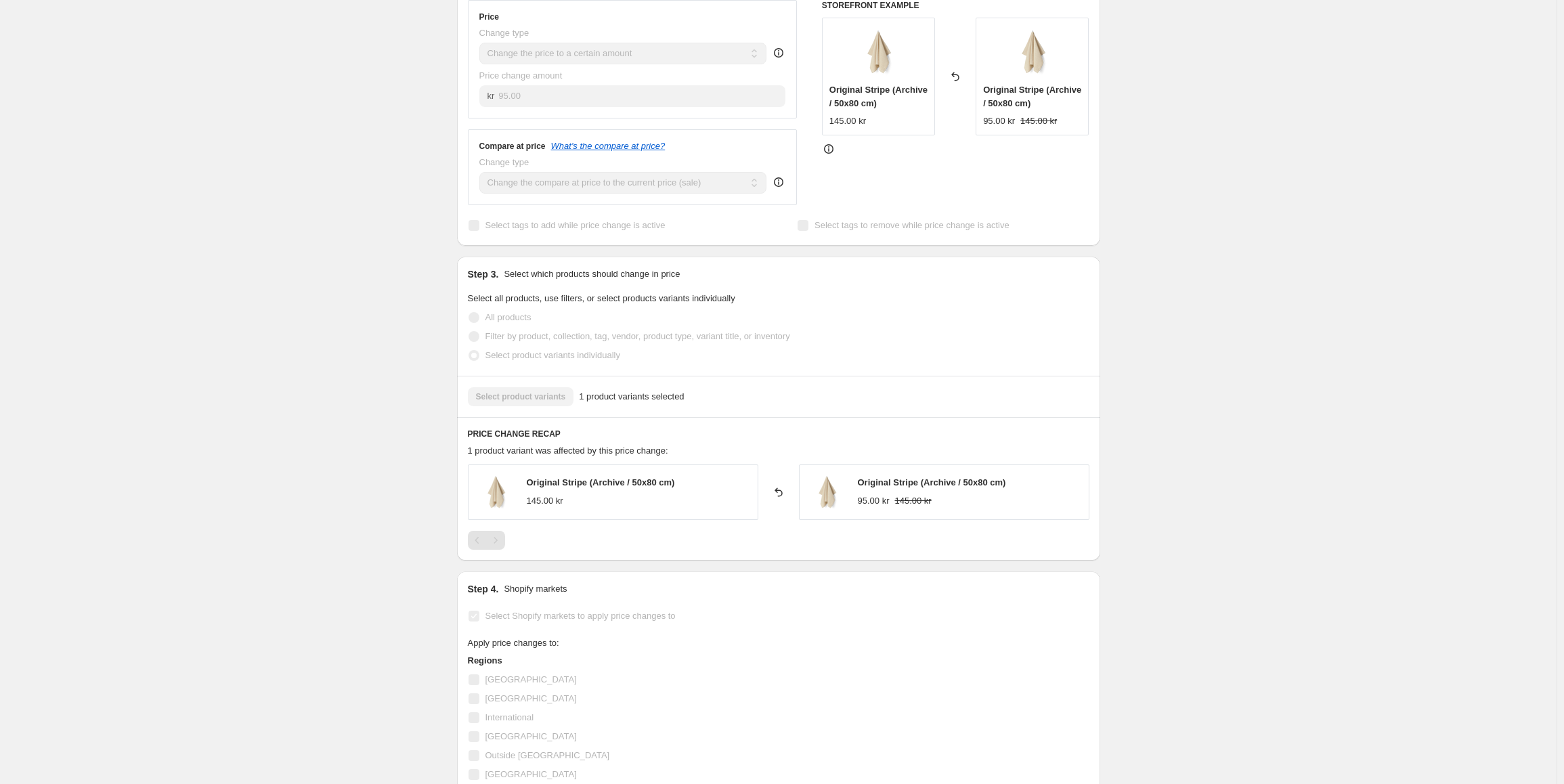
click at [655, 515] on div "Original Stripe (Archive / 50x80 cm) 145.00 kr" at bounding box center [613, 492] width 291 height 56
click at [652, 475] on div "Original Stripe (Archive / 50x80 cm) 145.00 kr" at bounding box center [613, 492] width 291 height 56
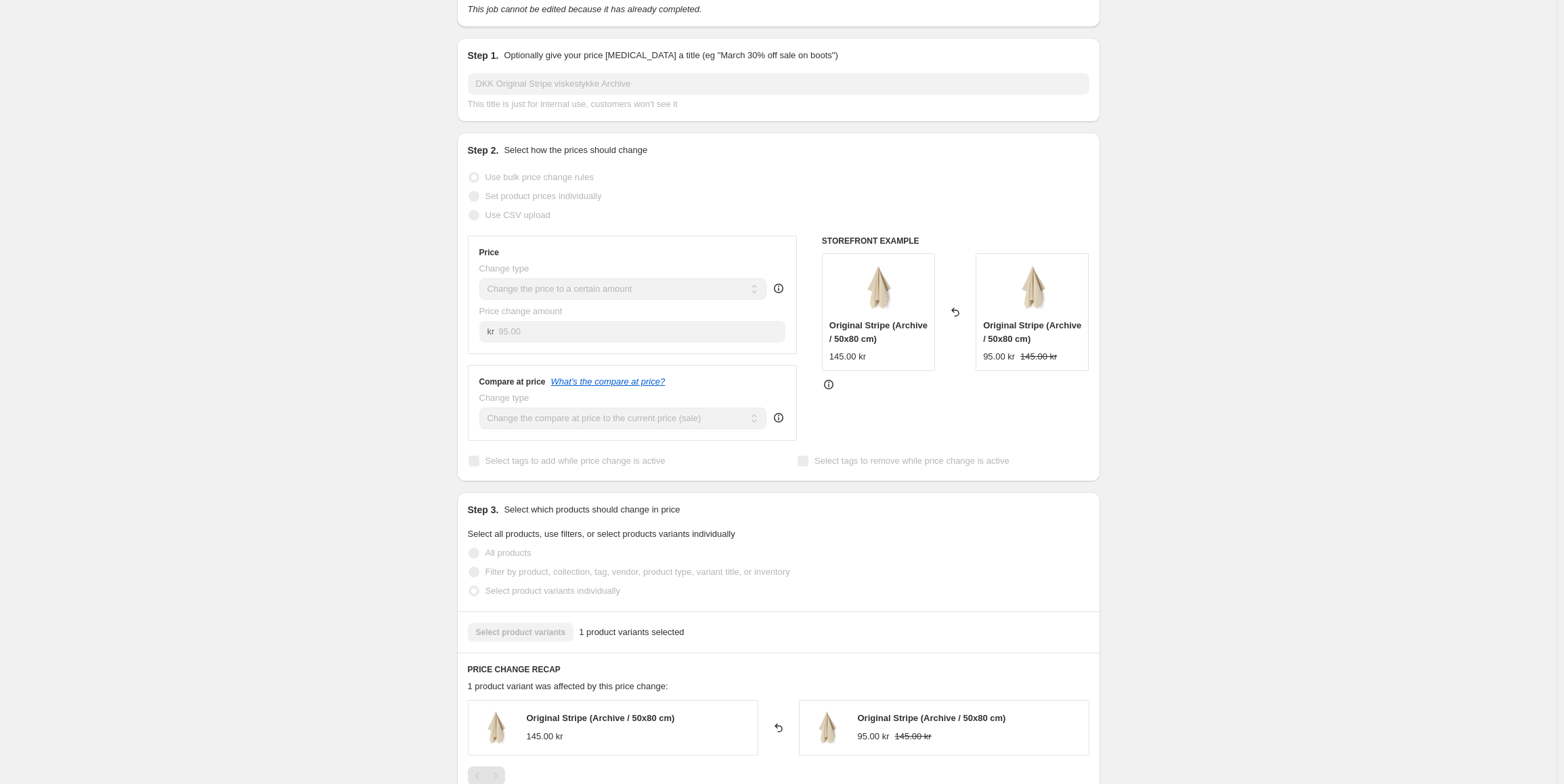
scroll to position [0, 0]
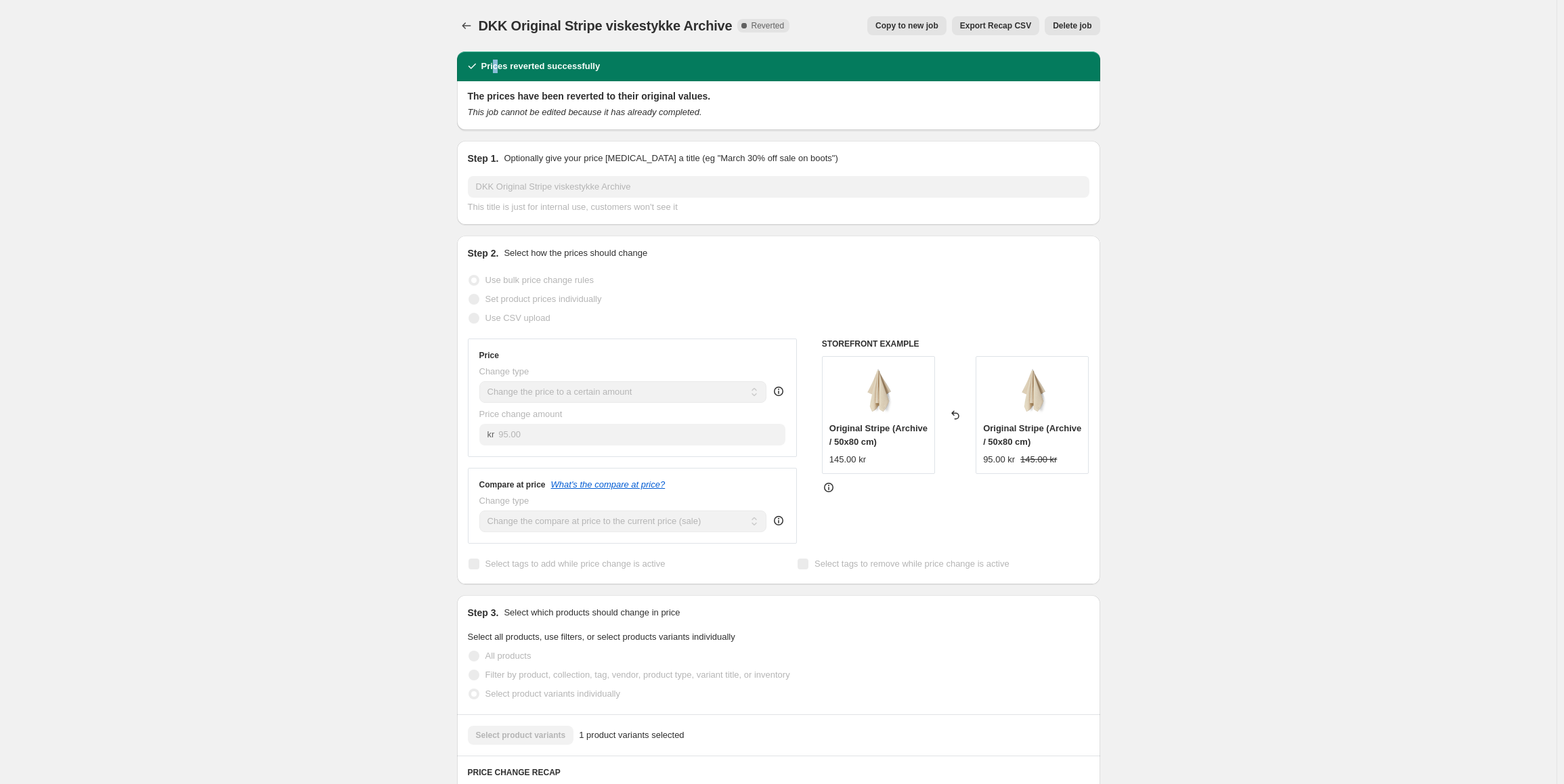
click at [498, 56] on div "Prices reverted successfully" at bounding box center [779, 66] width 643 height 30
drag, startPoint x: 530, startPoint y: 174, endPoint x: 766, endPoint y: 25, distance: 279.1
click at [532, 174] on div "Step 1. Optionally give your price [MEDICAL_DATA] a title (eg "March 30% off sa…" at bounding box center [779, 183] width 622 height 62
click at [1087, 33] on button "Delete job" at bounding box center [1072, 25] width 55 height 19
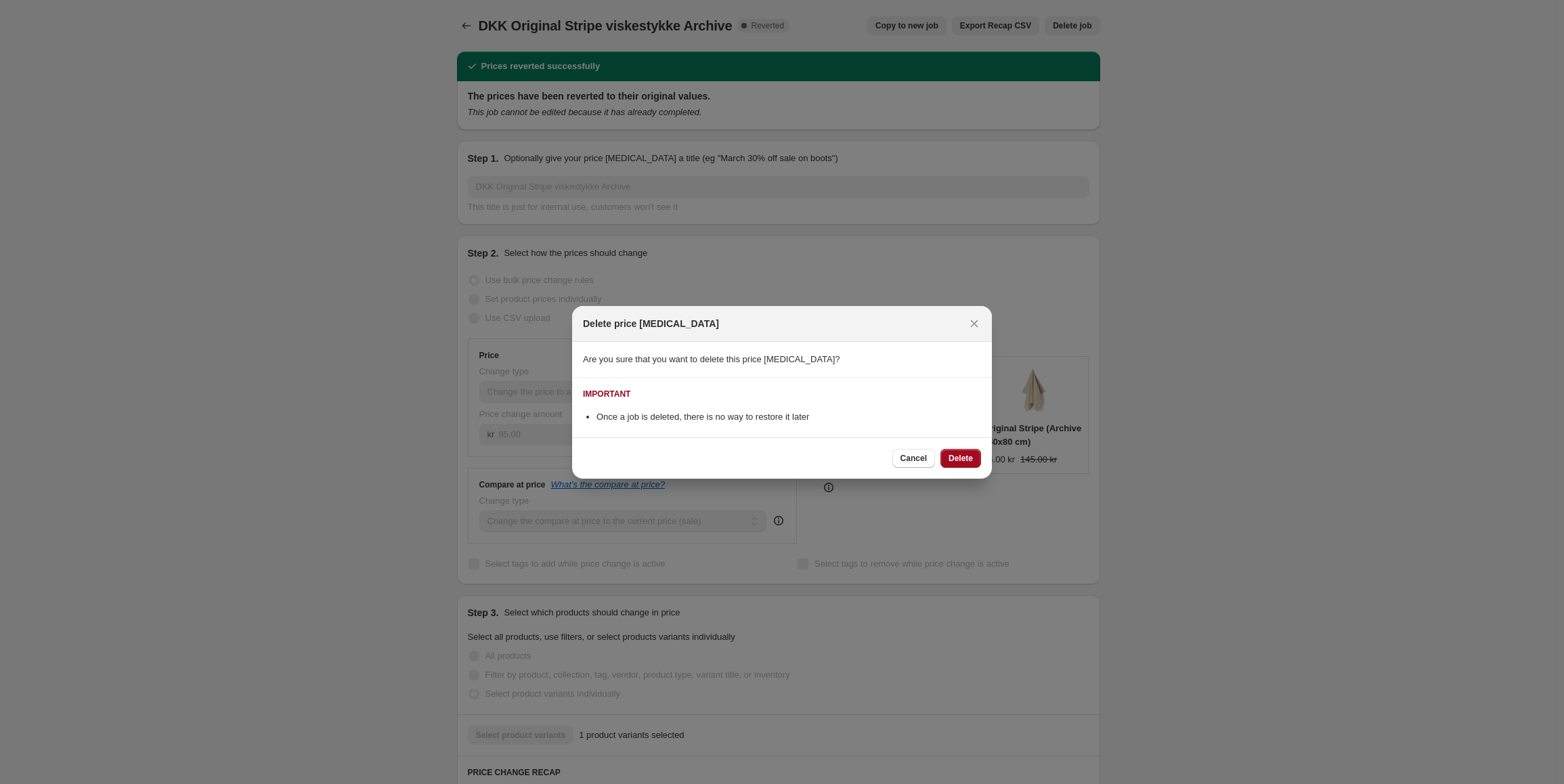
click at [974, 456] on button "Delete" at bounding box center [961, 458] width 40 height 19
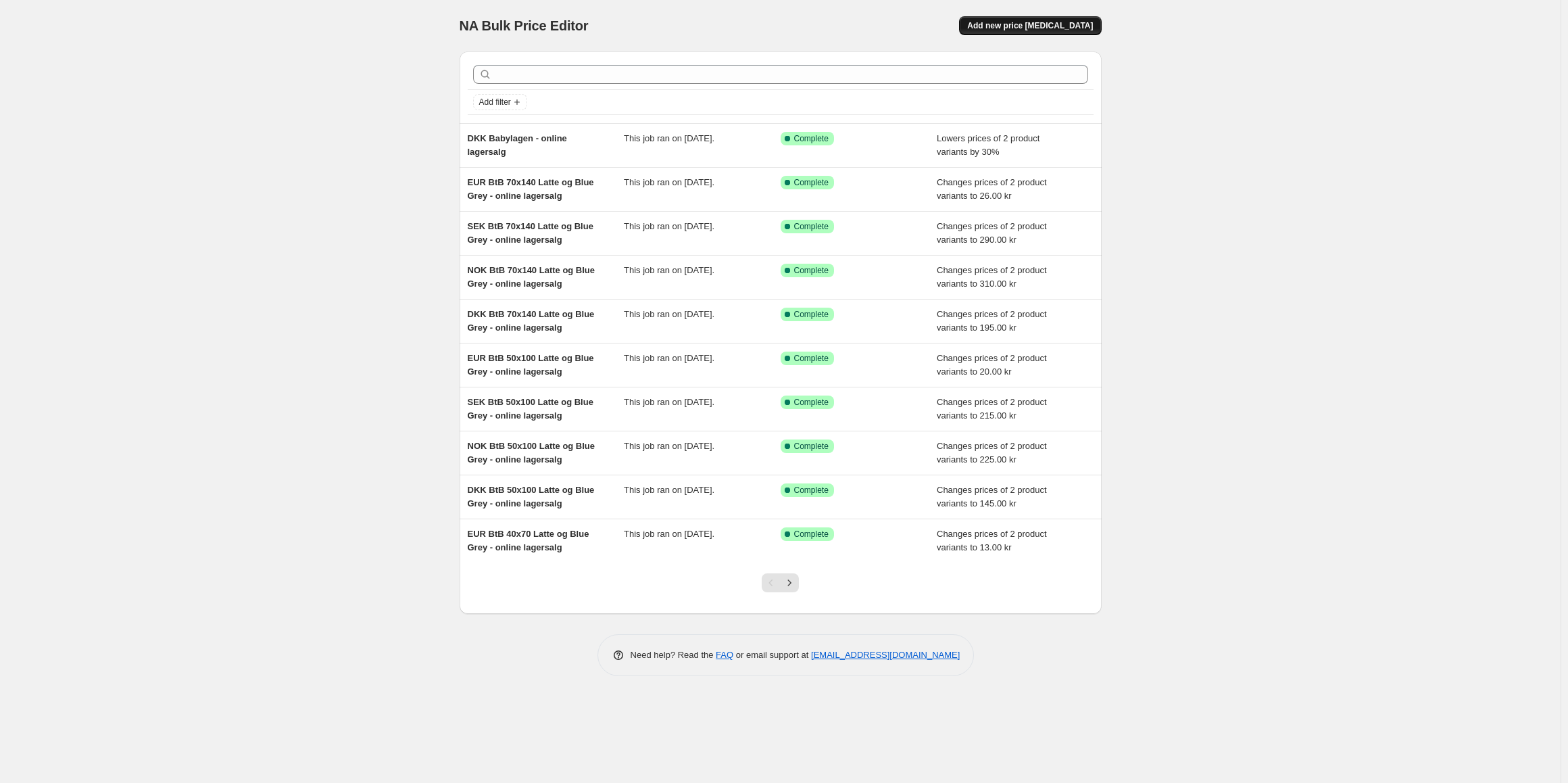
click at [1041, 24] on span "Add new price [MEDICAL_DATA]" at bounding box center [1030, 26] width 126 height 11
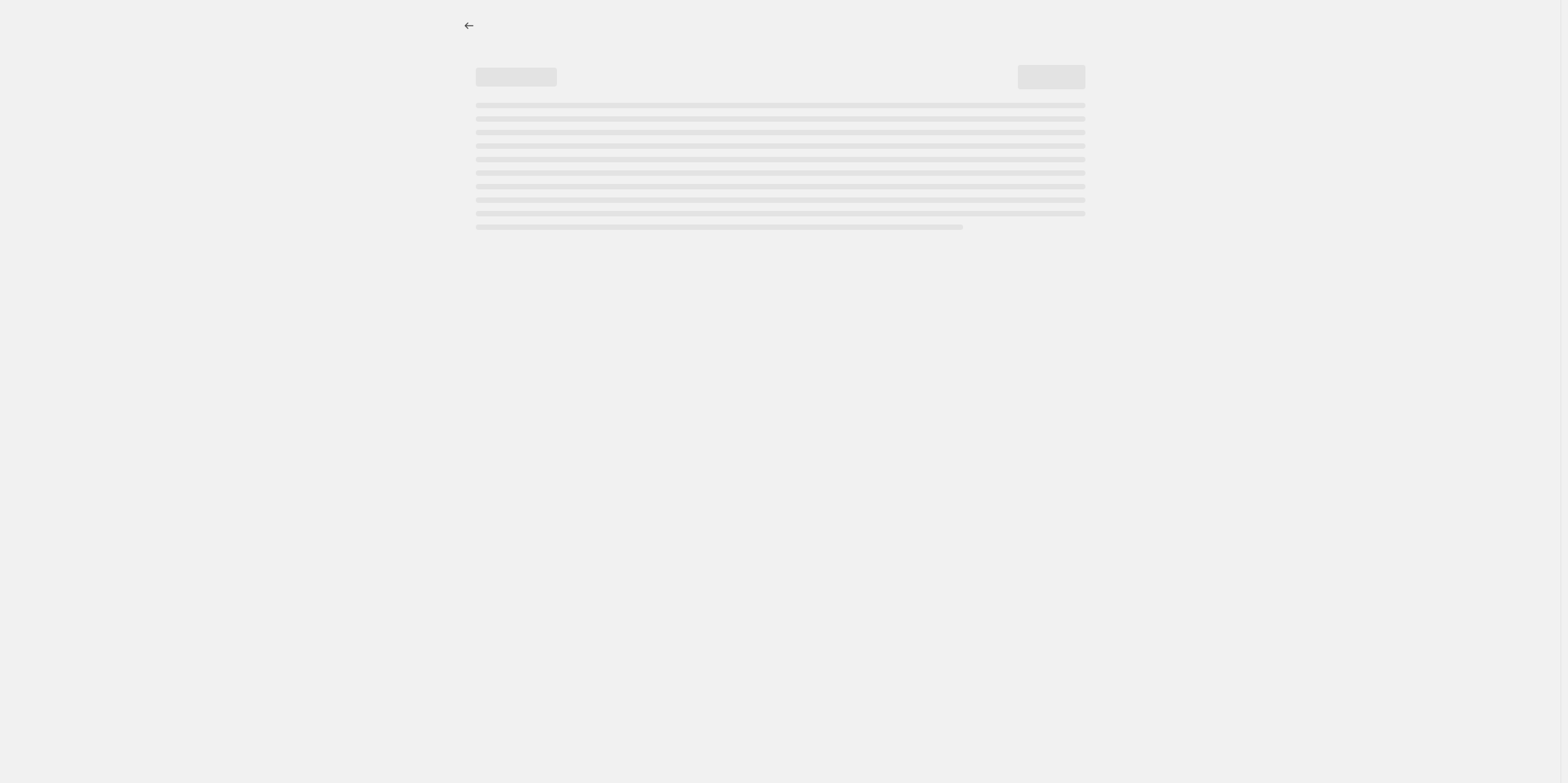
select select "percentage"
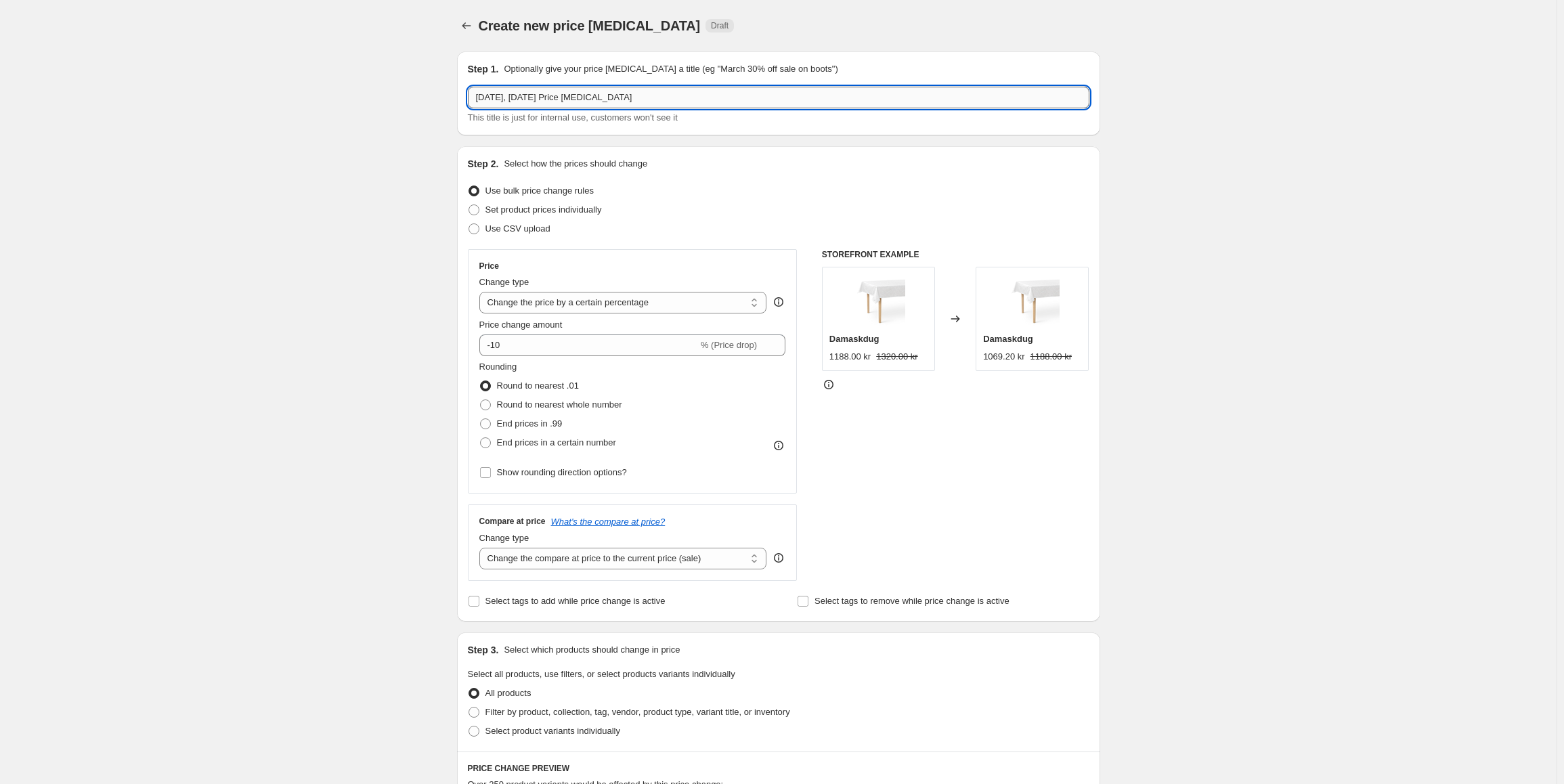
click at [575, 100] on input "[DATE], [DATE] Price [MEDICAL_DATA]" at bounding box center [779, 97] width 622 height 22
click at [684, 98] on input "[DATE], [DATE] Price [MEDICAL_DATA]" at bounding box center [779, 97] width 622 height 22
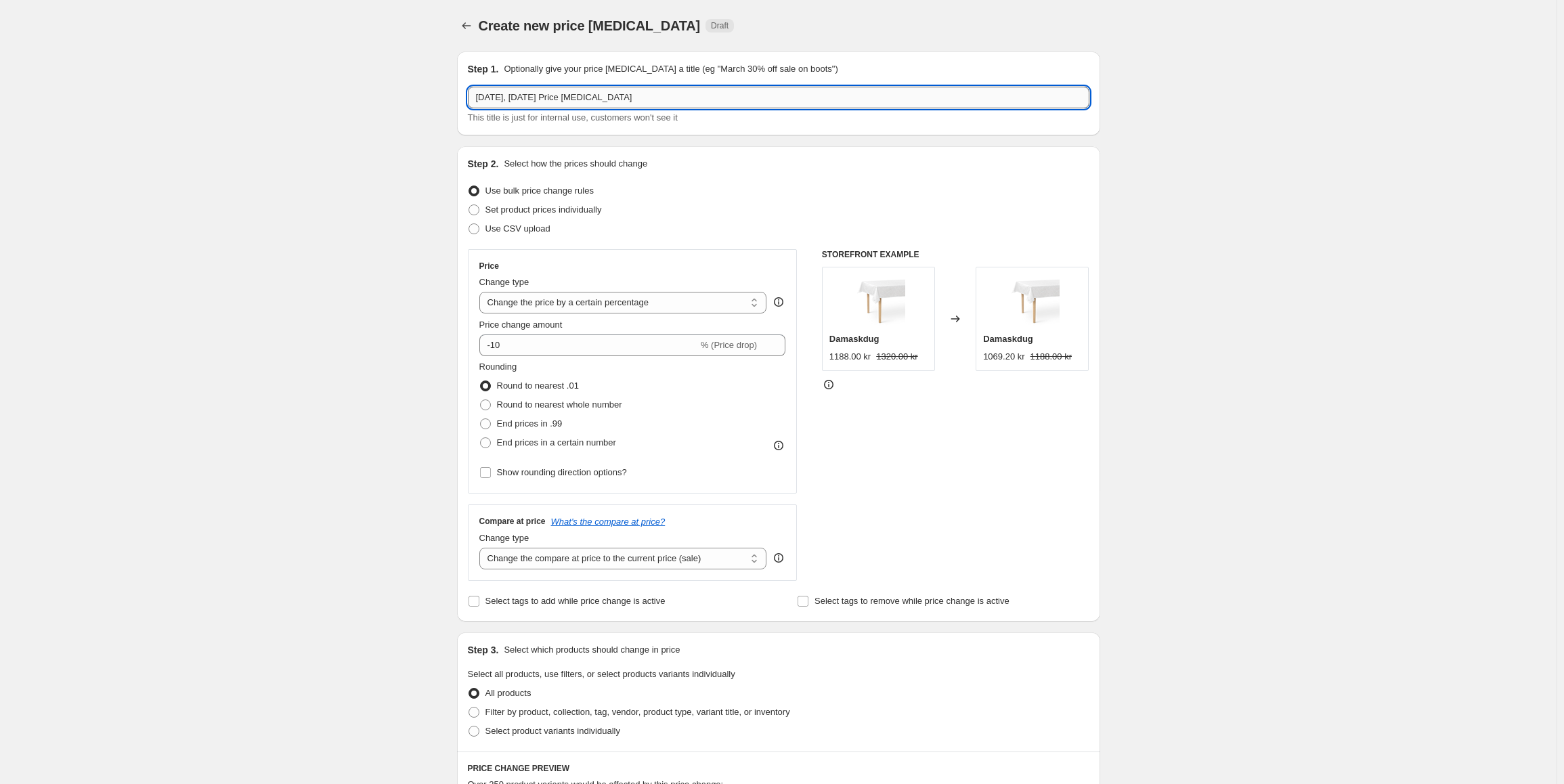
click at [684, 98] on input "[DATE], [DATE] Price [MEDICAL_DATA]" at bounding box center [779, 97] width 622 height 22
type input "DKK Twill viskestykker - online lagersalg"
click at [593, 304] on select "Change the price to a certain amount Change the price by a certain amount Chang…" at bounding box center [623, 302] width 288 height 22
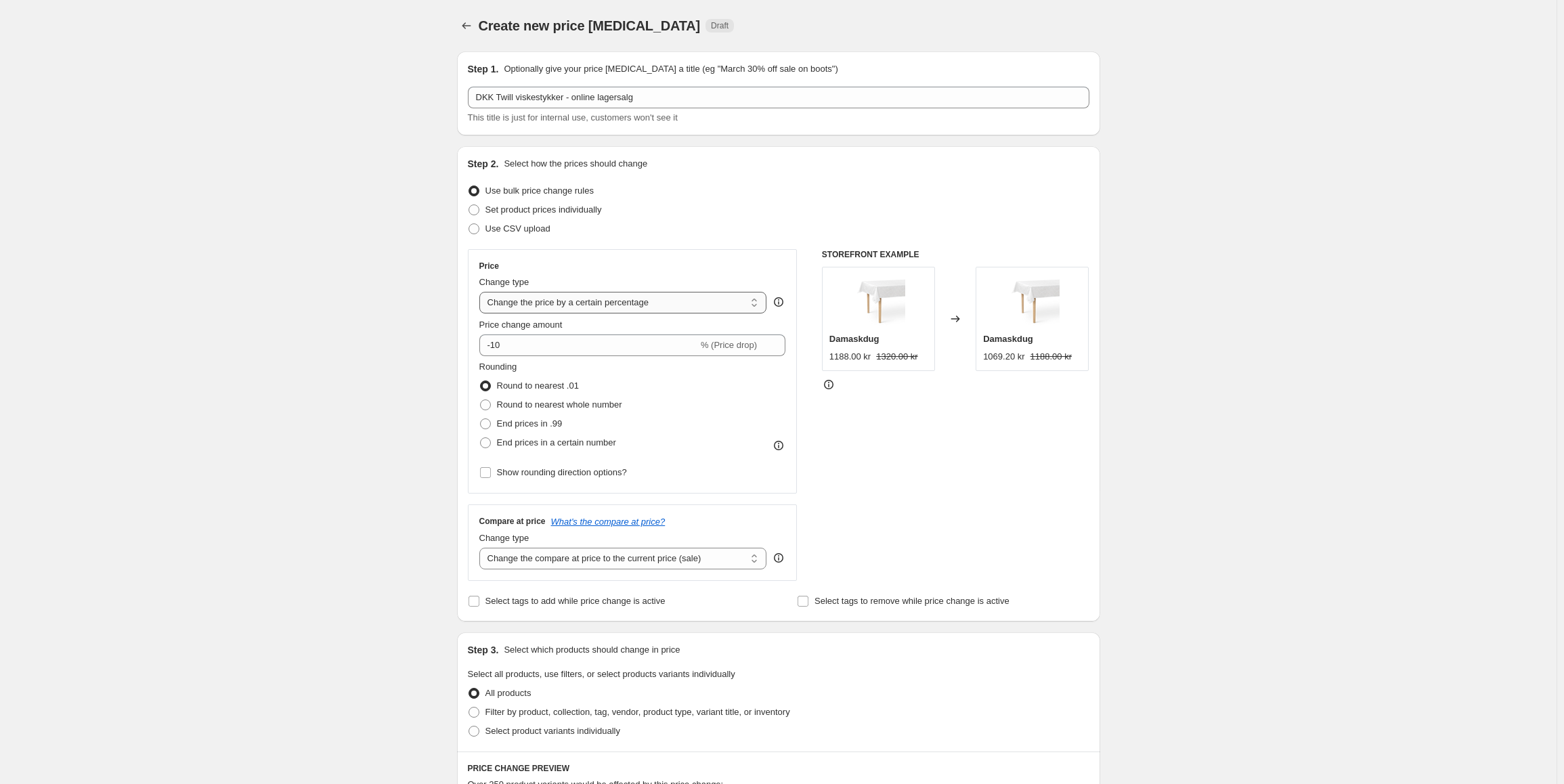
select select "to"
click at [482, 292] on select "Change the price to a certain amount Change the price by a certain amount Chang…" at bounding box center [623, 302] width 288 height 22
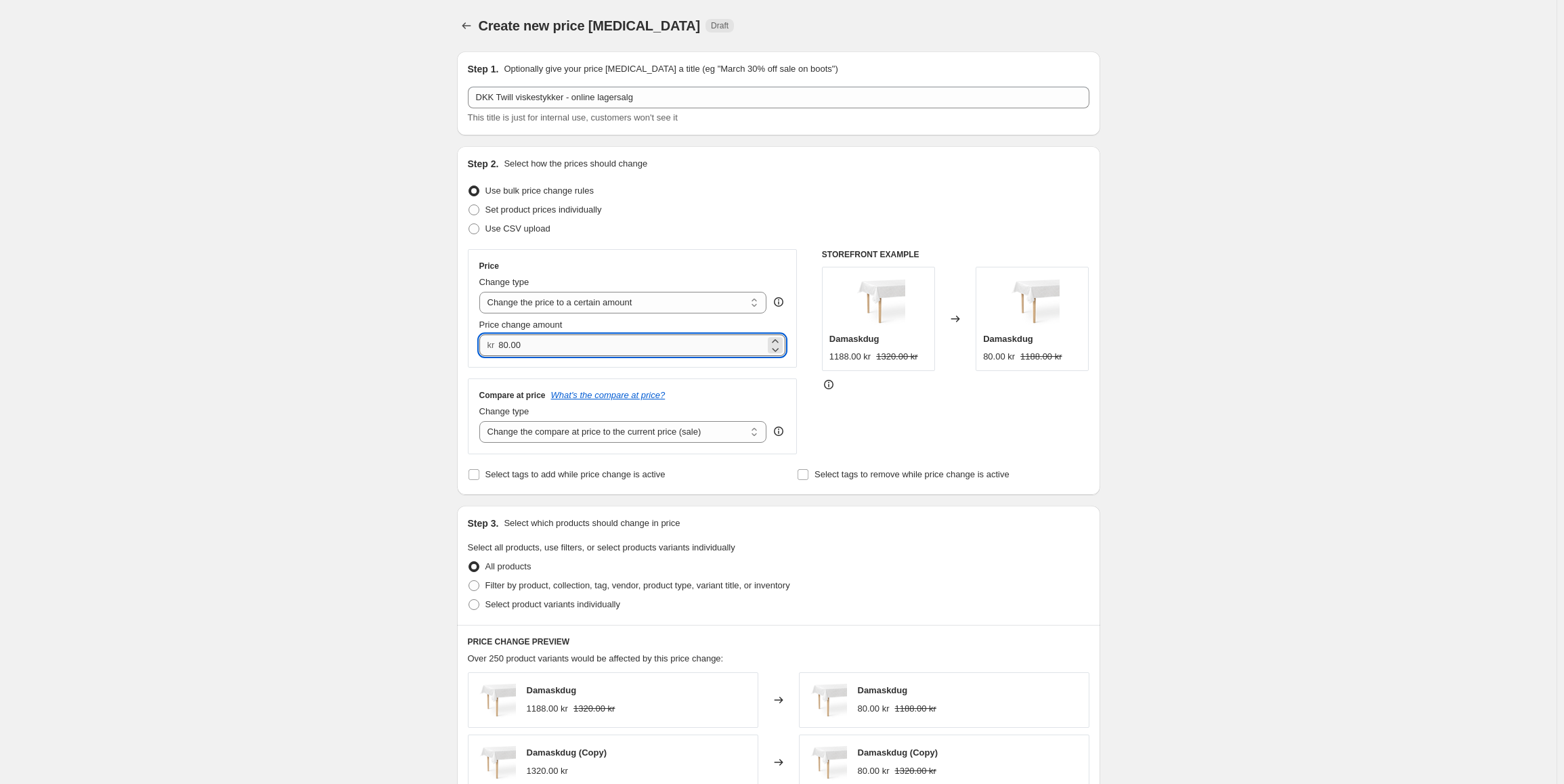
click at [553, 349] on input "80.00" at bounding box center [631, 345] width 267 height 22
type input "75.00"
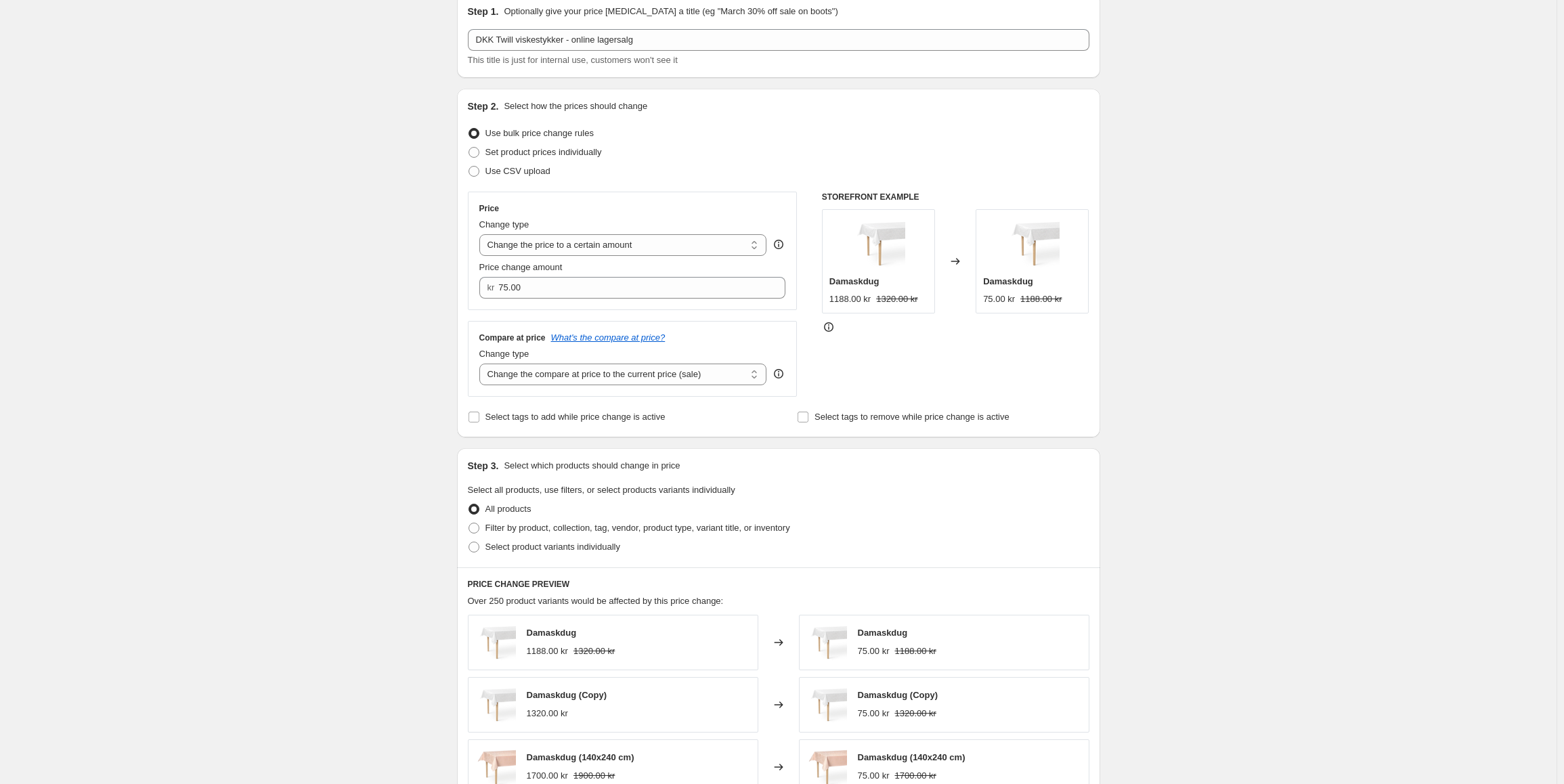
scroll to position [135, 0]
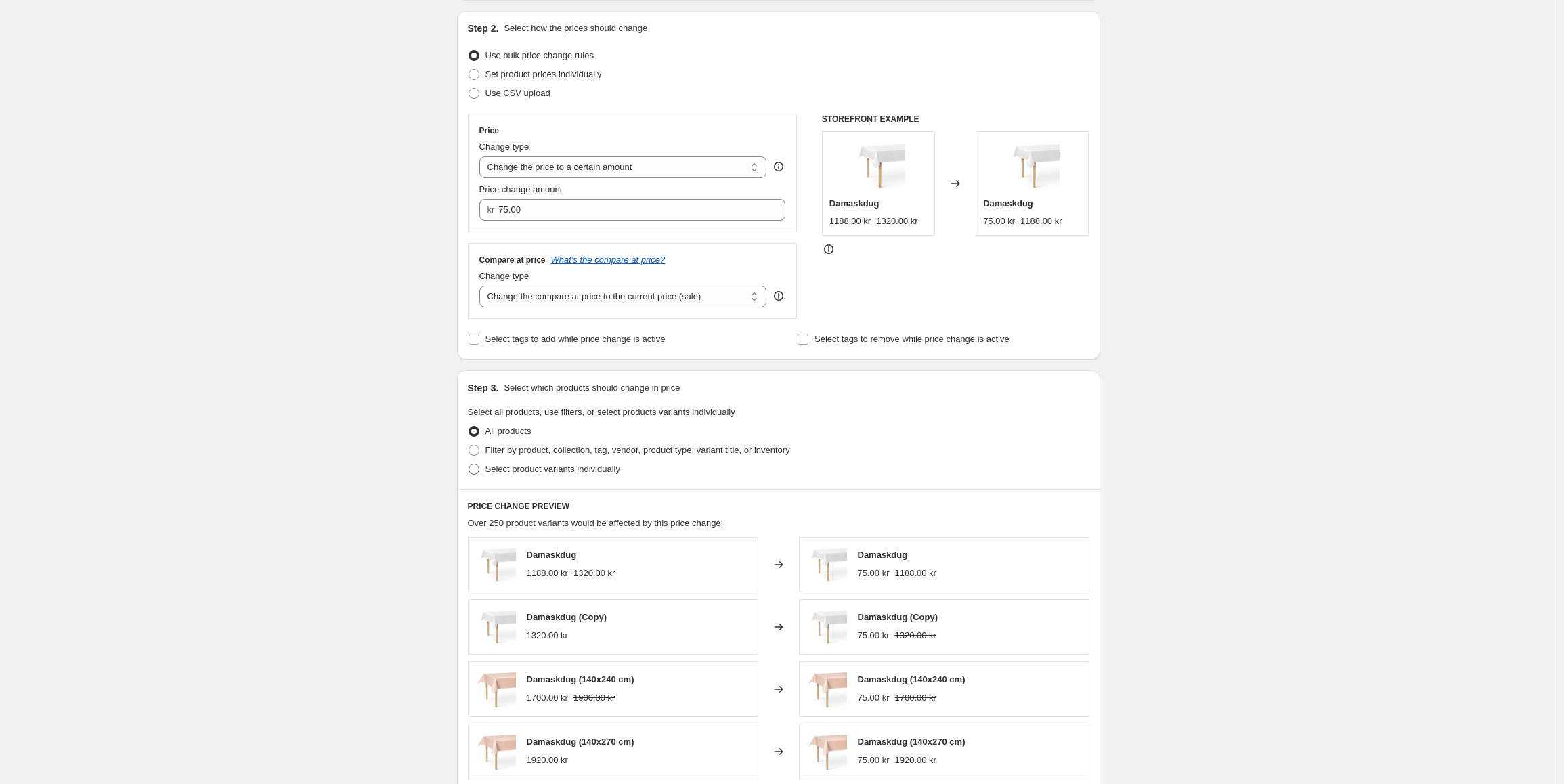
click at [520, 476] on span "Select product variants individually" at bounding box center [553, 469] width 135 height 13
click at [469, 464] on input "Select product variants individually" at bounding box center [468, 464] width 1 height 1
radio input "true"
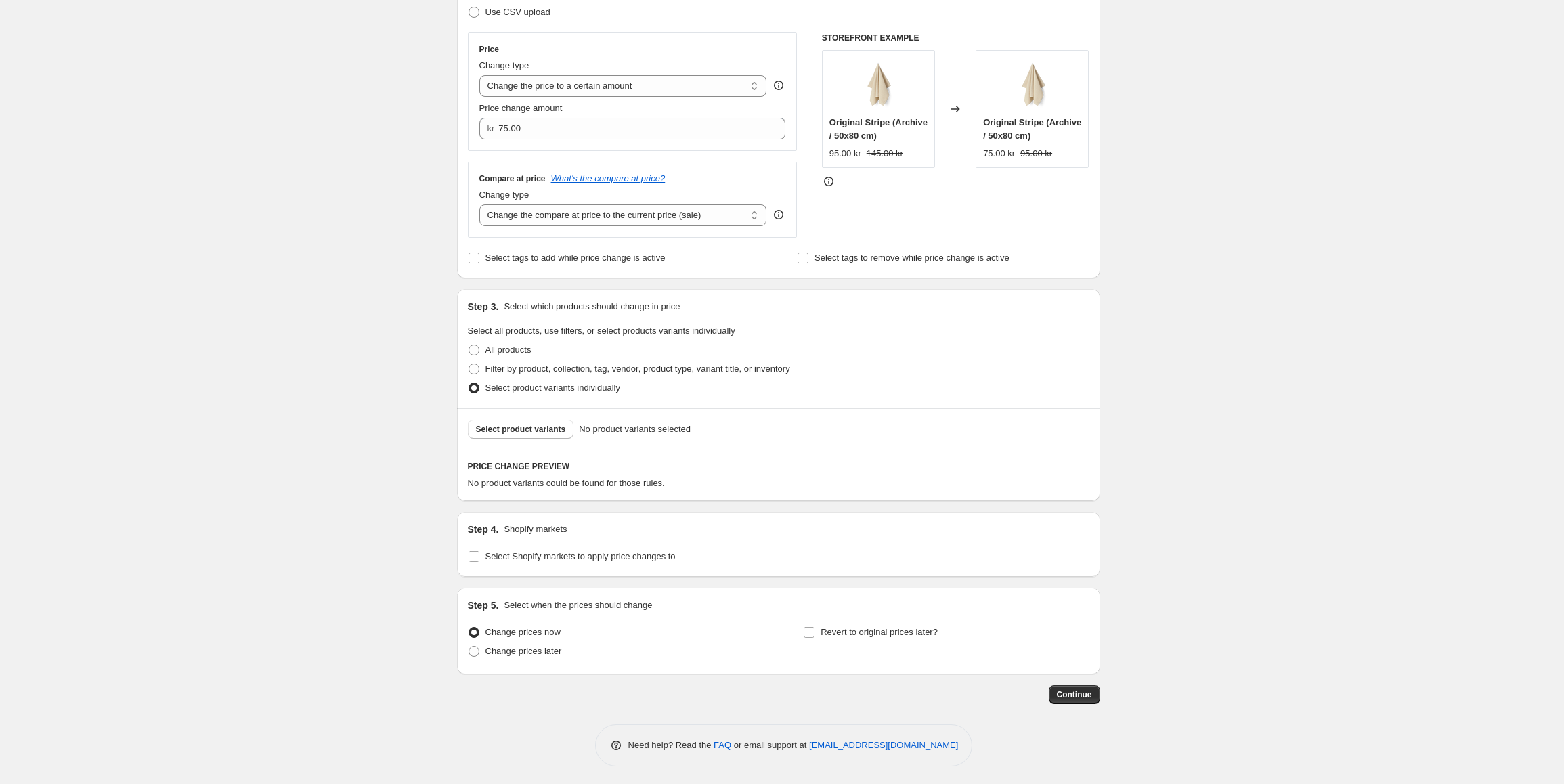
scroll to position [220, 0]
click at [515, 424] on span "Select product variants" at bounding box center [521, 426] width 90 height 11
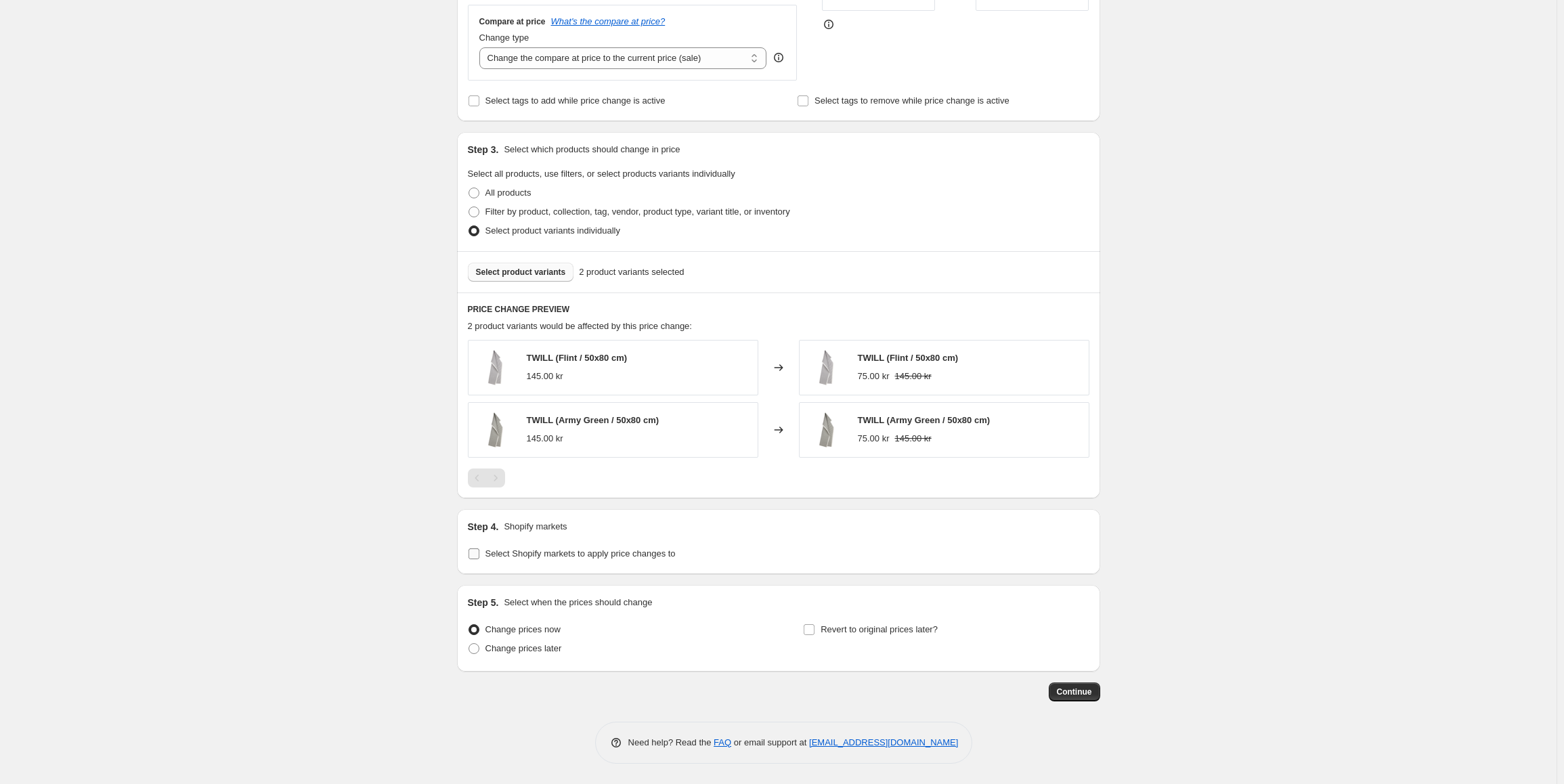
click at [523, 552] on span "Select Shopify markets to apply price changes to" at bounding box center [581, 553] width 190 height 10
click at [480, 552] on input "Select Shopify markets to apply price changes to" at bounding box center [474, 554] width 11 height 11
checkbox input "true"
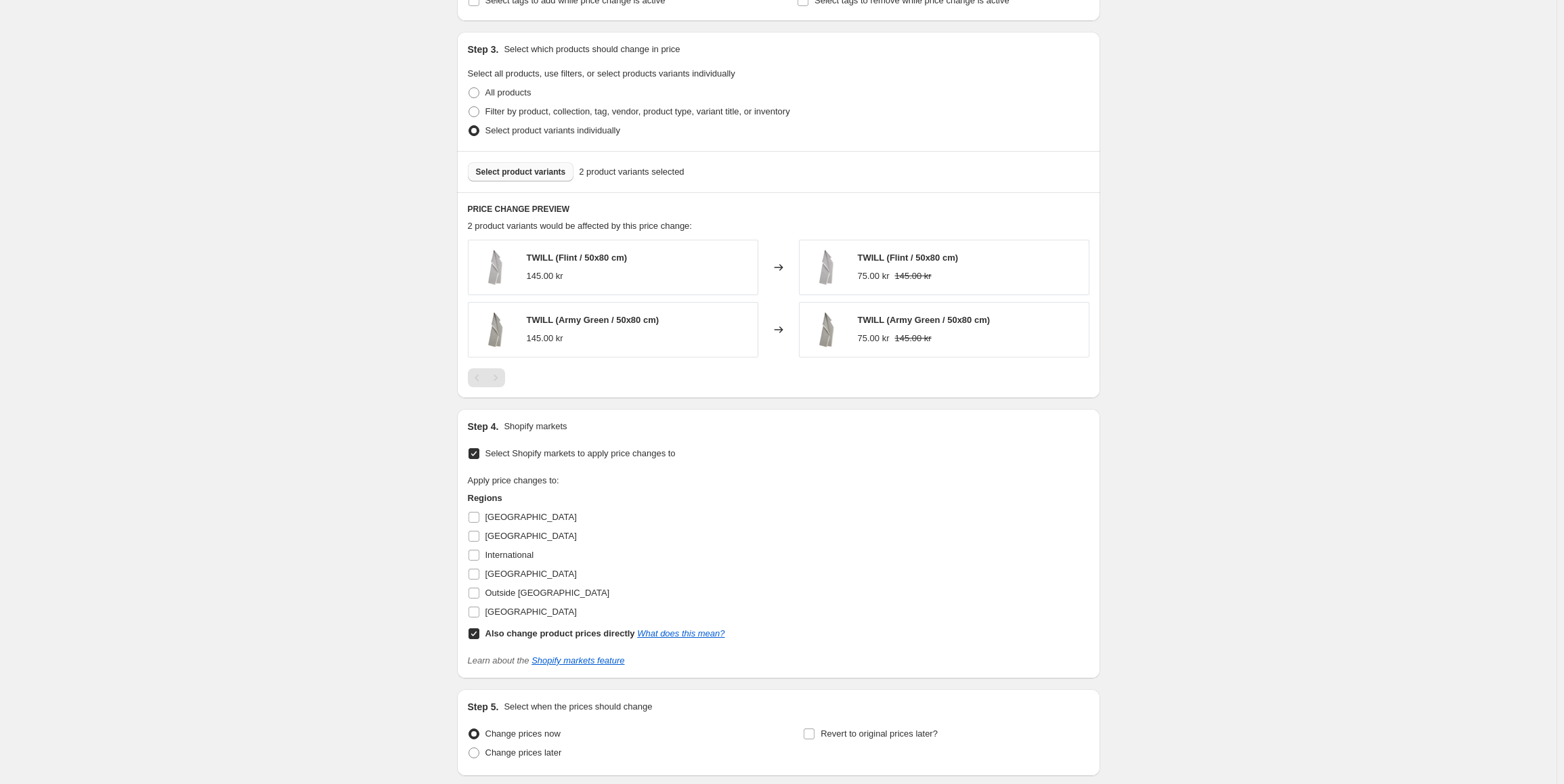
scroll to position [579, 0]
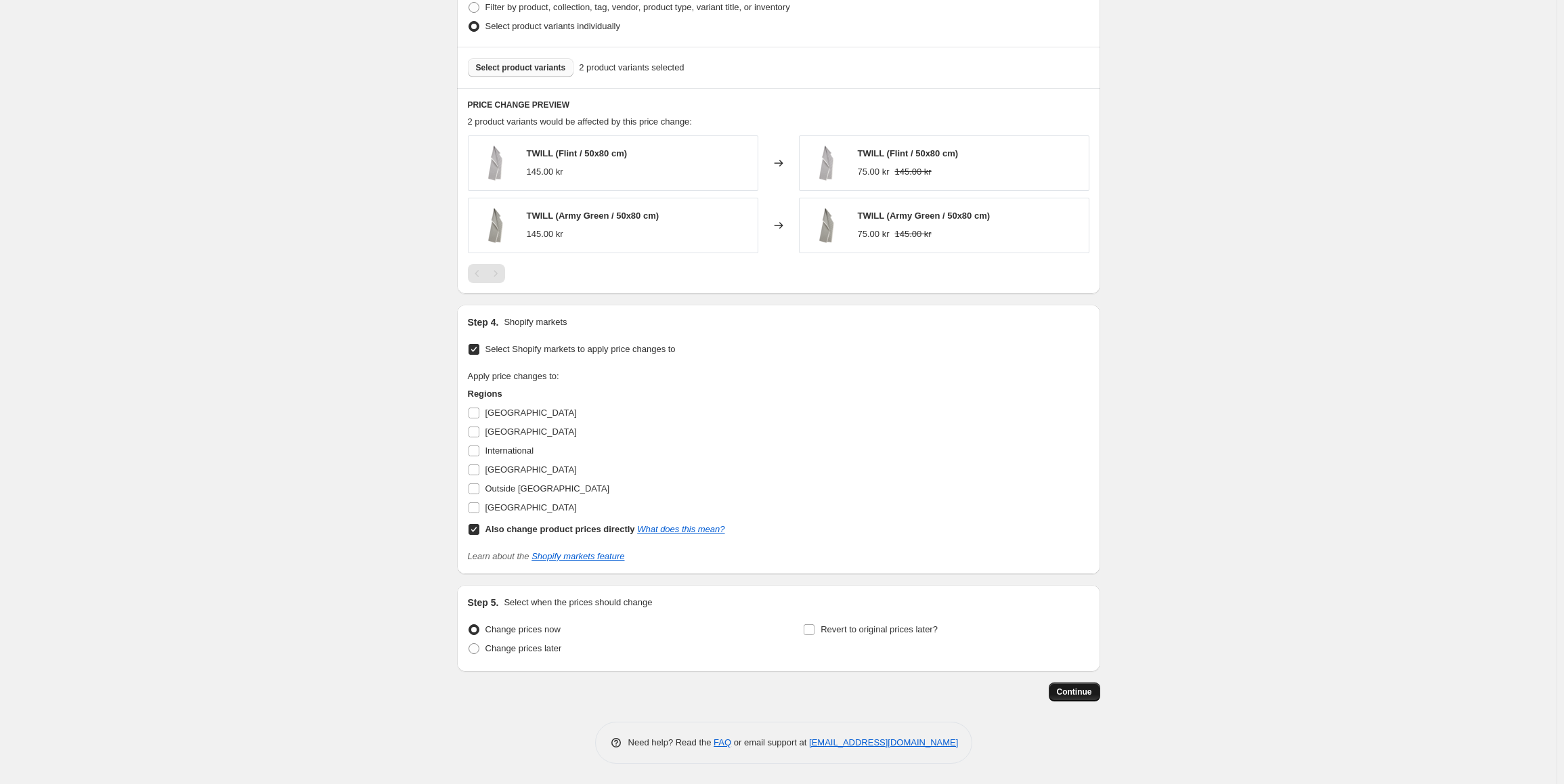
click at [1089, 694] on span "Continue" at bounding box center [1075, 692] width 36 height 11
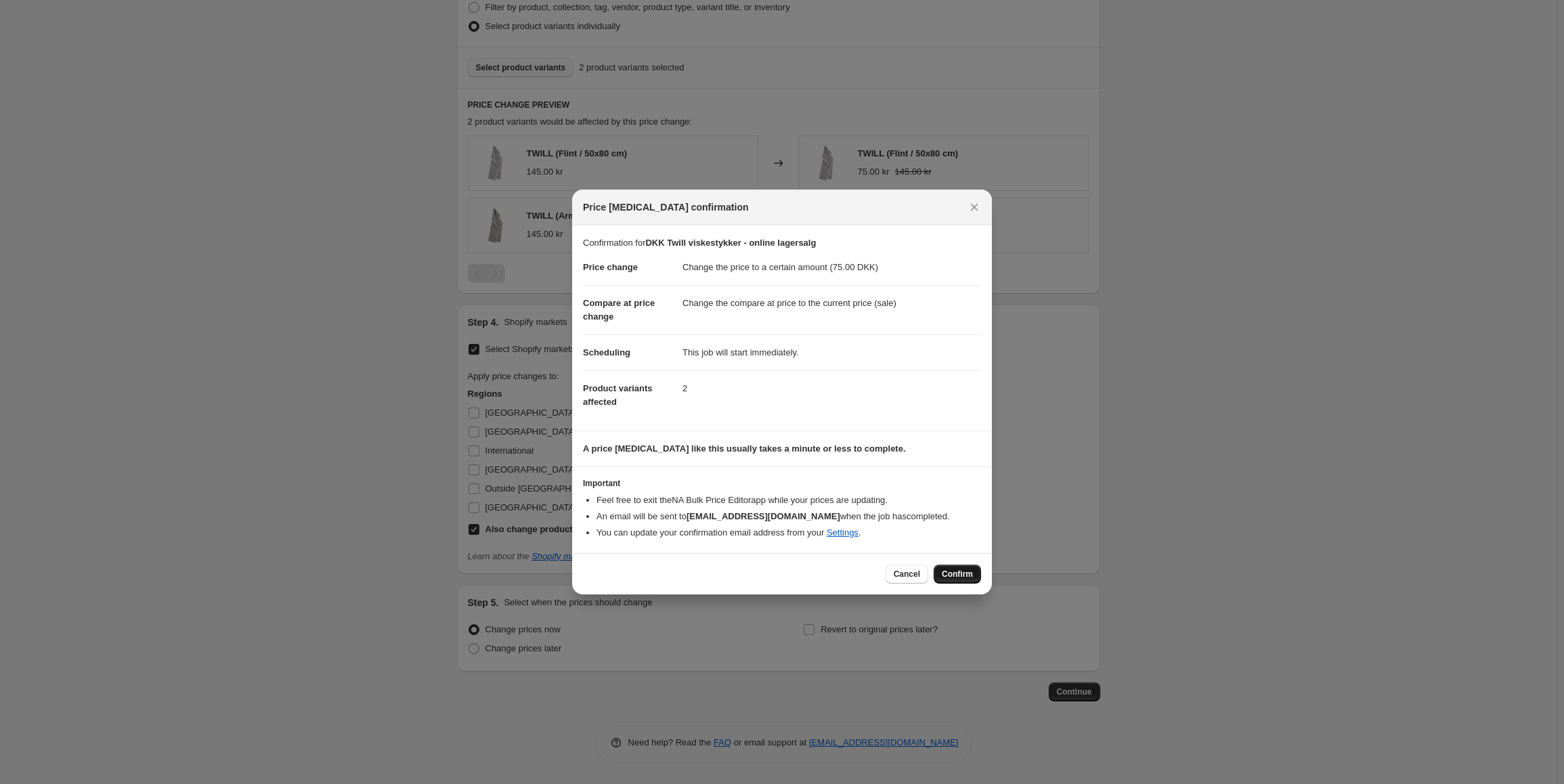
click at [963, 575] on span "Confirm" at bounding box center [957, 574] width 31 height 11
type input "DKK Twill viskestykker - online lagersalg"
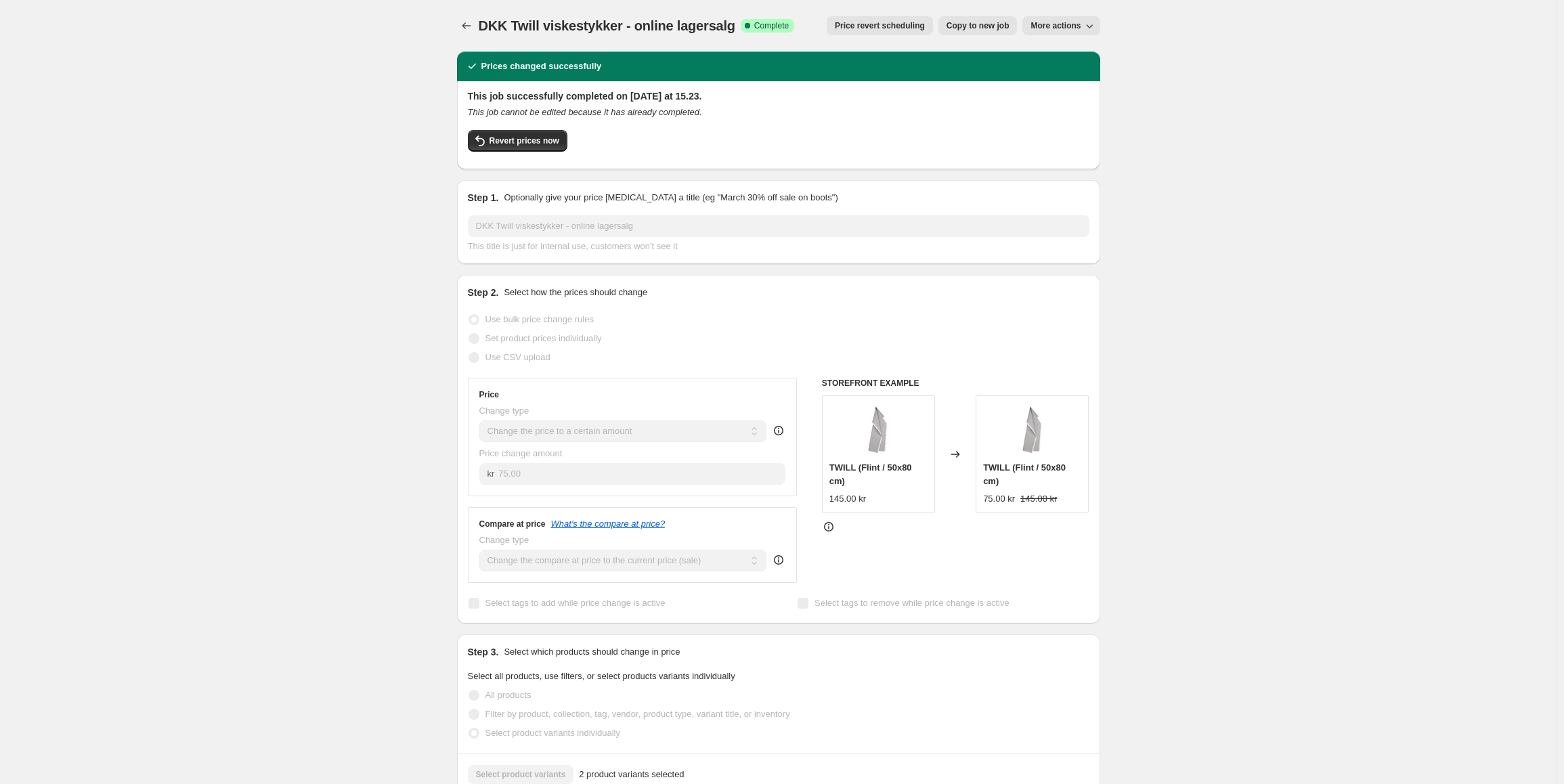
click at [985, 30] on span "Copy to new job" at bounding box center [978, 26] width 63 height 11
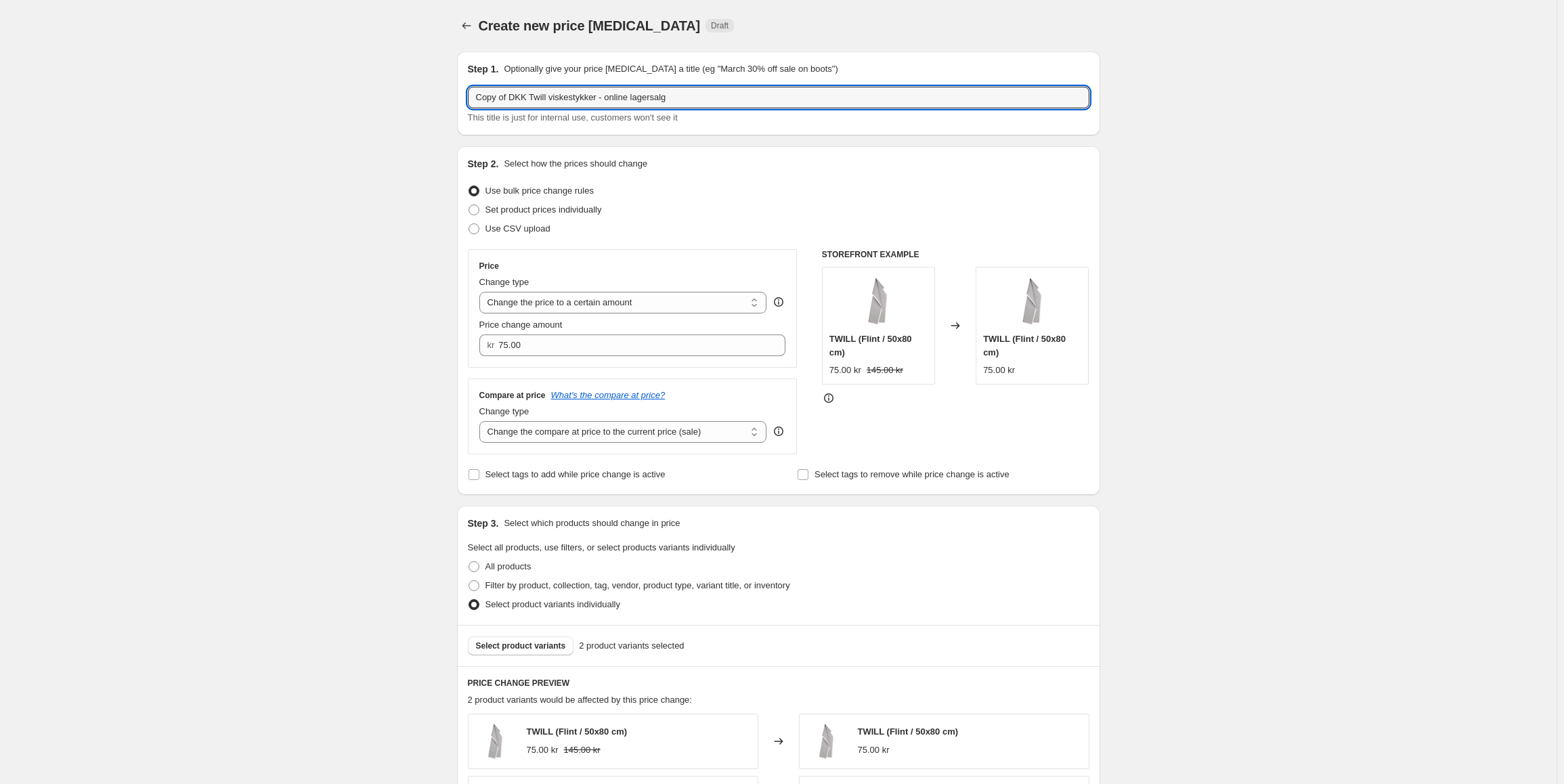
drag, startPoint x: 477, startPoint y: 100, endPoint x: 419, endPoint y: 100, distance: 58.0
click at [419, 100] on div "Create new price [MEDICAL_DATA]. This page is ready Create new price [MEDICAL_D…" at bounding box center [779, 681] width 1557 height 1362
type input "NOK Twill viskestykker - online lagersalg"
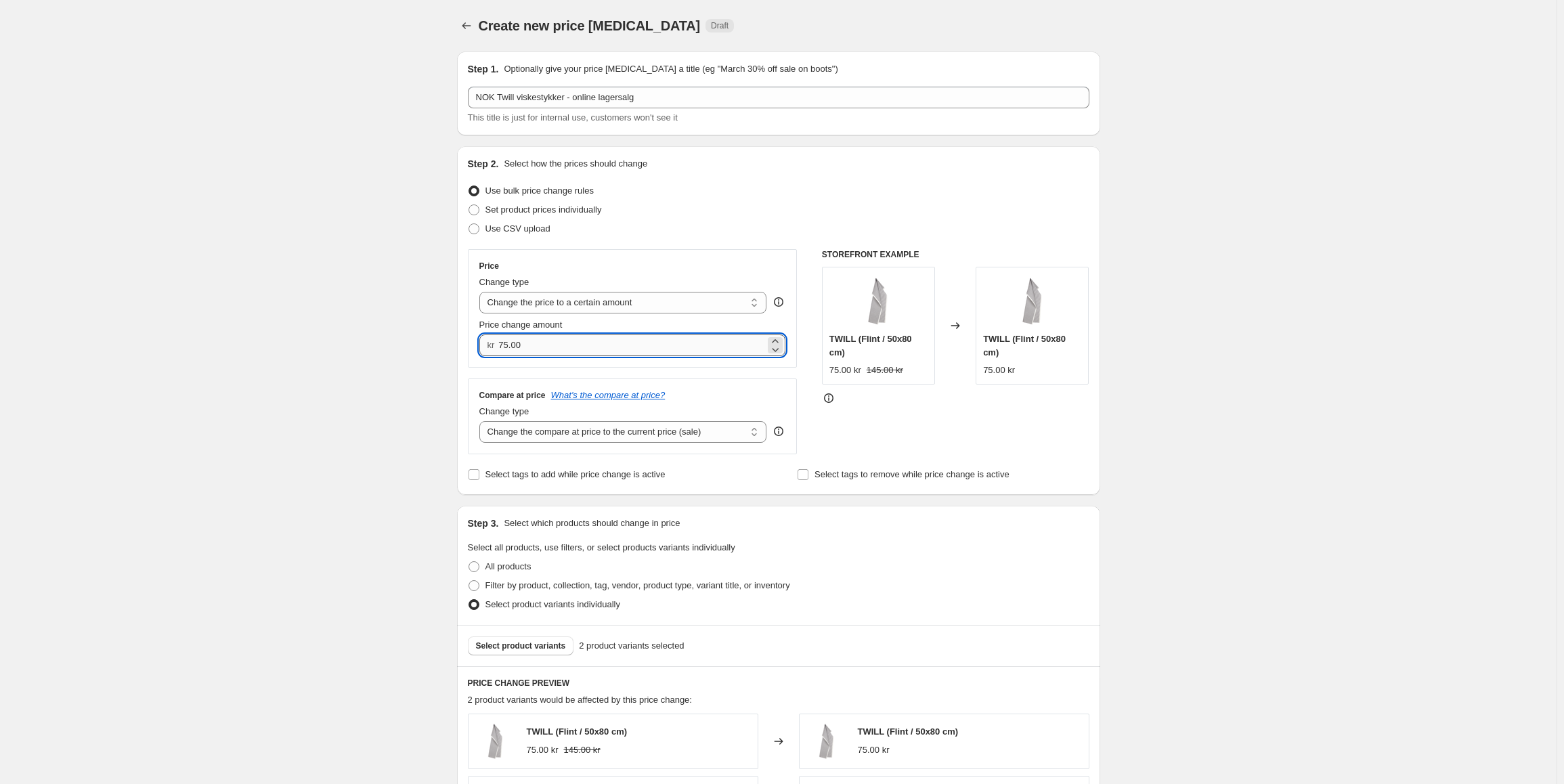
click at [526, 351] on input "75.00" at bounding box center [631, 345] width 267 height 22
type input "120.00"
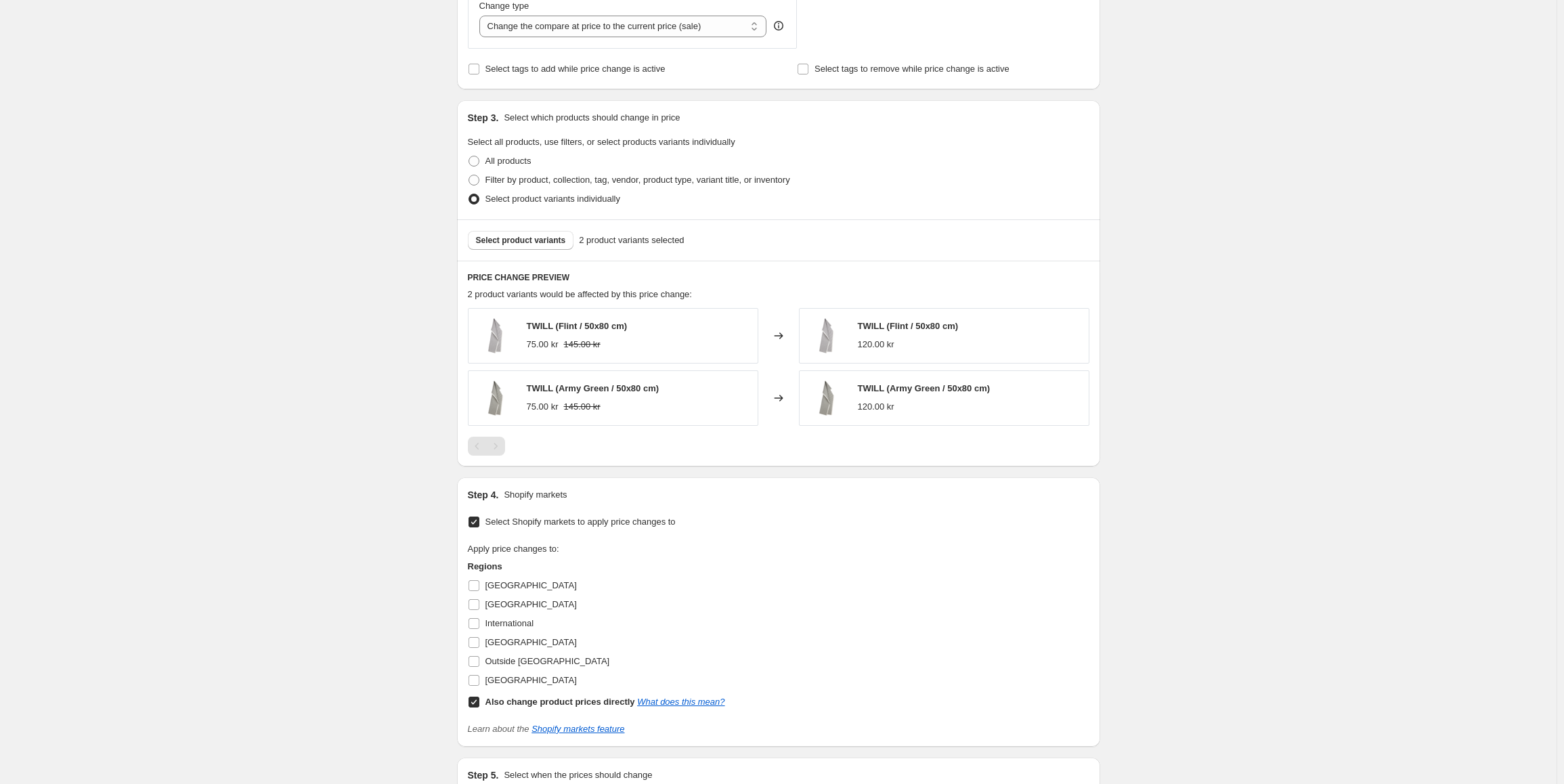
scroll to position [541, 0]
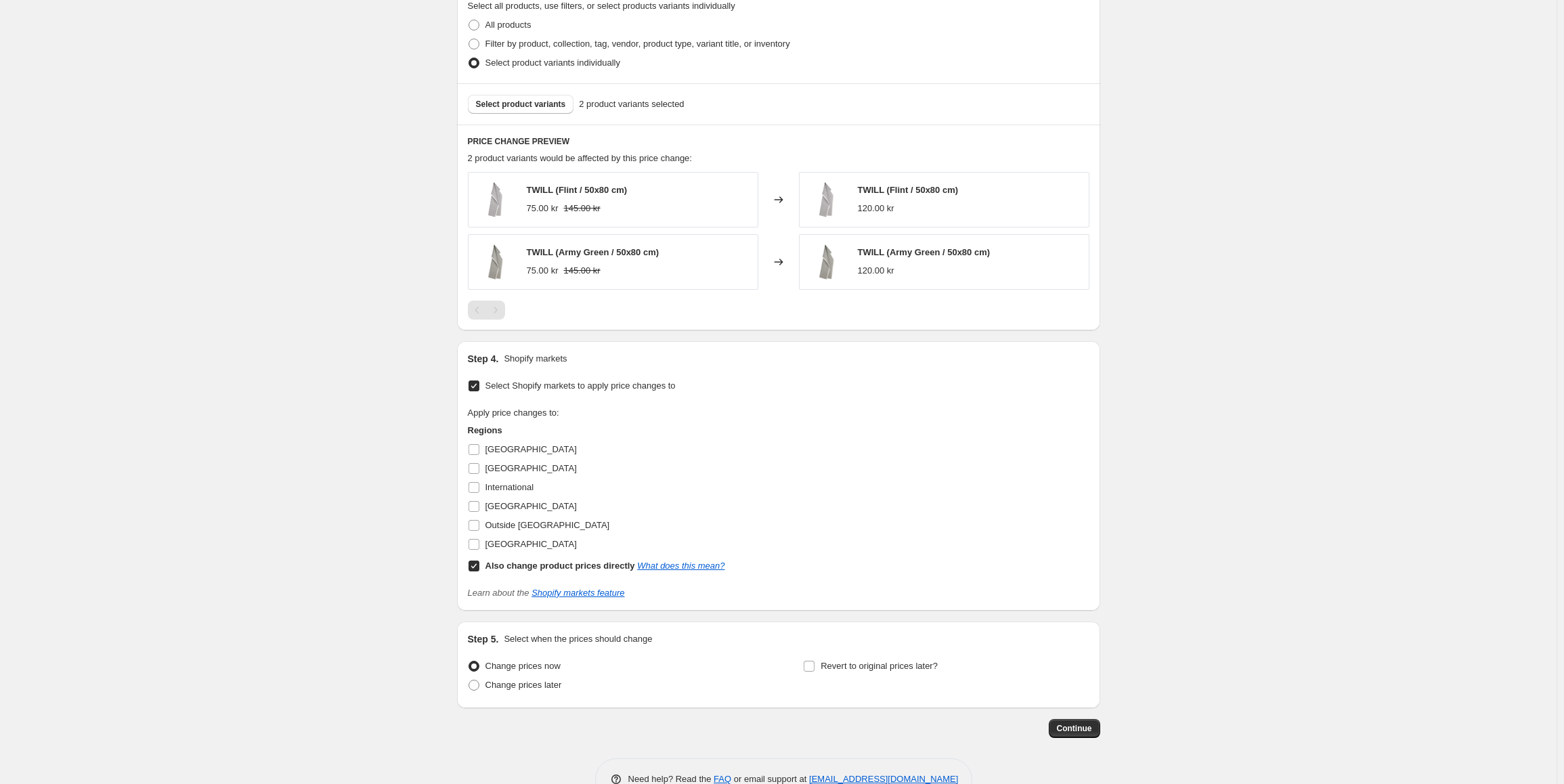
click at [486, 574] on label "Also change product prices directly What does this mean?" at bounding box center [596, 566] width 257 height 19
click at [480, 571] on input "Also change product prices directly What does this mean?" at bounding box center [474, 566] width 11 height 11
checkbox input "false"
click at [478, 512] on input "[GEOGRAPHIC_DATA]" at bounding box center [474, 507] width 11 height 11
checkbox input "true"
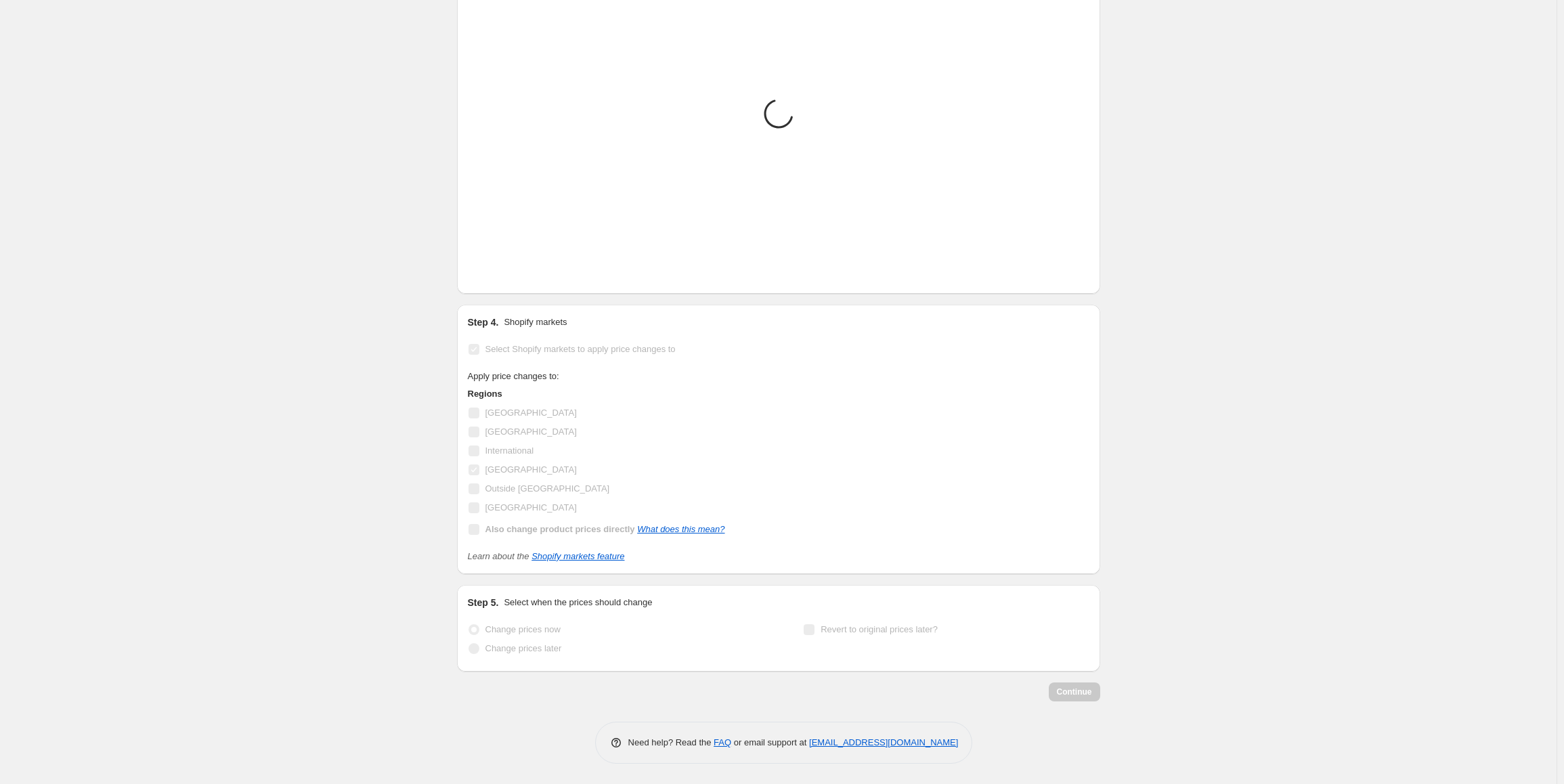
scroll to position [579, 0]
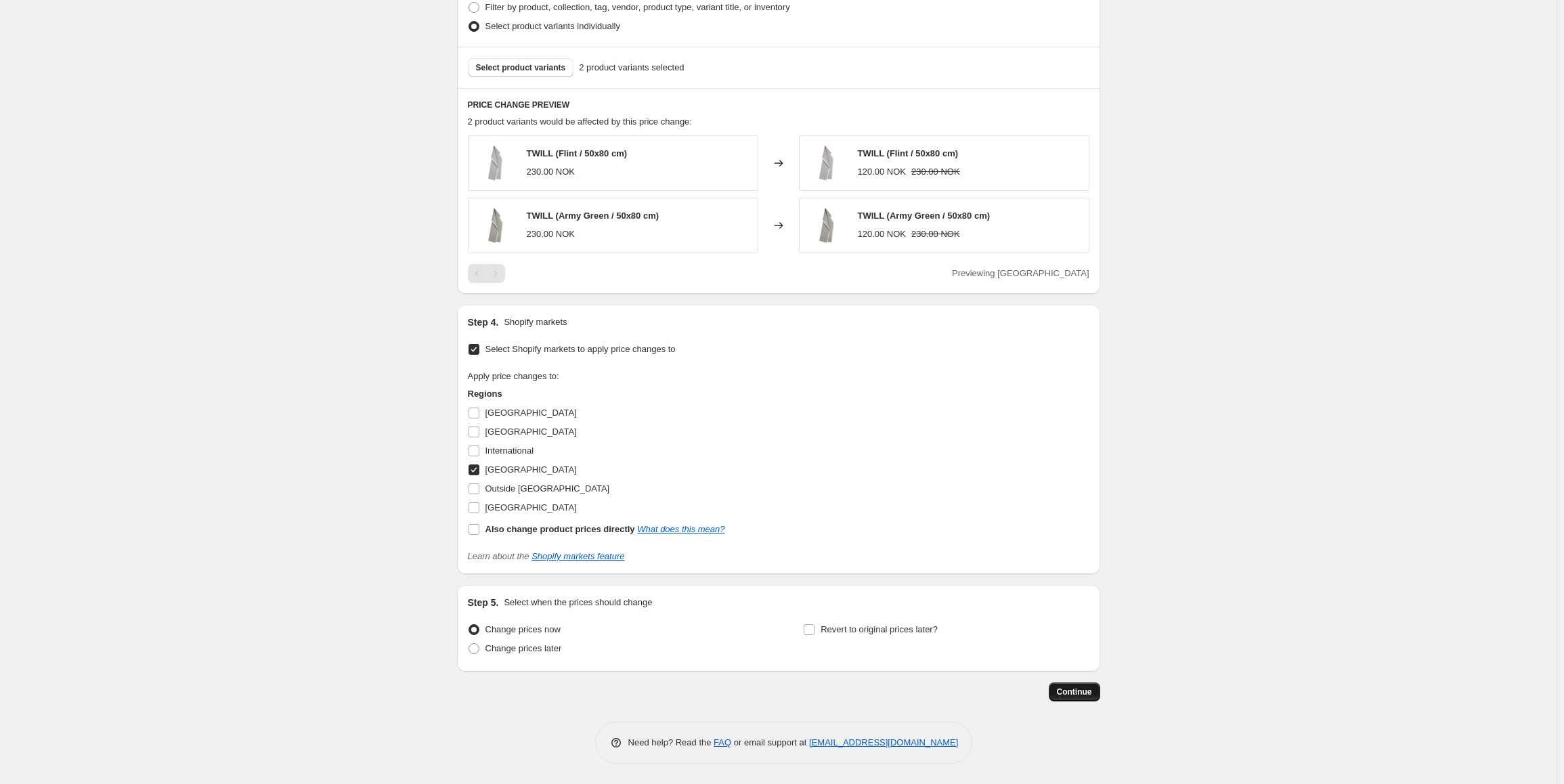
click at [1094, 698] on button "Continue" at bounding box center [1075, 691] width 52 height 19
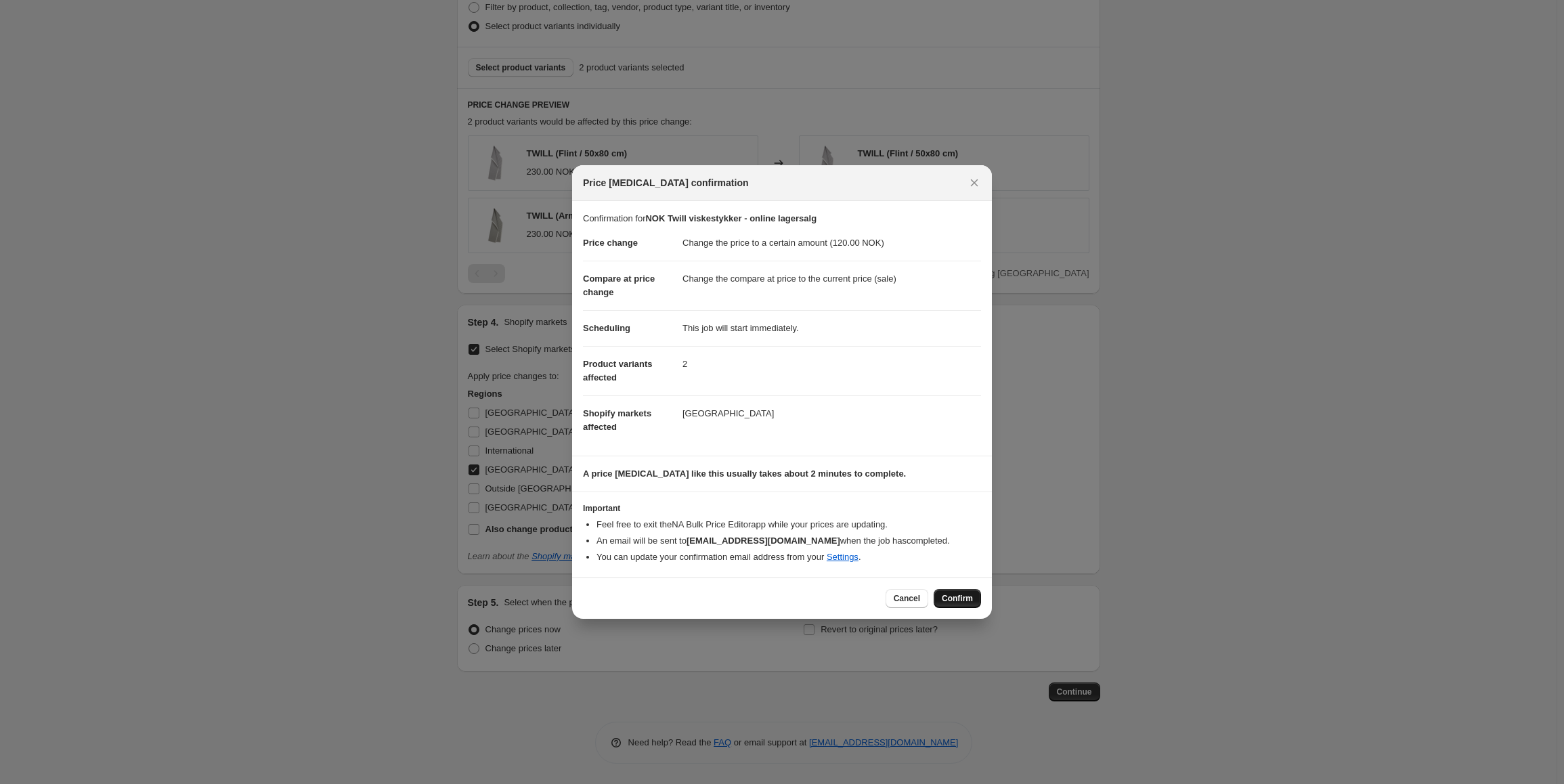
click at [952, 592] on button "Confirm" at bounding box center [958, 598] width 47 height 19
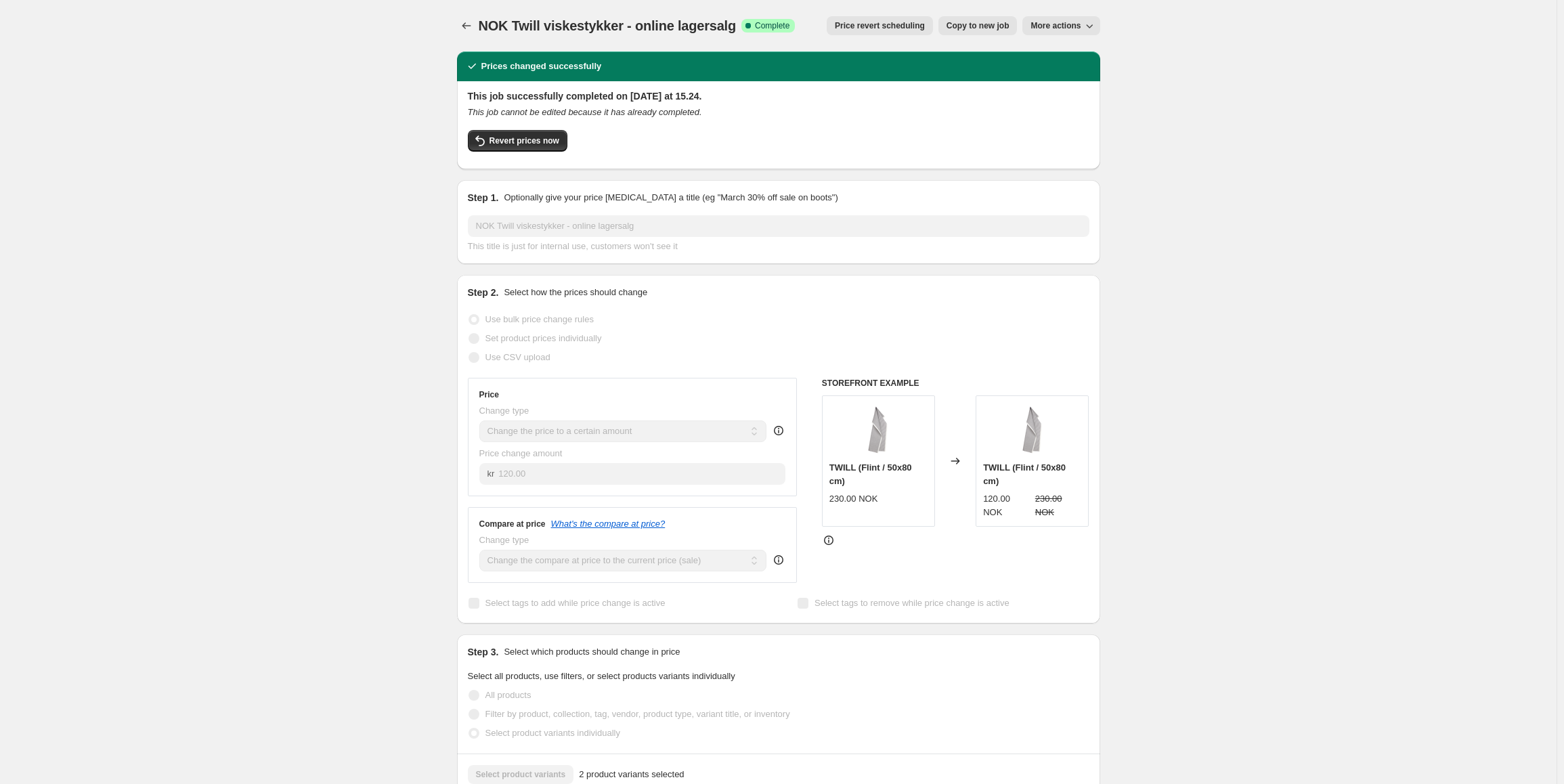
click at [999, 26] on span "Copy to new job" at bounding box center [978, 26] width 63 height 11
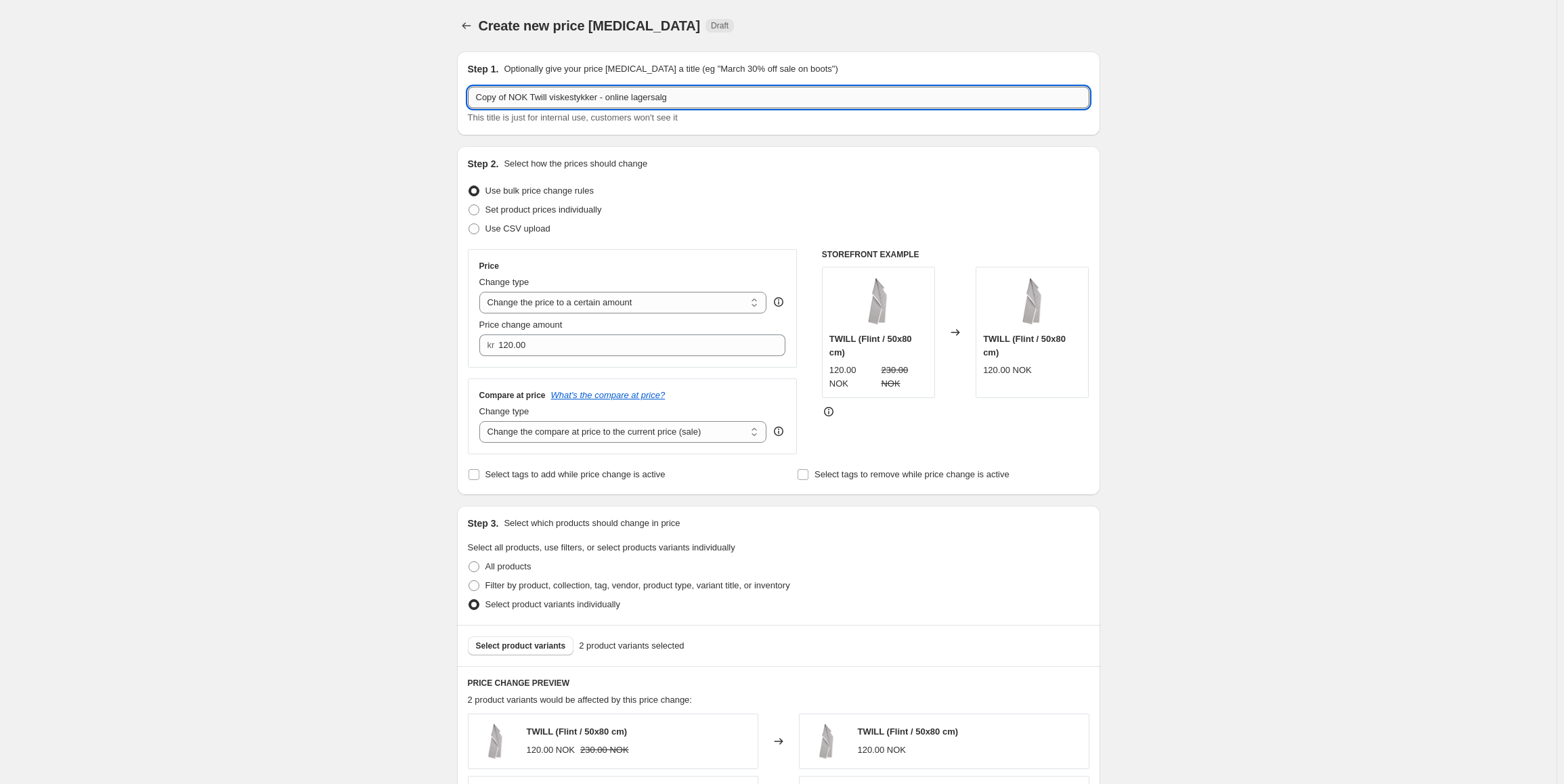
click at [620, 91] on input "Copy of NOK Twill viskestykker - online lagersalg" at bounding box center [779, 97] width 622 height 22
drag, startPoint x: 527, startPoint y: 94, endPoint x: 421, endPoint y: 93, distance: 106.0
click at [421, 93] on div "Create new price [MEDICAL_DATA]. This page is ready Create new price [MEDICAL_D…" at bounding box center [779, 681] width 1557 height 1362
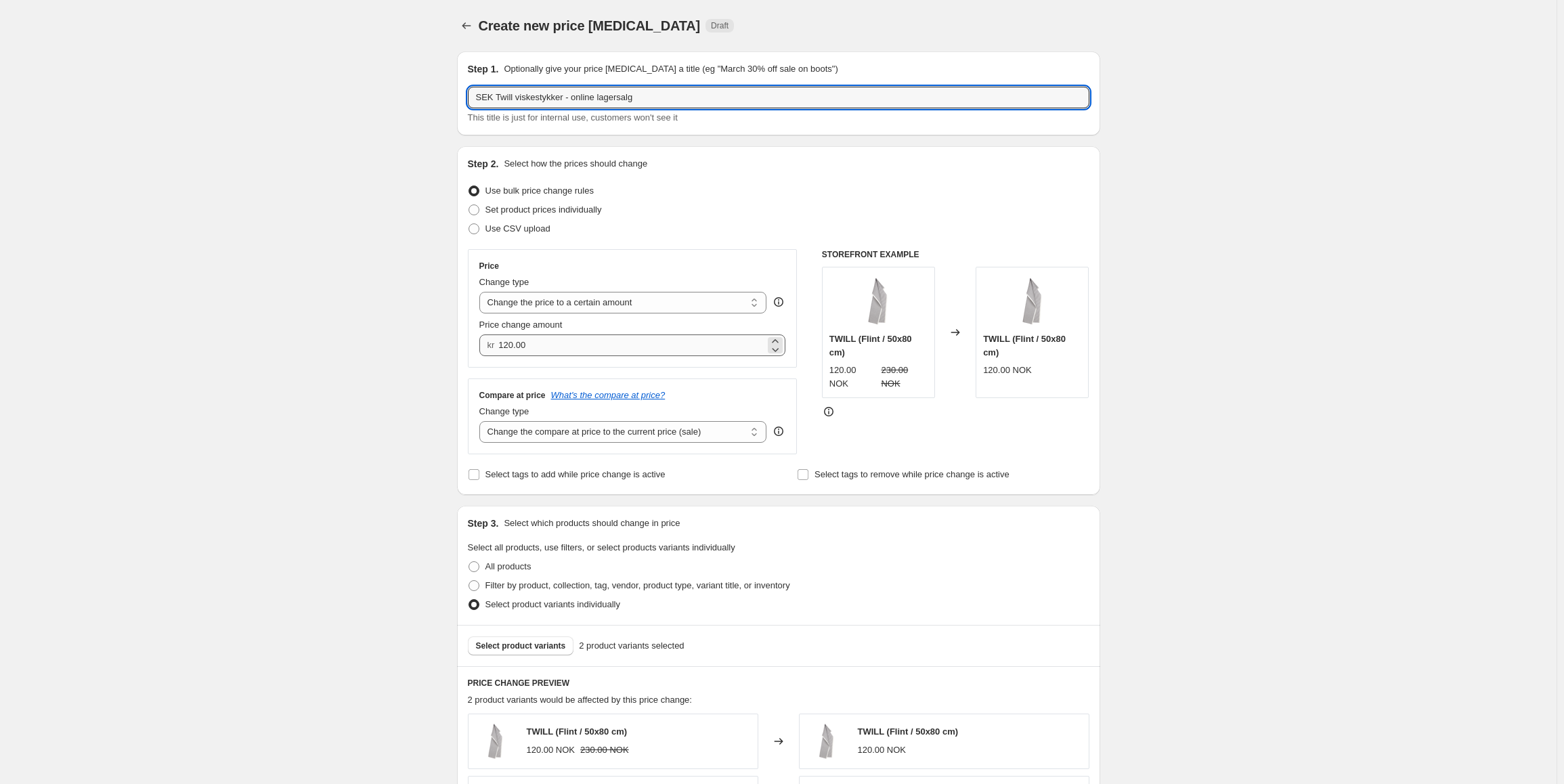
type input "SEK Twill viskestykker - online lagersalg"
click at [567, 341] on input "120.00" at bounding box center [631, 345] width 267 height 22
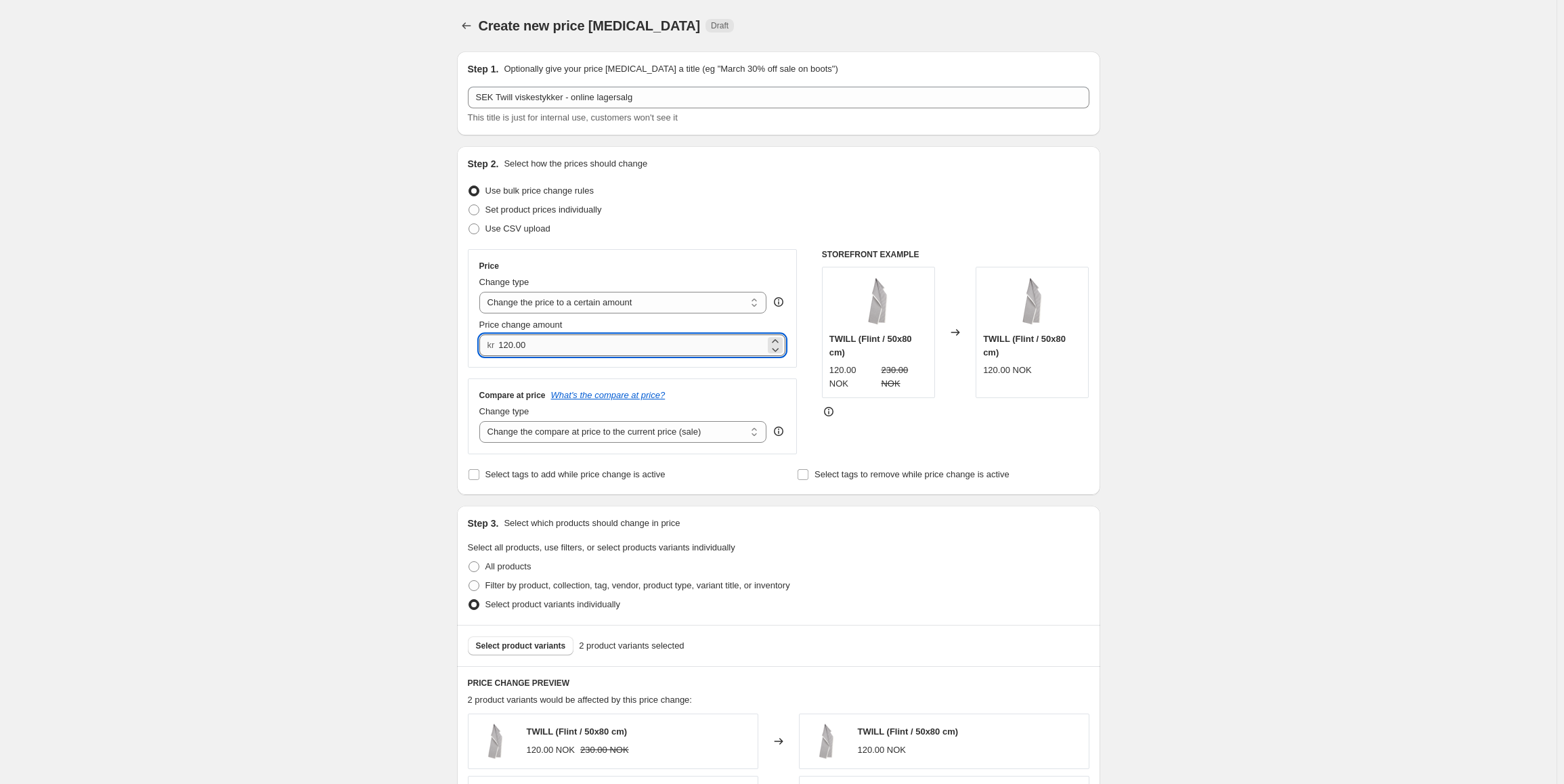
click at [537, 351] on input "120.00" at bounding box center [631, 345] width 267 height 22
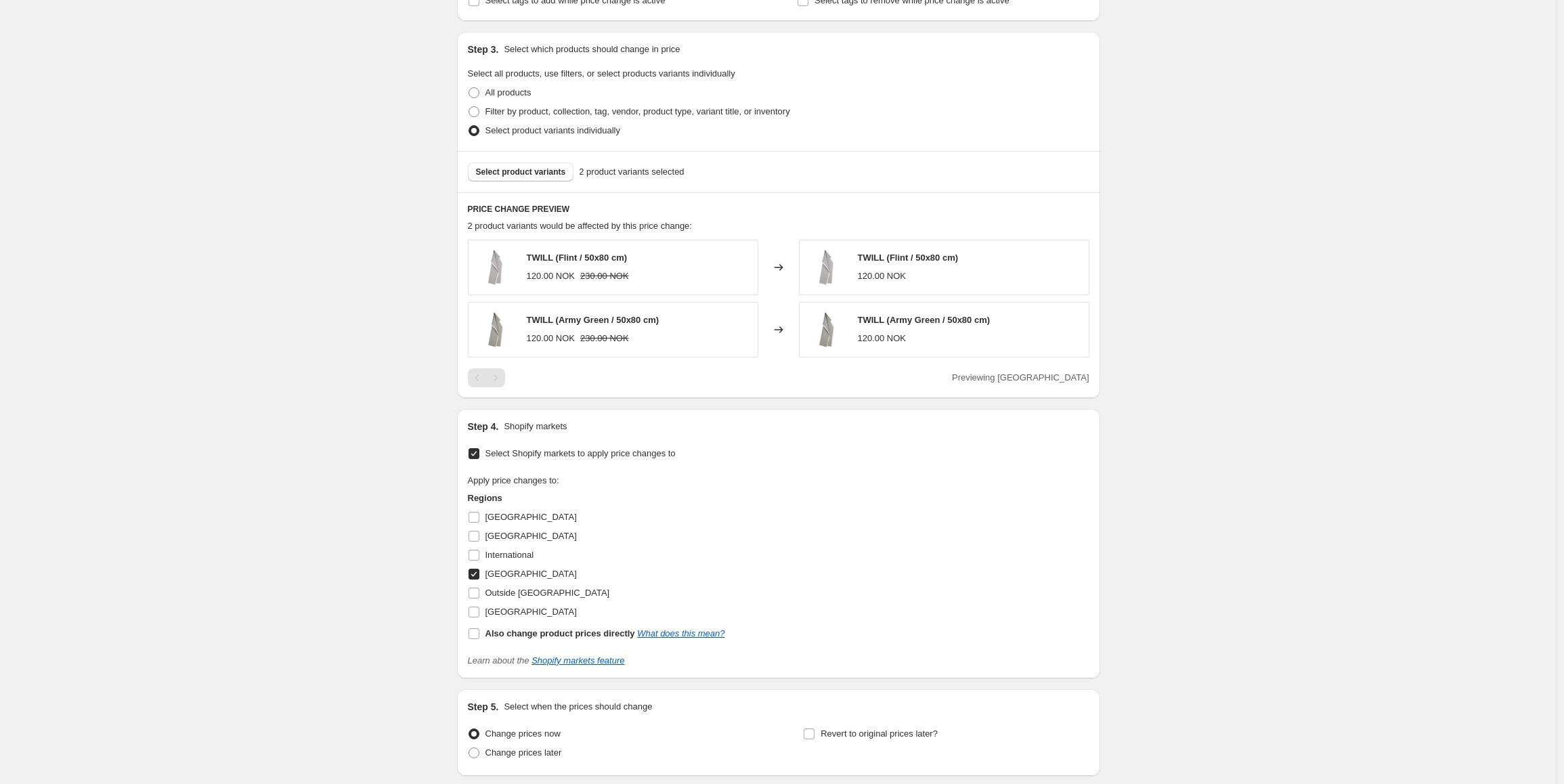
scroll to position [579, 0]
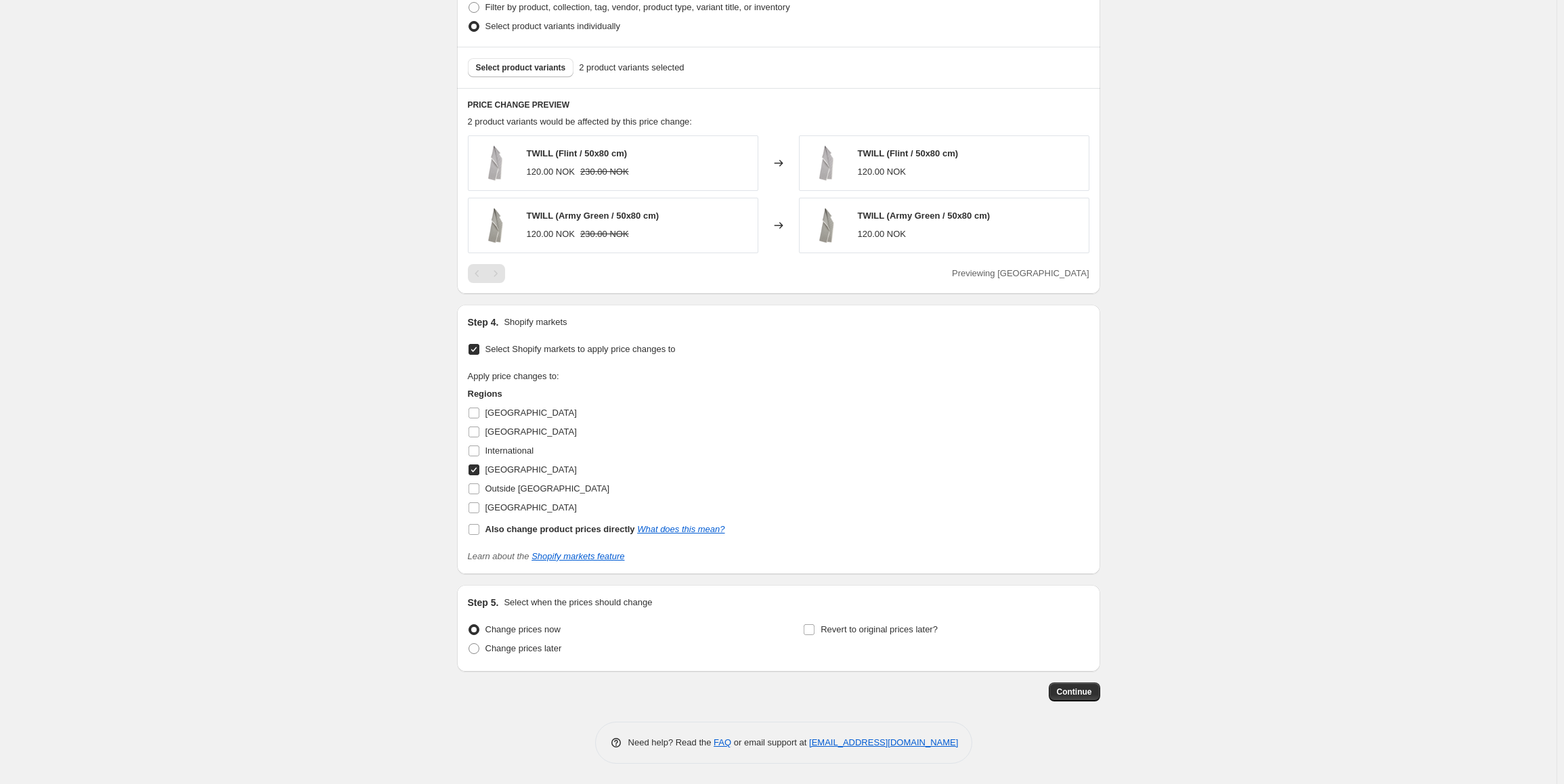
type input "110.00"
click at [479, 468] on input "[GEOGRAPHIC_DATA]" at bounding box center [474, 470] width 11 height 11
checkbox input "false"
drag, startPoint x: 478, startPoint y: 502, endPoint x: 527, endPoint y: 520, distance: 52.2
click at [476, 502] on input "[GEOGRAPHIC_DATA]" at bounding box center [474, 508] width 11 height 11
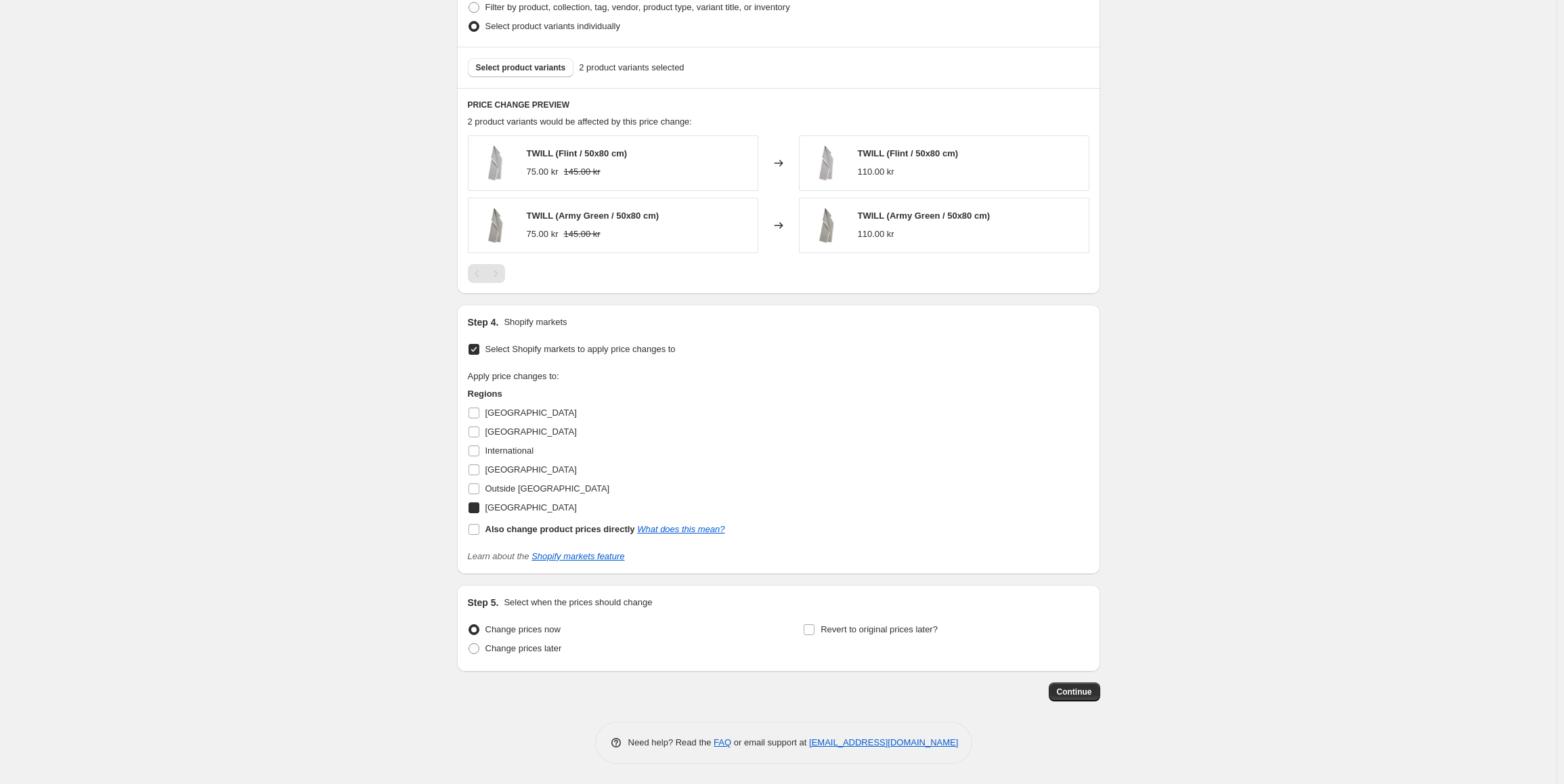
checkbox input "true"
click at [1086, 687] on span "Continue" at bounding box center [1075, 692] width 36 height 11
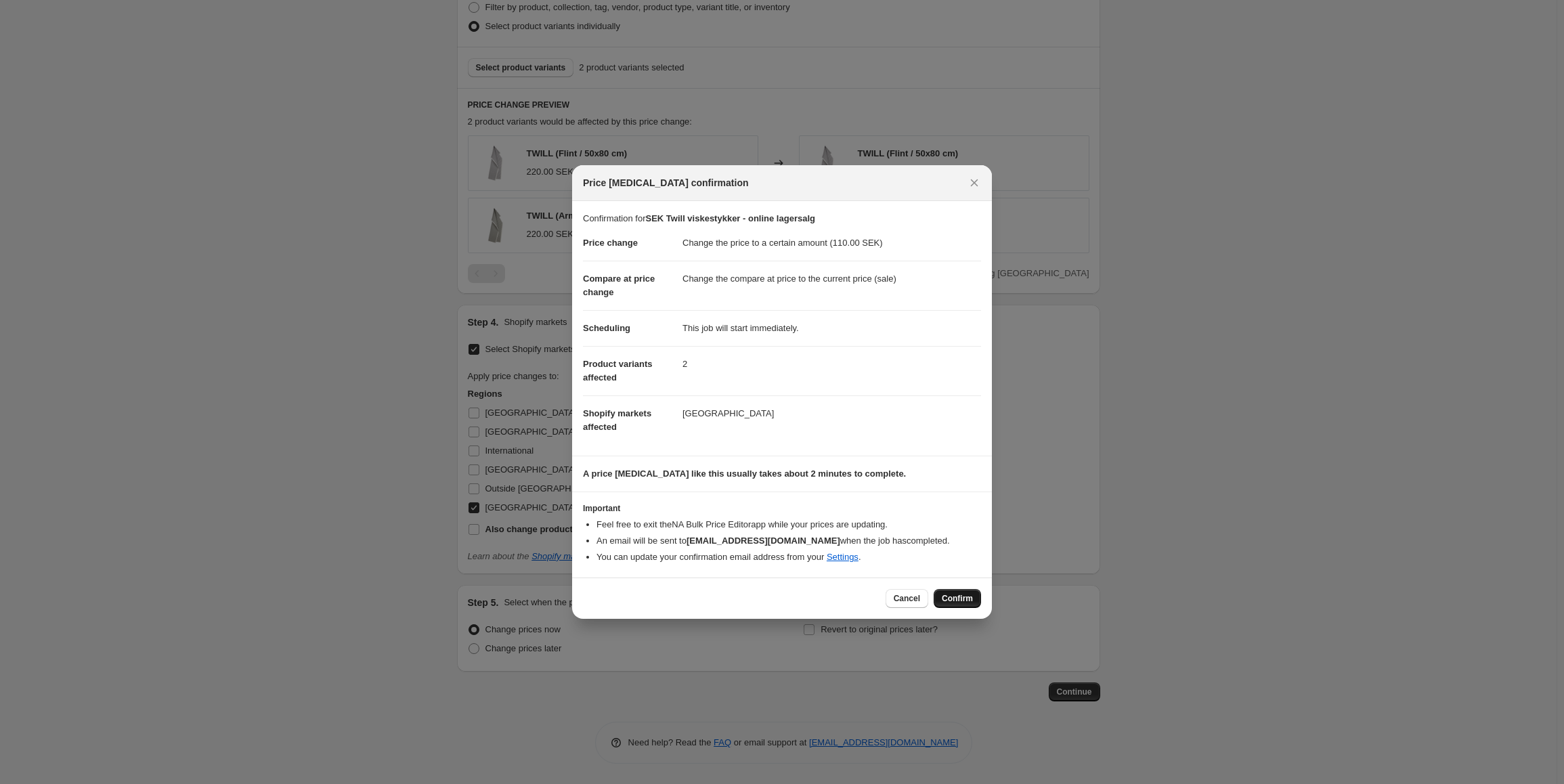
click at [958, 593] on button "Confirm" at bounding box center [958, 598] width 47 height 19
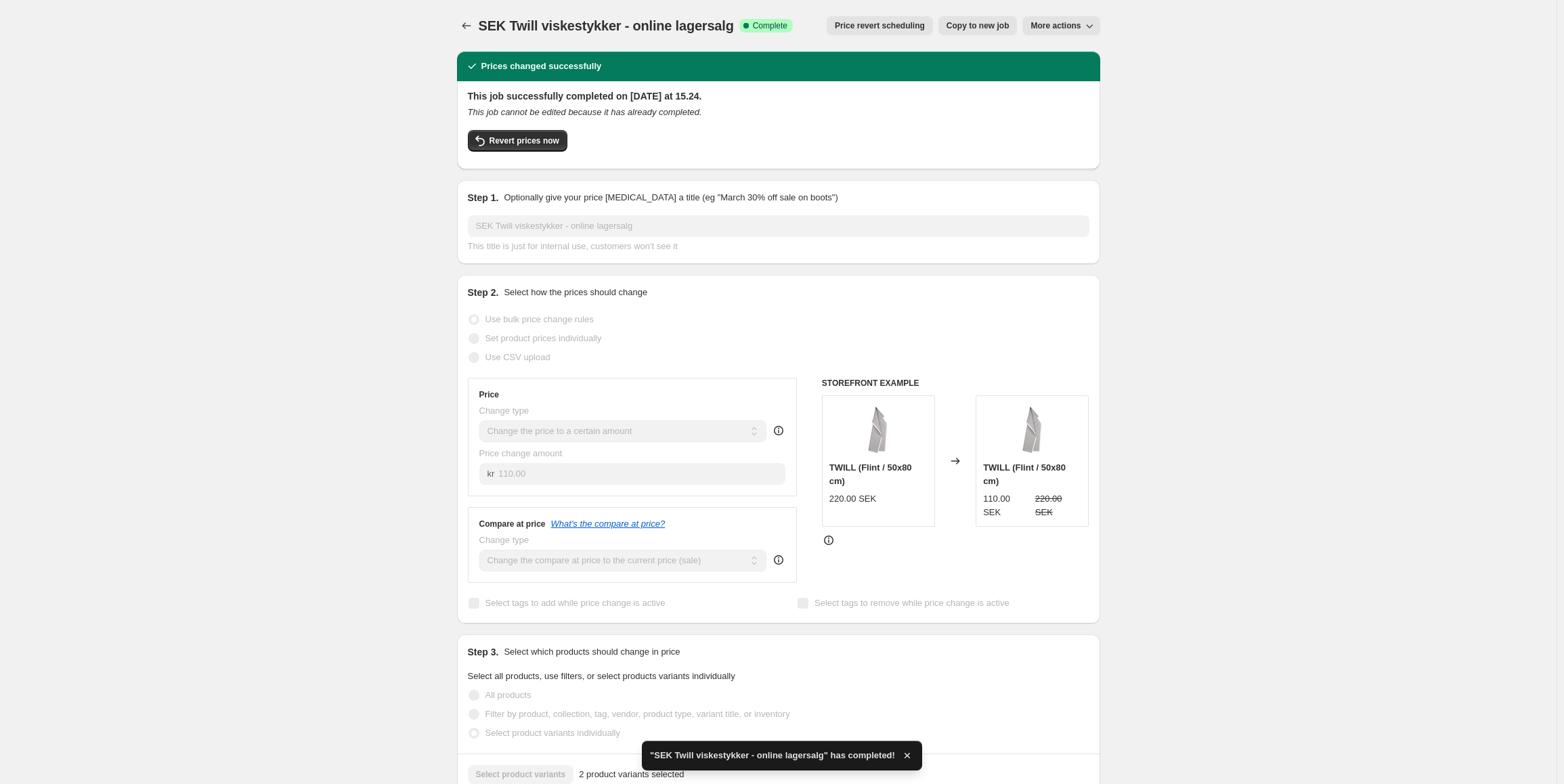
click at [999, 31] on span "Copy to new job" at bounding box center [978, 26] width 63 height 11
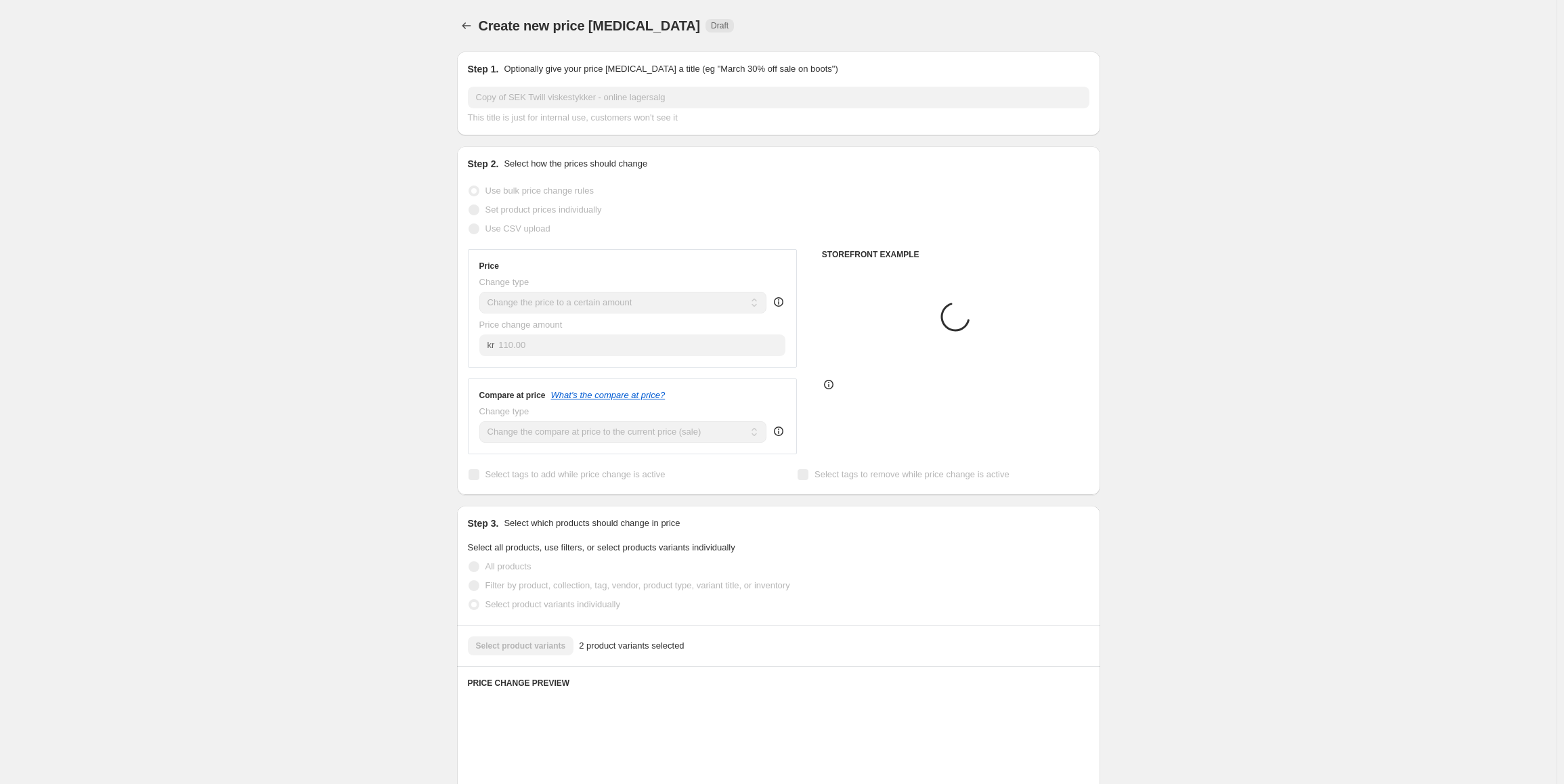
click at [534, 100] on input "Copy of SEK Twill viskestykker - online lagersalg" at bounding box center [779, 97] width 622 height 22
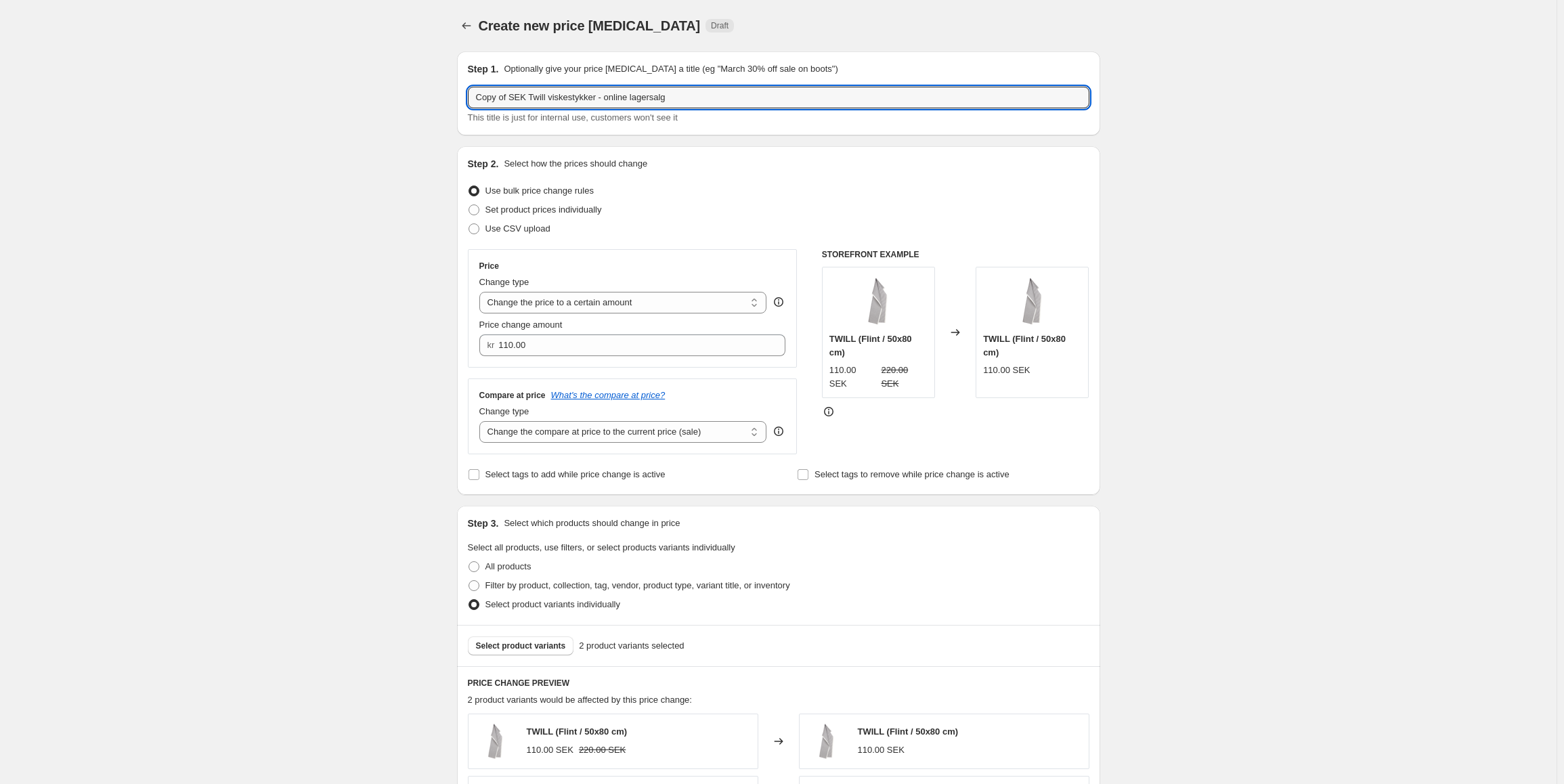
drag, startPoint x: 525, startPoint y: 100, endPoint x: 461, endPoint y: 98, distance: 64.0
click at [461, 98] on div "Step 1. Optionally give your price [MEDICAL_DATA] a title (eg "March 30% off sa…" at bounding box center [779, 93] width 643 height 84
type input "EUR Twill viskestykker - online lagersalg"
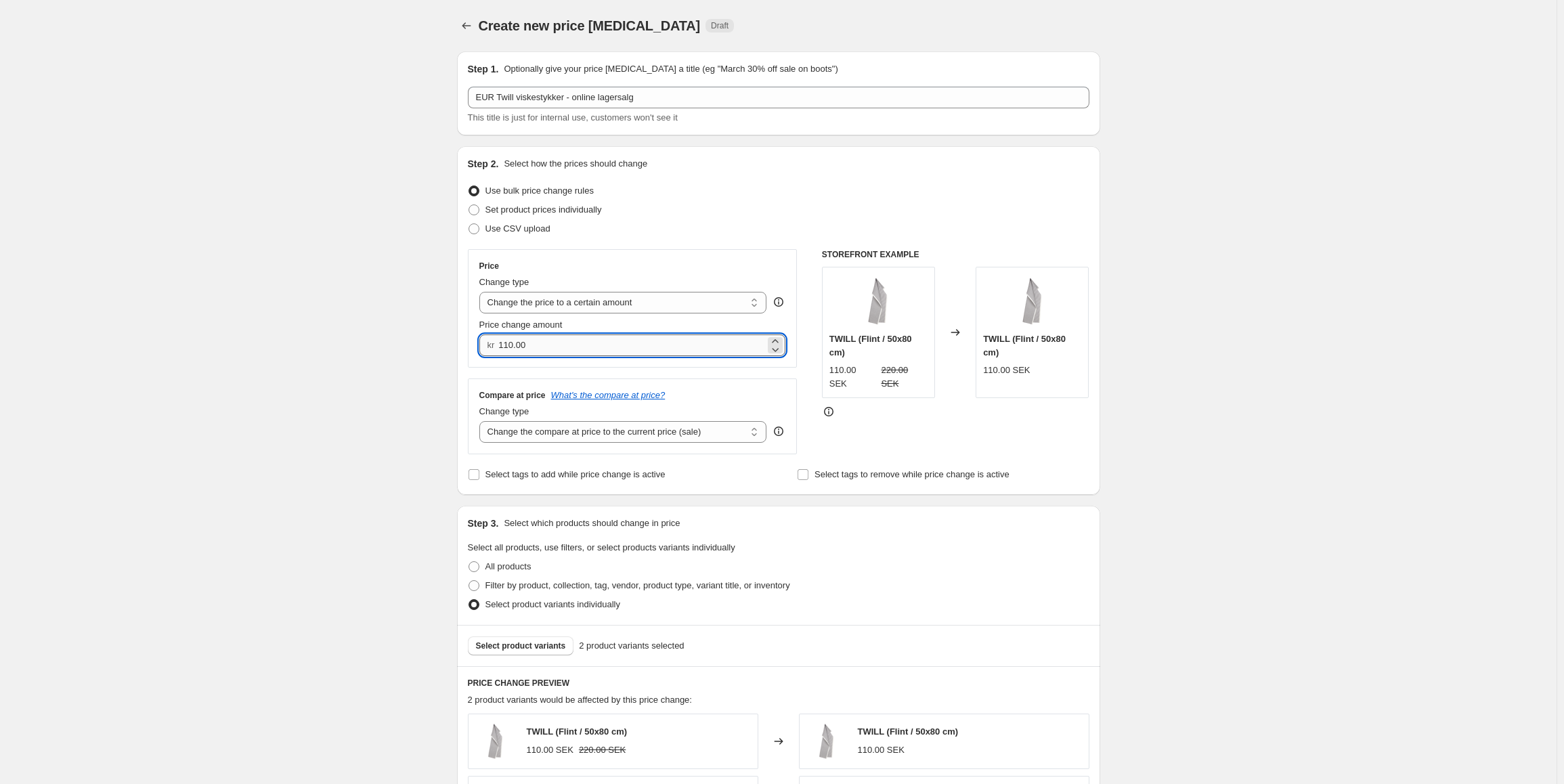
click at [651, 349] on input "110.00" at bounding box center [631, 345] width 267 height 22
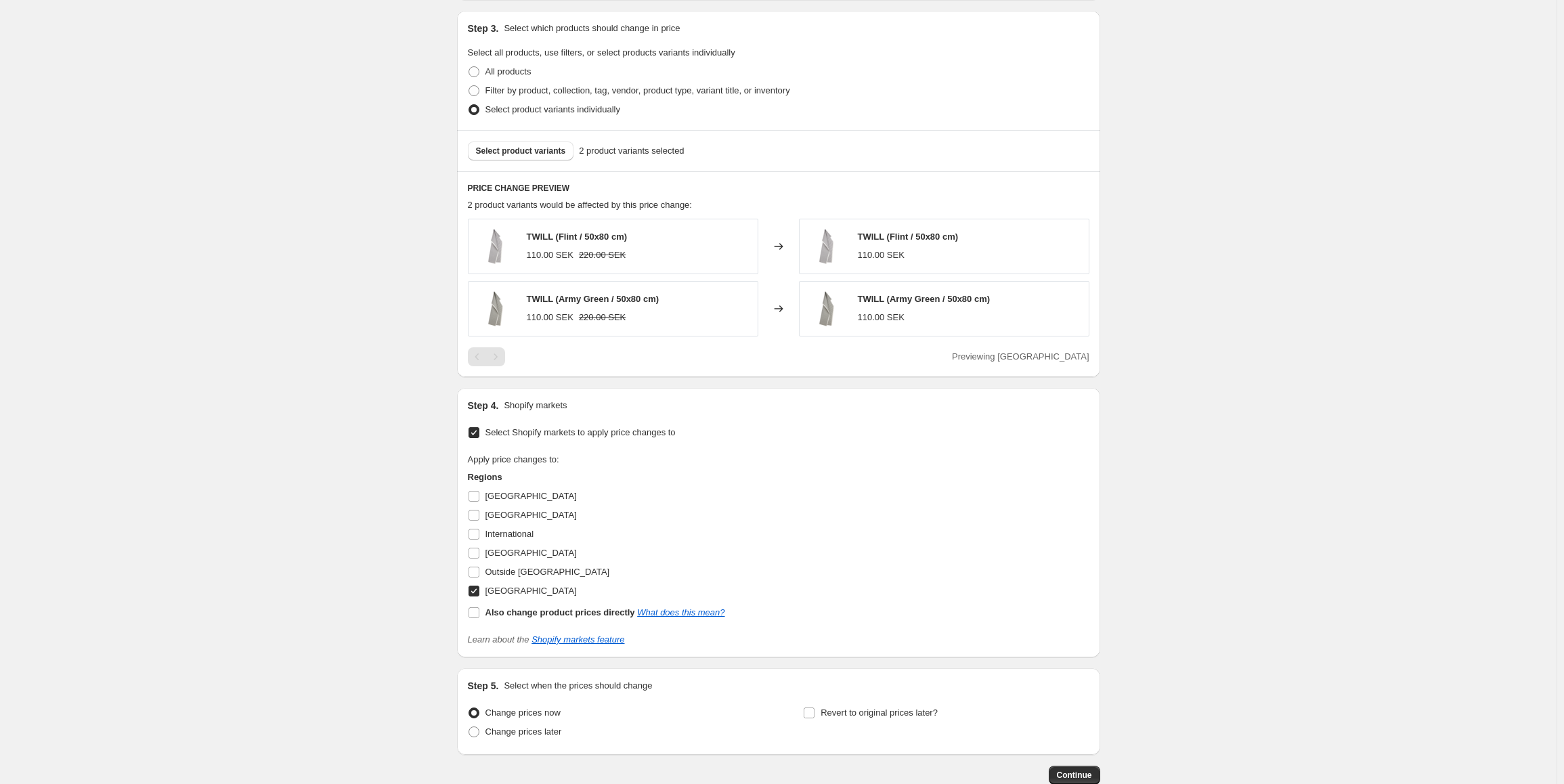
scroll to position [541, 0]
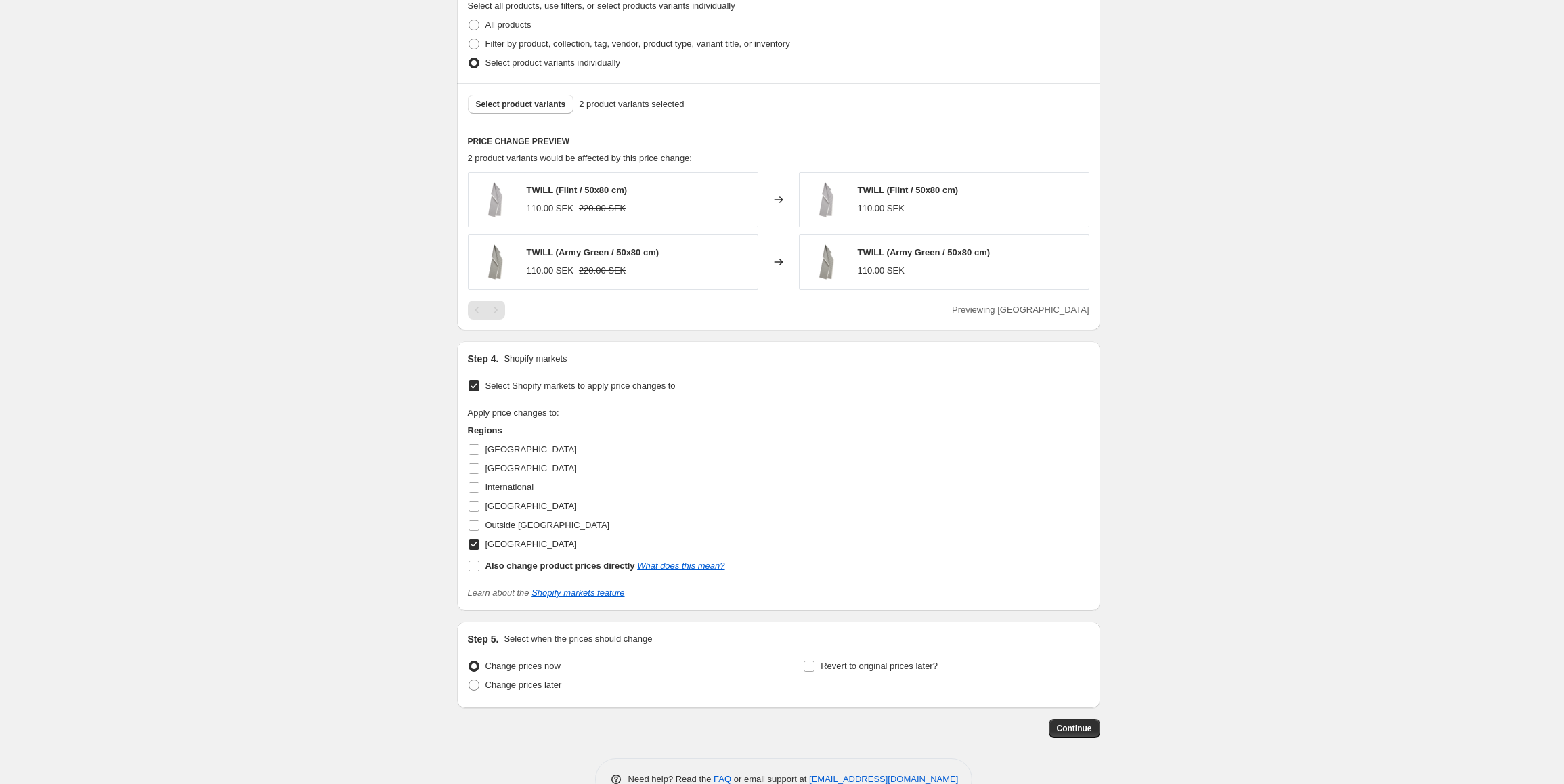
type input "10.00"
click at [480, 544] on input "[GEOGRAPHIC_DATA]" at bounding box center [474, 544] width 11 height 11
checkbox input "false"
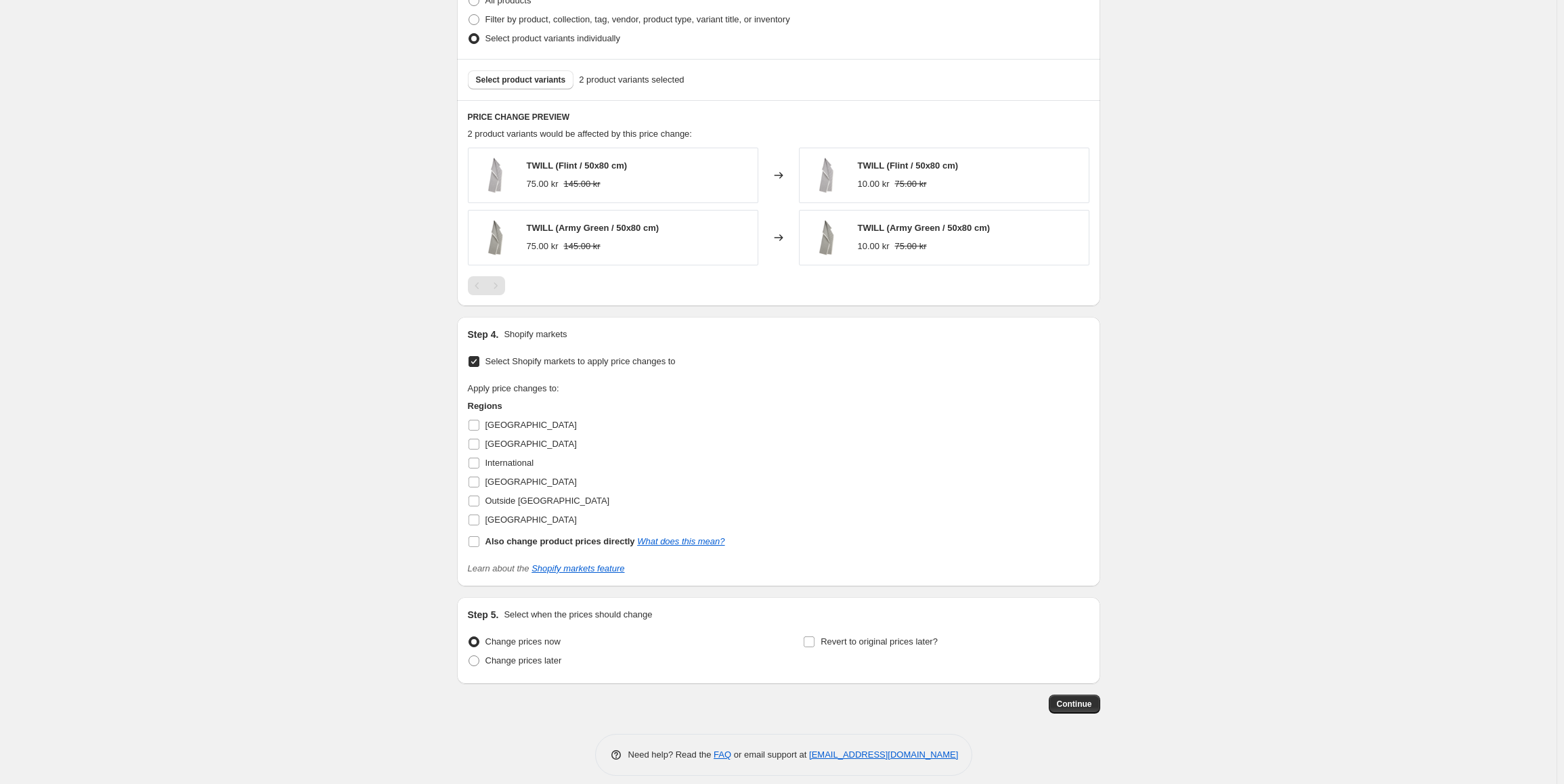
scroll to position [579, 0]
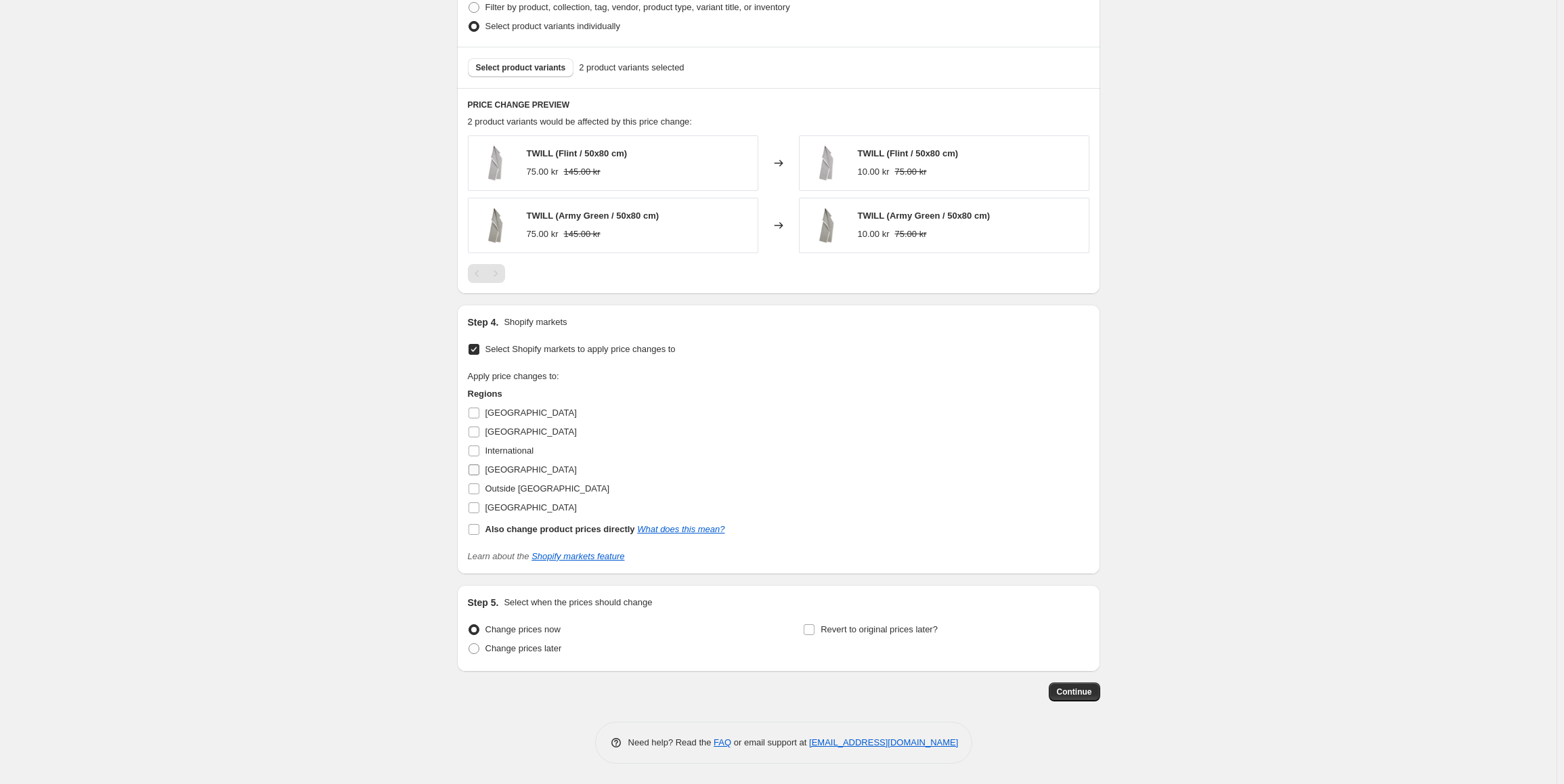
click at [477, 463] on label "[GEOGRAPHIC_DATA]" at bounding box center [522, 470] width 109 height 19
click at [477, 464] on input "[GEOGRAPHIC_DATA]" at bounding box center [474, 470] width 11 height 11
checkbox input "true"
click at [475, 448] on input "International" at bounding box center [474, 451] width 11 height 11
checkbox input "true"
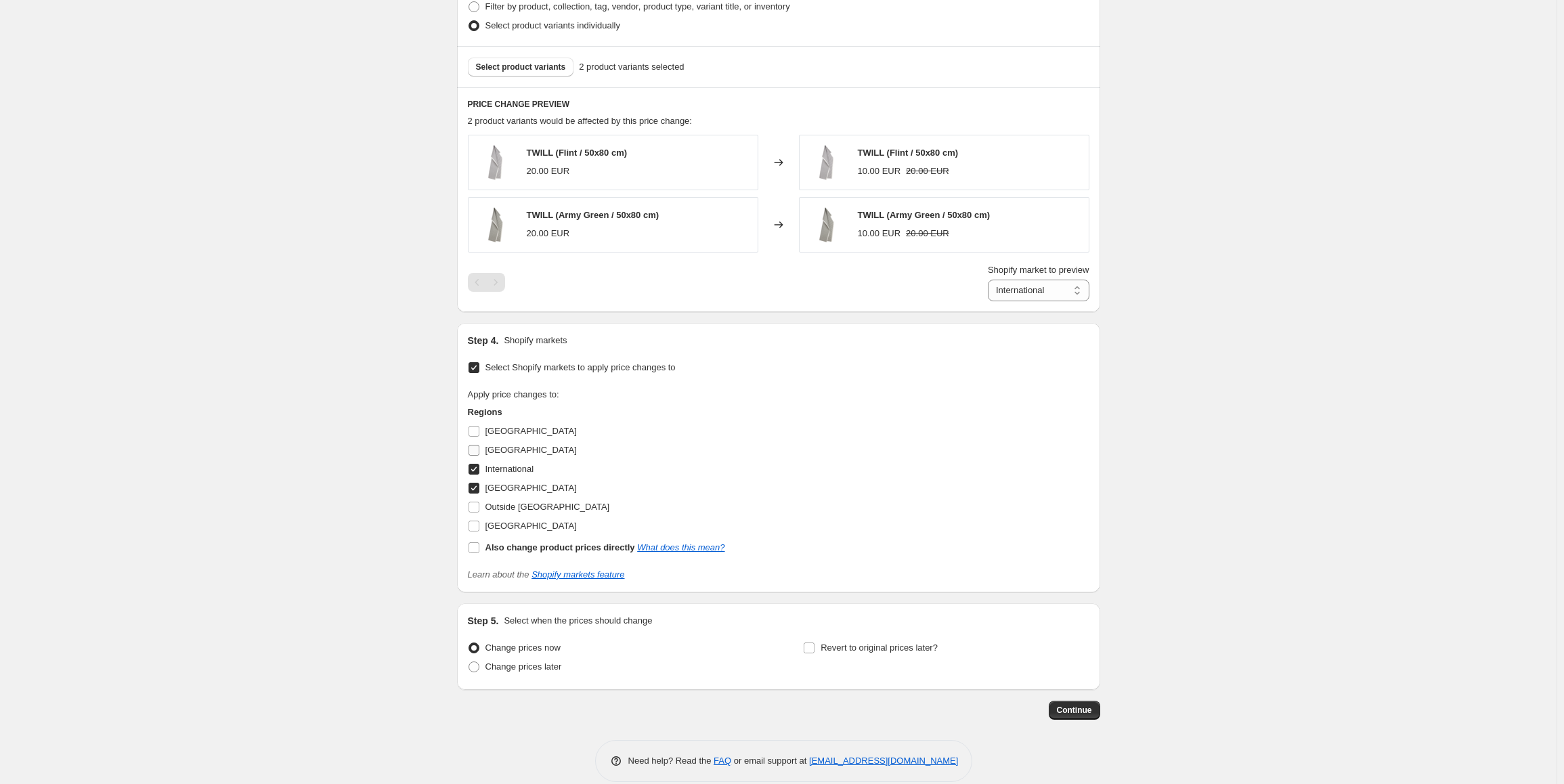
click at [477, 456] on span at bounding box center [473, 449] width 12 height 12
click at [477, 456] on input "[GEOGRAPHIC_DATA]" at bounding box center [474, 450] width 11 height 11
checkbox input "true"
select select "86089990453"
click at [477, 492] on input "[GEOGRAPHIC_DATA]" at bounding box center [474, 489] width 11 height 11
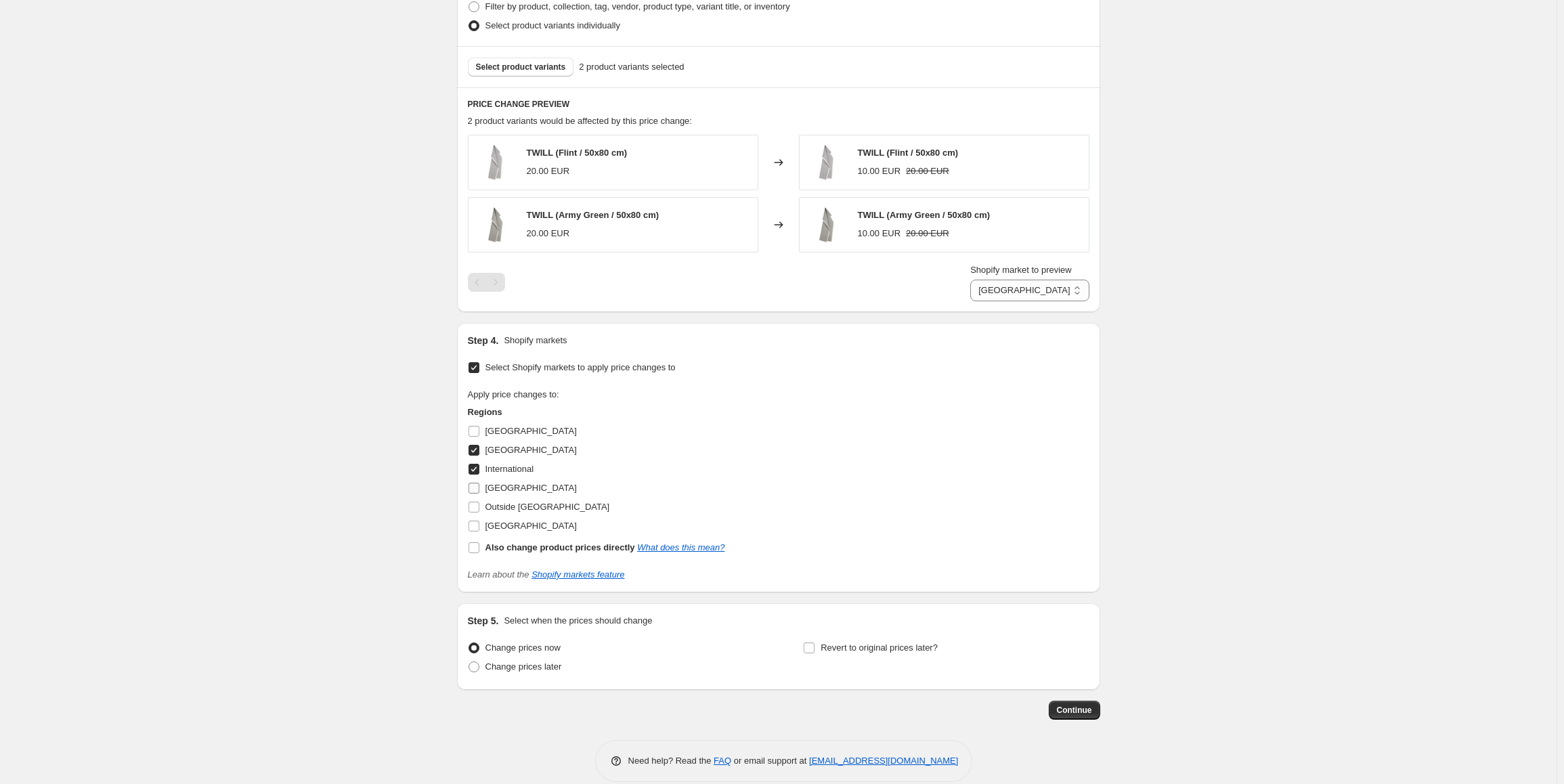
checkbox input "false"
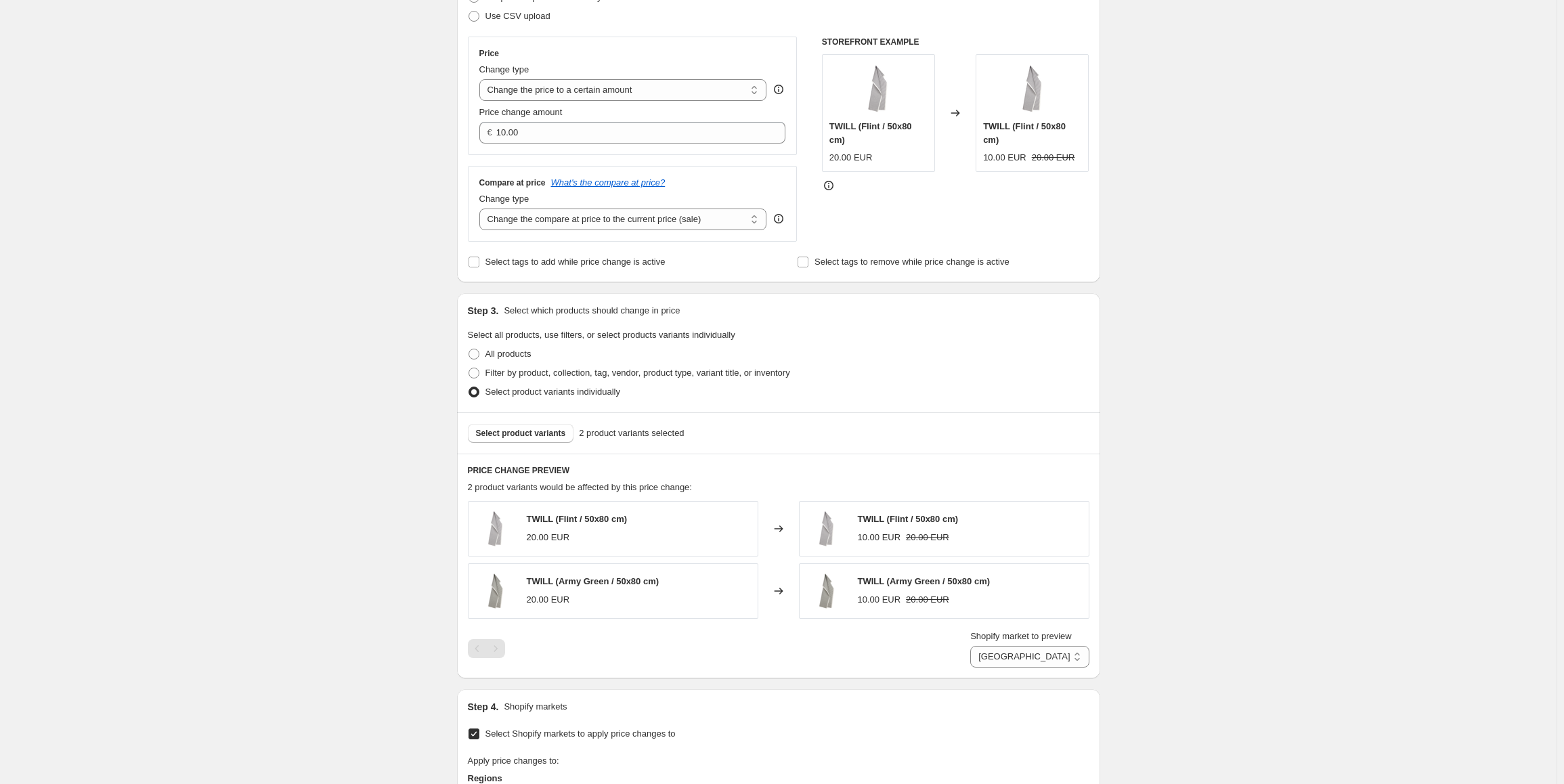
scroll to position [541, 0]
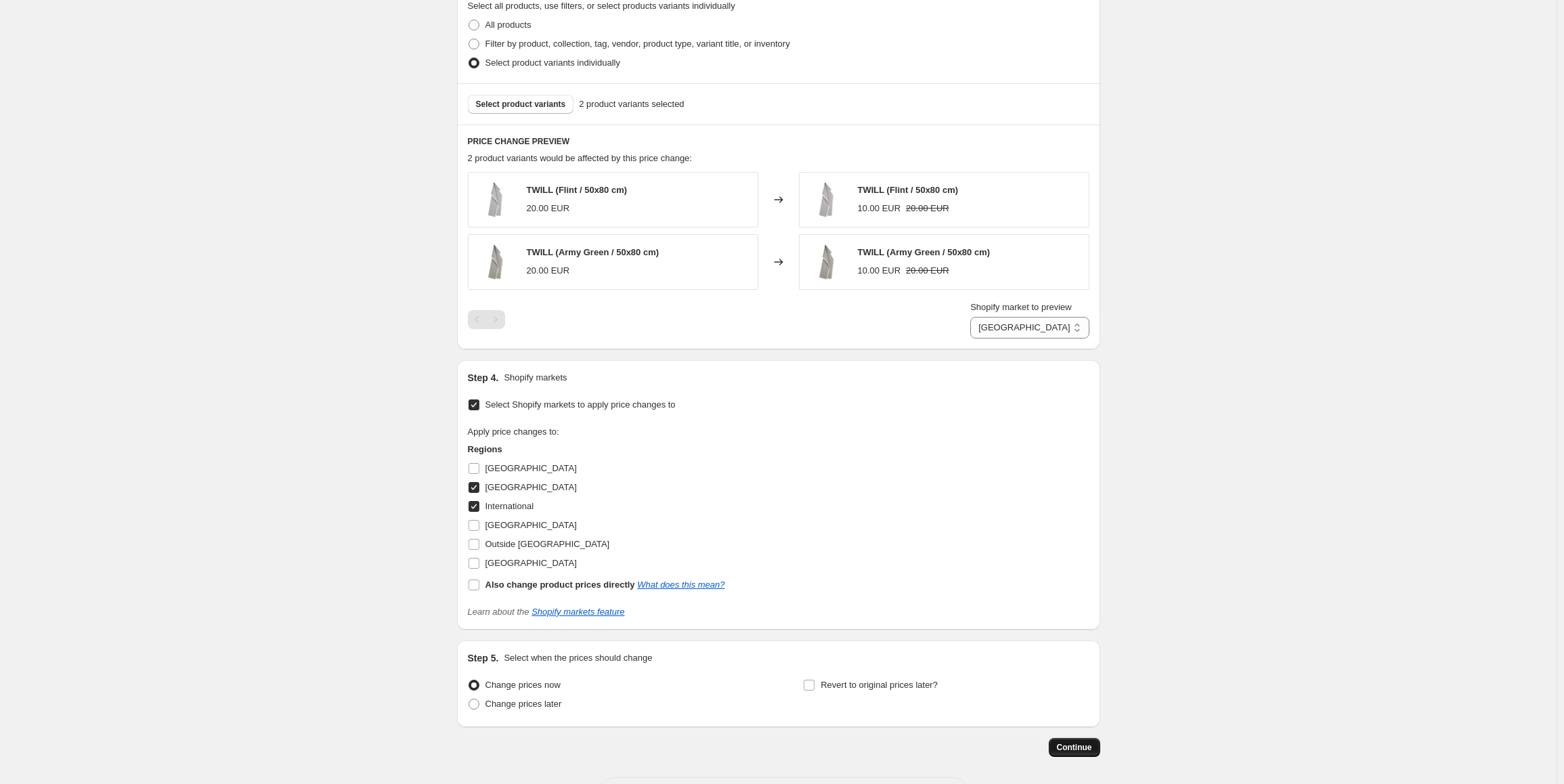
click at [1081, 751] on span "Continue" at bounding box center [1075, 748] width 36 height 11
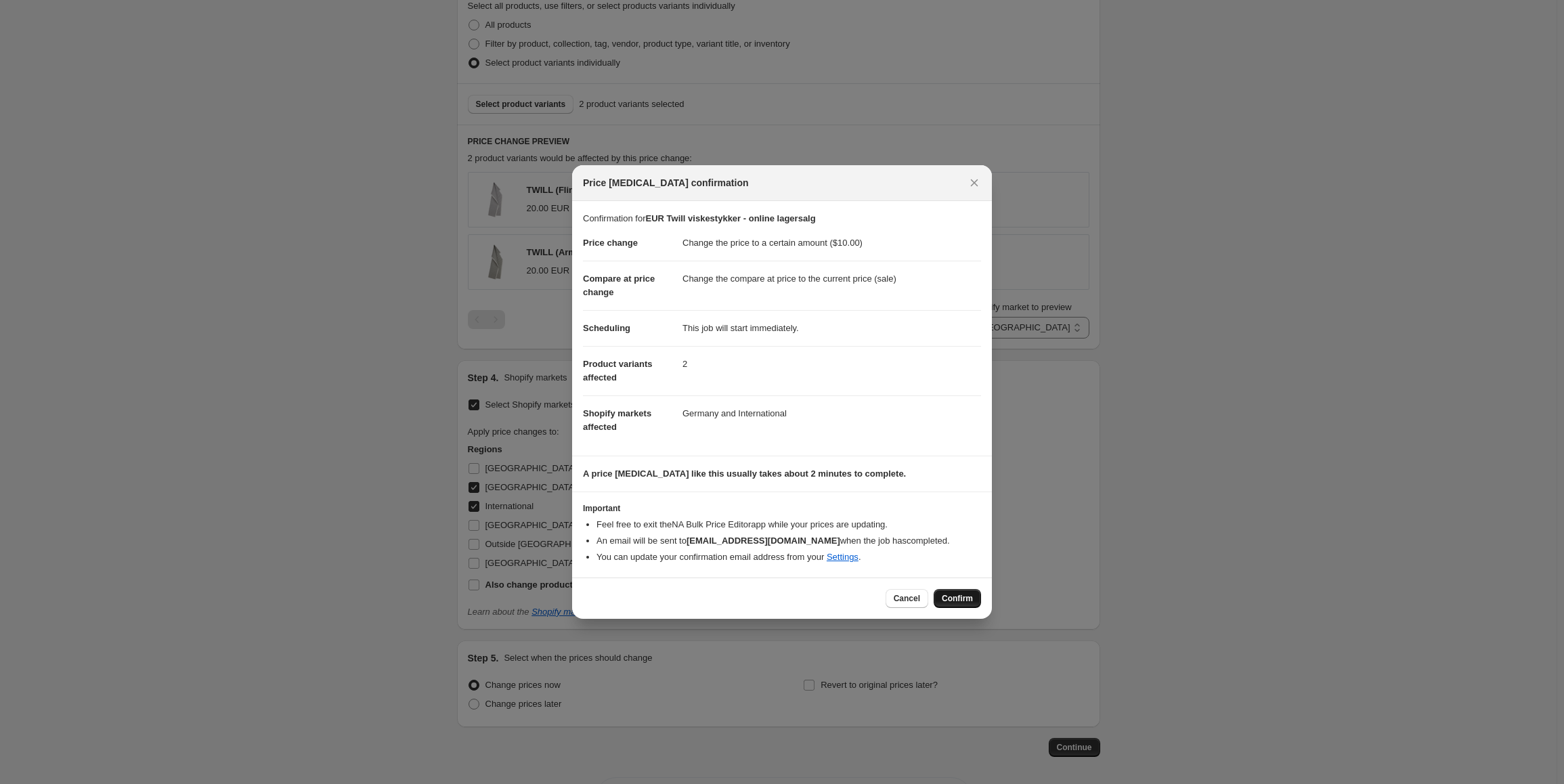
click at [967, 599] on span "Confirm" at bounding box center [957, 599] width 31 height 11
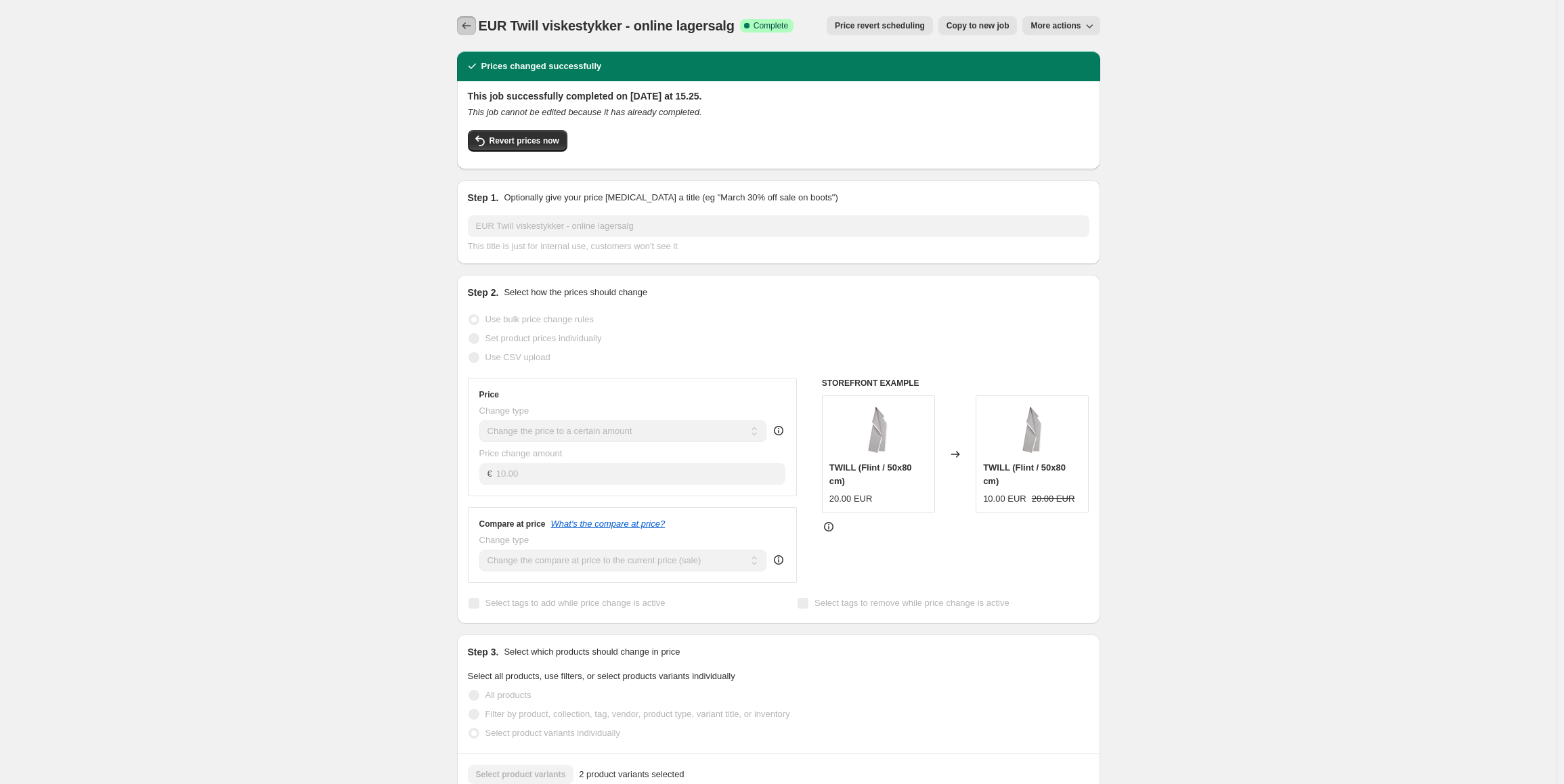
click at [468, 33] on button "Price change jobs" at bounding box center [466, 25] width 19 height 19
